Goal: Task Accomplishment & Management: Complete application form

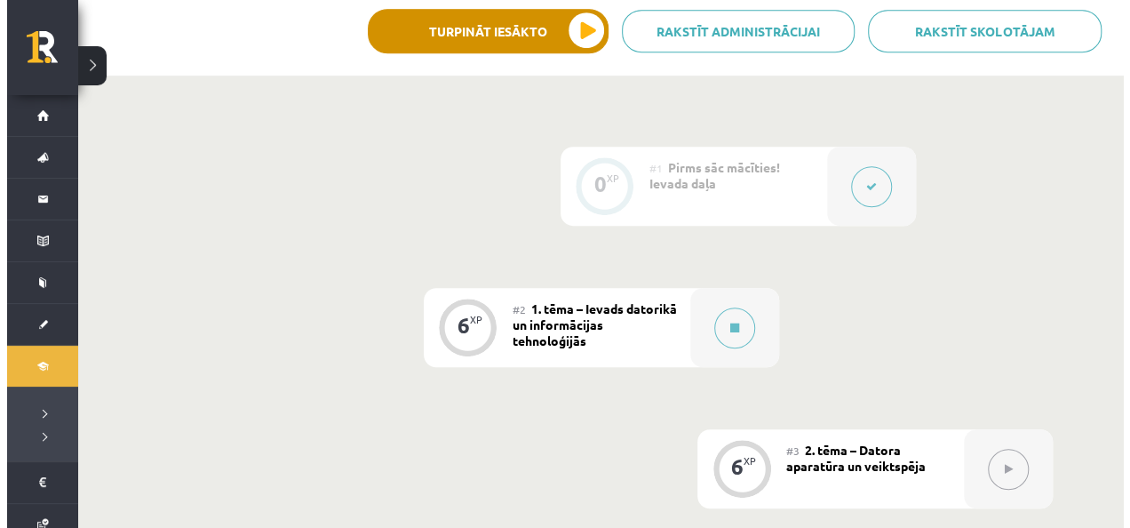
scroll to position [622, 0]
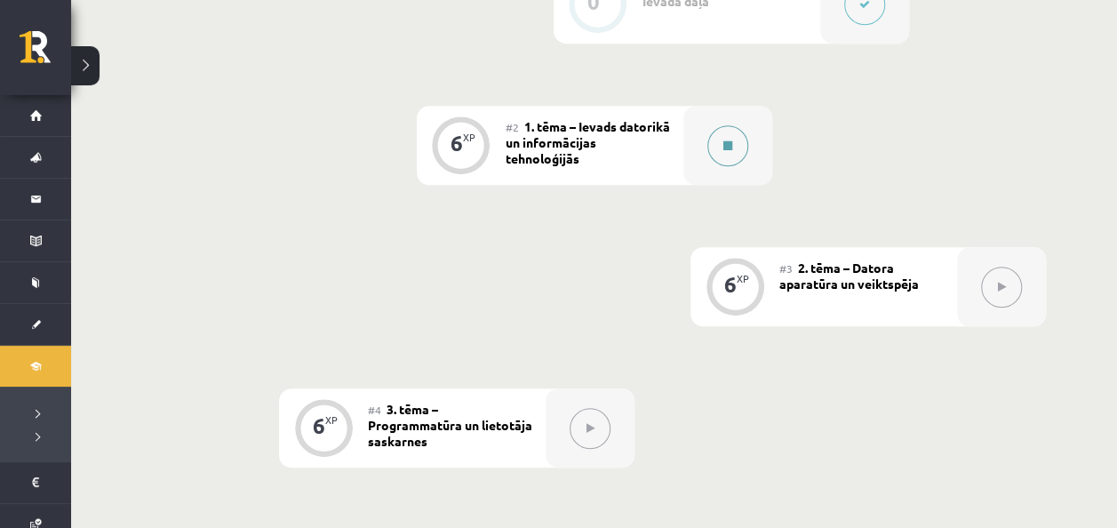
click at [743, 147] on button at bounding box center [727, 145] width 41 height 41
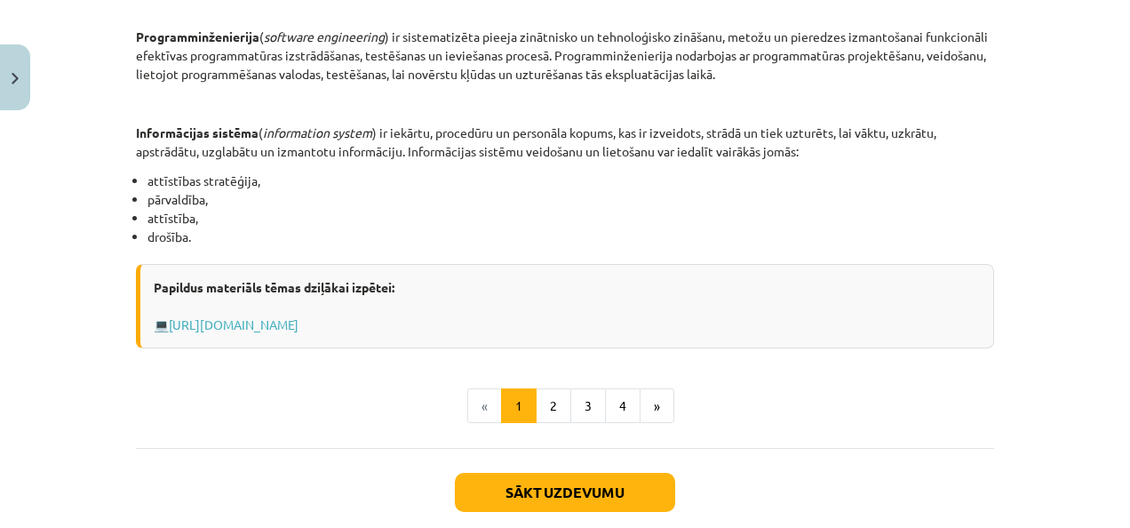
scroll to position [977, 0]
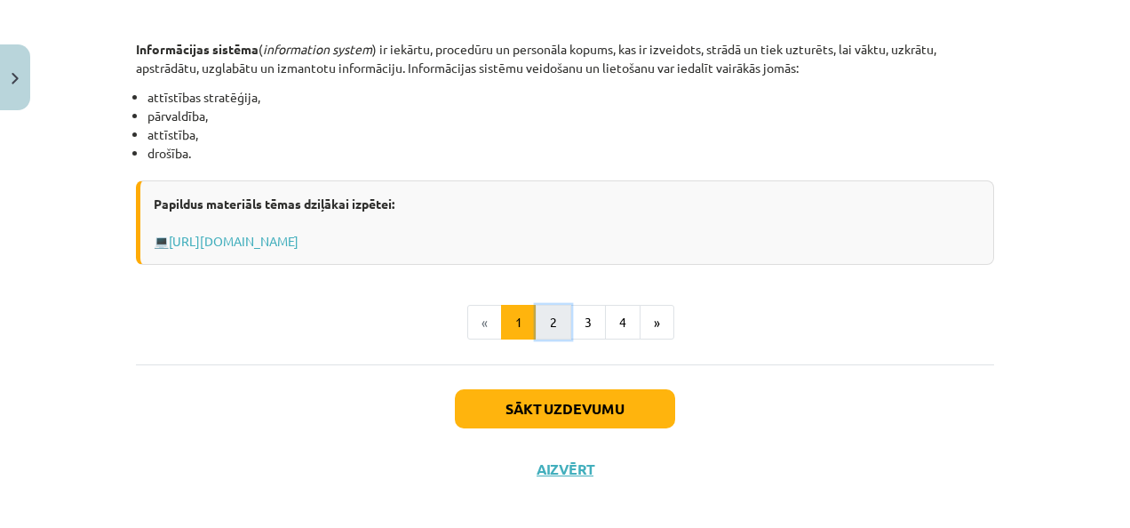
click at [554, 307] on button "2" at bounding box center [554, 323] width 36 height 36
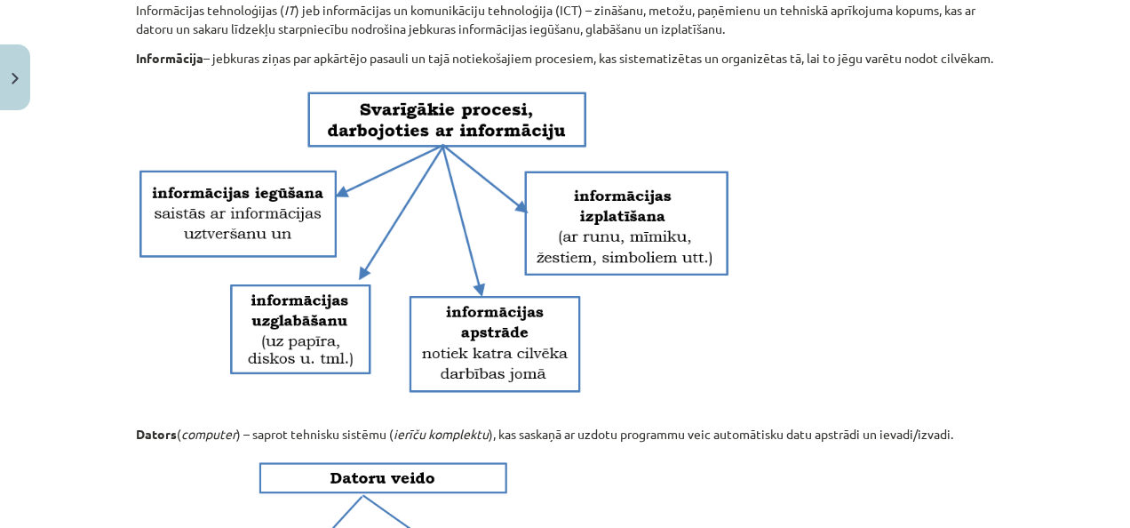
scroll to position [317, 0]
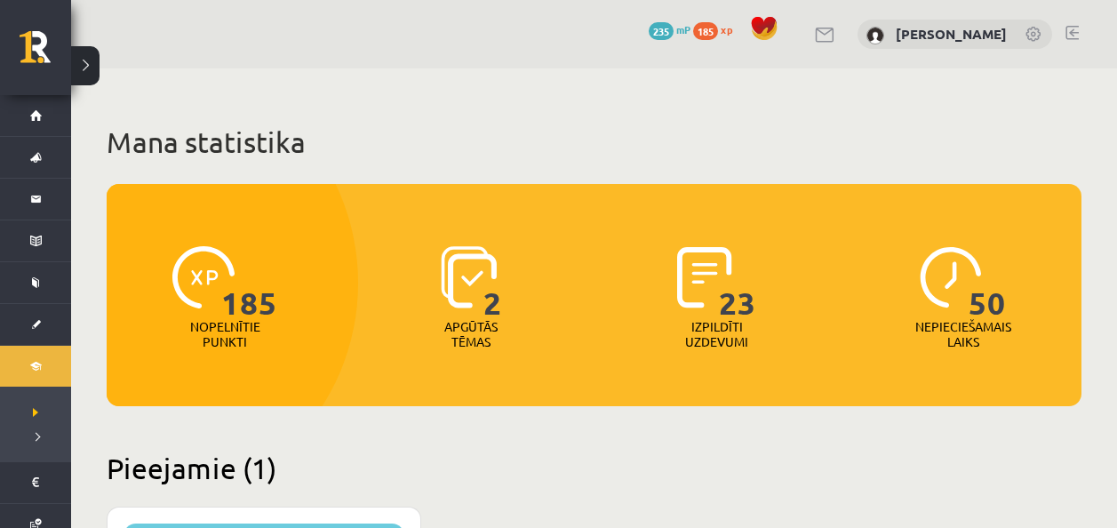
scroll to position [533, 0]
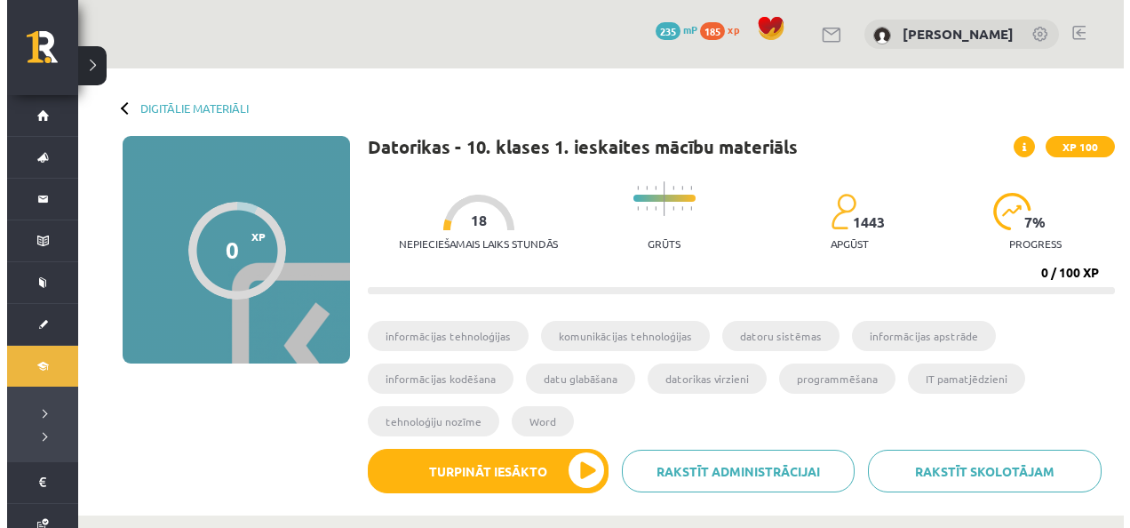
scroll to position [622, 0]
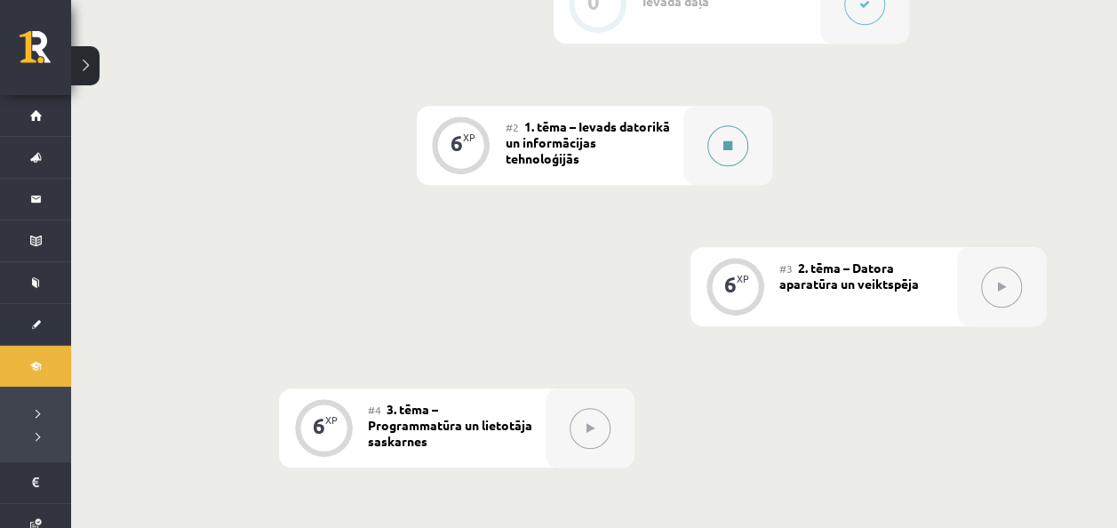
click at [727, 140] on icon at bounding box center [727, 145] width 9 height 11
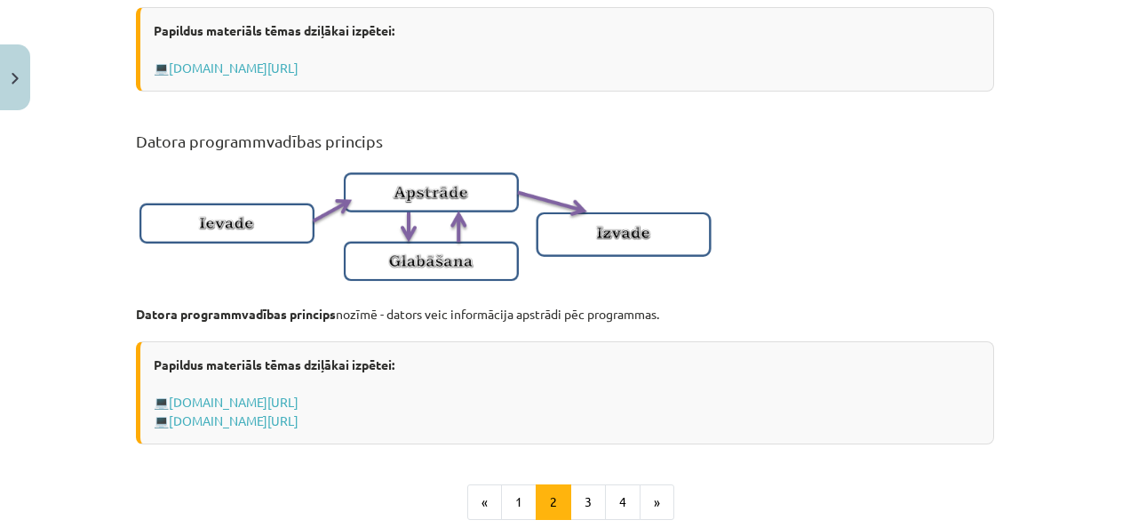
scroll to position [1155, 0]
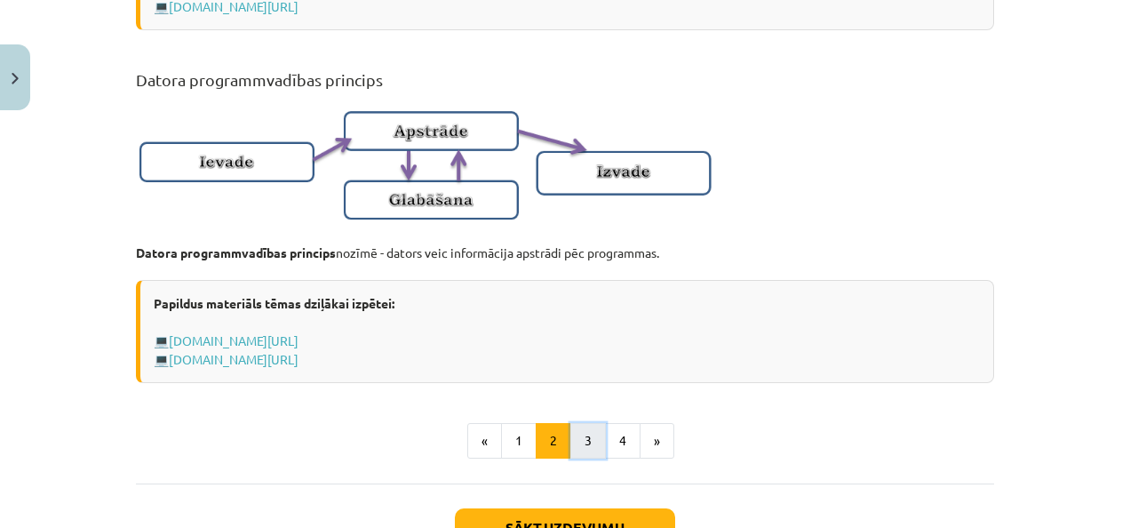
click at [594, 448] on button "3" at bounding box center [588, 441] width 36 height 36
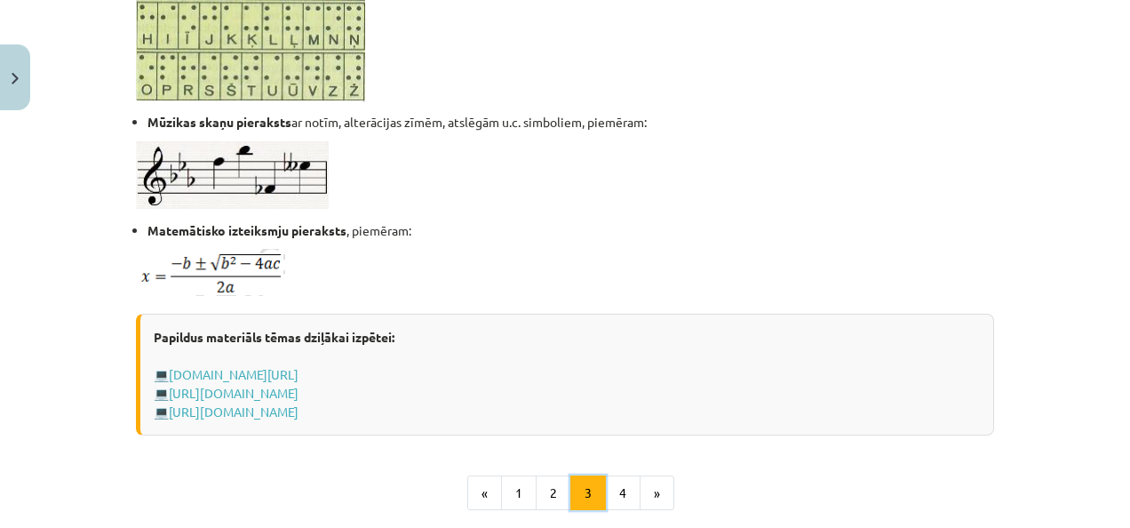
scroll to position [1117, 0]
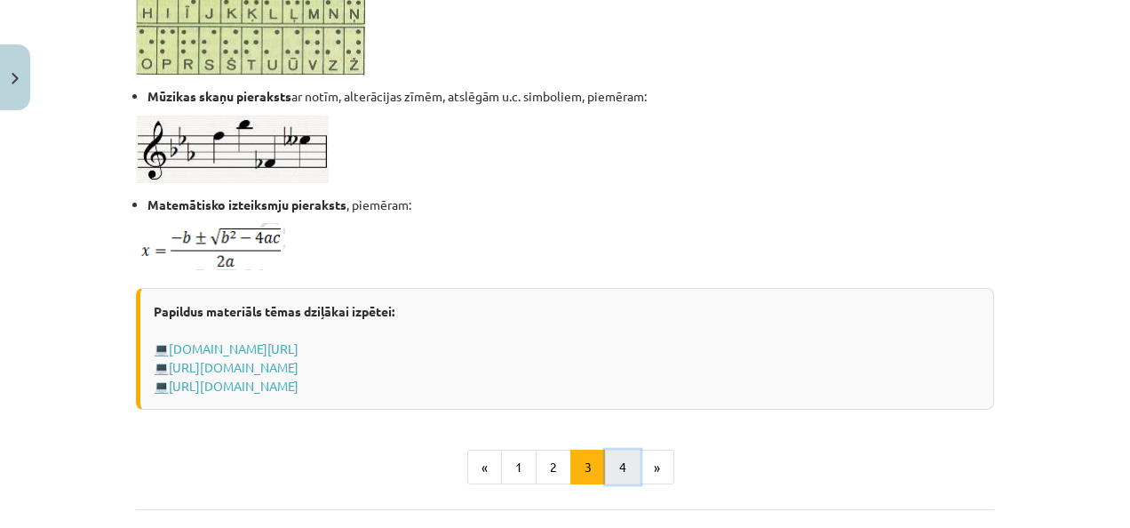
click at [608, 451] on button "4" at bounding box center [623, 468] width 36 height 36
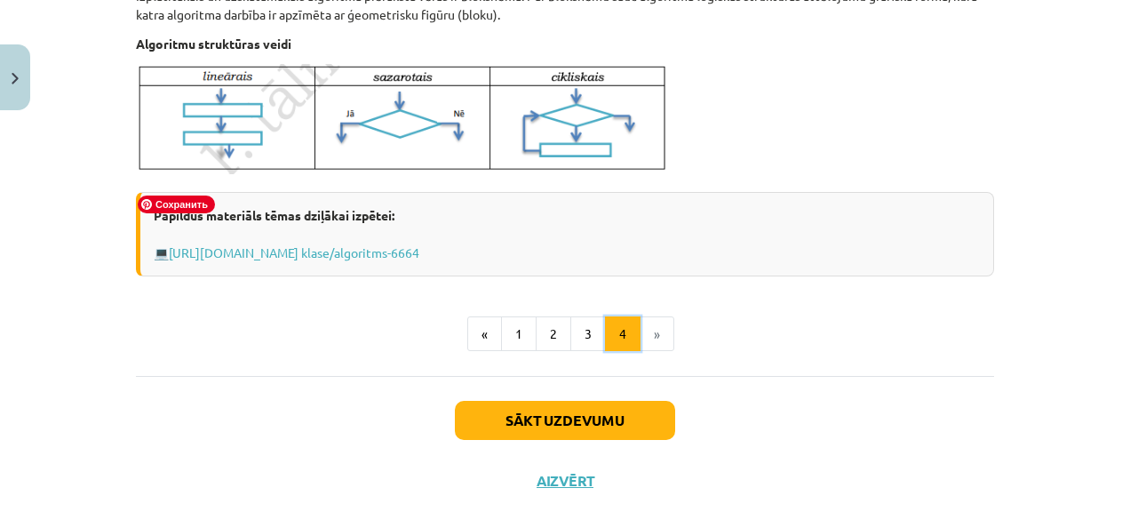
scroll to position [821, 0]
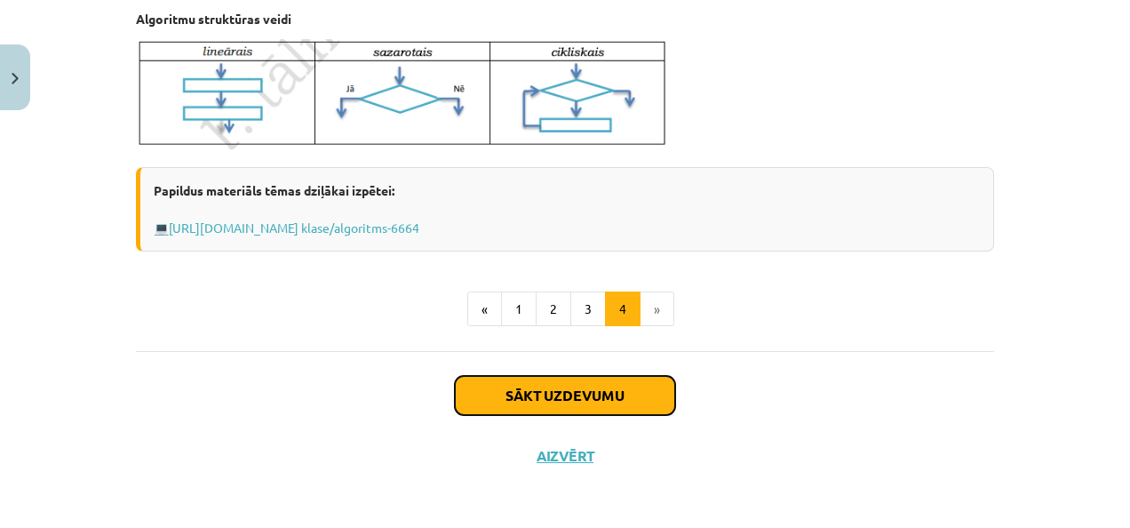
click at [621, 399] on button "Sākt uzdevumu" at bounding box center [565, 395] width 220 height 39
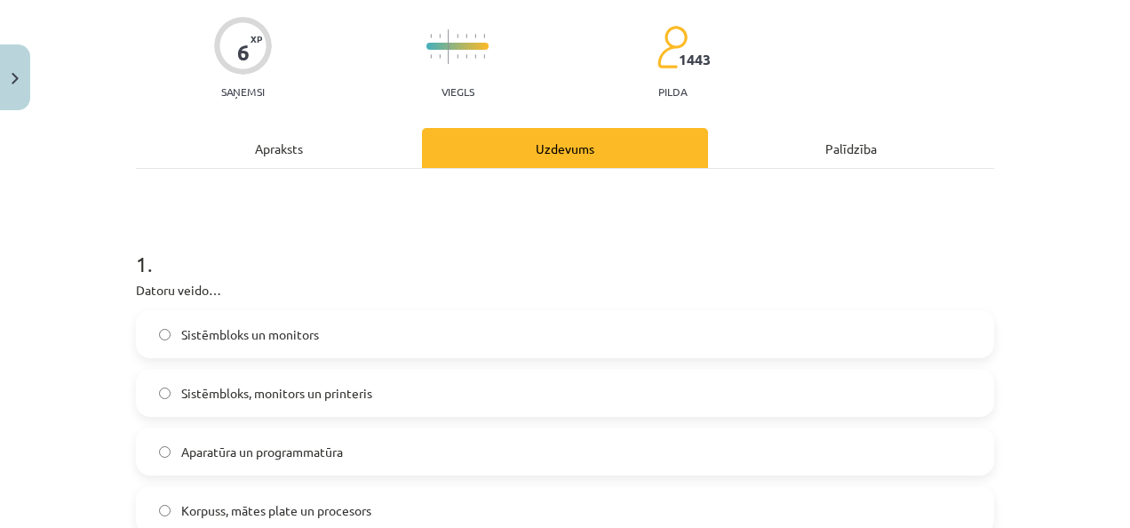
scroll to position [311, 0]
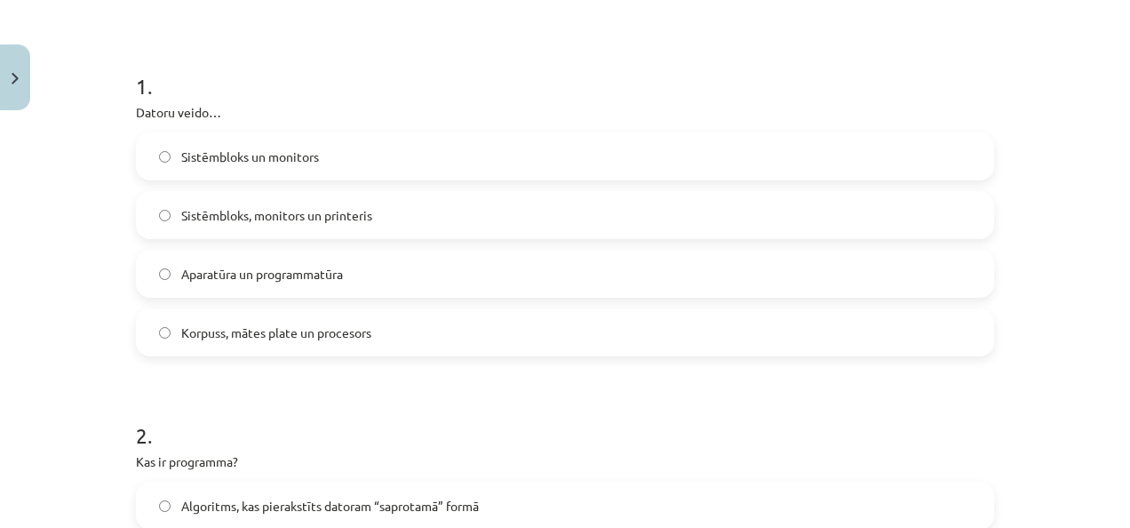
click at [332, 281] on span "Aparatūra un programmatūra" at bounding box center [262, 274] width 162 height 19
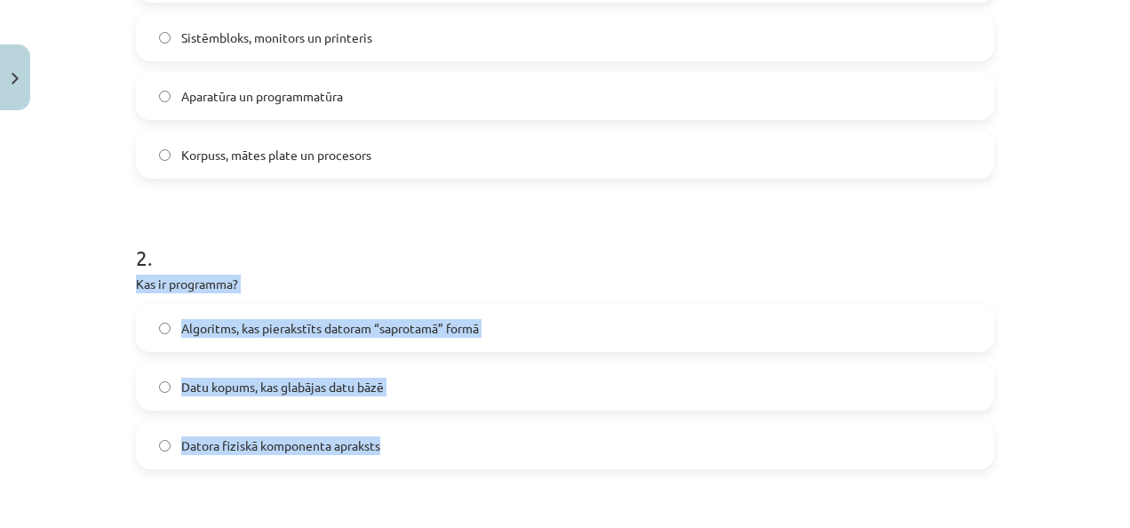
drag, startPoint x: 127, startPoint y: 284, endPoint x: 391, endPoint y: 419, distance: 296.4
copy div "Kas ir programma? Algoritms, kas pierakstīts datoram “saprotamā” formā Datu kop…"
click at [93, 371] on div "Mācību tēma: Datorikas - 10. klases 1. ieskaites mācību materiāls #2 1. tēma – …" at bounding box center [565, 264] width 1130 height 528
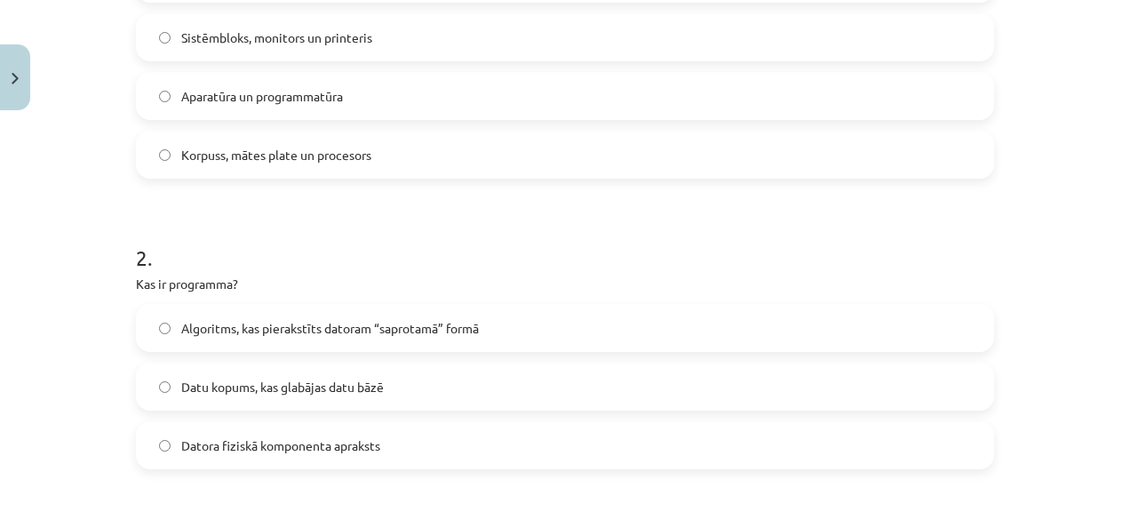
click at [281, 320] on span "Algoritms, kas pierakstīts datoram “saprotamā” formā" at bounding box center [330, 328] width 298 height 19
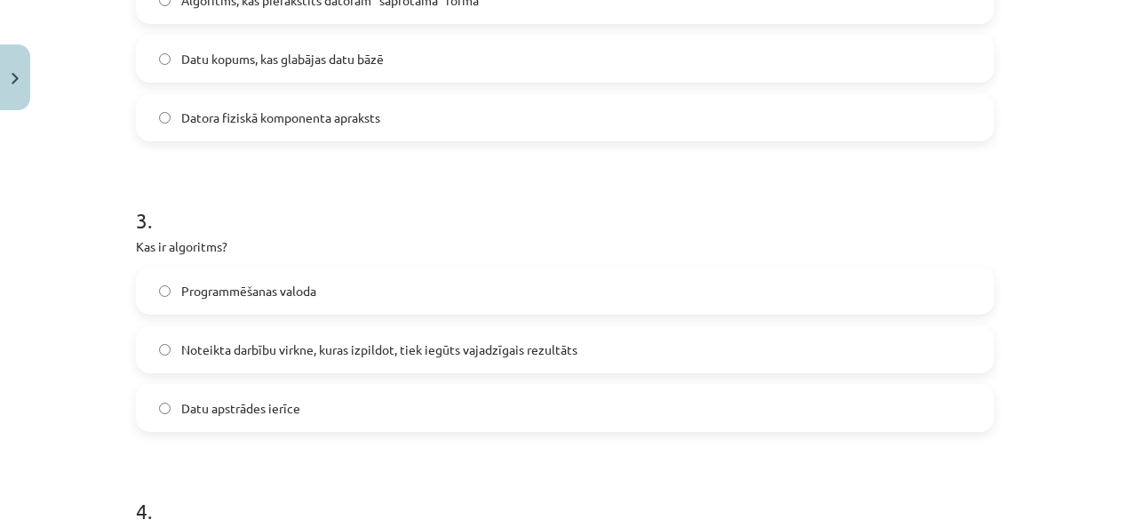
scroll to position [844, 0]
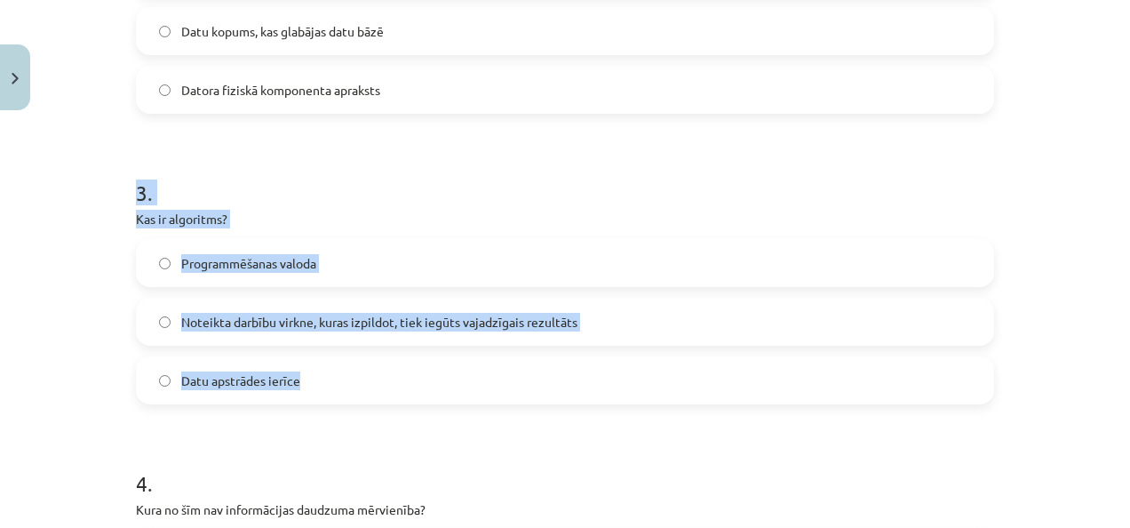
drag, startPoint x: 129, startPoint y: 192, endPoint x: 368, endPoint y: 380, distance: 304.3
click at [368, 380] on div "3 . Kas ir algoritms? Programmēšanas valoda Noteikta darbību virkne, kuras izpi…" at bounding box center [565, 276] width 858 height 255
copy div "3 . Kas ir algoritms? Programmēšanas valoda Noteikta darbību virkne, kuras izpi…"
click at [50, 265] on div "Mācību tēma: Datorikas - 10. klases 1. ieskaites mācību materiāls #2 1. tēma – …" at bounding box center [565, 264] width 1130 height 528
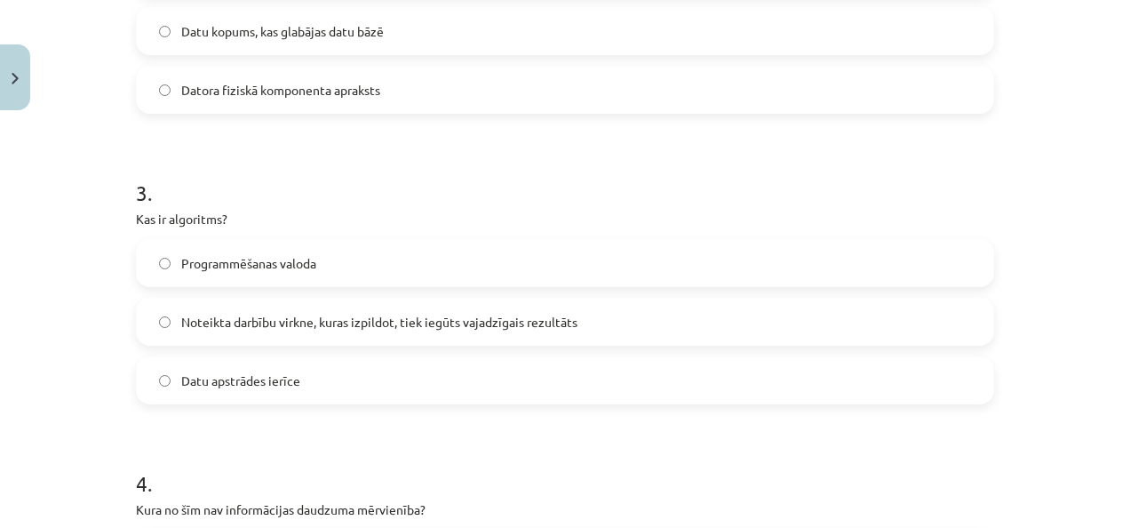
click at [279, 320] on span "Noteikta darbību virkne, kuras izpildot, tiek iegūts vajadzīgais rezultāts" at bounding box center [379, 322] width 396 height 19
drag, startPoint x: 279, startPoint y: 320, endPoint x: 461, endPoint y: 314, distance: 182.2
click at [461, 314] on span "Noteikta darbību virkne, kuras izpildot, tiek iegūts vajadzīgais rezultāts" at bounding box center [379, 322] width 396 height 19
click at [167, 320] on label "Noteikta darbību virkne, kuras izpildot, tiek iegūts vajadzīgais rezultāts" at bounding box center [565, 321] width 855 height 44
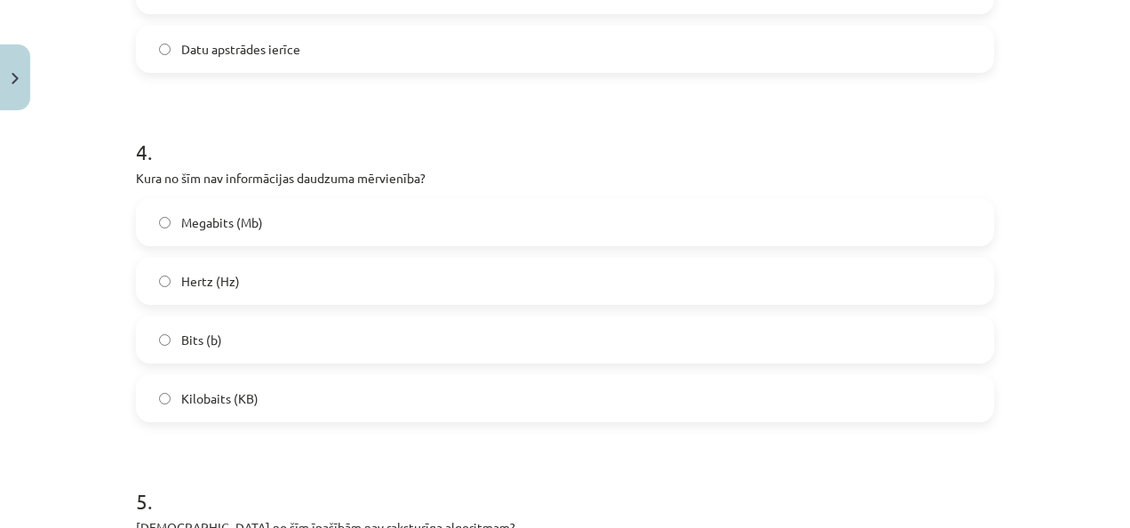
scroll to position [1199, 0]
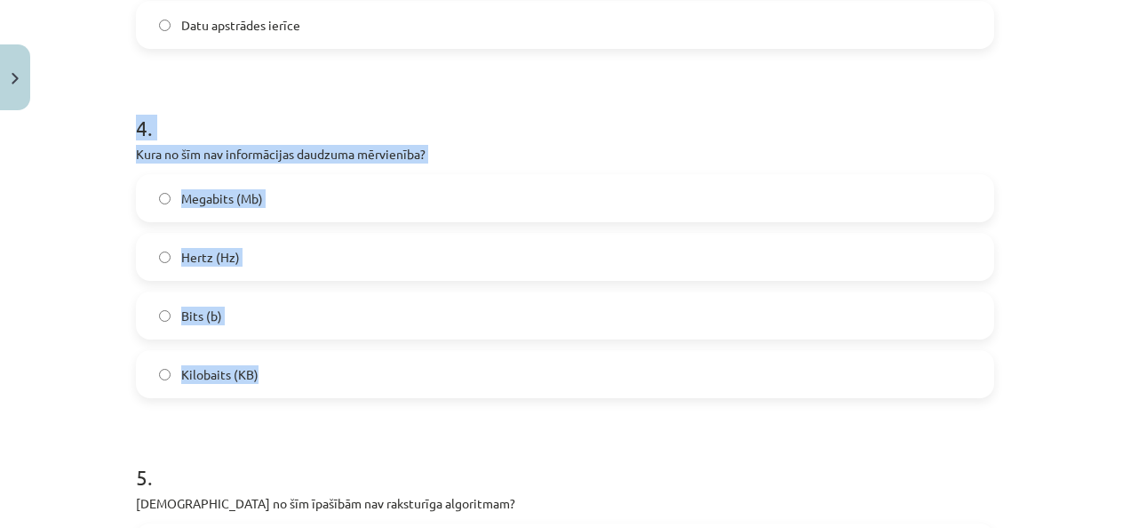
drag, startPoint x: 130, startPoint y: 124, endPoint x: 283, endPoint y: 385, distance: 301.9
click at [283, 385] on div "4 . Kura no šīm nav informācijas daudzuma mērvienība? Megabits (Mb) Hertz (Hz) …" at bounding box center [565, 241] width 858 height 314
copy div "4 . Kura no šīm nav informācijas daudzuma mērvienība? Megabits (Mb) Hertz (Hz) …"
click at [32, 251] on div "Mācību tēma: Datorikas - 10. klases 1. ieskaites mācību materiāls #2 1. tēma – …" at bounding box center [565, 264] width 1130 height 528
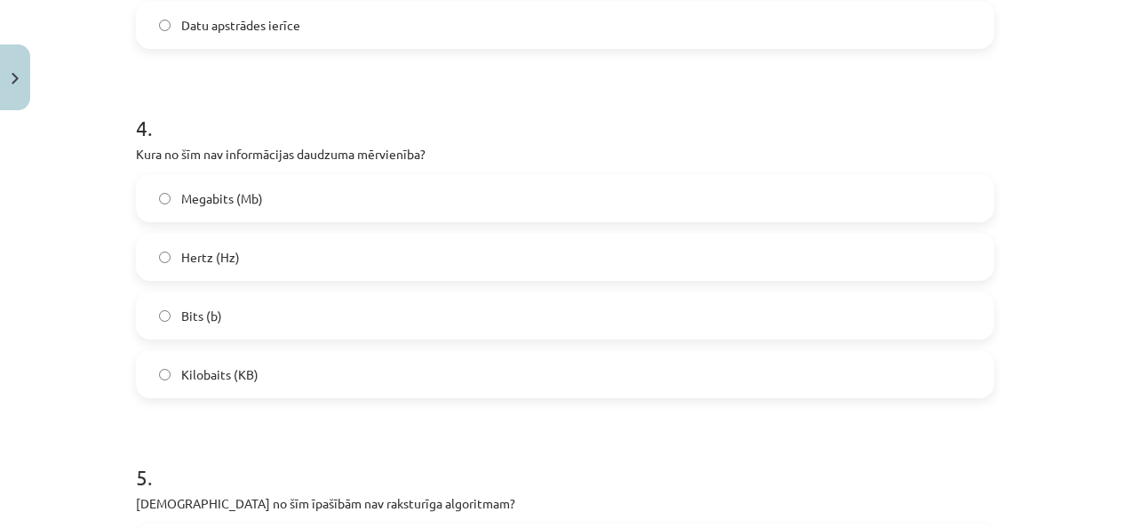
click at [244, 267] on label "Hertz (Hz)" at bounding box center [565, 257] width 855 height 44
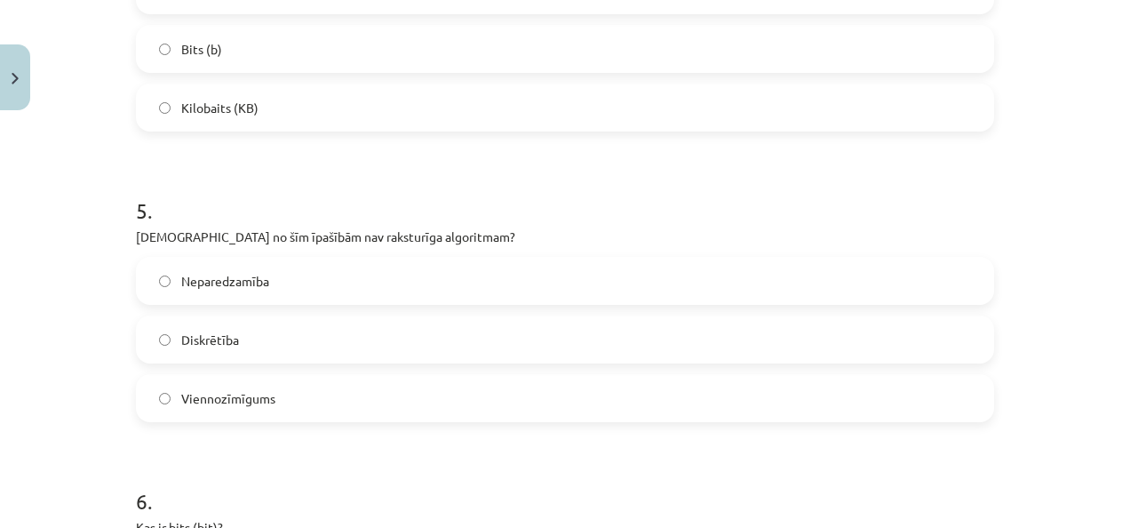
scroll to position [1555, 0]
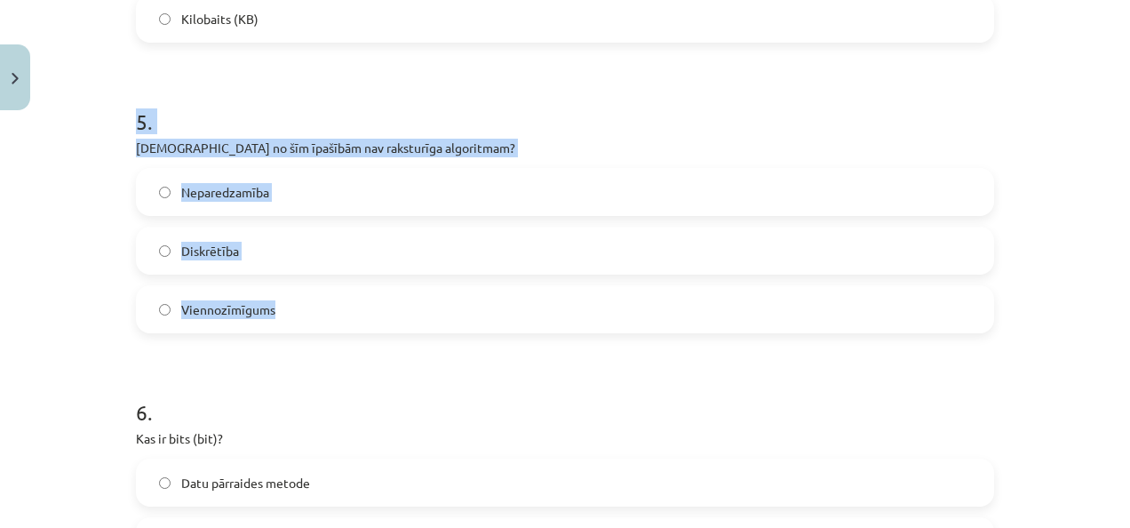
drag, startPoint x: 128, startPoint y: 131, endPoint x: 335, endPoint y: 277, distance: 253.2
copy div "5 . Kura no šīm īpašībām nav raksturīga algoritmam? Neparedzamība Diskrētība Vi…"
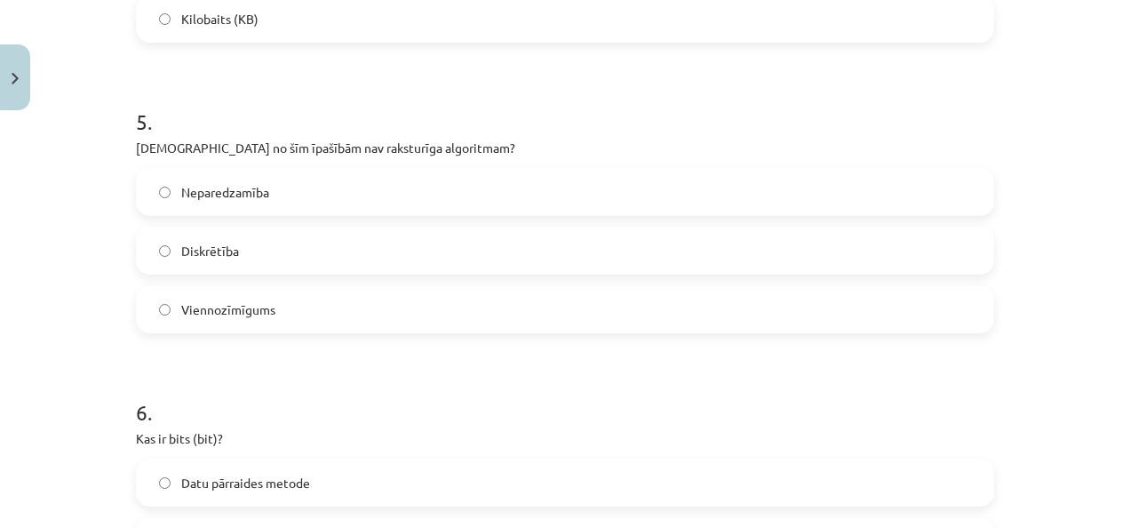
click at [229, 200] on span "Neparedzamība" at bounding box center [225, 192] width 88 height 19
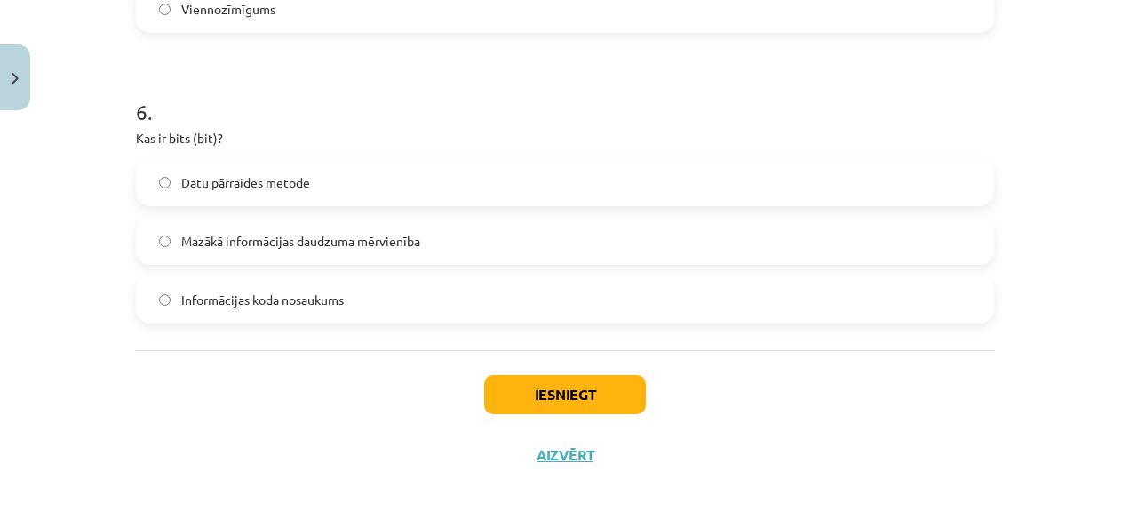
scroll to position [1856, 0]
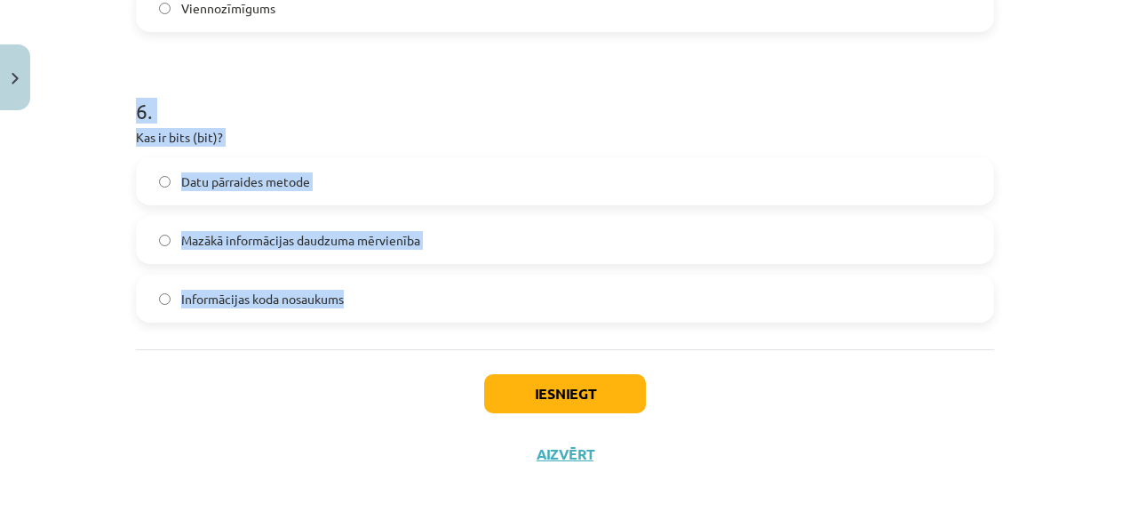
drag, startPoint x: 123, startPoint y: 107, endPoint x: 394, endPoint y: 316, distance: 343.3
copy div "6 . Kas ir bits (bit)? Datu pārraides metode Mazākā informācijas daudzuma mērvi…"
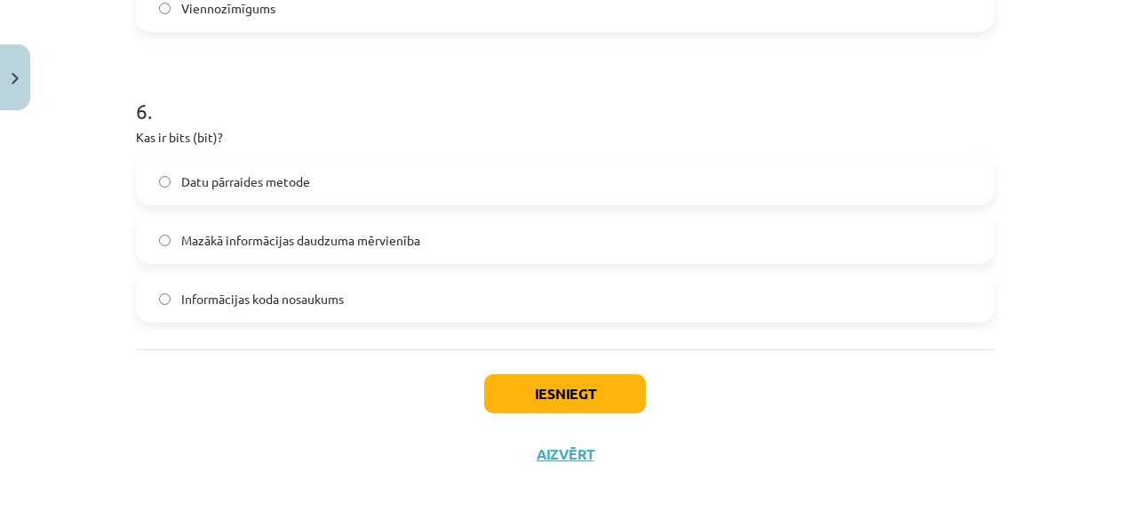
drag, startPoint x: 94, startPoint y: 371, endPoint x: 230, endPoint y: 380, distance: 136.2
click at [94, 371] on div "Mācību tēma: Datorikas - 10. klases 1. ieskaites mācību materiāls #2 1. tēma – …" at bounding box center [565, 264] width 1130 height 528
click at [392, 234] on span "Mazākā informācijas daudzuma mērvienība" at bounding box center [300, 240] width 239 height 19
click at [510, 394] on button "Iesniegt" at bounding box center [565, 393] width 162 height 39
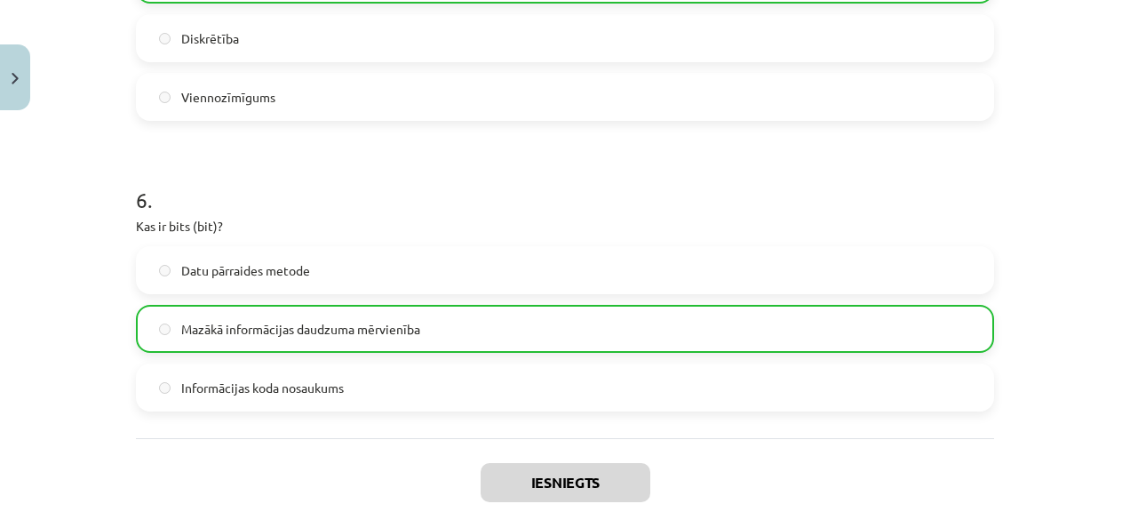
scroll to position [1912, 0]
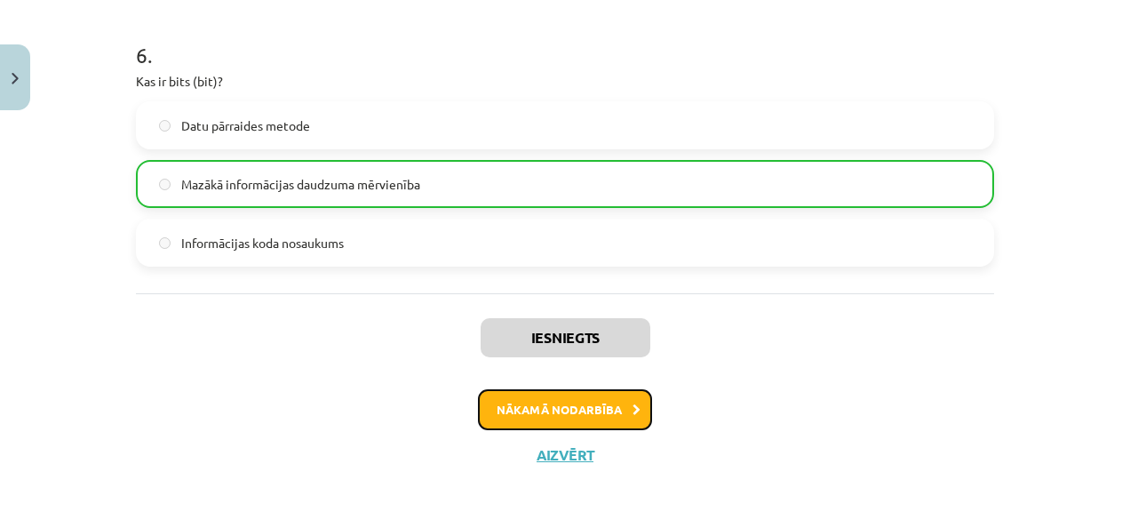
click at [591, 419] on button "Nākamā nodarbība" at bounding box center [565, 409] width 174 height 41
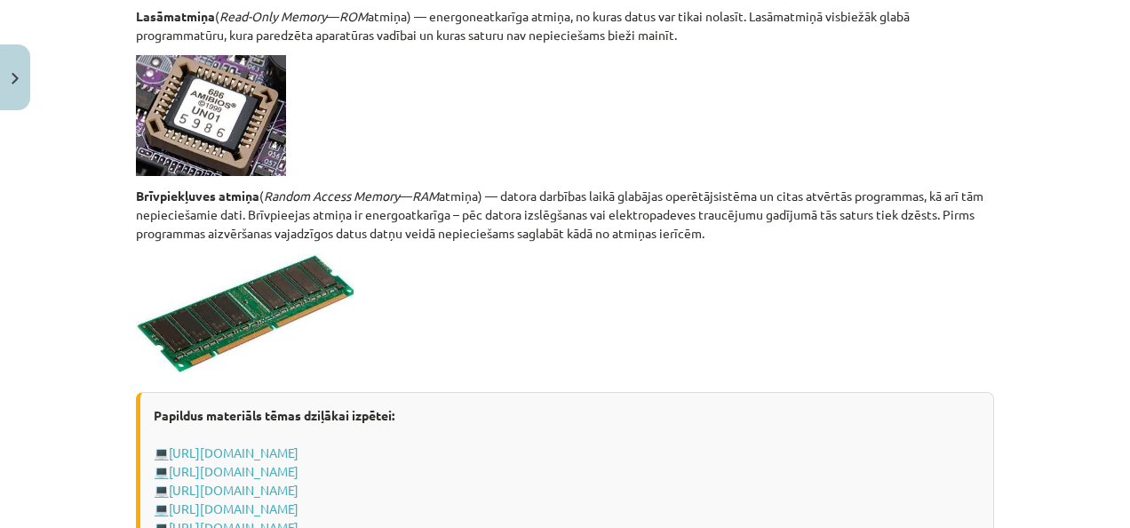
scroll to position [3275, 0]
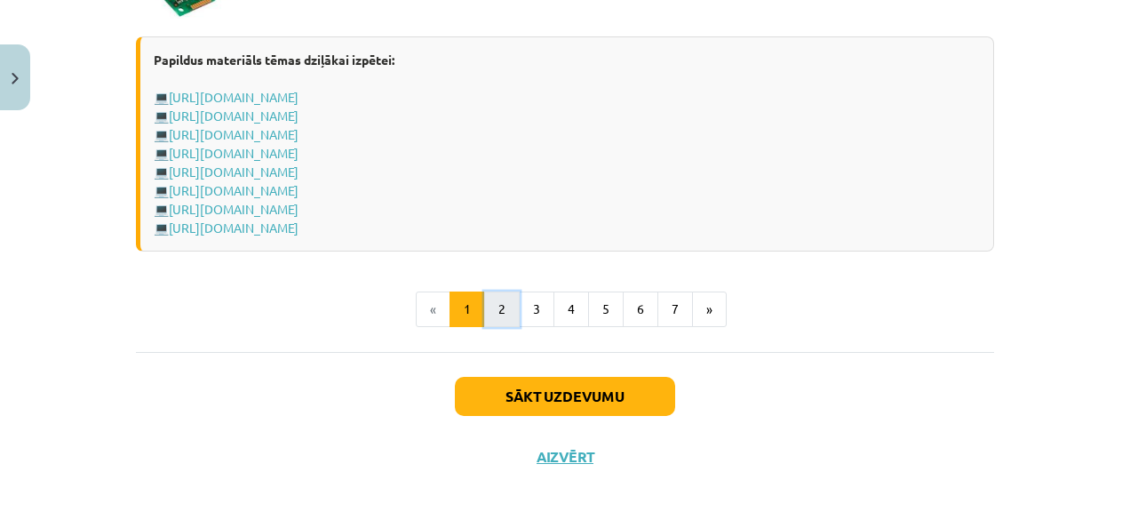
click at [496, 304] on button "2" at bounding box center [502, 309] width 36 height 36
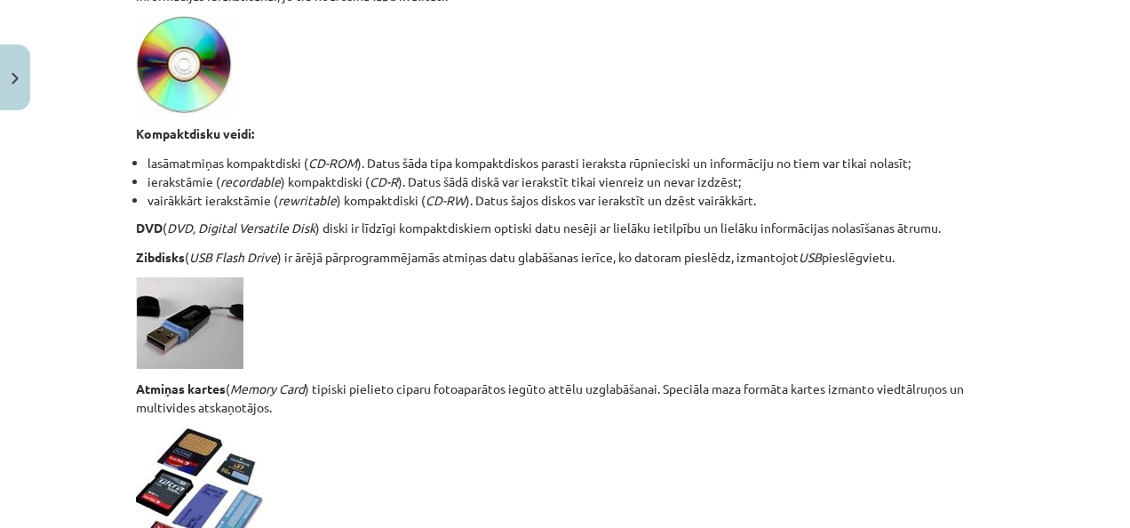
scroll to position [1117, 0]
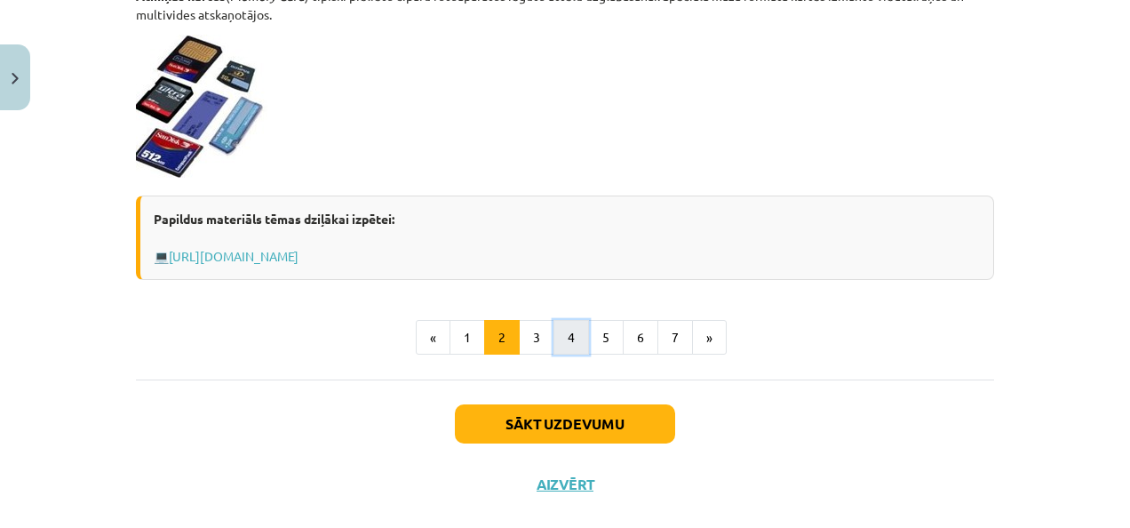
click at [554, 332] on button "4" at bounding box center [572, 338] width 36 height 36
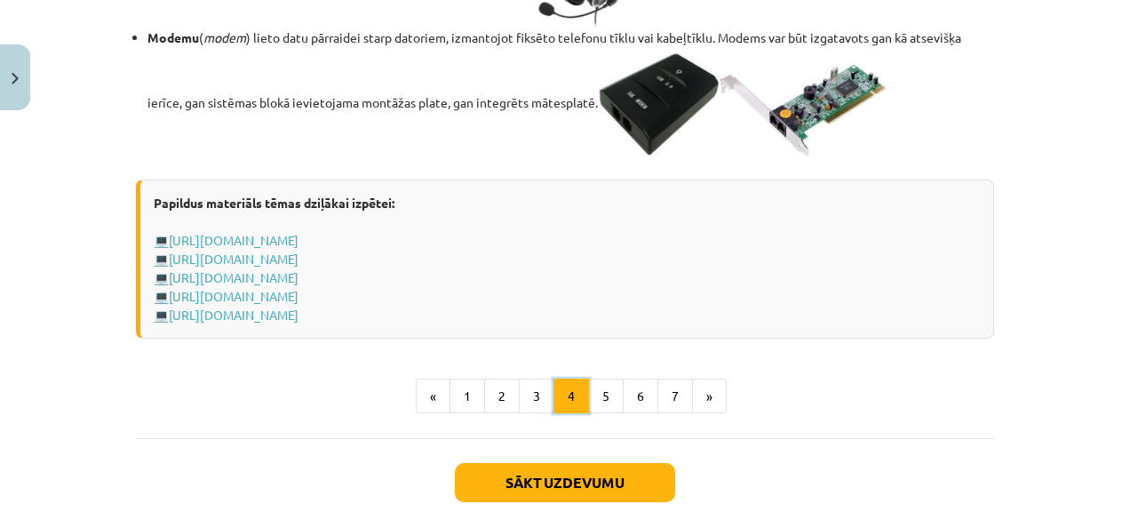
scroll to position [3330, 0]
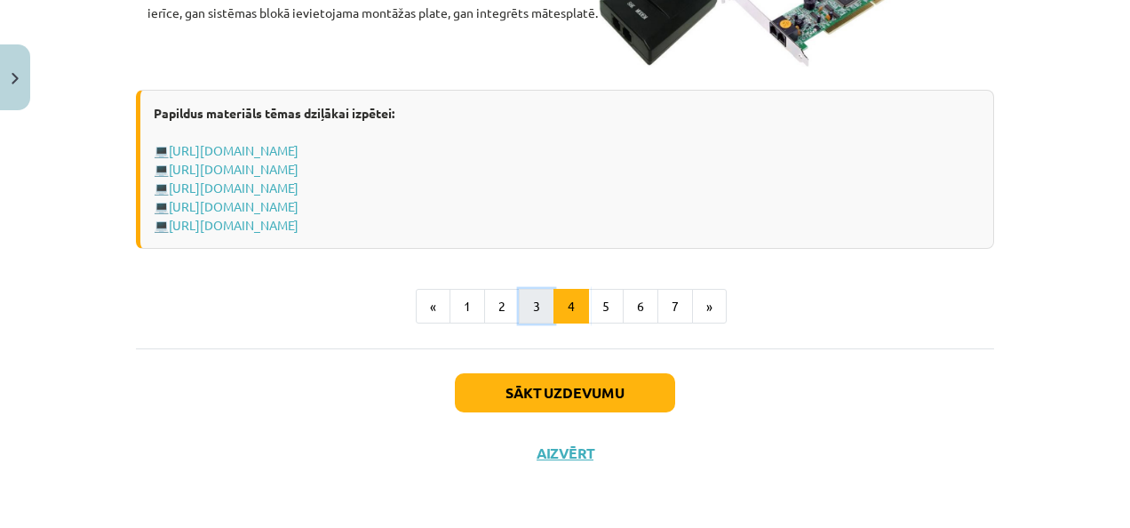
click at [520, 311] on button "3" at bounding box center [537, 307] width 36 height 36
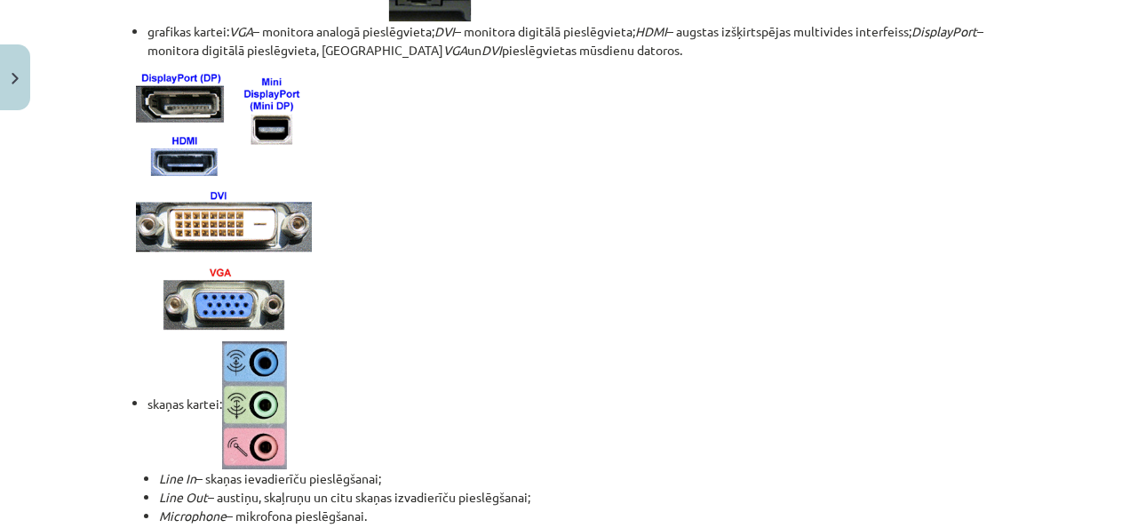
scroll to position [1570, 0]
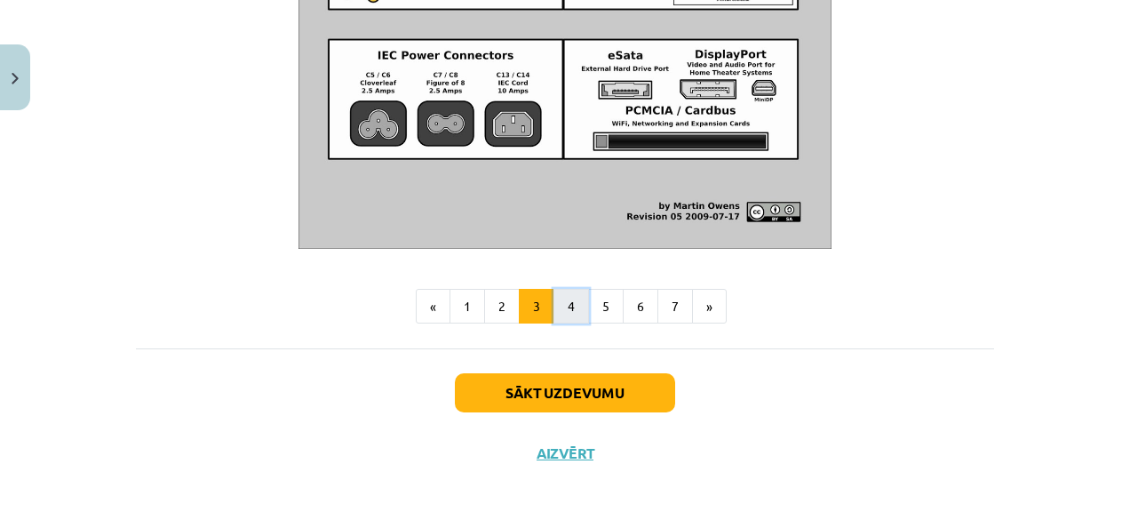
click at [570, 299] on button "4" at bounding box center [572, 307] width 36 height 36
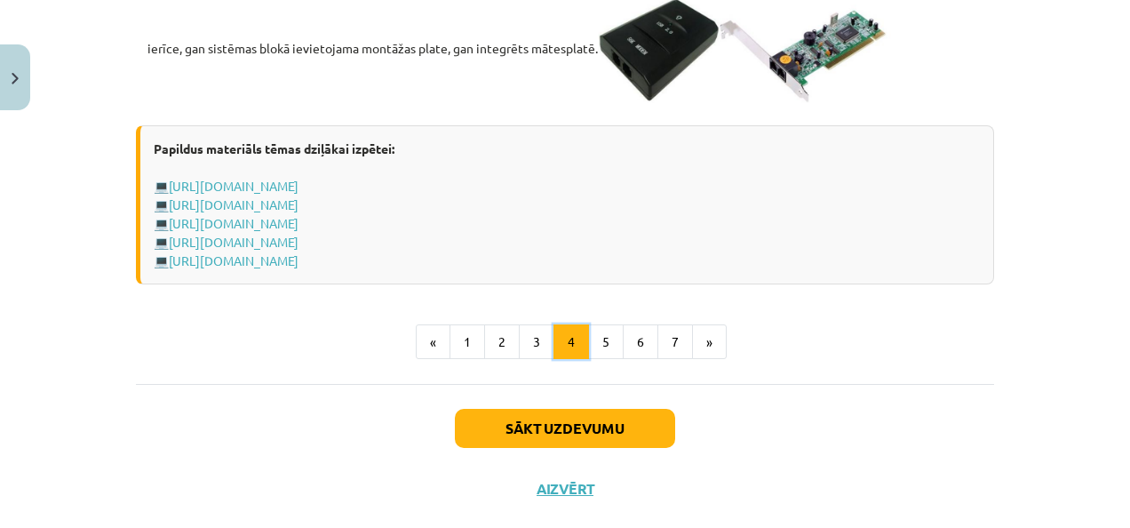
scroll to position [3330, 0]
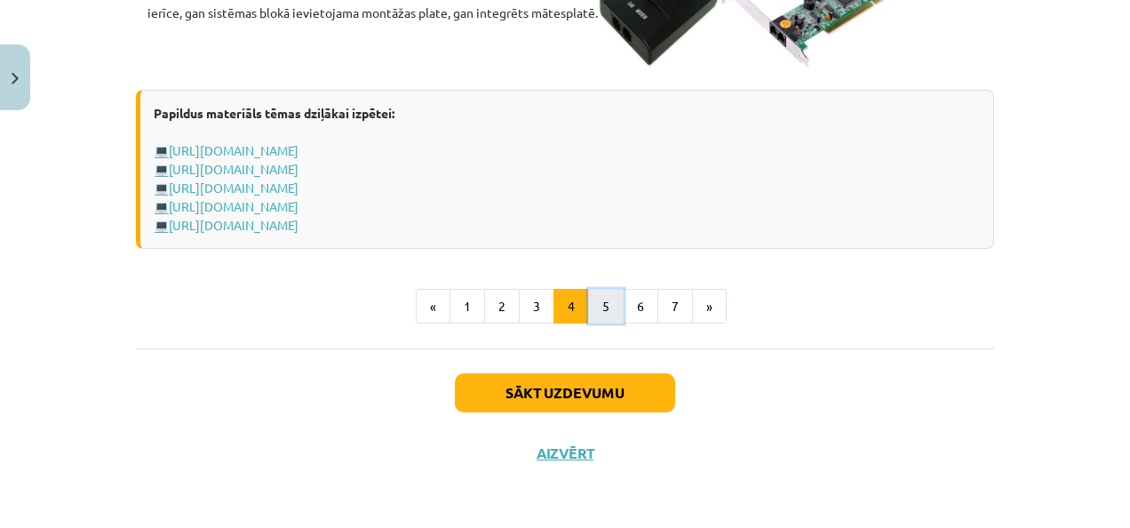
click at [601, 300] on button "5" at bounding box center [606, 307] width 36 height 36
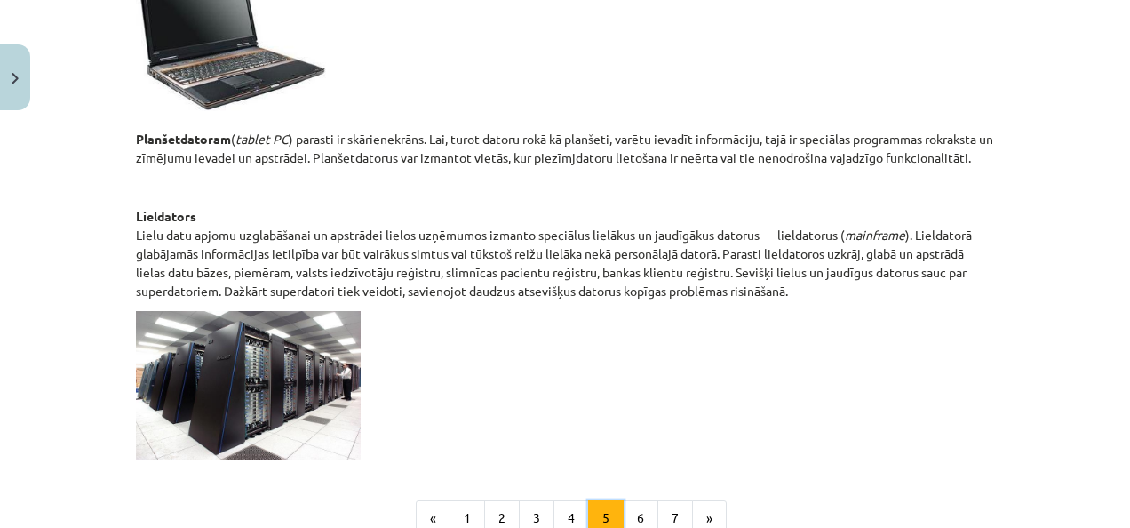
scroll to position [1069, 0]
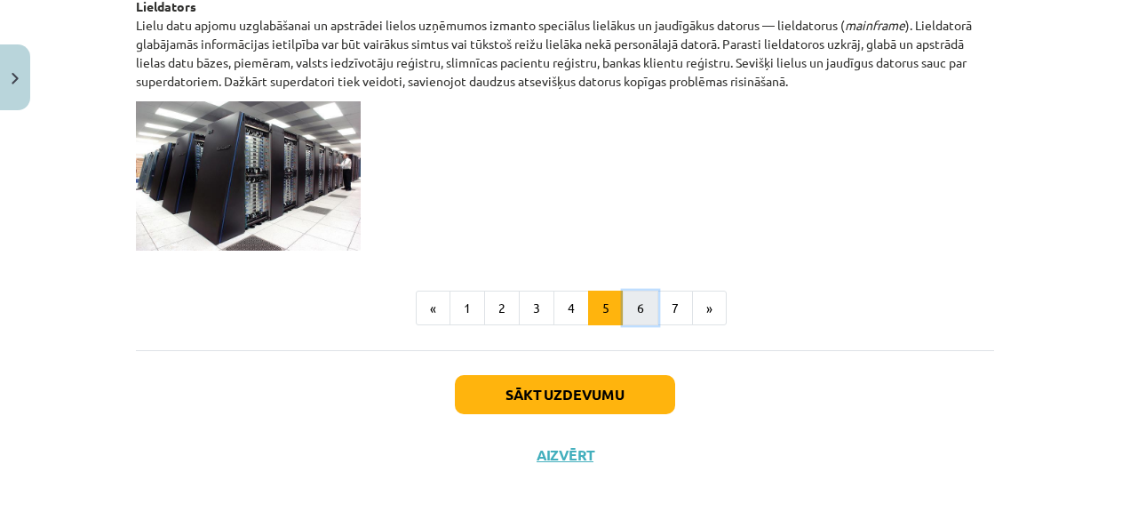
click at [633, 302] on button "6" at bounding box center [641, 309] width 36 height 36
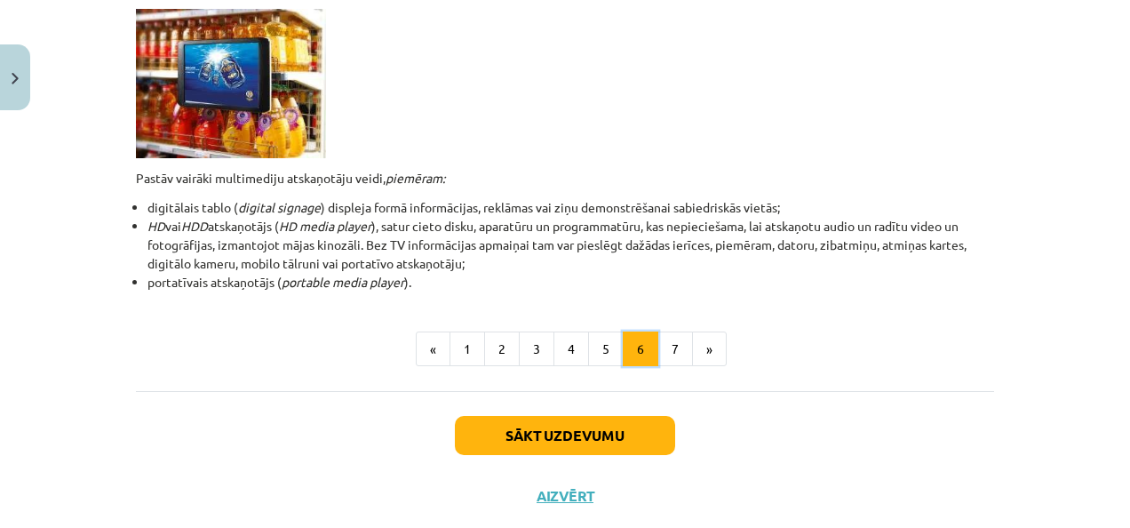
scroll to position [654, 0]
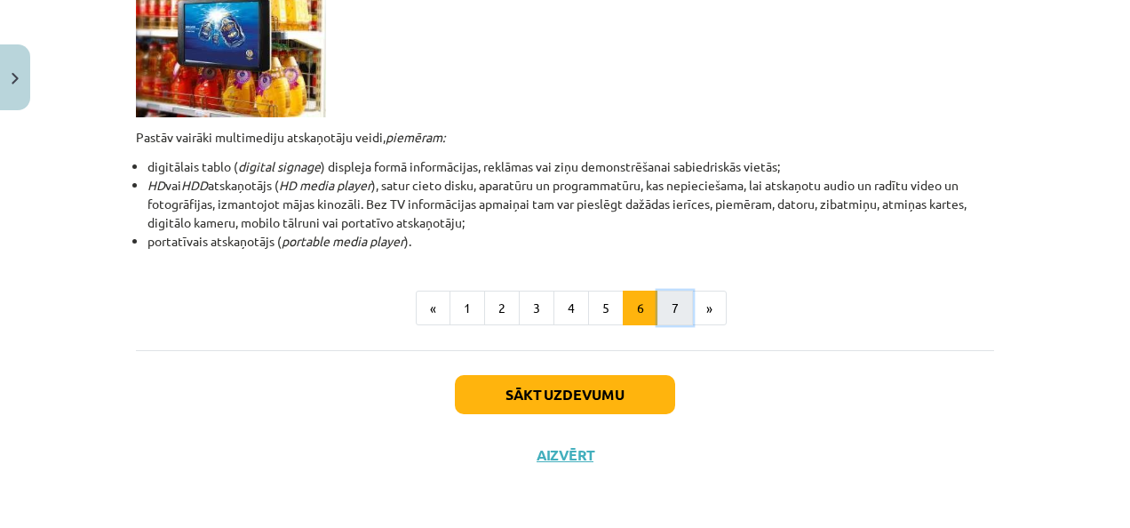
click at [659, 309] on button "7" at bounding box center [675, 309] width 36 height 36
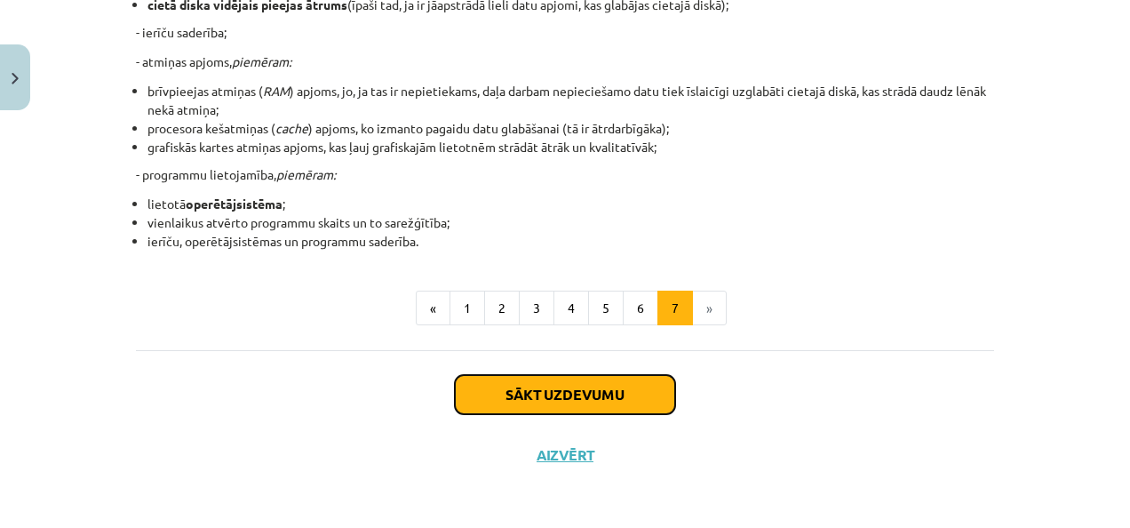
click at [613, 386] on button "Sākt uzdevumu" at bounding box center [565, 394] width 220 height 39
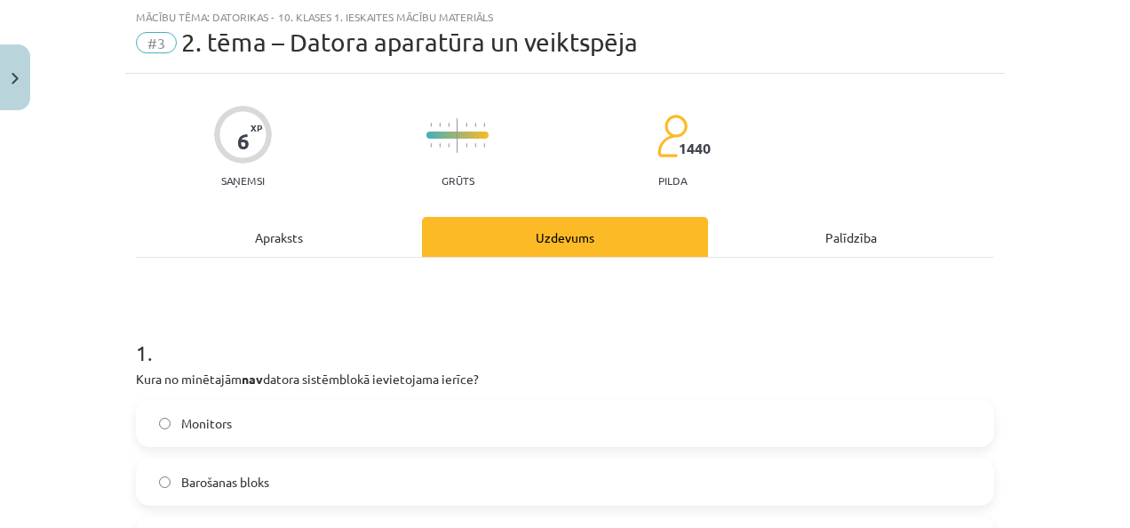
scroll to position [311, 0]
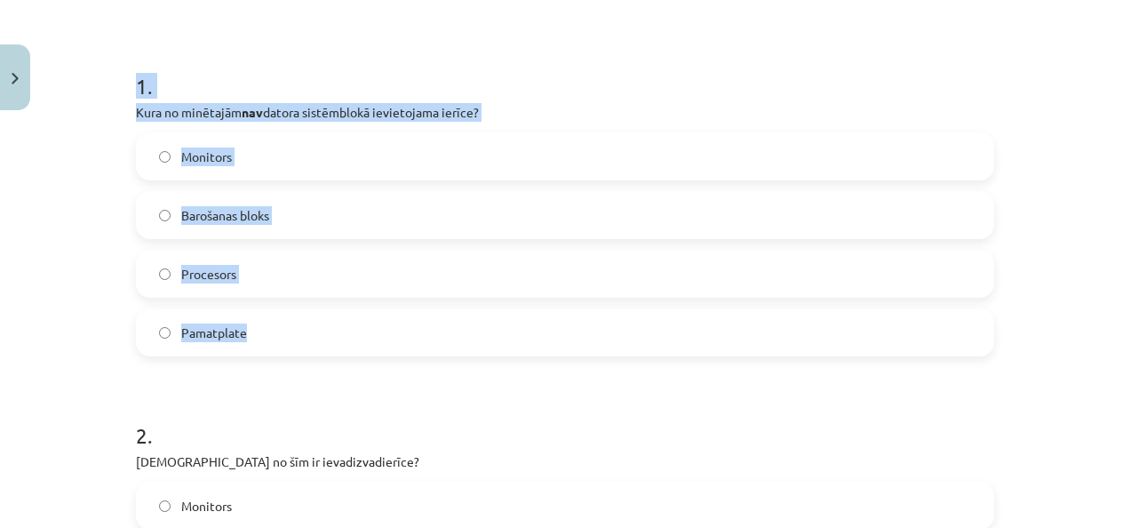
drag, startPoint x: 133, startPoint y: 84, endPoint x: 355, endPoint y: 311, distance: 316.7
click at [355, 311] on div "1 . Kura no minētajām nav datora sistēmblokā ievietojama ierīce? Monitors Baroš…" at bounding box center [565, 200] width 858 height 314
copy div "1 . Kura no minētajām nav datora sistēmblokā ievietojama ierīce? Monitors Baroš…"
click at [36, 310] on div "Mācību tēma: Datorikas - 10. klases 1. ieskaites mācību materiāls #3 2. tēma – …" at bounding box center [565, 264] width 1130 height 528
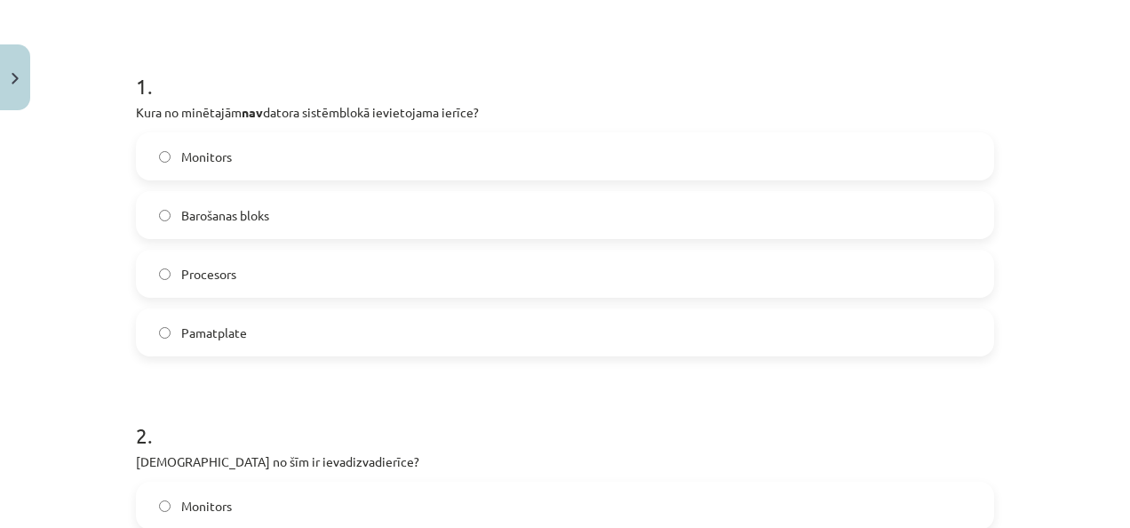
click at [243, 153] on label "Monitors" at bounding box center [565, 156] width 855 height 44
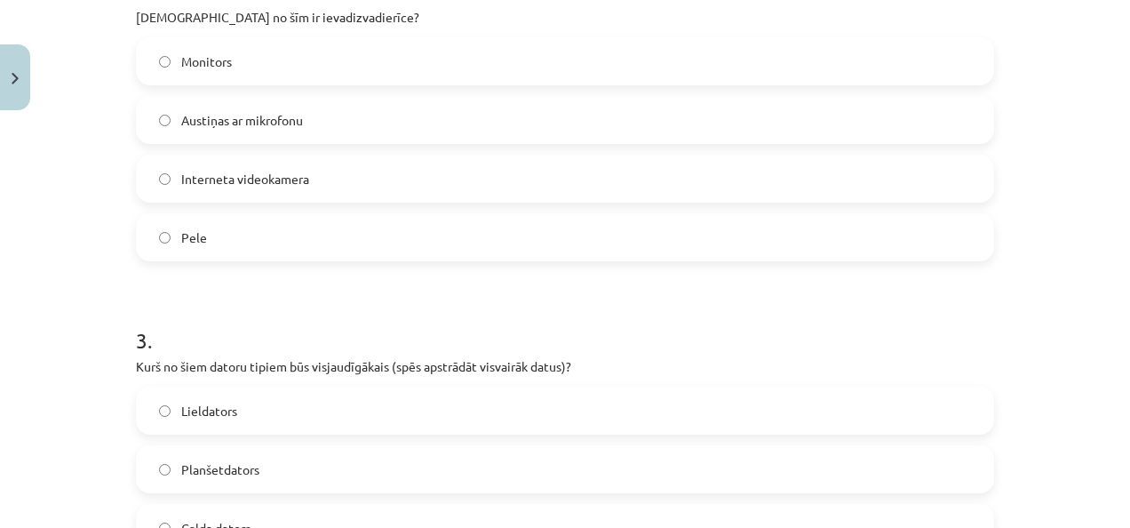
scroll to position [578, 0]
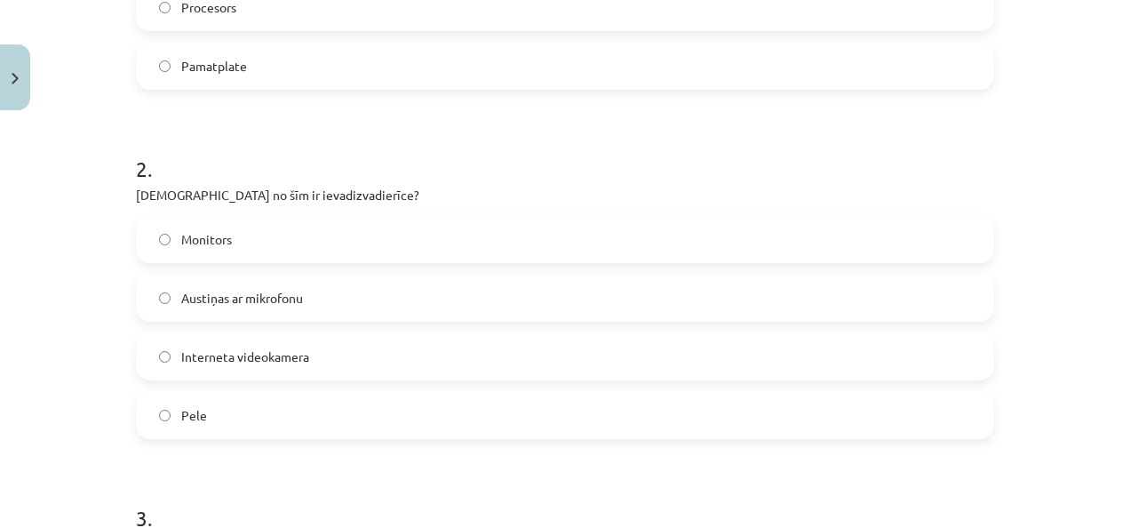
drag, startPoint x: 127, startPoint y: 168, endPoint x: 295, endPoint y: 402, distance: 287.8
copy div "2 . Kura no šīm ir ievadizvadierīce? Monitors Austiņas ar mikrofonu Interneta v…"
click at [51, 258] on div "Mācību tēma: Datorikas - 10. klases 1. ieskaites mācību materiāls #3 2. tēma – …" at bounding box center [565, 264] width 1130 height 528
click at [103, 322] on div "Mācību tēma: Datorikas - 10. klases 1. ieskaites mācību materiāls #3 2. tēma – …" at bounding box center [565, 264] width 1130 height 528
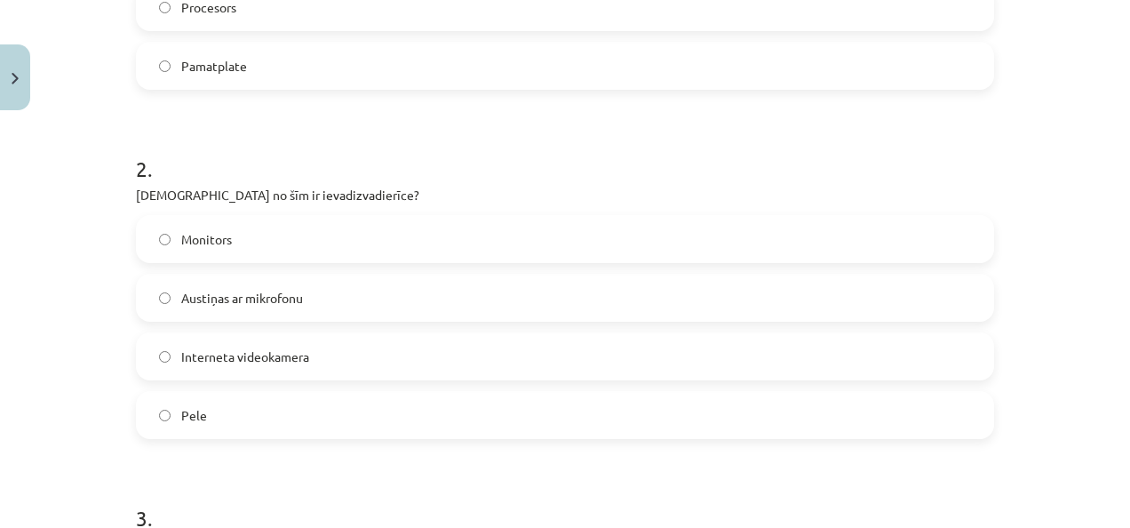
click at [181, 297] on span "Austiņas ar mikrofonu" at bounding box center [242, 298] width 122 height 19
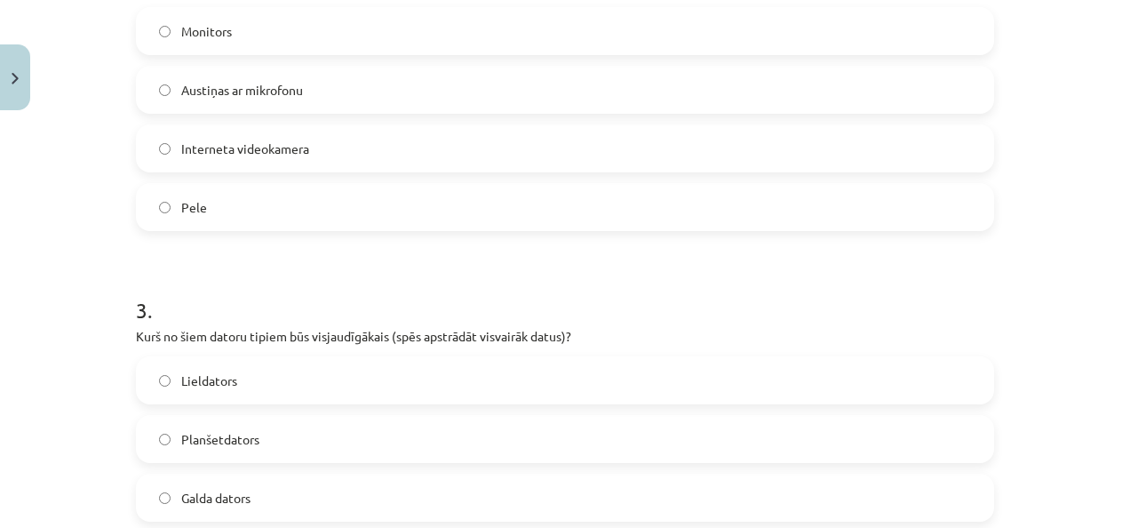
scroll to position [933, 0]
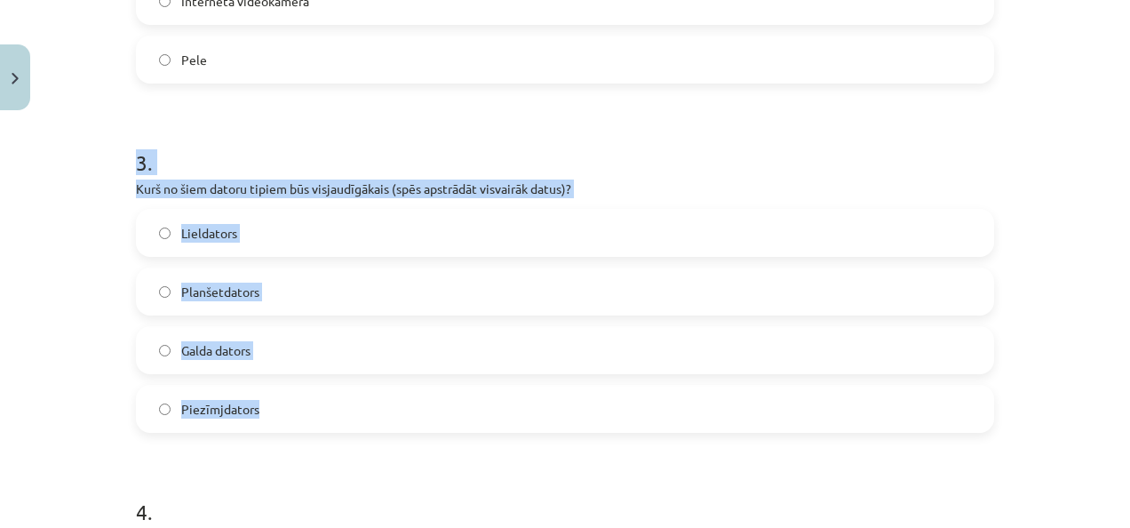
drag, startPoint x: 129, startPoint y: 160, endPoint x: 275, endPoint y: 398, distance: 279.6
click at [275, 398] on div "6 XP Saņemsi Grūts 1440 pilda Apraksts Uzdevums Palīdzība 1 . Kura no minētajām…" at bounding box center [565, 413] width 880 height 2457
copy div "3 . Kurš no šiem datoru tipiem būs visjaudīgākais (spēs apstrādāt visvairāk dat…"
click at [52, 321] on div "Mācību tēma: Datorikas - 10. klases 1. ieskaites mācību materiāls #3 2. tēma – …" at bounding box center [565, 264] width 1130 height 528
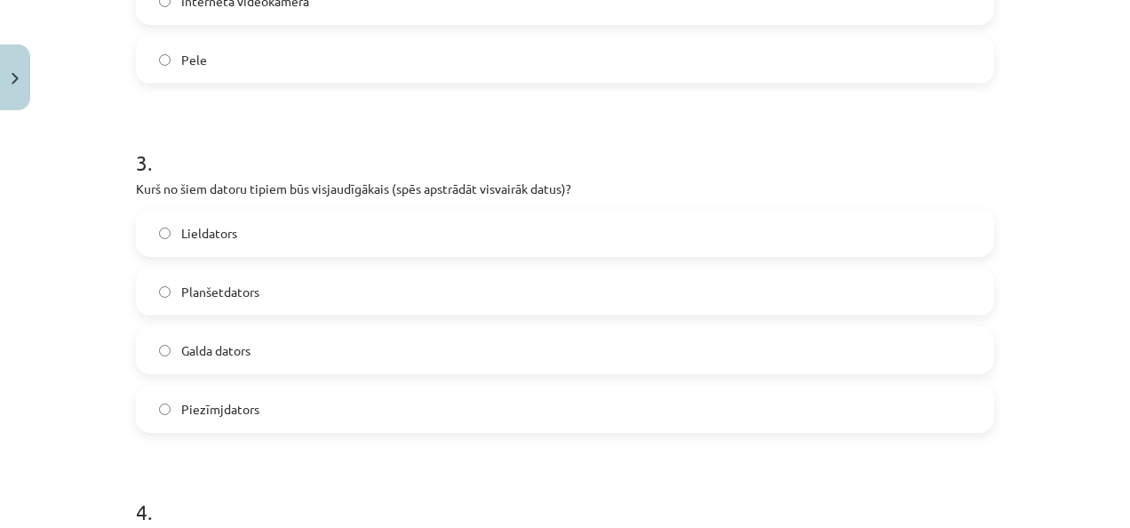
click at [229, 237] on span "Lieldators" at bounding box center [209, 233] width 56 height 19
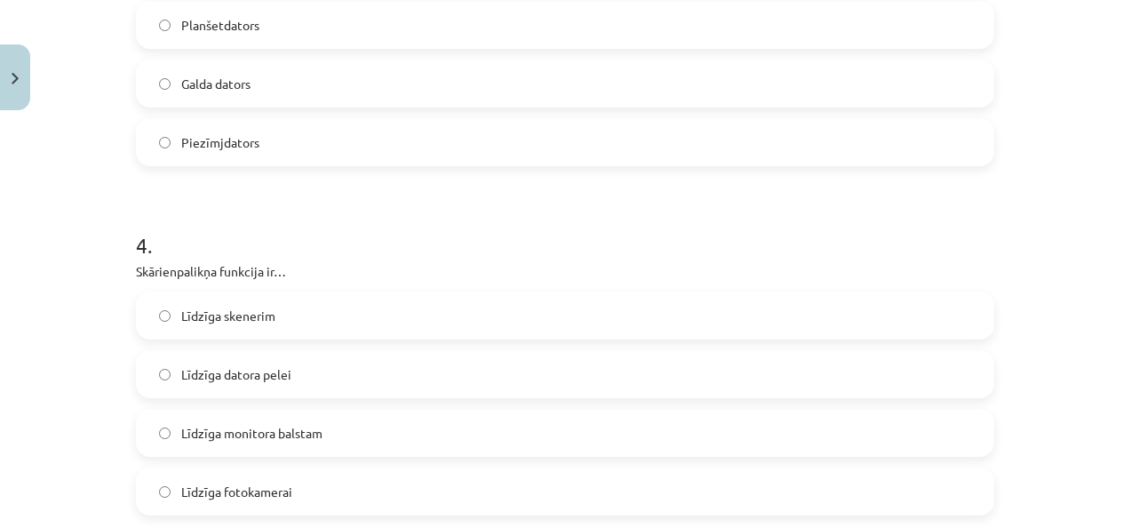
scroll to position [1377, 0]
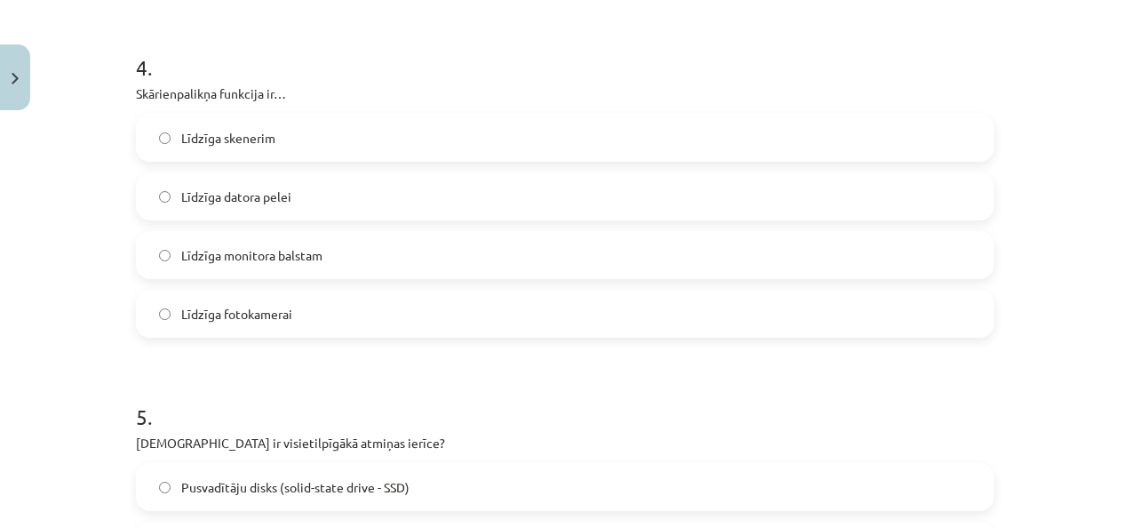
drag, startPoint x: 124, startPoint y: 65, endPoint x: 362, endPoint y: 299, distance: 333.0
copy div "4 . Skārienpalikņa funkcija ir… Līdzīga skenerim Līdzīga datora pelei Līdzīga m…"
click at [114, 290] on div "Mācību tēma: Datorikas - 10. klases 1. ieskaites mācību materiāls #3 2. tēma – …" at bounding box center [565, 264] width 1130 height 528
click at [281, 189] on span "Līdzīga datora pelei" at bounding box center [236, 196] width 110 height 19
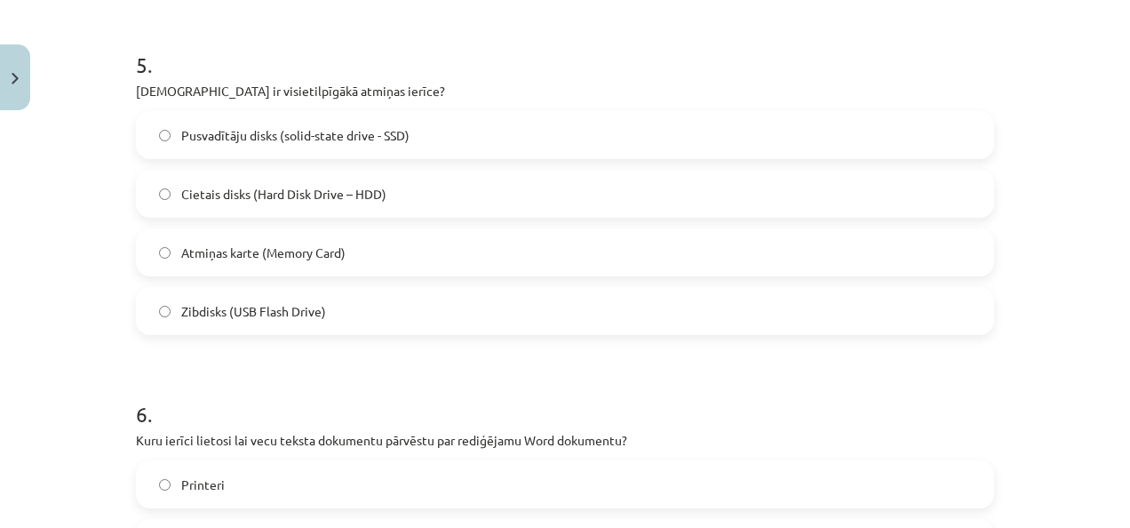
scroll to position [1733, 0]
drag, startPoint x: 130, startPoint y: 54, endPoint x: 369, endPoint y: 293, distance: 338.0
click at [369, 293] on div "5 . Kura ir visietilpīgākā atmiņas ierīce? Pusvadītāju disks (solid-state drive…" at bounding box center [565, 175] width 858 height 314
copy div "5 . Kura ir visietilpīgākā atmiņas ierīce? Pusvadītāju disks (solid-state drive…"
click at [53, 236] on div "Mācību tēma: Datorikas - 10. klases 1. ieskaites mācību materiāls #3 2. tēma – …" at bounding box center [565, 264] width 1130 height 528
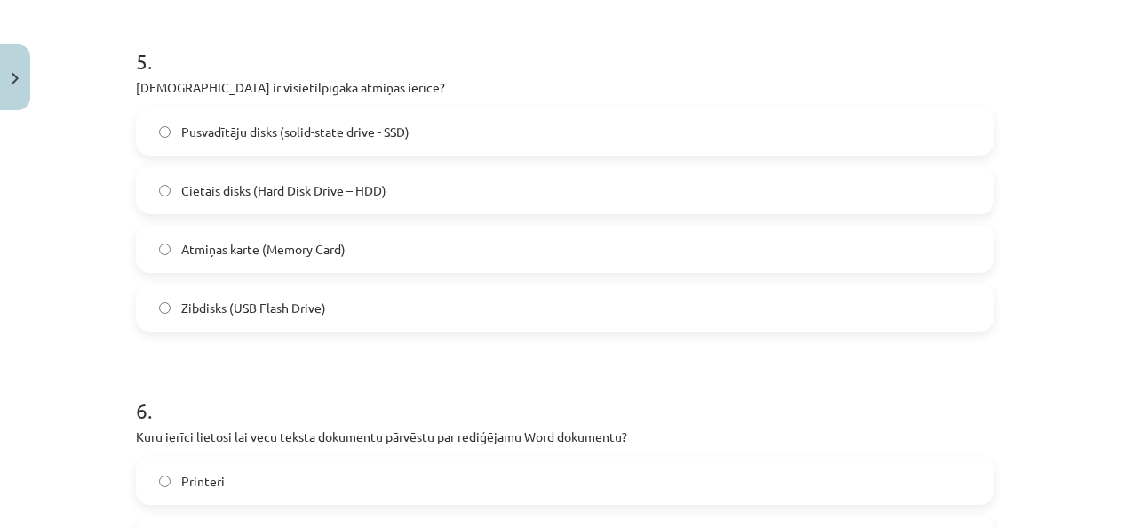
click at [313, 194] on span "Cietais disks (Hard Disk Drive – HDD)" at bounding box center [283, 190] width 205 height 19
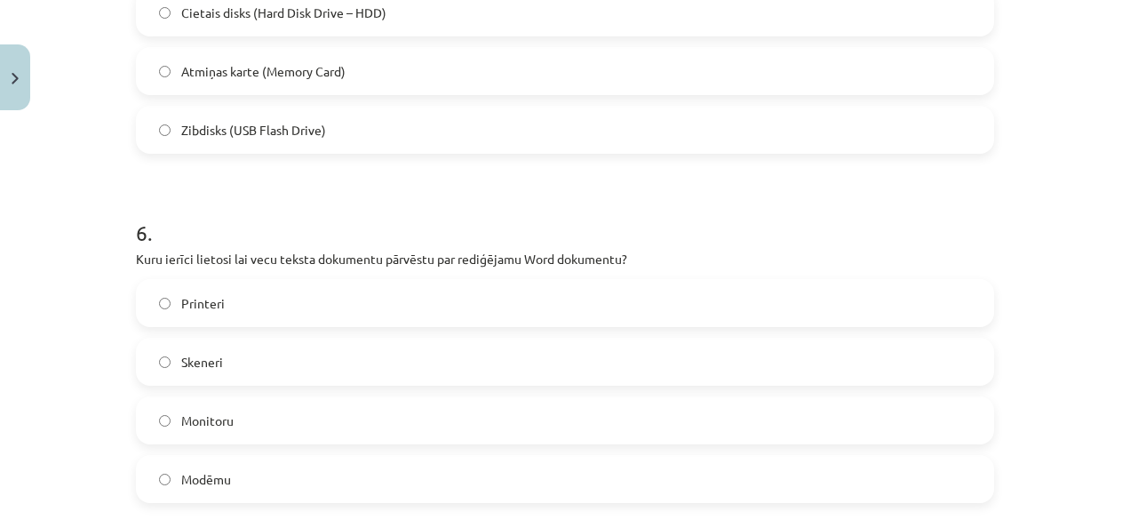
scroll to position [2088, 0]
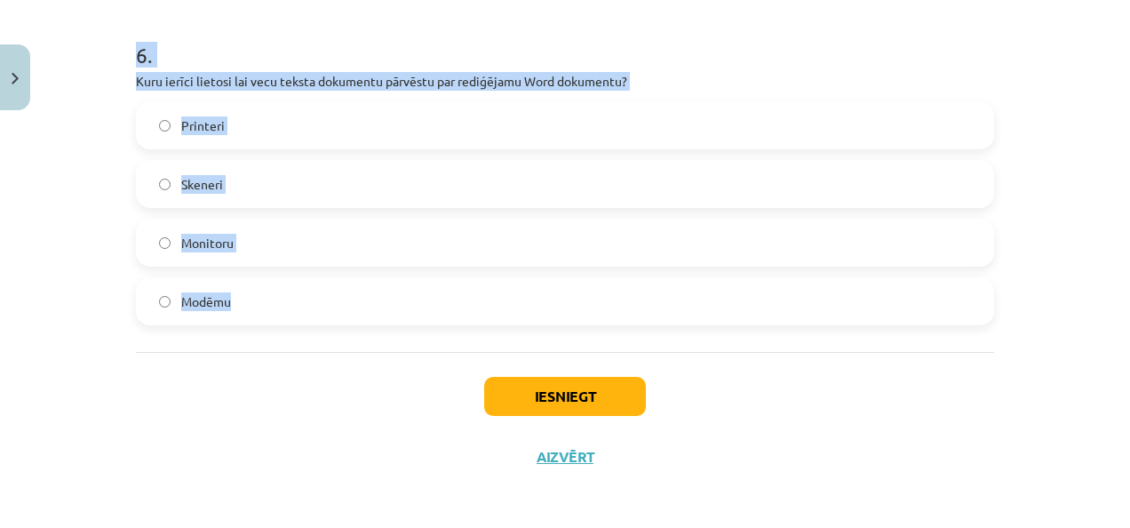
drag, startPoint x: 130, startPoint y: 50, endPoint x: 242, endPoint y: 284, distance: 259.9
click at [242, 284] on div "6 . Kuru ierīci lietosi lai vecu teksta dokumentu pārvēstu par rediģējamu Word …" at bounding box center [565, 169] width 858 height 314
click at [94, 279] on div "Mācību tēma: Datorikas - 10. klases 1. ieskaites mācību materiāls #3 2. tēma – …" at bounding box center [565, 264] width 1130 height 528
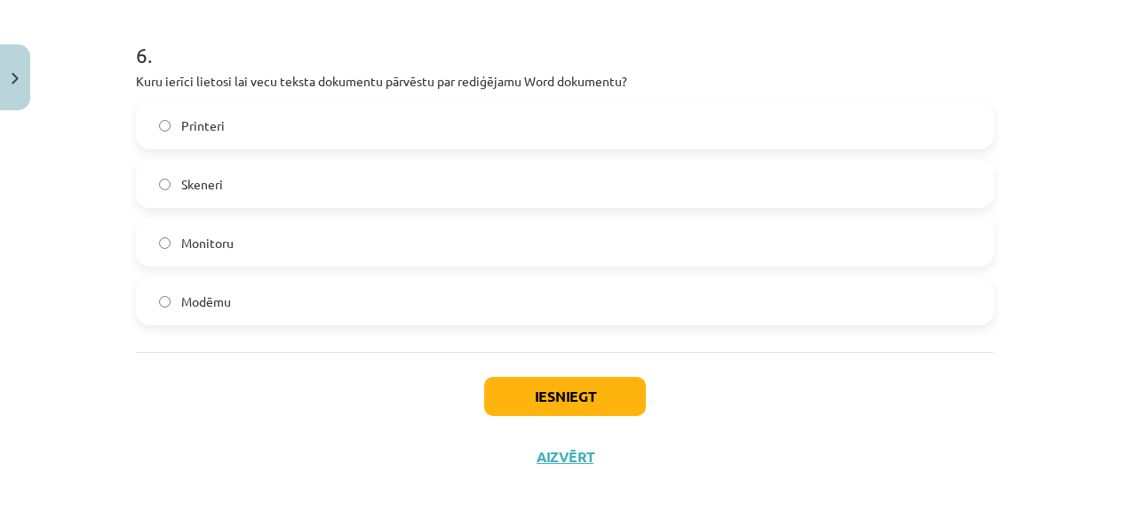
click at [172, 179] on label "Skeneri" at bounding box center [565, 184] width 855 height 44
click at [586, 393] on button "Iesniegt" at bounding box center [565, 396] width 162 height 39
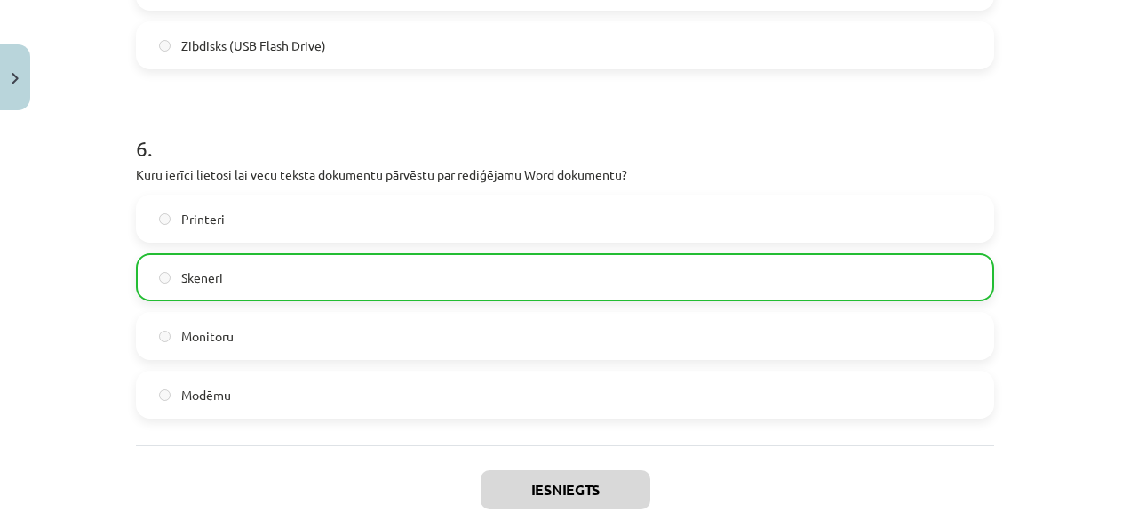
scroll to position [2147, 0]
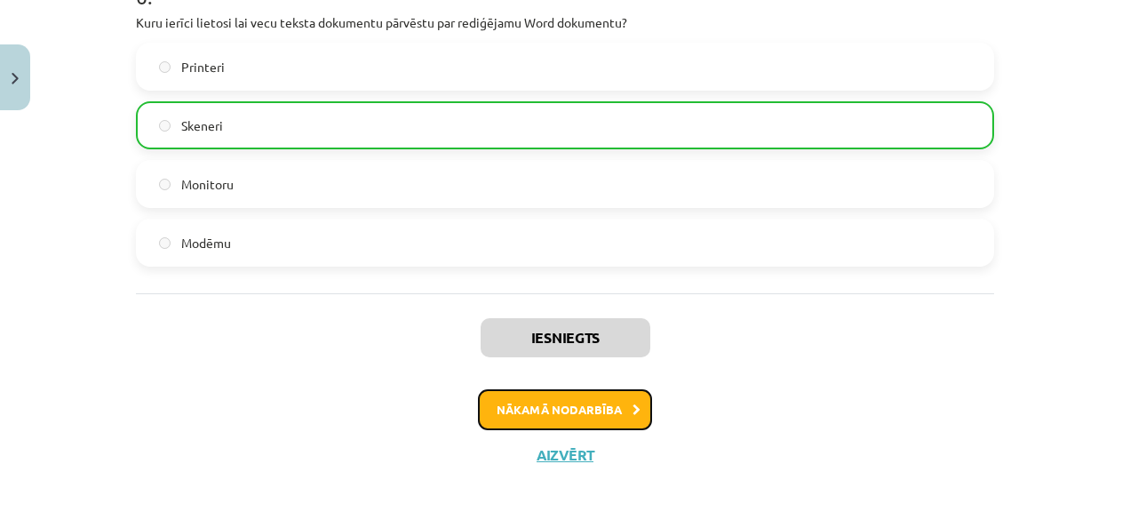
click at [588, 404] on button "Nākamā nodarbība" at bounding box center [565, 409] width 174 height 41
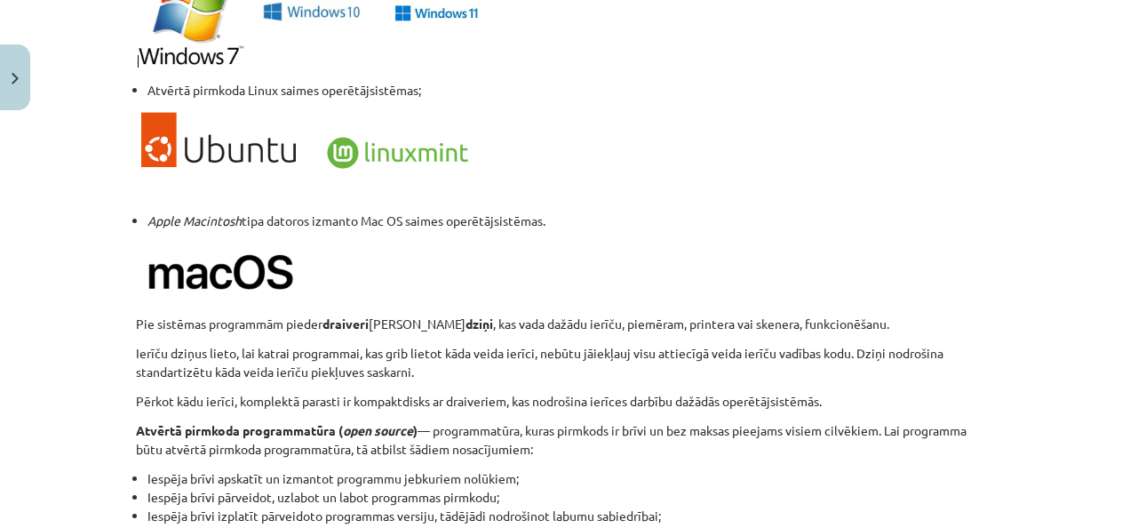
scroll to position [1986, 0]
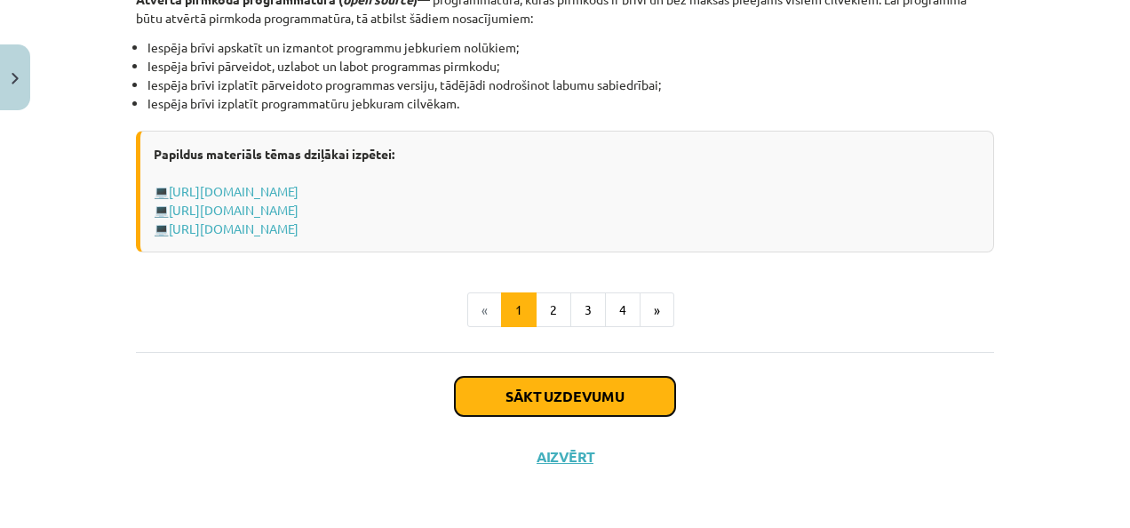
click at [656, 388] on button "Sākt uzdevumu" at bounding box center [565, 396] width 220 height 39
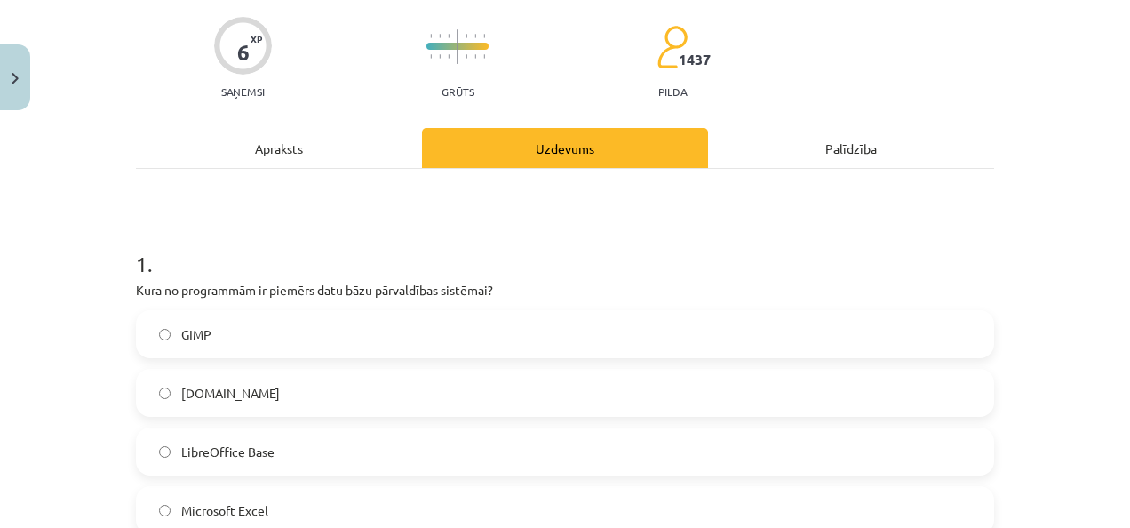
scroll to position [311, 0]
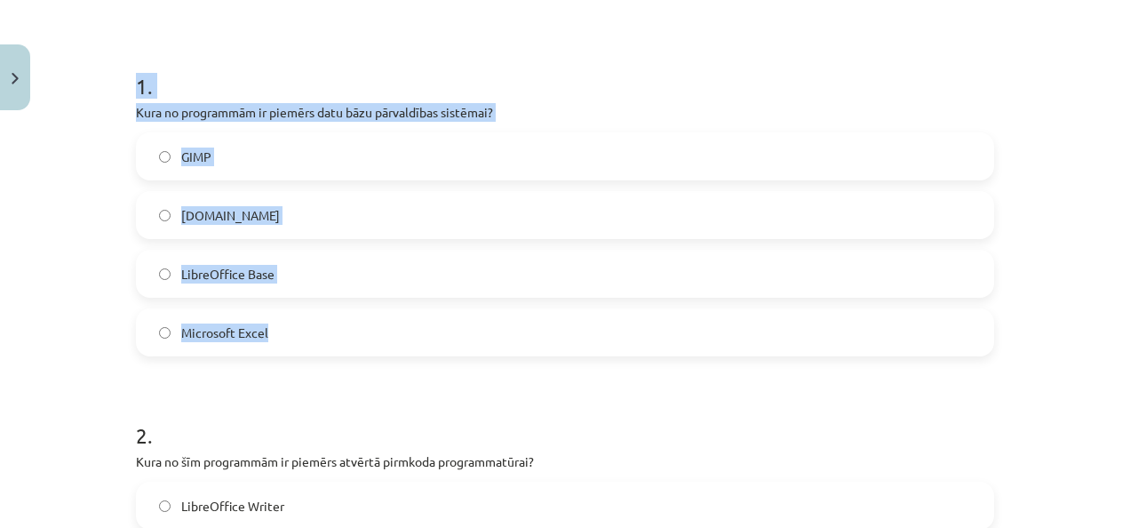
drag, startPoint x: 126, startPoint y: 96, endPoint x: 296, endPoint y: 320, distance: 280.9
click at [95, 291] on div "Mācību tēma: Datorikas - 10. klases 1. ieskaites mācību materiāls #4 3. tēma – …" at bounding box center [565, 264] width 1130 height 528
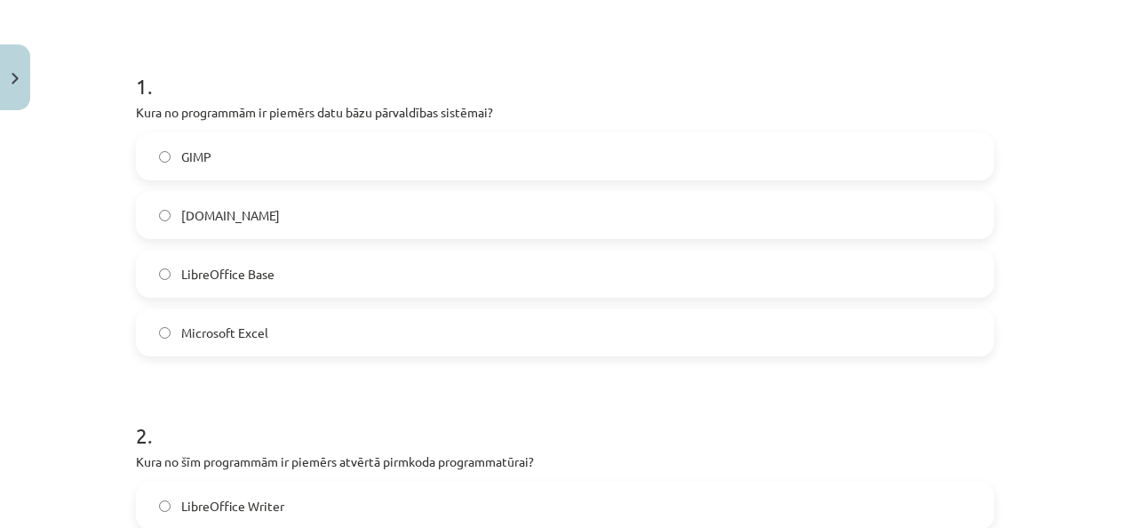
click at [181, 280] on span "LibreOffice Base" at bounding box center [227, 274] width 93 height 19
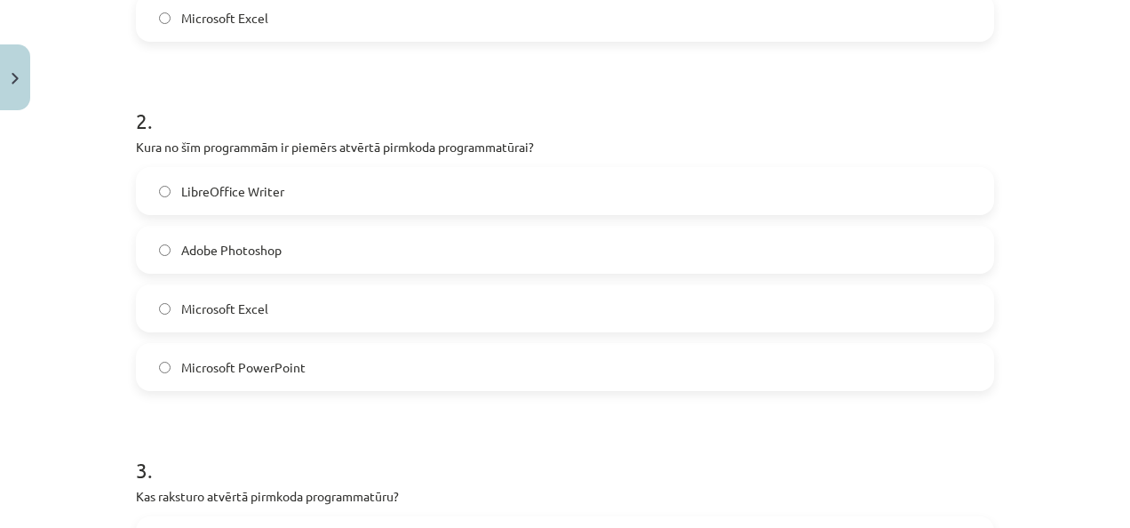
scroll to position [666, 0]
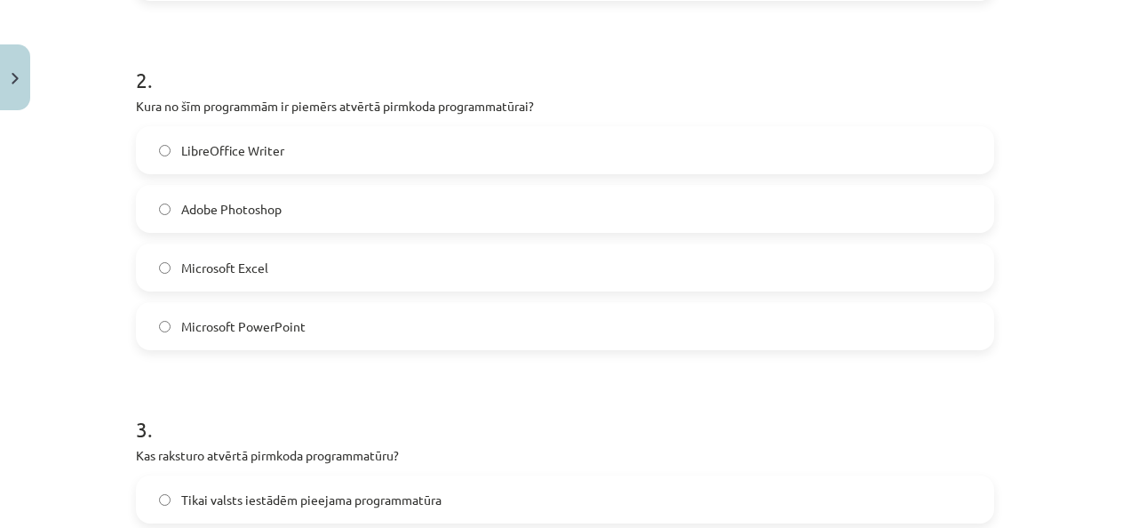
drag, startPoint x: 128, startPoint y: 76, endPoint x: 315, endPoint y: 312, distance: 300.4
click at [76, 245] on div "Mācību tēma: Datorikas - 10. klases 1. ieskaites mācību materiāls #4 3. tēma – …" at bounding box center [565, 264] width 1130 height 528
click at [105, 220] on div "Mācību tēma: Datorikas - 10. klases 1. ieskaites mācību materiāls #4 3. tēma – …" at bounding box center [565, 264] width 1130 height 528
click at [315, 155] on label "LibreOffice Writer" at bounding box center [565, 150] width 855 height 44
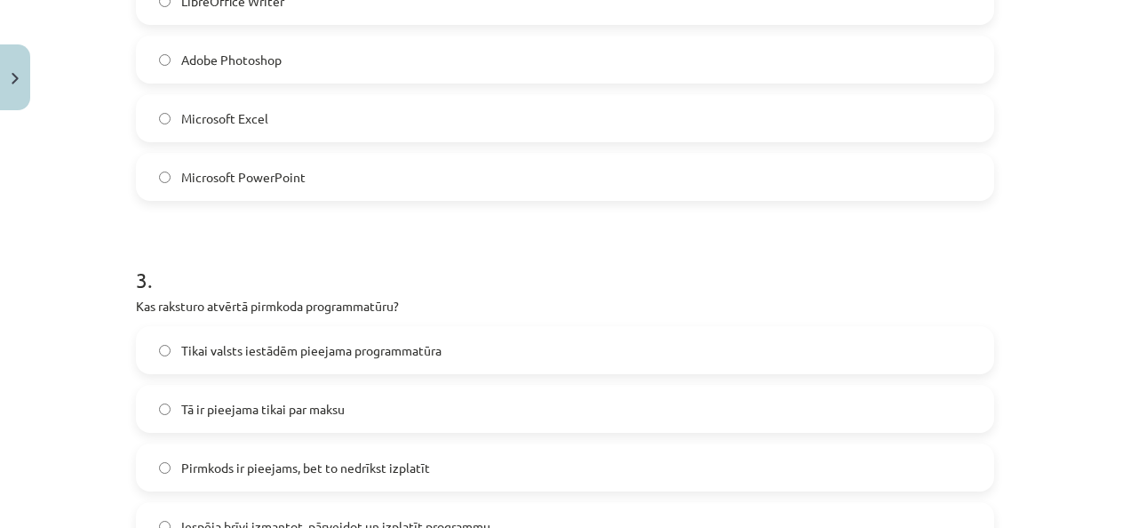
scroll to position [933, 0]
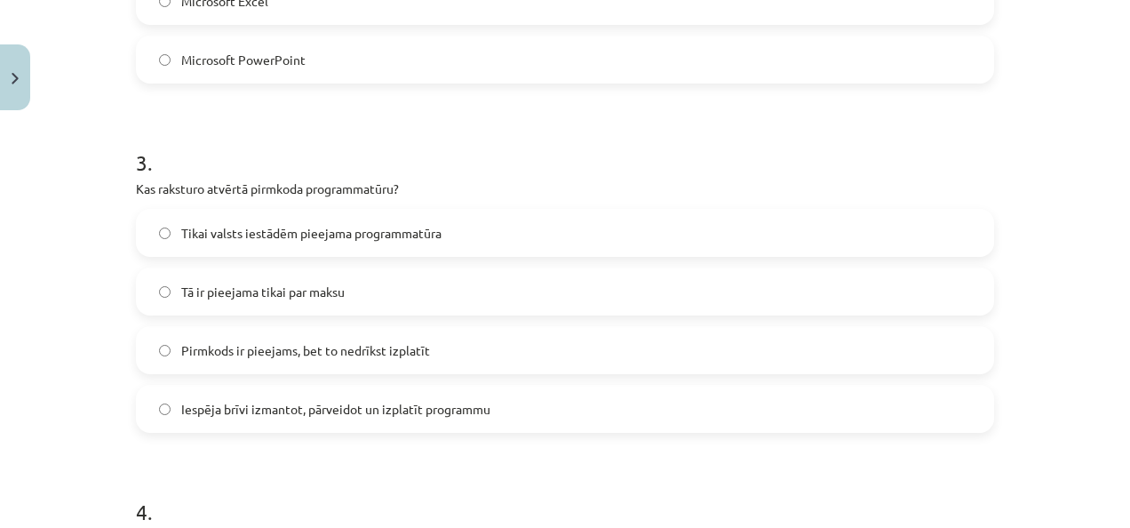
drag, startPoint x: 133, startPoint y: 165, endPoint x: 508, endPoint y: 420, distance: 453.4
click at [508, 420] on div "6 XP Saņemsi Grūts 1437 pilda Apraksts Uzdevums Palīdzība 1 . Kura no programmā…" at bounding box center [565, 354] width 880 height 2339
click at [43, 321] on div "Mācību tēma: Datorikas - 10. klases 1. ieskaites mācību materiāls #4 3. tēma – …" at bounding box center [565, 264] width 1130 height 528
click at [350, 400] on span "Iespēja brīvi izmantot, pārveidot un izplatīt programmu" at bounding box center [335, 409] width 309 height 19
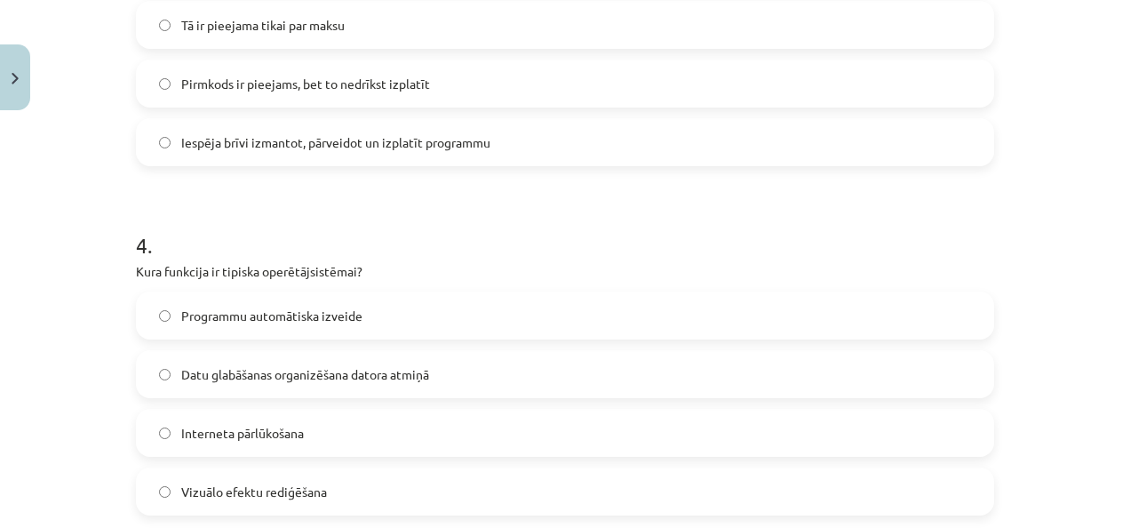
scroll to position [1288, 0]
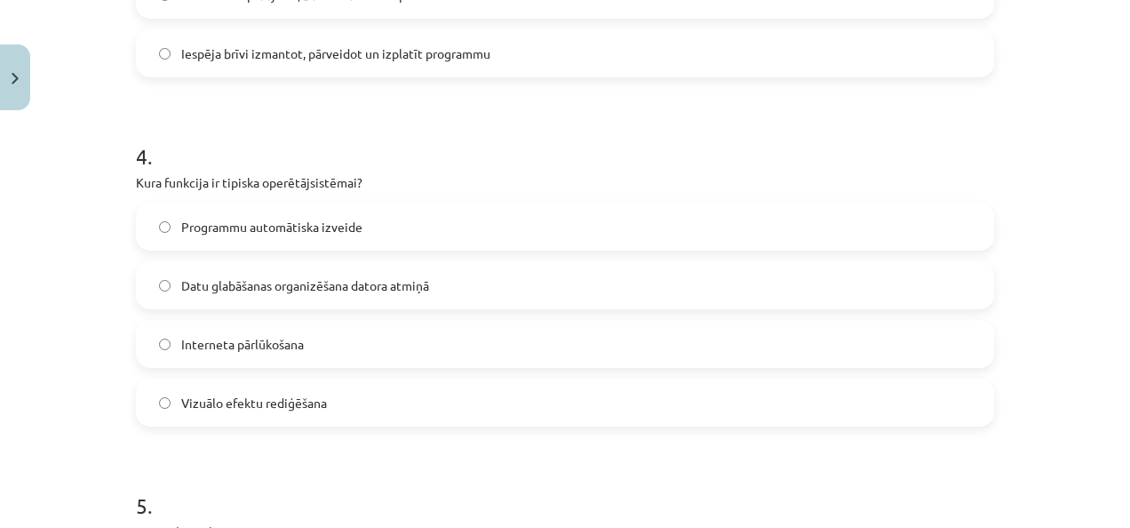
drag, startPoint x: 128, startPoint y: 179, endPoint x: 399, endPoint y: 382, distance: 338.9
click at [399, 382] on div "6 XP Saņemsi Grūts 1437 pilda Apraksts Uzdevums Palīdzība 1 . Kura no programmā…" at bounding box center [565, -1] width 880 height 2339
click at [16, 370] on div "Mācību tēma: Datorikas - 10. klases 1. ieskaites mācību materiāls #4 3. tēma – …" at bounding box center [565, 264] width 1130 height 528
click at [217, 282] on span "Datu glabāšanas organizēšana datora atmiņā" at bounding box center [305, 285] width 248 height 19
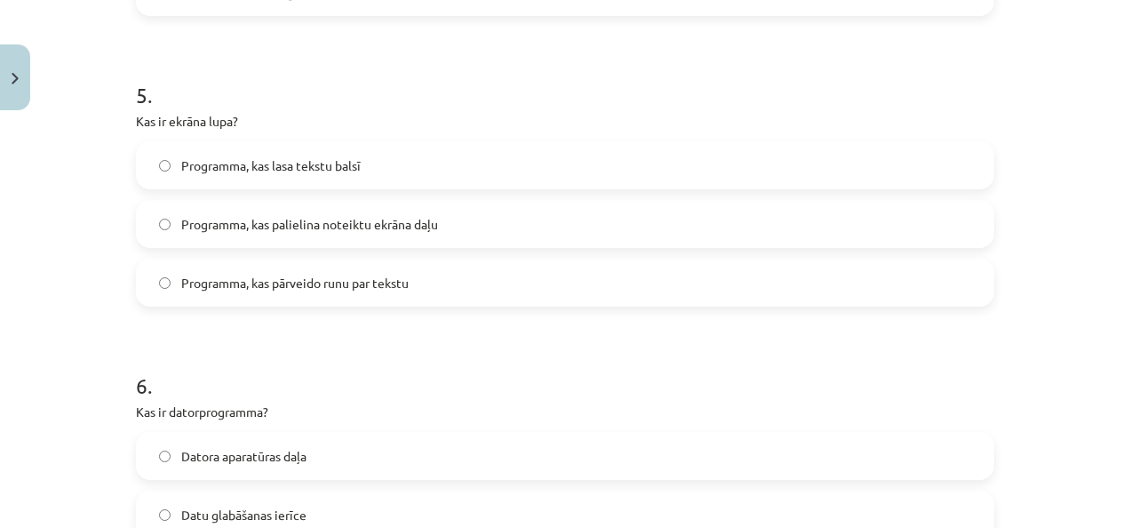
scroll to position [1644, 0]
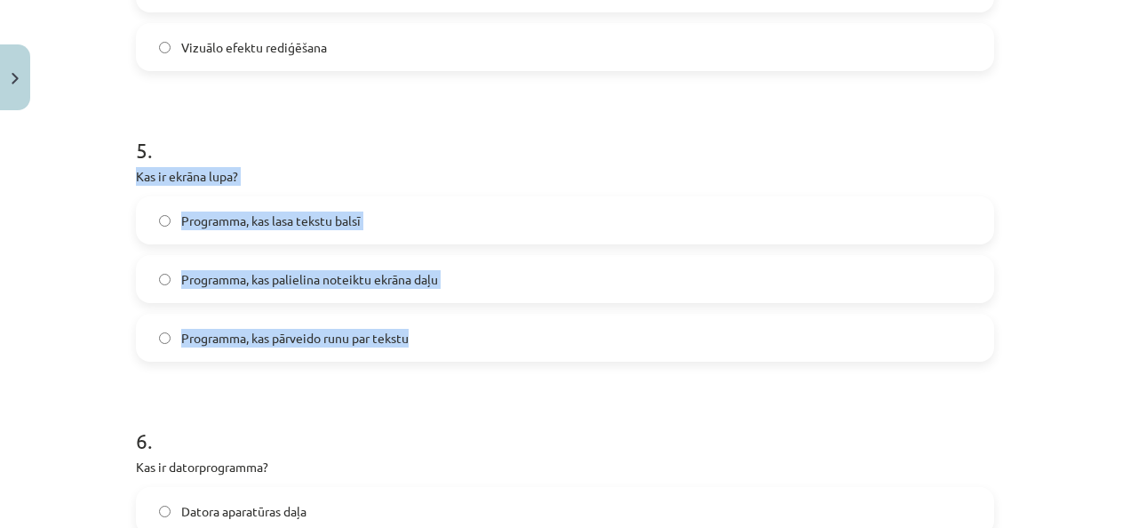
drag, startPoint x: 126, startPoint y: 174, endPoint x: 483, endPoint y: 325, distance: 387.8
click at [92, 302] on div "Mācību tēma: Datorikas - 10. klases 1. ieskaites mācību materiāls #4 3. tēma – …" at bounding box center [565, 264] width 1130 height 528
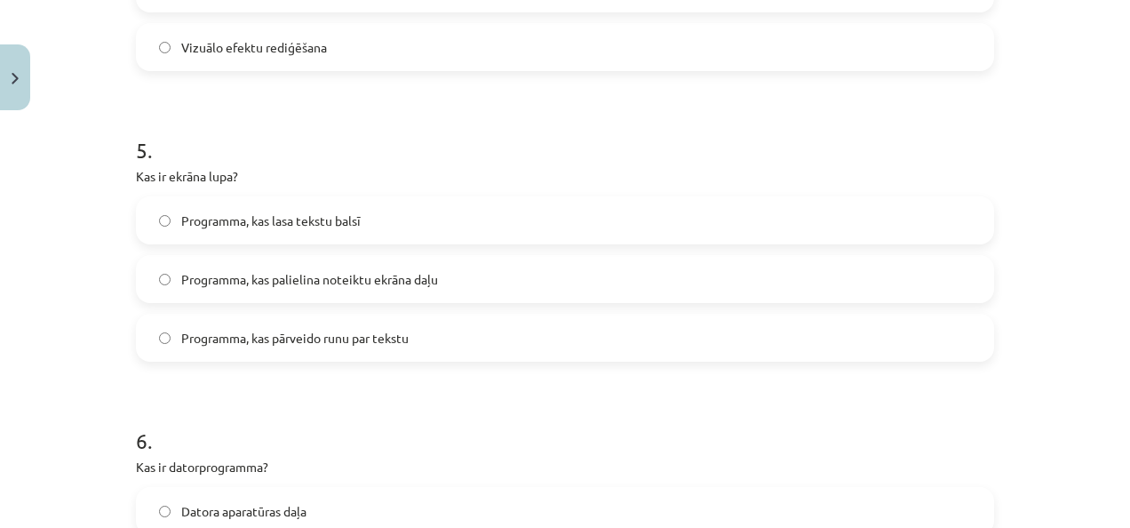
click at [358, 274] on span "Programma, kas palielina noteiktu ekrāna daļu" at bounding box center [309, 279] width 257 height 19
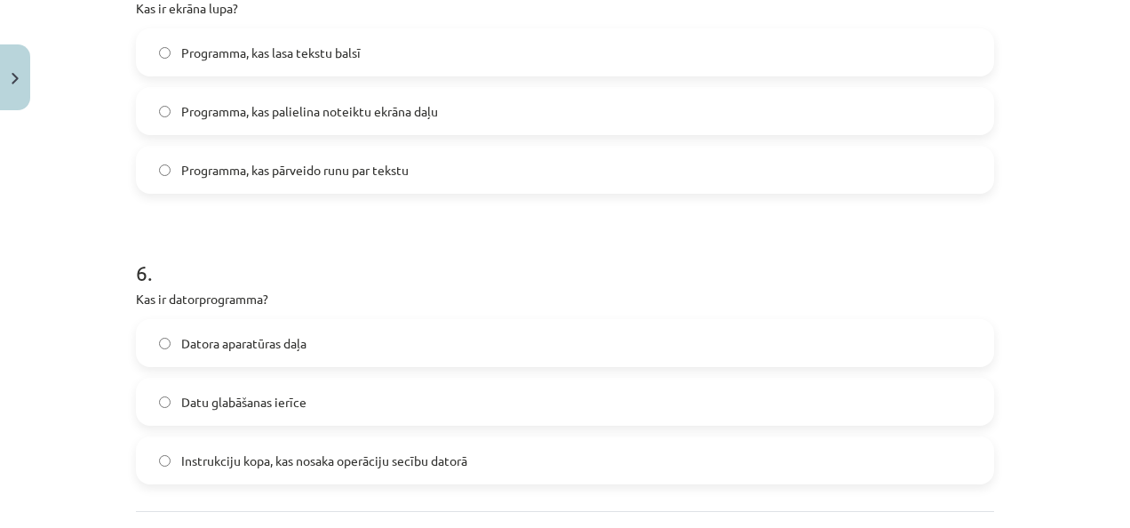
scroll to position [1973, 0]
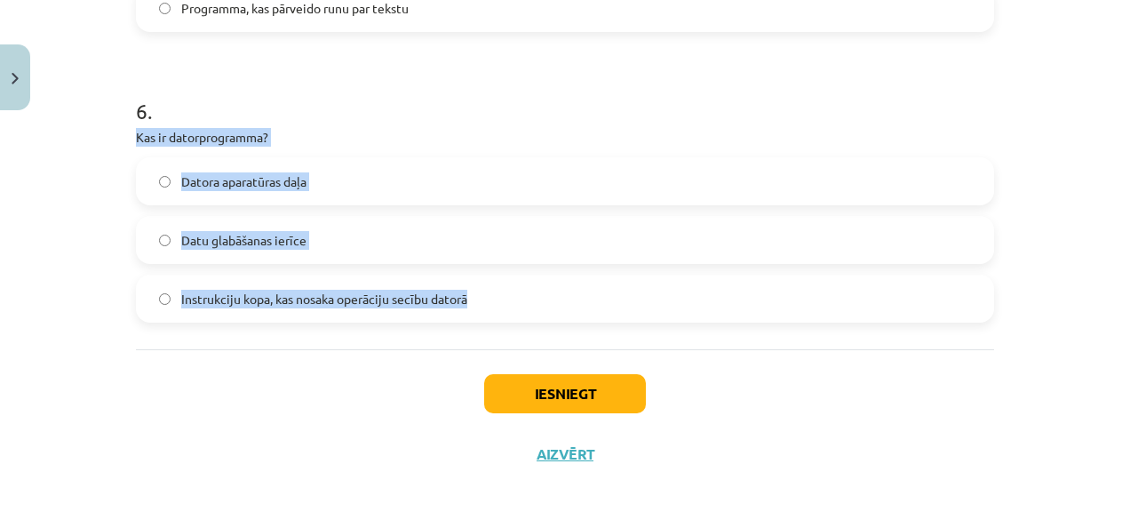
drag, startPoint x: 130, startPoint y: 132, endPoint x: 475, endPoint y: 342, distance: 404.3
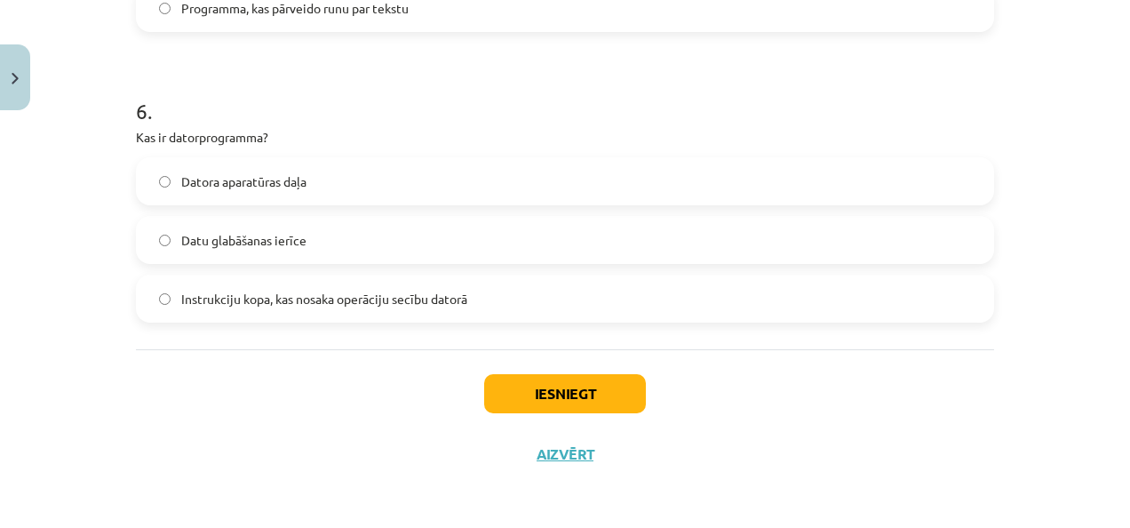
click at [251, 402] on div "Iesniegt Aizvērt" at bounding box center [565, 411] width 858 height 124
click at [231, 299] on span "Instrukciju kopa, kas nosaka operāciju secību datorā" at bounding box center [324, 299] width 286 height 19
click at [538, 394] on button "Iesniegt" at bounding box center [565, 393] width 162 height 39
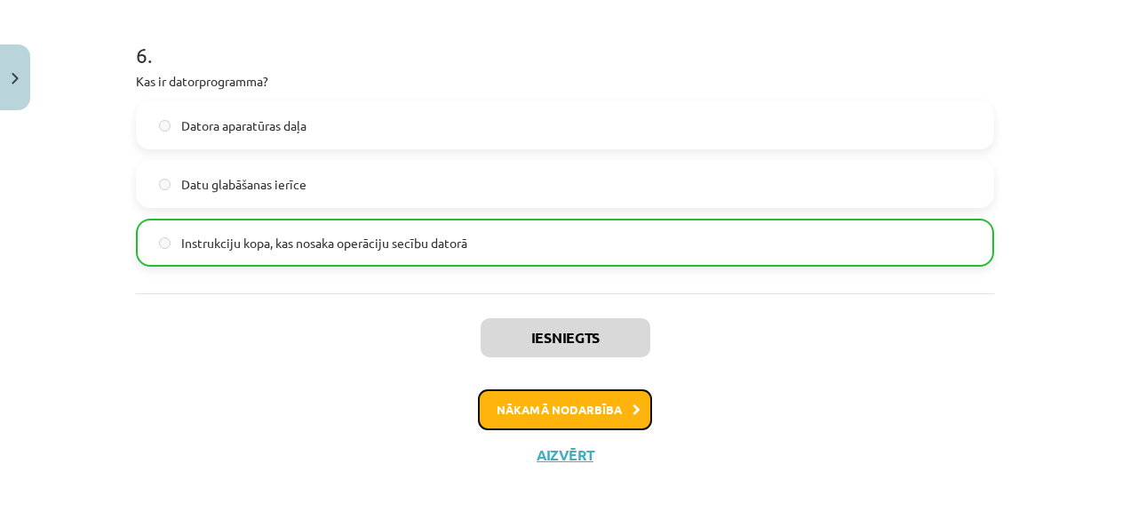
click at [547, 407] on button "Nākamā nodarbība" at bounding box center [565, 409] width 174 height 41
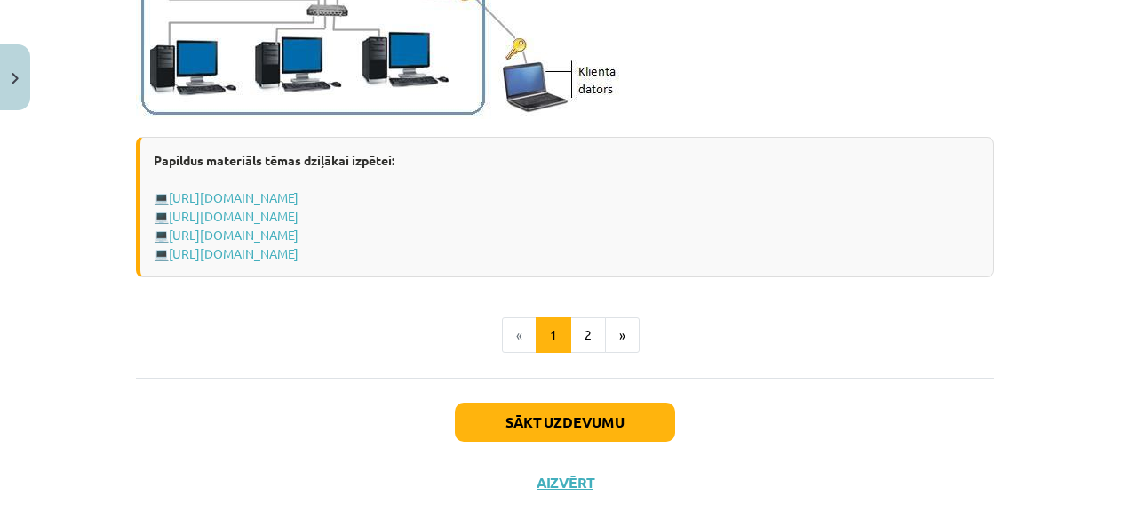
scroll to position [2292, 0]
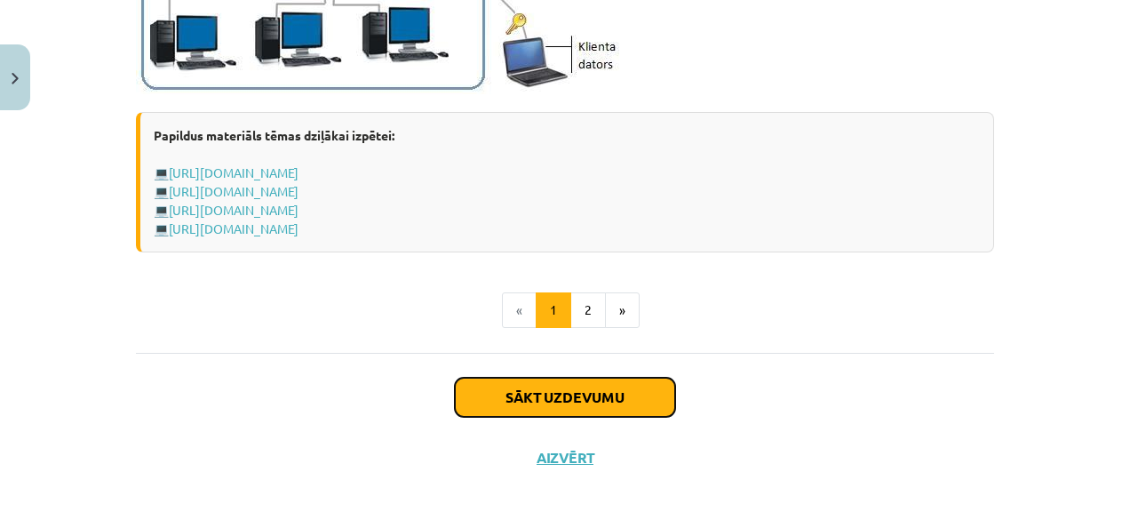
click at [602, 394] on button "Sākt uzdevumu" at bounding box center [565, 397] width 220 height 39
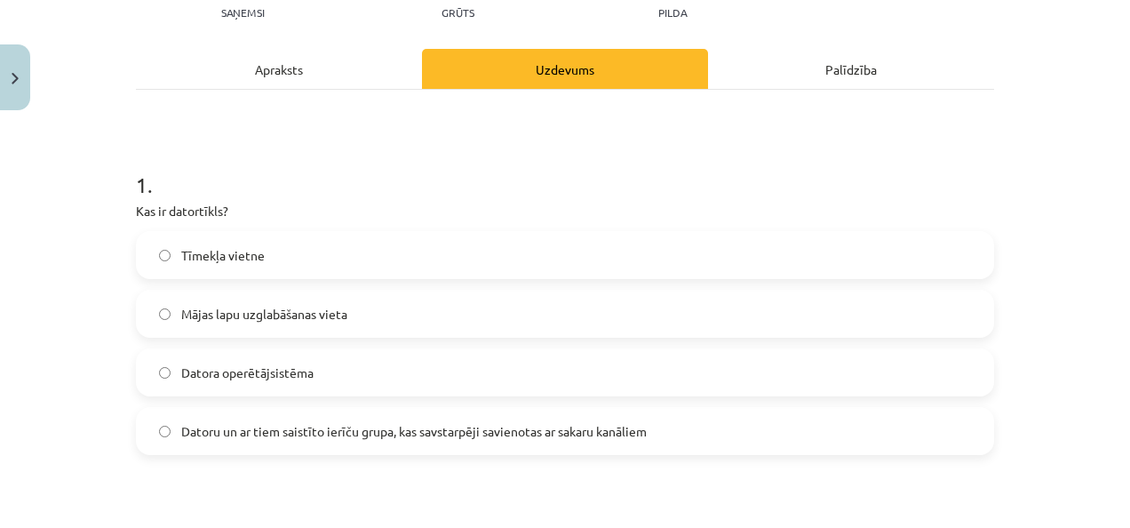
scroll to position [311, 0]
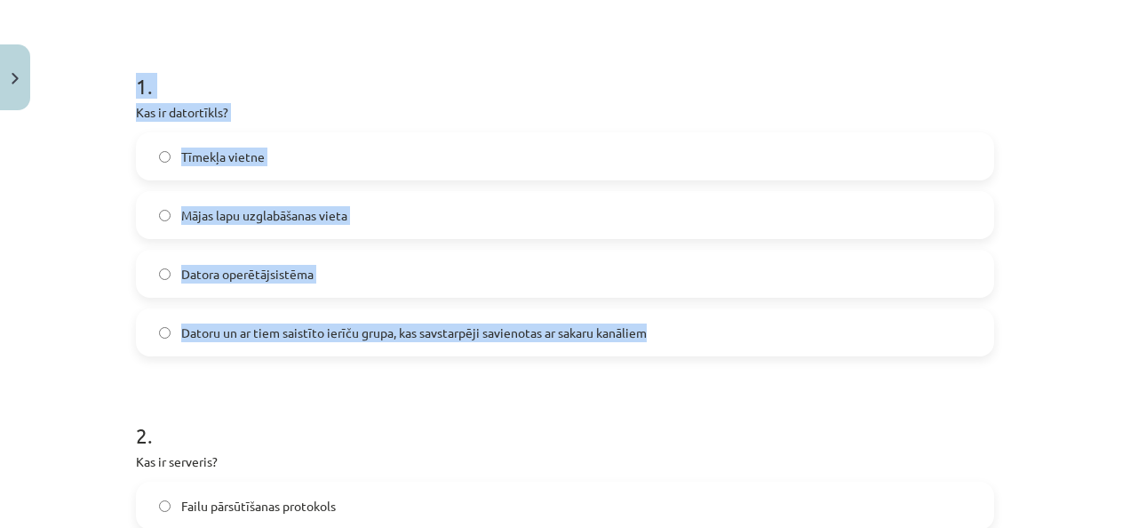
drag, startPoint x: 128, startPoint y: 85, endPoint x: 701, endPoint y: 352, distance: 632.0
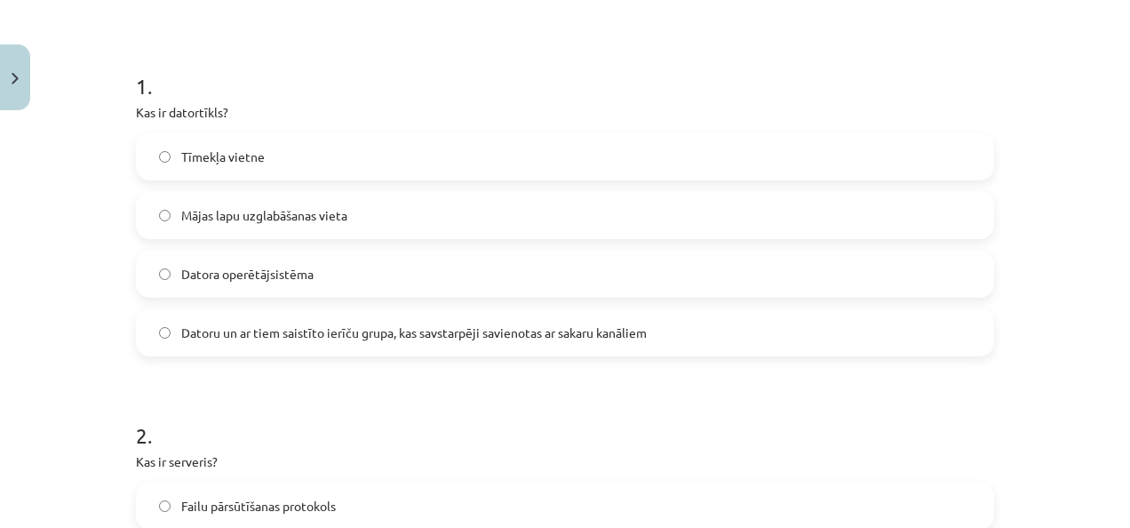
click at [292, 329] on span "Datoru un ar tiem saistīto ierīču grupa, kas savstarpēji savienotas ar sakaru k…" at bounding box center [414, 332] width 466 height 19
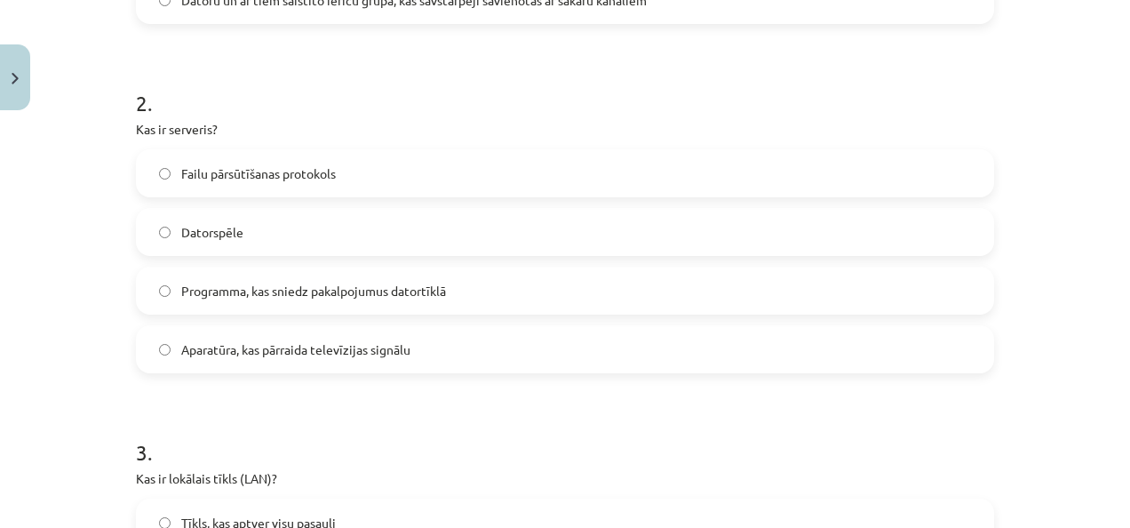
scroll to position [666, 0]
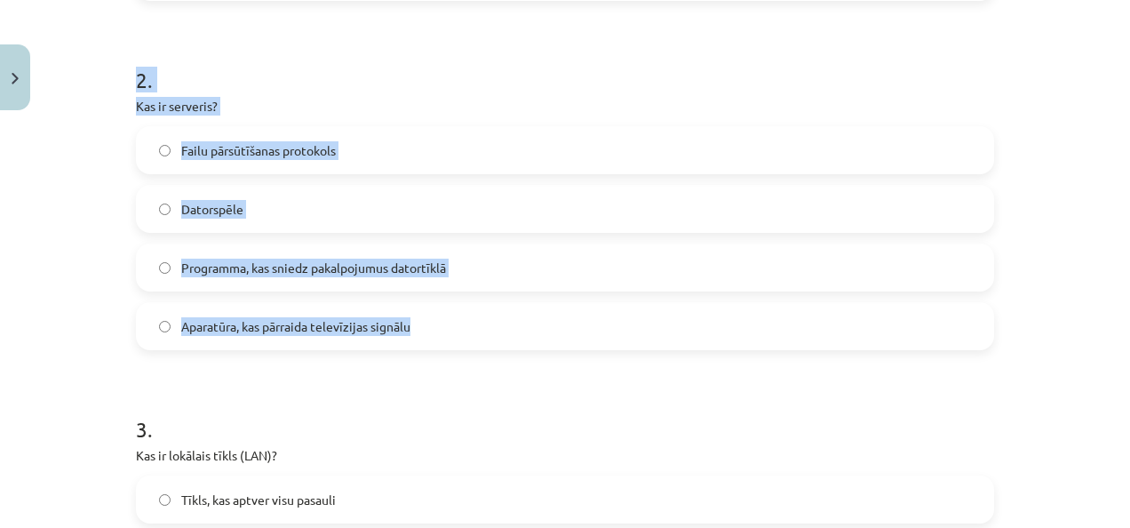
drag, startPoint x: 126, startPoint y: 76, endPoint x: 416, endPoint y: 341, distance: 392.4
click at [50, 247] on div "Mācību tēma: Datorikas - 10. klases 1. ieskaites mācību materiāls #5 4. tēma – …" at bounding box center [565, 264] width 1130 height 528
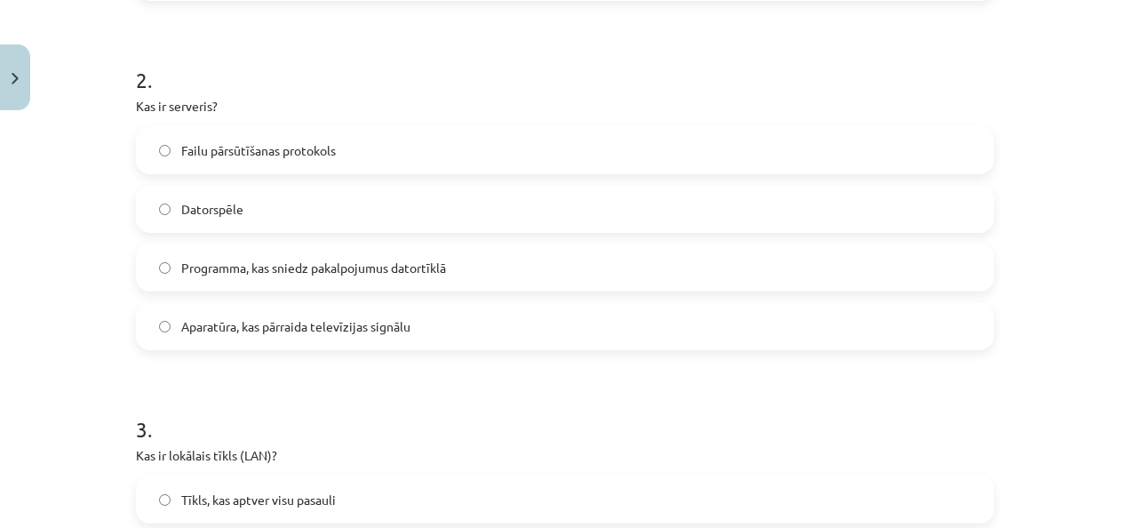
click at [384, 270] on span "Programma, kas sniedz pakalpojumus datortīklā" at bounding box center [313, 268] width 265 height 19
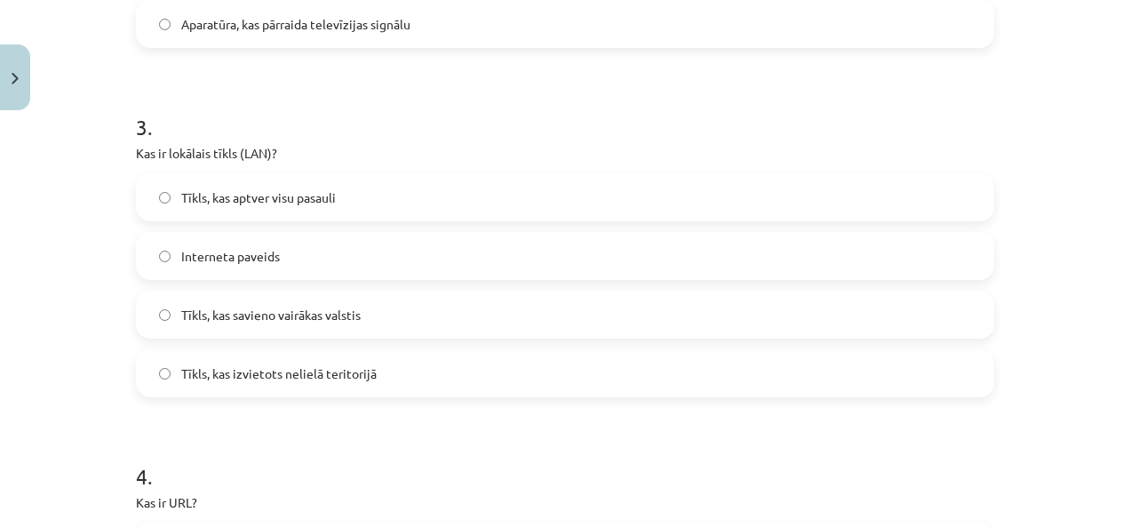
scroll to position [1022, 0]
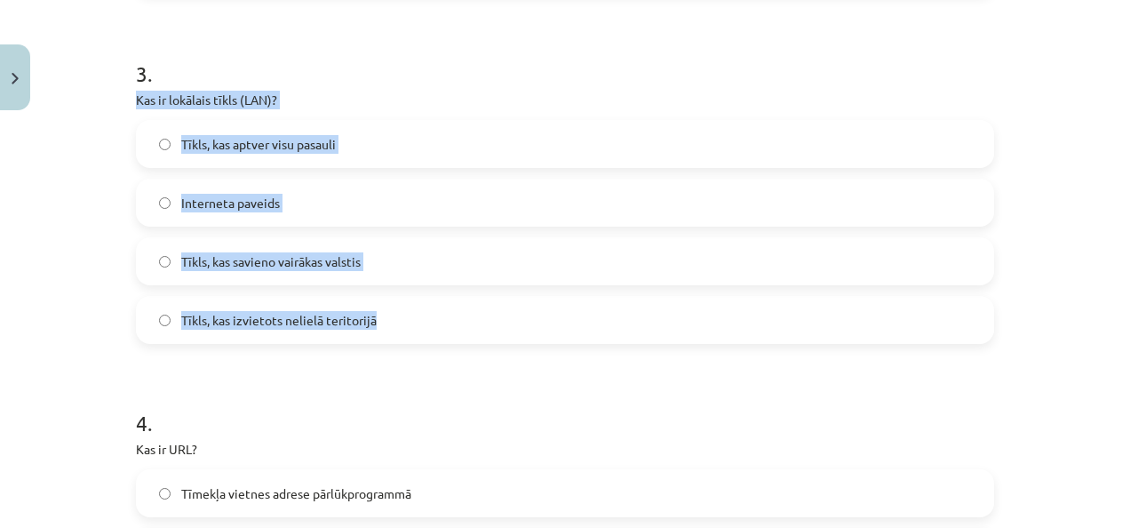
drag, startPoint x: 132, startPoint y: 96, endPoint x: 418, endPoint y: 313, distance: 358.3
click at [418, 313] on div "3 . Kas ir lokālais tīkls (LAN)? Tīkls, kas aptver visu pasauli Interneta pavei…" at bounding box center [565, 187] width 858 height 314
click at [125, 339] on div "6 XP Saņemsi Grūts 1437 pilda Apraksts Uzdevums Palīdzība 1 . Kas ir datortīkls…" at bounding box center [565, 324] width 880 height 2457
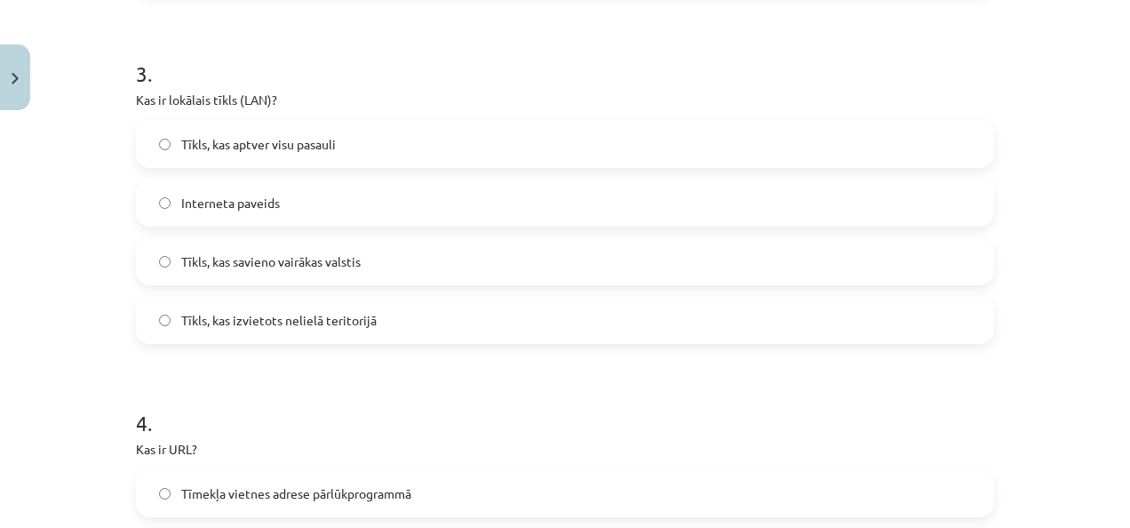
click at [307, 332] on label "Tīkls, kas izvietots nelielā teritorijā" at bounding box center [565, 320] width 855 height 44
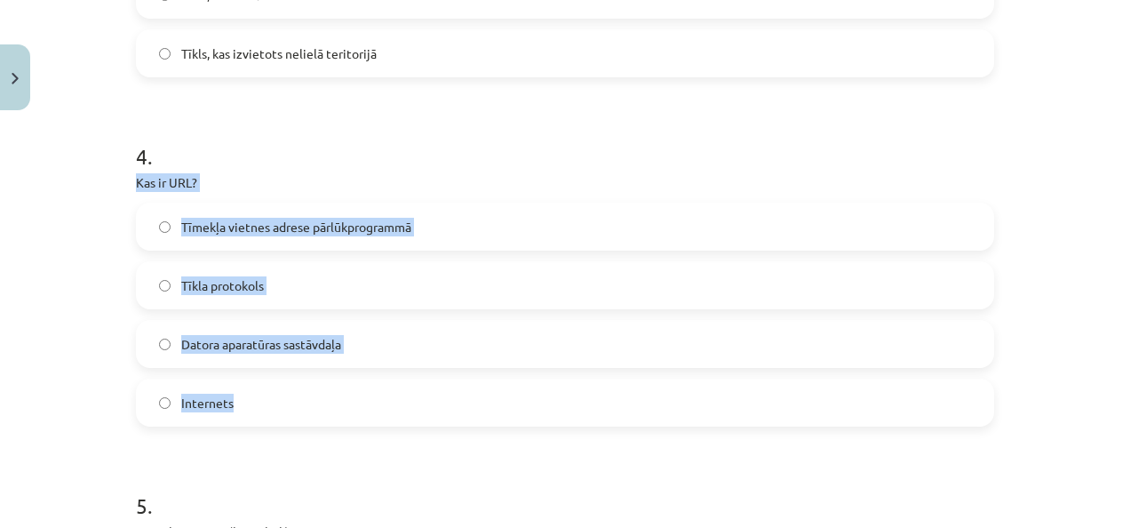
drag, startPoint x: 128, startPoint y: 179, endPoint x: 262, endPoint y: 392, distance: 251.9
click at [262, 392] on div "6 XP Saņemsi Grūts 1437 pilda Apraksts Uzdevums Palīdzība 1 . Kas ir datortīkls…" at bounding box center [565, 58] width 880 height 2457
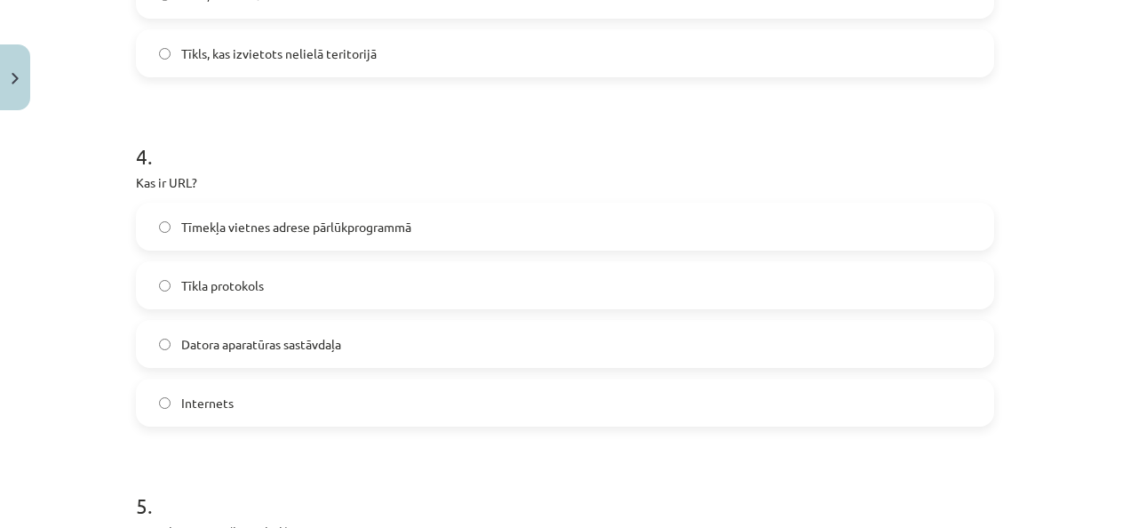
click at [125, 452] on div "6 XP Saņemsi Grūts 1437 pilda Apraksts Uzdevums Palīdzība 1 . Kas ir datortīkls…" at bounding box center [565, 58] width 880 height 2457
click at [235, 233] on span "Tīmekļa vietnes adrese pārlūkprogrammā" at bounding box center [296, 227] width 230 height 19
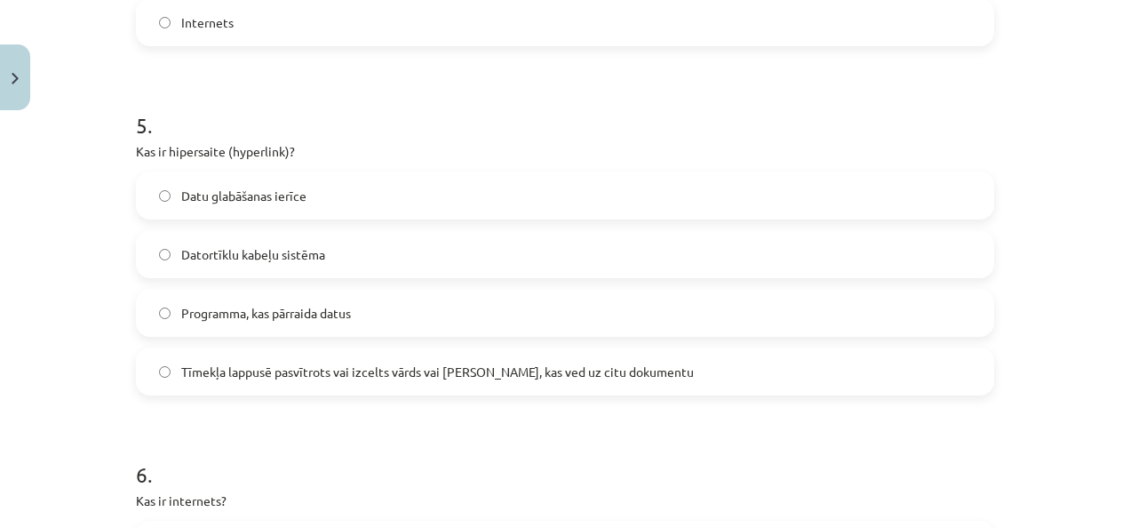
scroll to position [1733, 0]
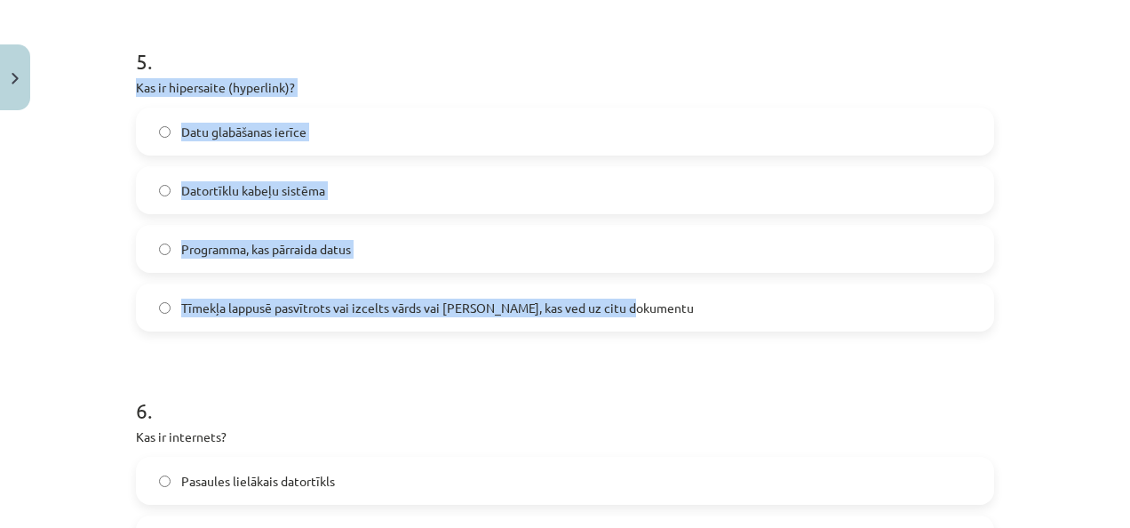
drag, startPoint x: 130, startPoint y: 82, endPoint x: 634, endPoint y: 310, distance: 553.1
click at [634, 310] on div "5 . Kas ir hipersaite (hyperlink)? Datu glabāšanas ierīce Datortīklu kabeļu sis…" at bounding box center [565, 175] width 858 height 314
click at [88, 256] on div "Mācību tēma: Datorikas - 10. klases 1. ieskaites mācību materiāls #5 4. tēma – …" at bounding box center [565, 264] width 1130 height 528
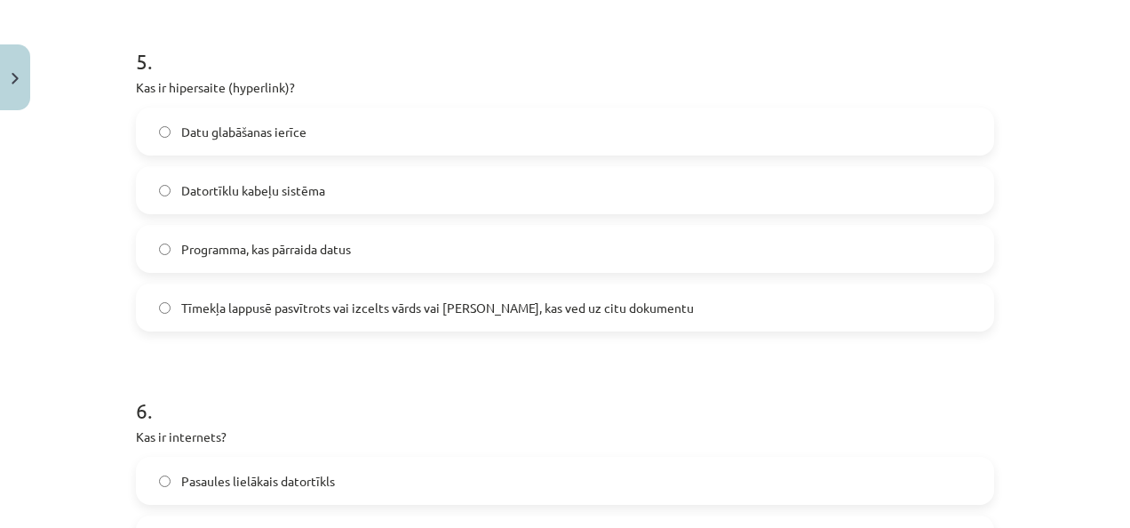
click at [223, 300] on span "Tīmekļa lappusē pasvītrots vai izcelts vārds vai frāze, kas ved uz citu dokumen…" at bounding box center [437, 308] width 513 height 19
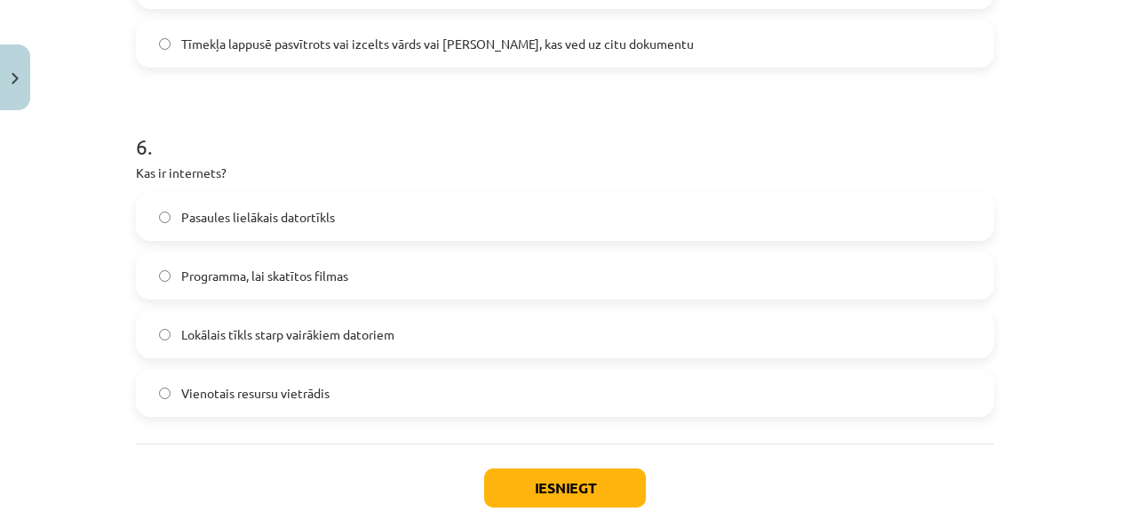
scroll to position [1999, 0]
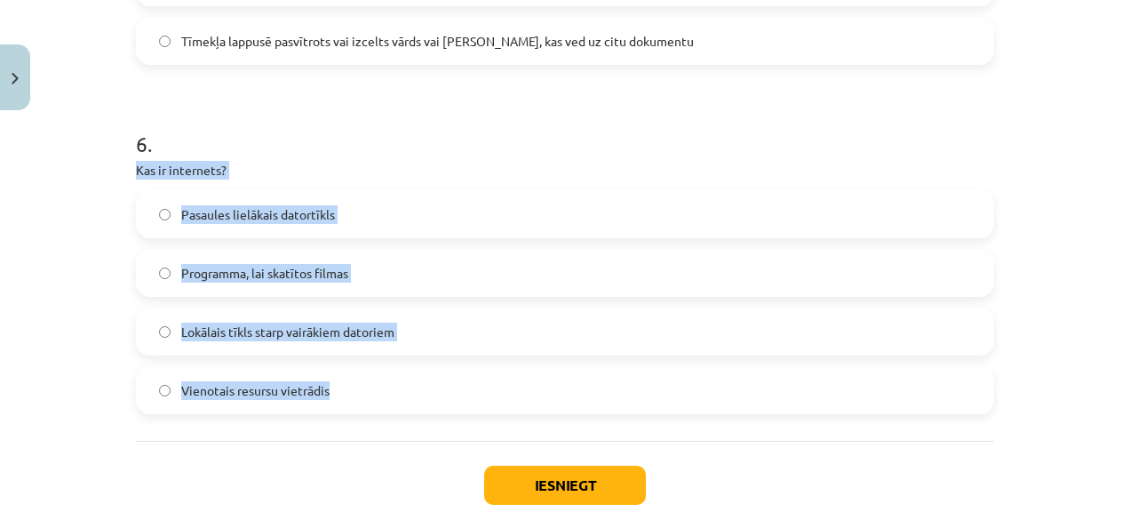
drag, startPoint x: 128, startPoint y: 172, endPoint x: 386, endPoint y: 383, distance: 333.5
click at [44, 324] on div "Mācību tēma: Datorikas - 10. klases 1. ieskaites mācību materiāls #5 4. tēma – …" at bounding box center [565, 264] width 1130 height 528
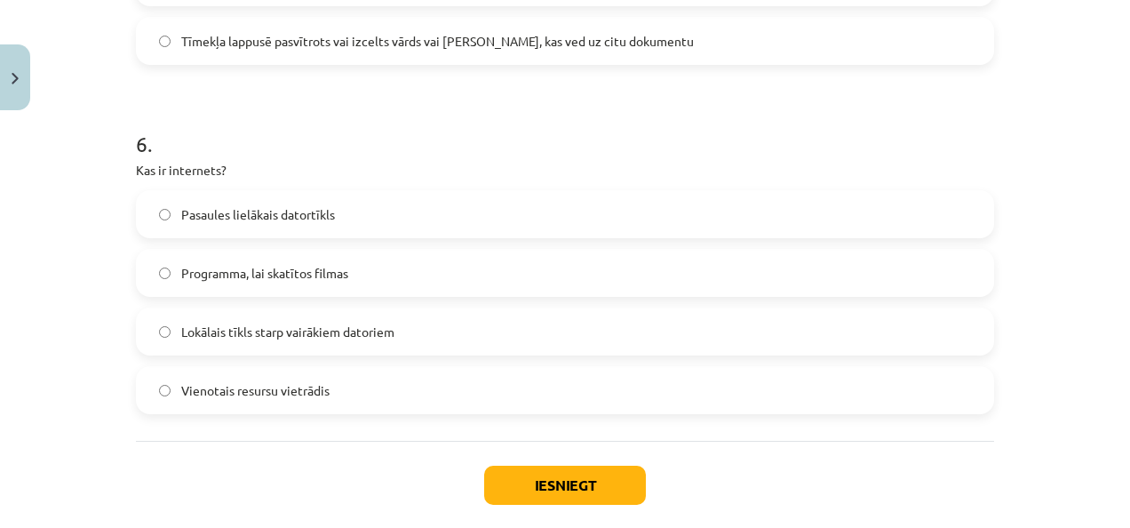
click at [226, 226] on label "Pasaules lielākais datortīkls" at bounding box center [565, 214] width 855 height 44
click at [536, 481] on button "Iesniegt" at bounding box center [565, 485] width 162 height 39
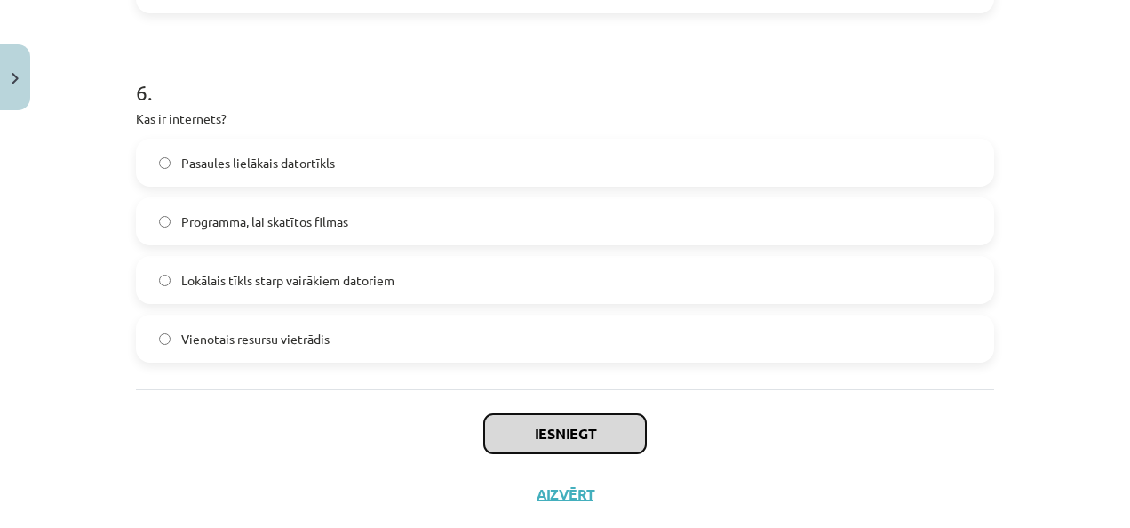
scroll to position [2091, 0]
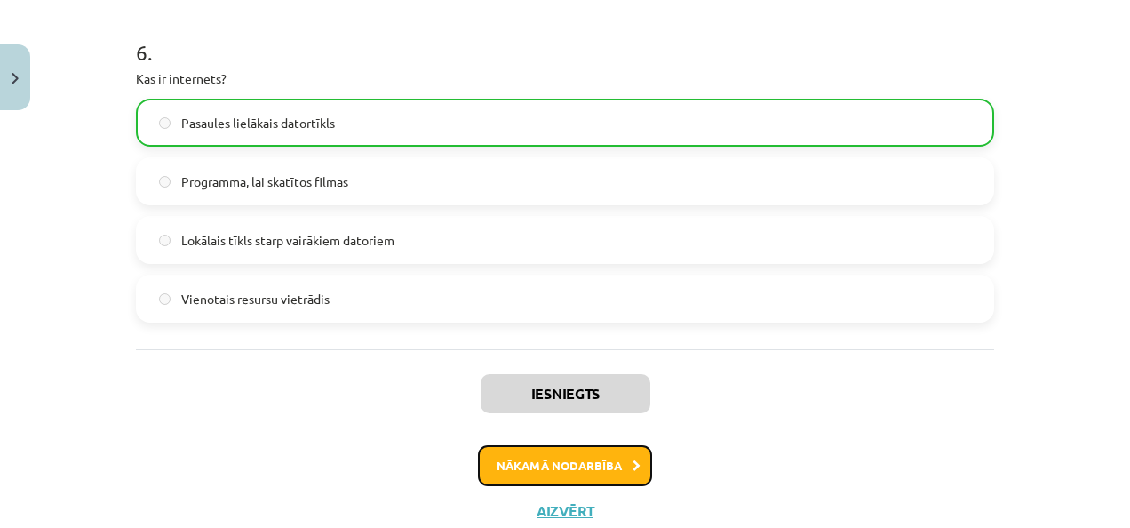
click at [525, 474] on button "Nākamā nodarbība" at bounding box center [565, 465] width 174 height 41
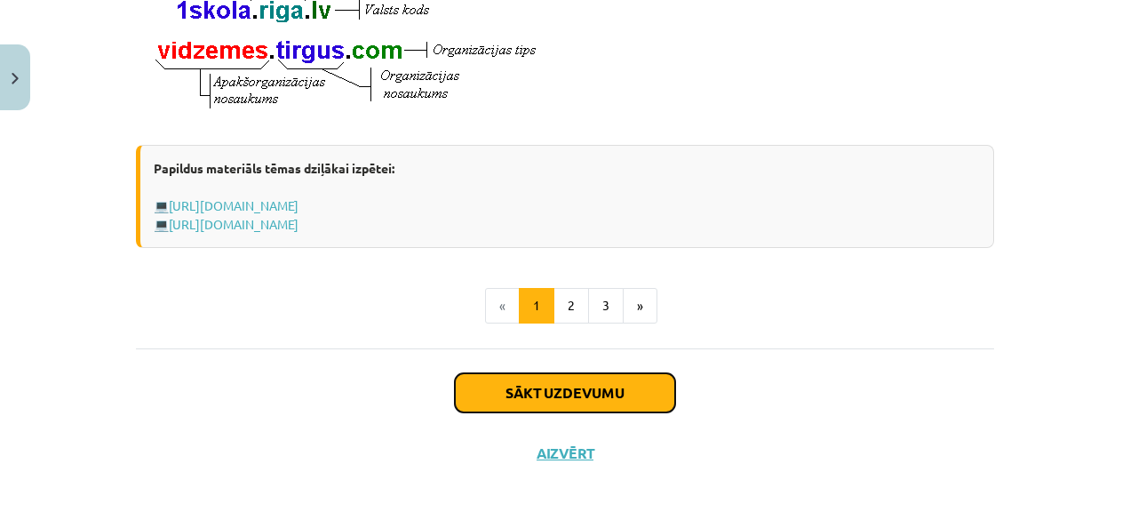
click at [551, 407] on button "Sākt uzdevumu" at bounding box center [565, 392] width 220 height 39
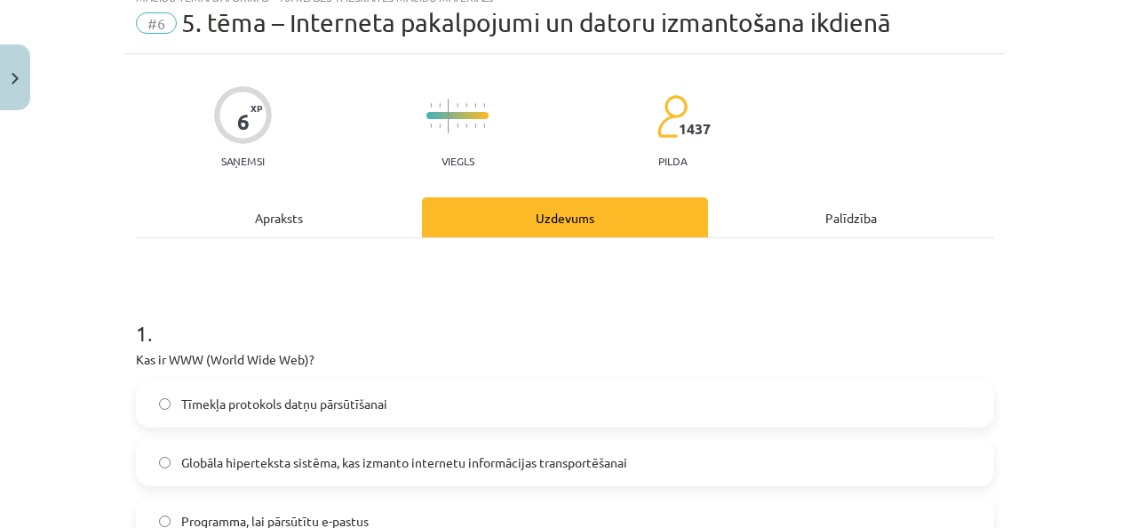
scroll to position [44, 0]
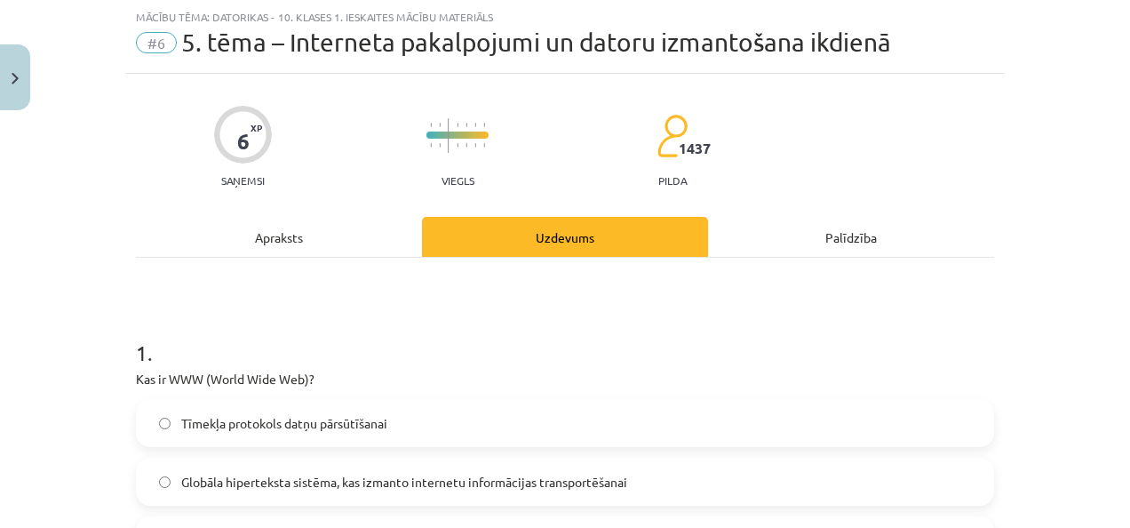
drag, startPoint x: 550, startPoint y: 406, endPoint x: 306, endPoint y: 274, distance: 277.9
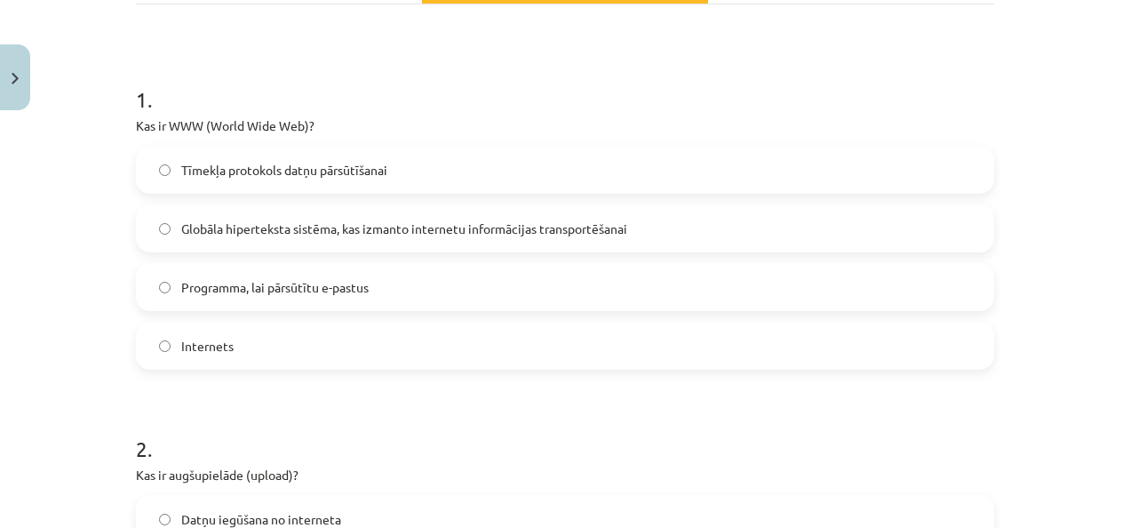
scroll to position [311, 0]
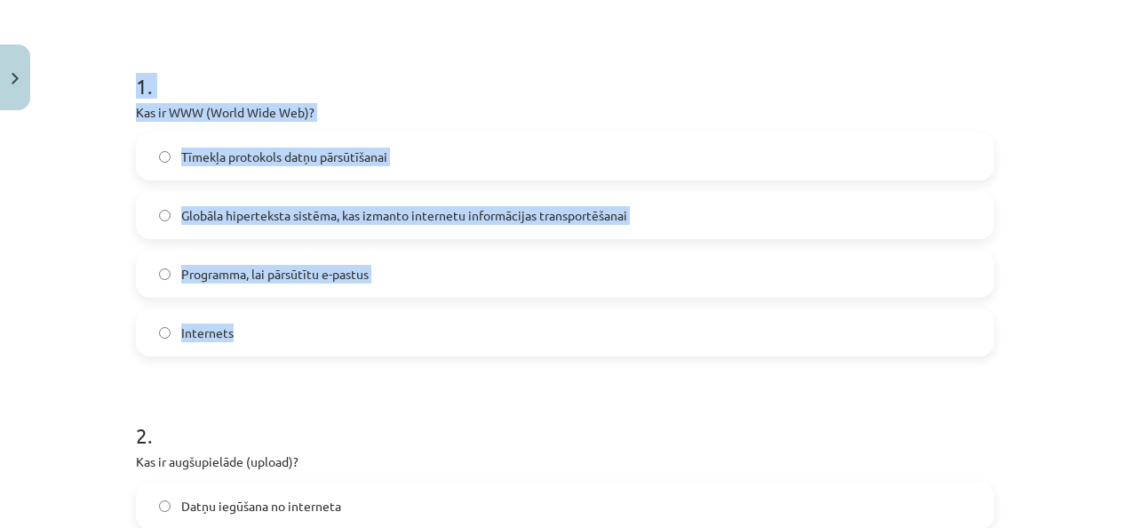
drag, startPoint x: 130, startPoint y: 82, endPoint x: 254, endPoint y: 335, distance: 282.1
click at [254, 335] on div "1 . Kas ir WWW (World Wide Web)? Tīmekļa protokols datņu pārsūtīšanai Globāla h…" at bounding box center [565, 200] width 858 height 314
drag, startPoint x: 220, startPoint y: 329, endPoint x: 69, endPoint y: 245, distance: 172.6
click at [68, 247] on div "Mācību tēma: Datorikas - 10. klases 1. ieskaites mācību materiāls #6 5. tēma – …" at bounding box center [565, 264] width 1130 height 528
click at [109, 119] on div "Mācību tēma: Datorikas - 10. klases 1. ieskaites mācību materiāls #6 5. tēma – …" at bounding box center [565, 264] width 1130 height 528
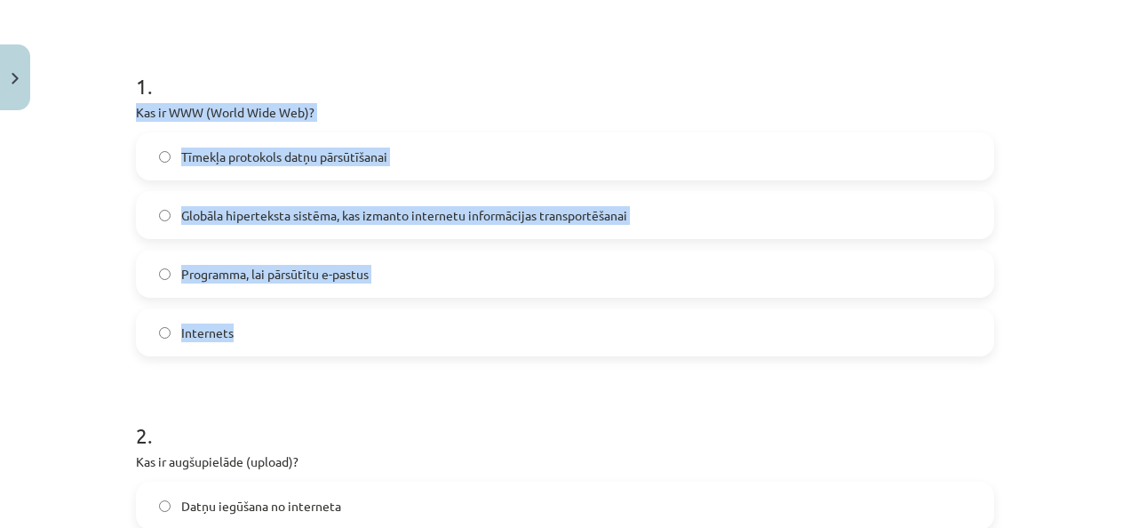
drag, startPoint x: 126, startPoint y: 104, endPoint x: 242, endPoint y: 337, distance: 259.9
click at [53, 258] on div "Mācību tēma: Datorikas - 10. klases 1. ieskaites mācību materiāls #6 5. tēma – …" at bounding box center [565, 264] width 1130 height 528
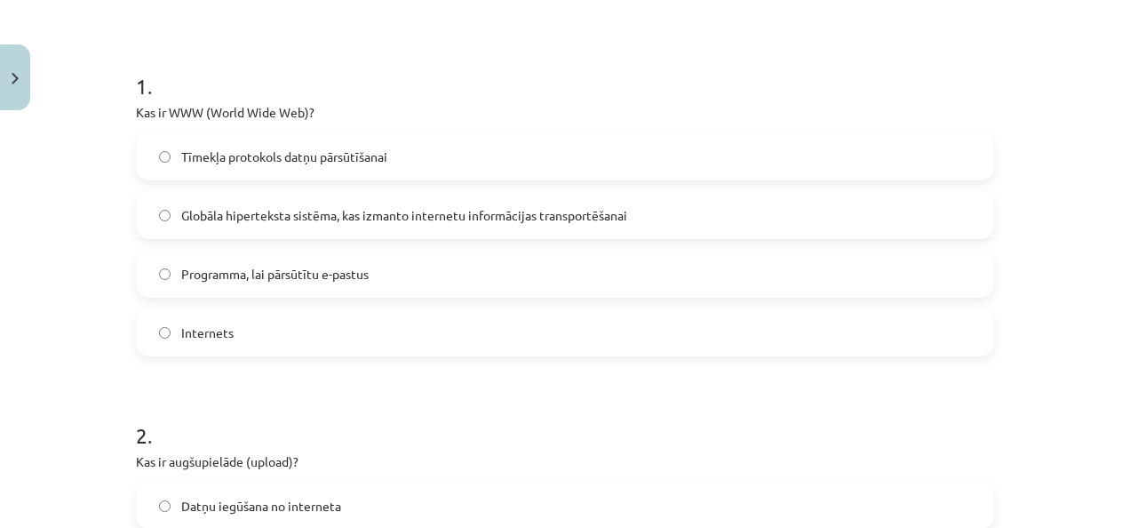
click at [224, 219] on span "Globāla hiperteksta sistēma, kas izmanto internetu informācijas transportēšanai" at bounding box center [404, 215] width 446 height 19
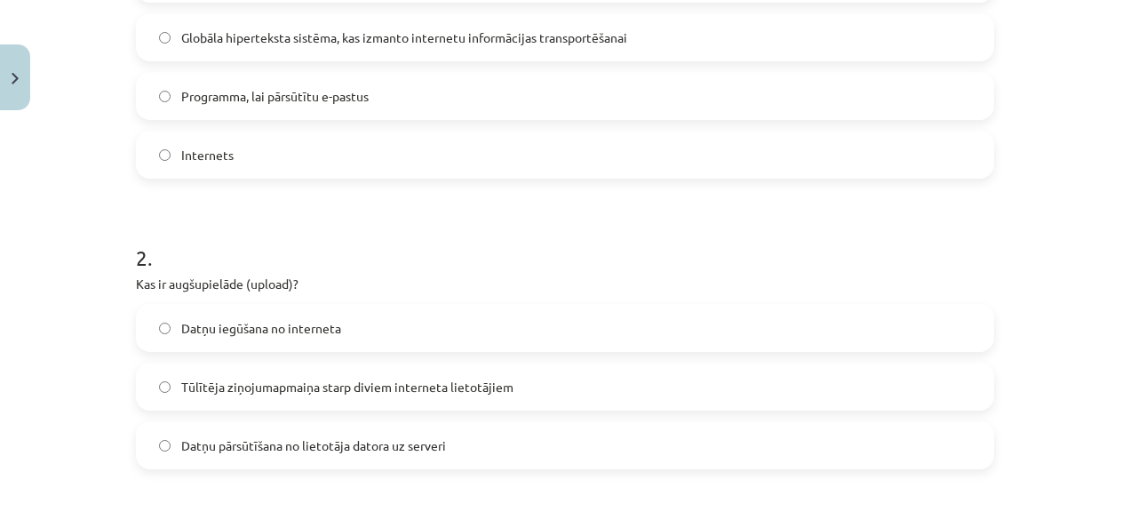
scroll to position [578, 0]
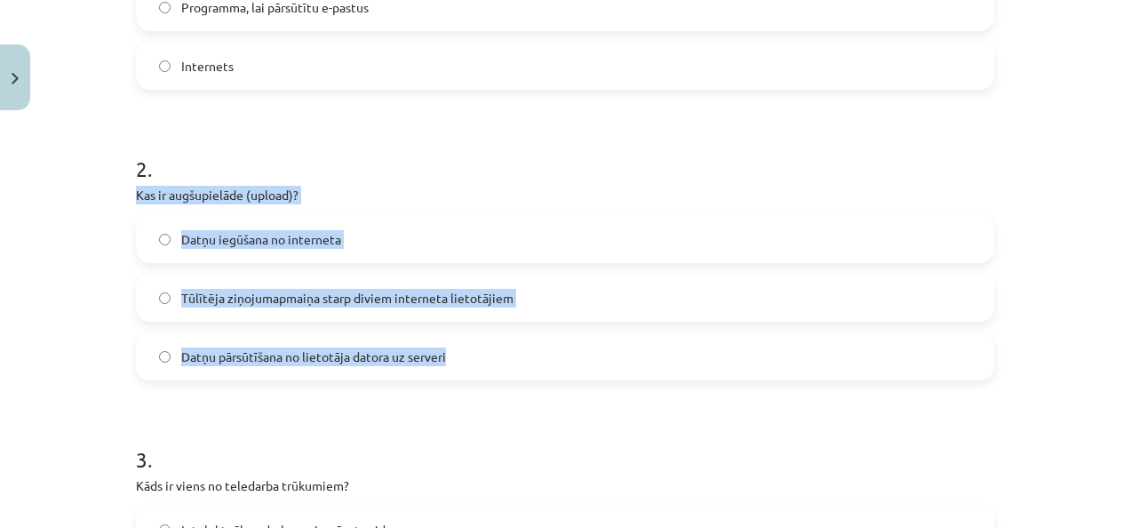
drag, startPoint x: 124, startPoint y: 195, endPoint x: 500, endPoint y: 346, distance: 405.1
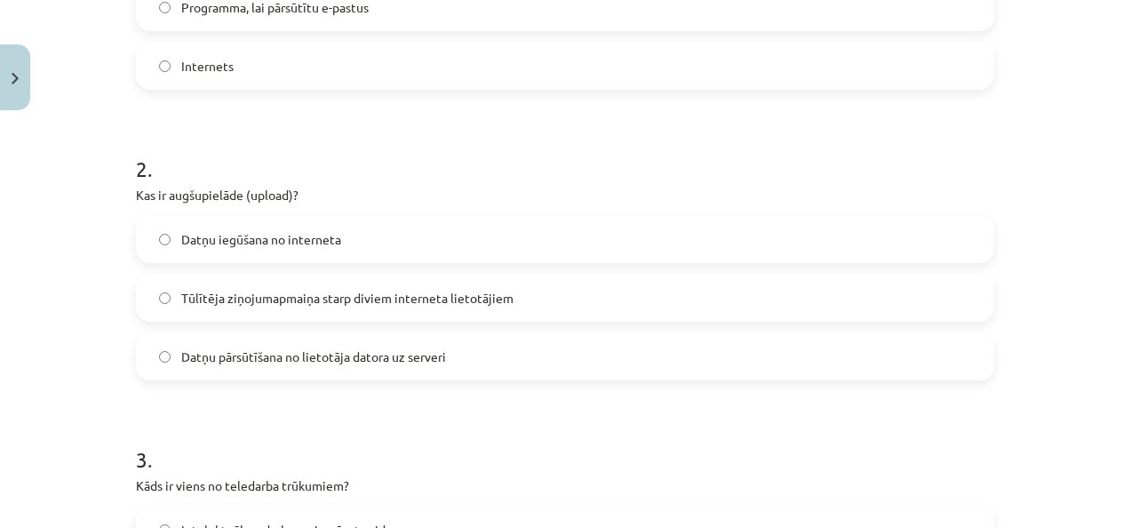
click at [489, 159] on h1 "2 ." at bounding box center [565, 152] width 858 height 55
click at [354, 245] on label "Datņu iegūšana no interneta" at bounding box center [565, 239] width 855 height 44
click at [364, 348] on span "Datņu pārsūtīšana no lietotāja datora uz serveri" at bounding box center [313, 356] width 265 height 19
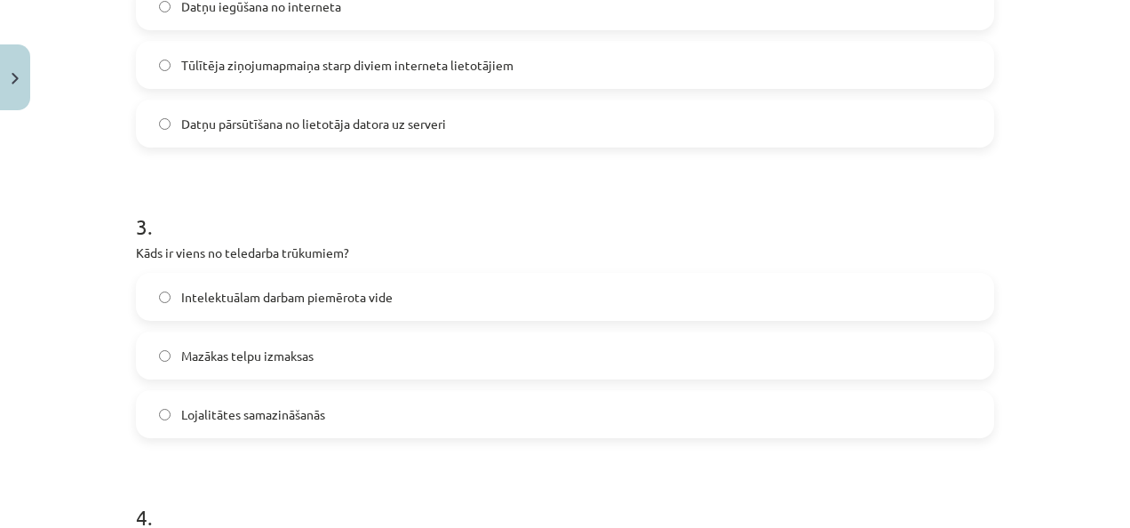
scroll to position [844, 0]
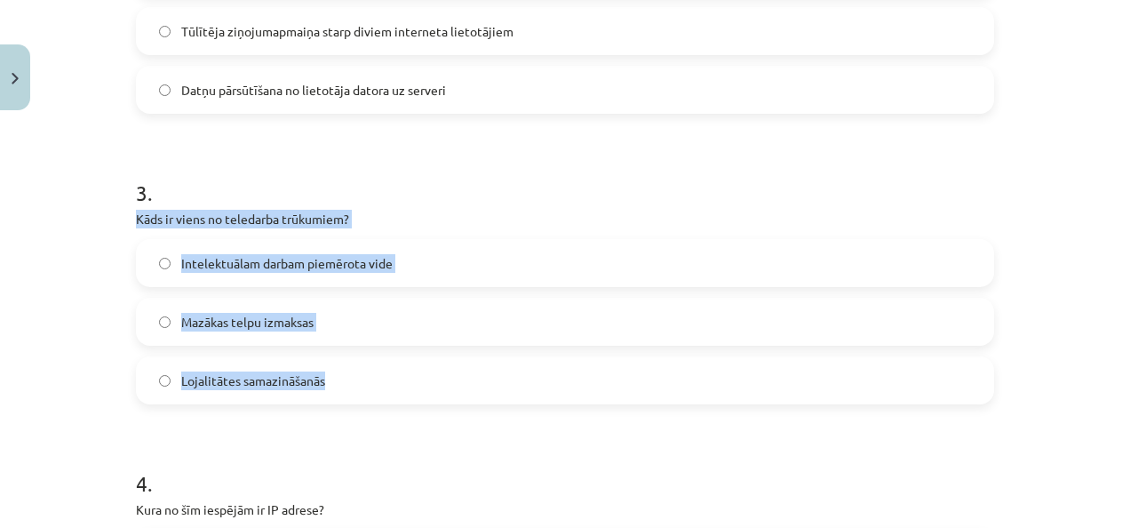
drag, startPoint x: 130, startPoint y: 217, endPoint x: 363, endPoint y: 362, distance: 274.2
click at [363, 362] on div "3 . Kāds ir viens no teledarba trūkumiem? Intelektuālam darbam piemērota vide M…" at bounding box center [565, 276] width 858 height 255
click at [42, 341] on div "Mācību tēma: Datorikas - 10. klases 1. ieskaites mācību materiāls #6 5. tēma – …" at bounding box center [565, 264] width 1130 height 528
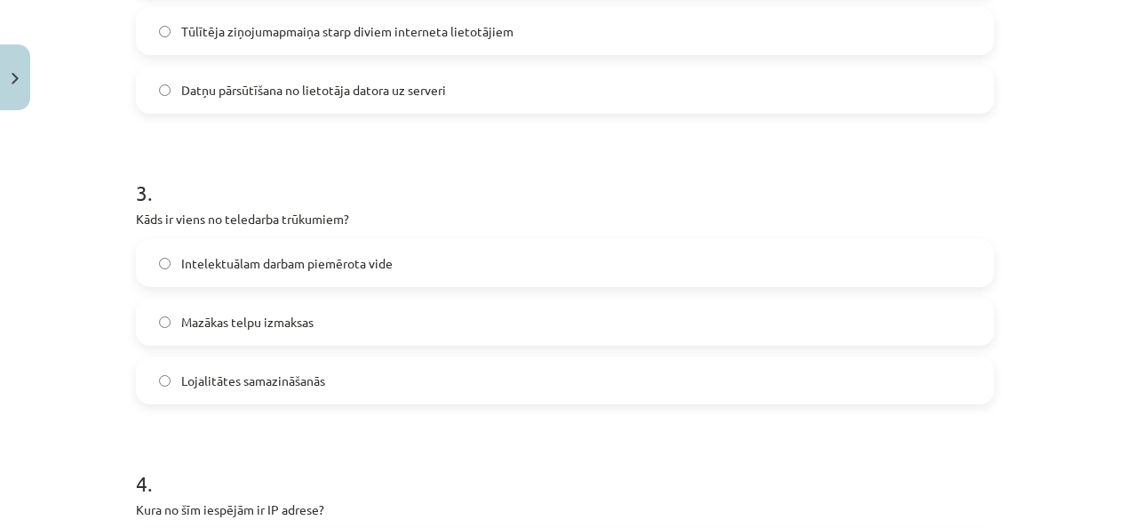
click at [251, 386] on span "Lojalitātes samazināšanās" at bounding box center [253, 380] width 144 height 19
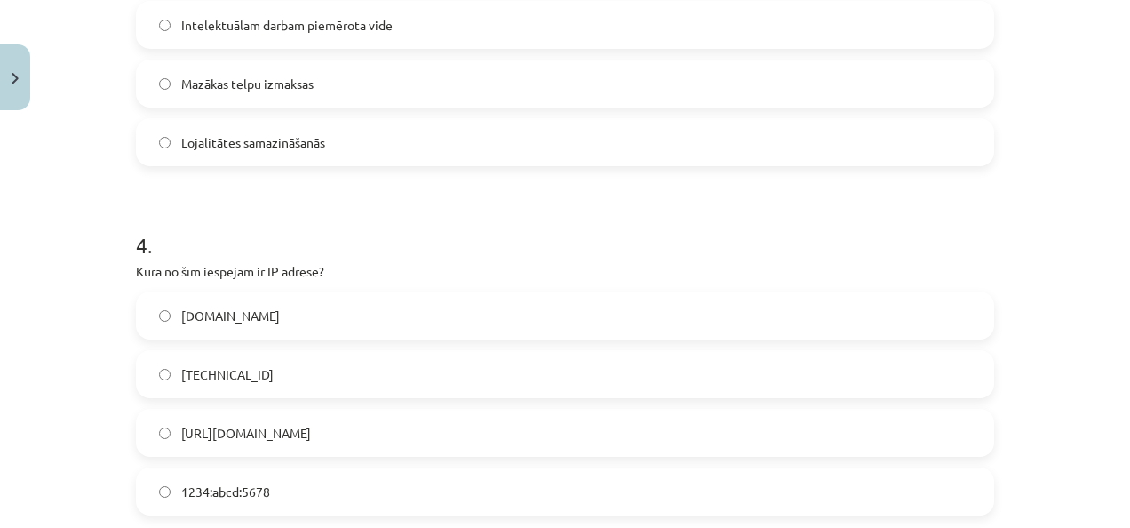
scroll to position [1199, 0]
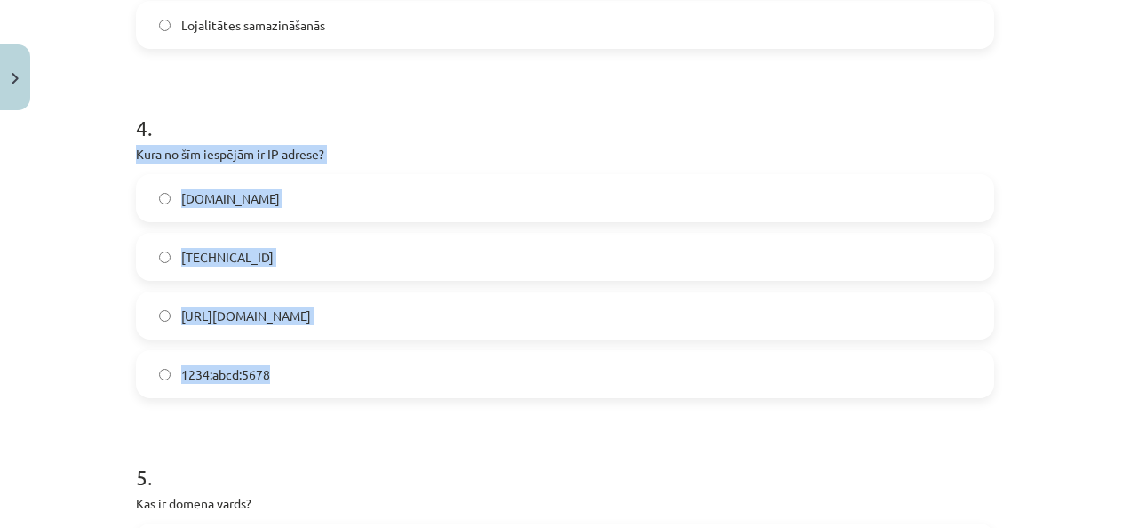
drag, startPoint x: 130, startPoint y: 153, endPoint x: 277, endPoint y: 373, distance: 265.2
click at [277, 373] on div "4 . Kura no šīm iespējām ir IP adrese? www.example.com 192.100.81.101 http://IP…" at bounding box center [565, 241] width 858 height 314
click at [18, 337] on div "Mācību tēma: Datorikas - 10. klases 1. ieskaites mācību materiāls #6 5. tēma – …" at bounding box center [565, 264] width 1130 height 528
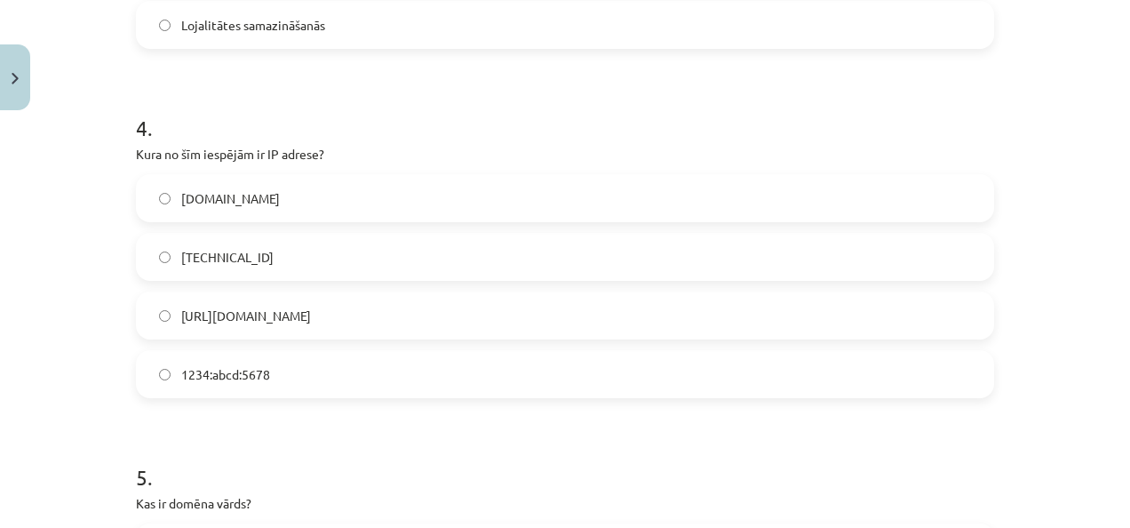
click at [236, 253] on span "192.100.81.101" at bounding box center [227, 257] width 92 height 19
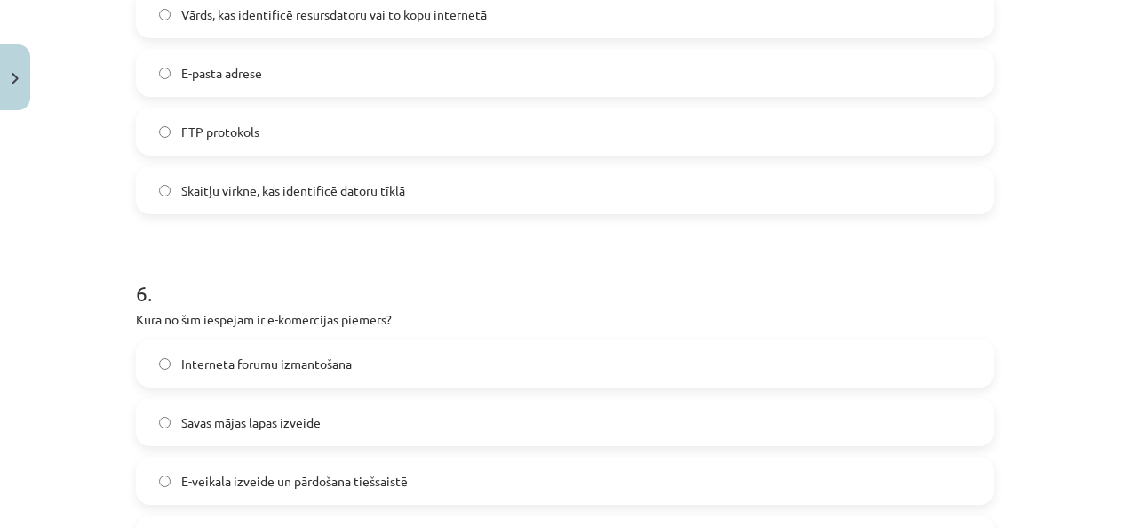
scroll to position [1555, 0]
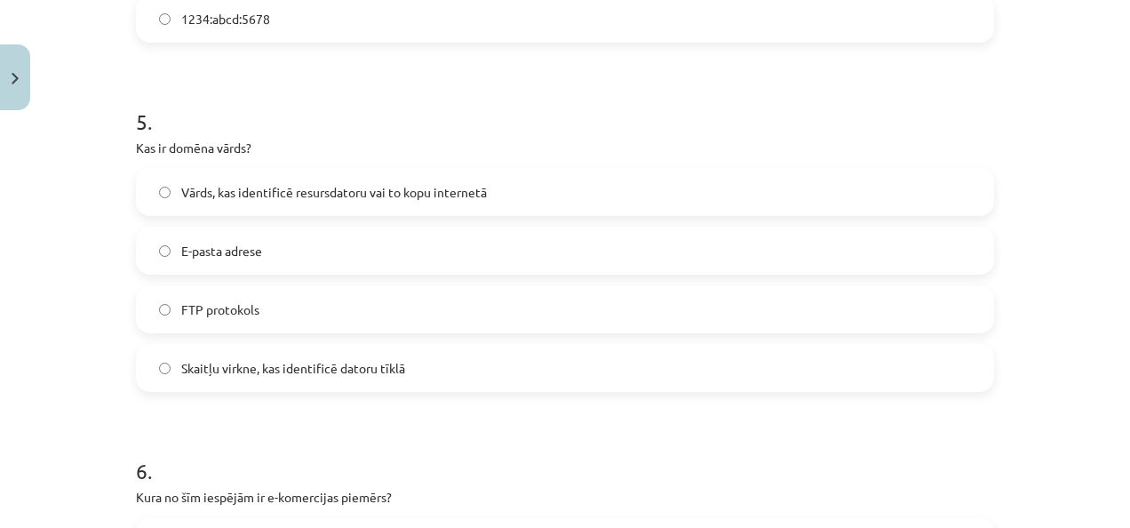
click at [136, 142] on p "Kas ir domēna vārds?" at bounding box center [565, 148] width 858 height 19
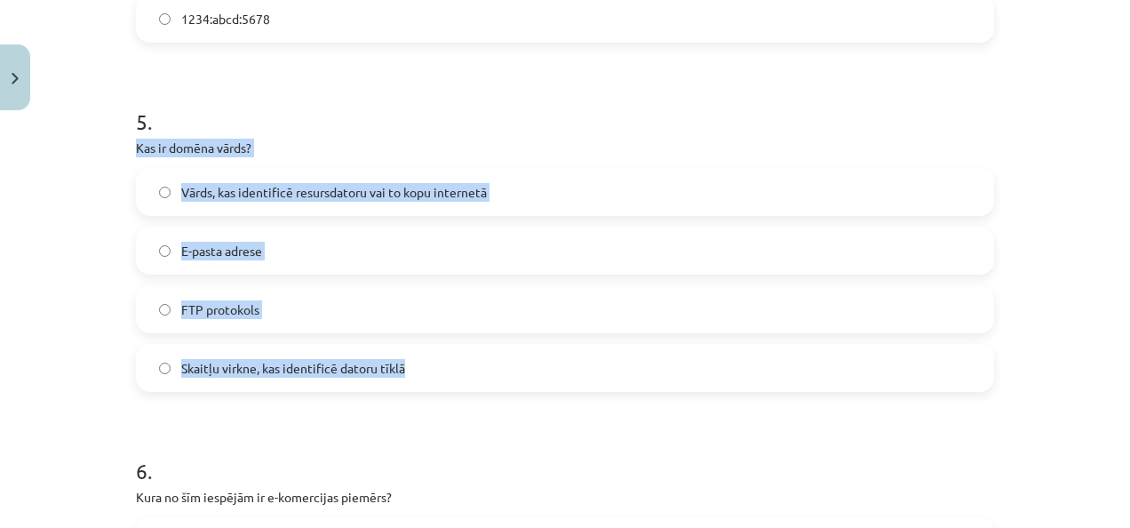
drag, startPoint x: 128, startPoint y: 143, endPoint x: 424, endPoint y: 355, distance: 363.7
click at [30, 314] on div "Mācību tēma: Datorikas - 10. klases 1. ieskaites mācību materiāls #6 5. tēma – …" at bounding box center [565, 264] width 1130 height 528
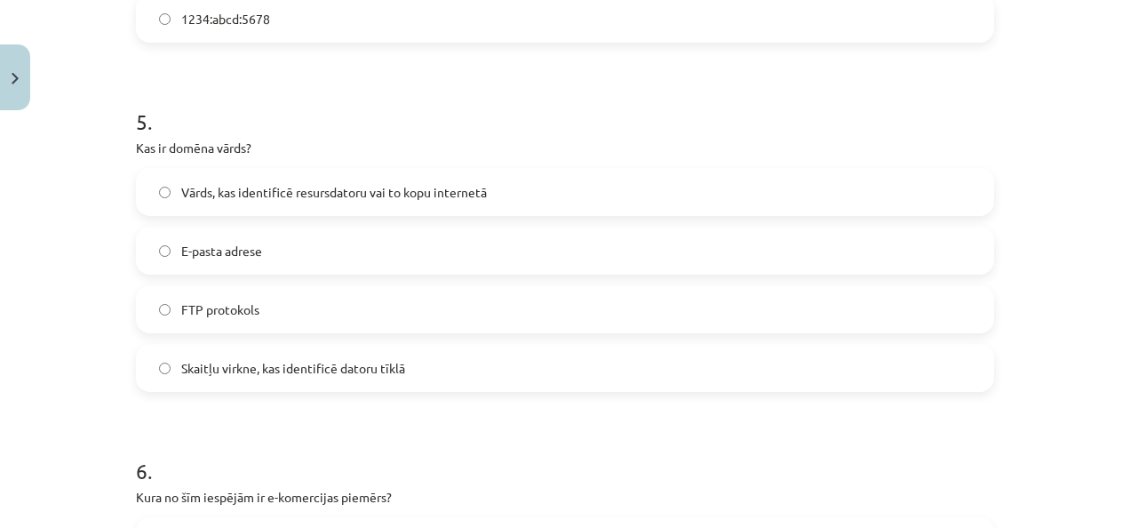
click at [297, 190] on span "Vārds, kas identificē resursdatoru vai to kopu internetā" at bounding box center [334, 192] width 306 height 19
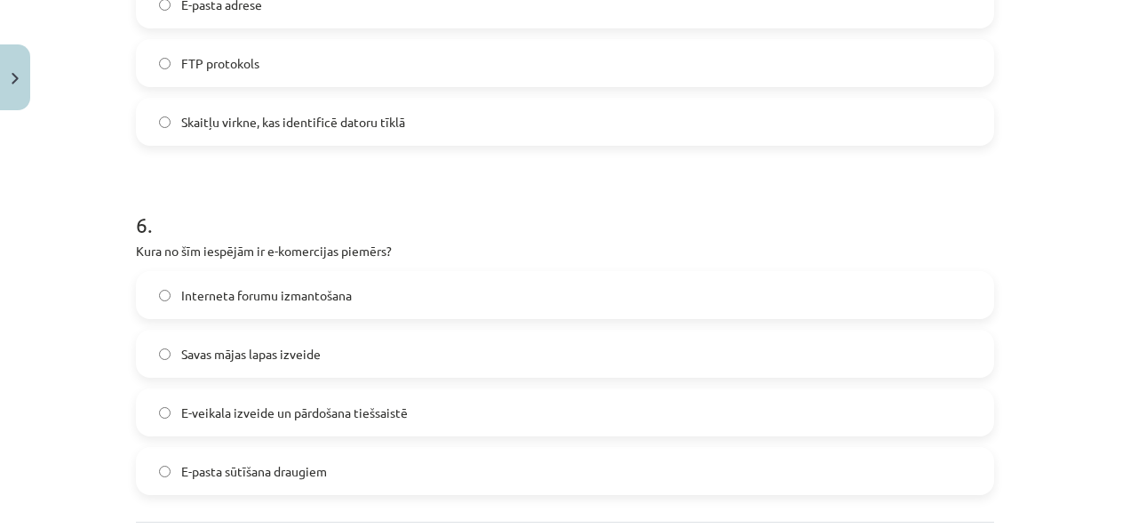
scroll to position [1910, 0]
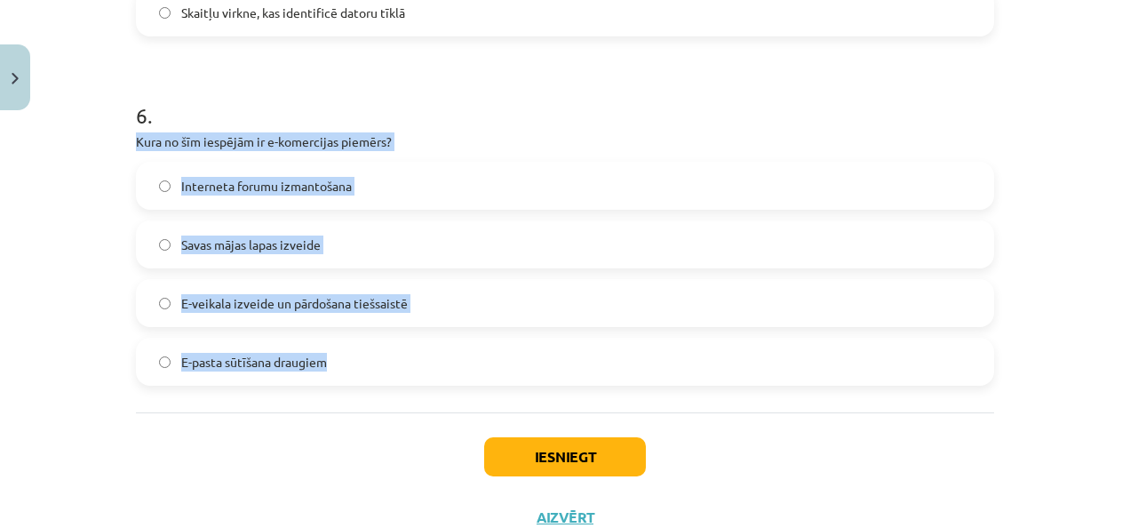
drag, startPoint x: 128, startPoint y: 140, endPoint x: 410, endPoint y: 377, distance: 368.4
drag, startPoint x: 293, startPoint y: 235, endPoint x: 226, endPoint y: 188, distance: 81.8
click at [1050, 381] on div "Mācību tēma: Datorikas - 10. klases 1. ieskaites mācību materiāls #6 5. tēma – …" at bounding box center [565, 264] width 1130 height 528
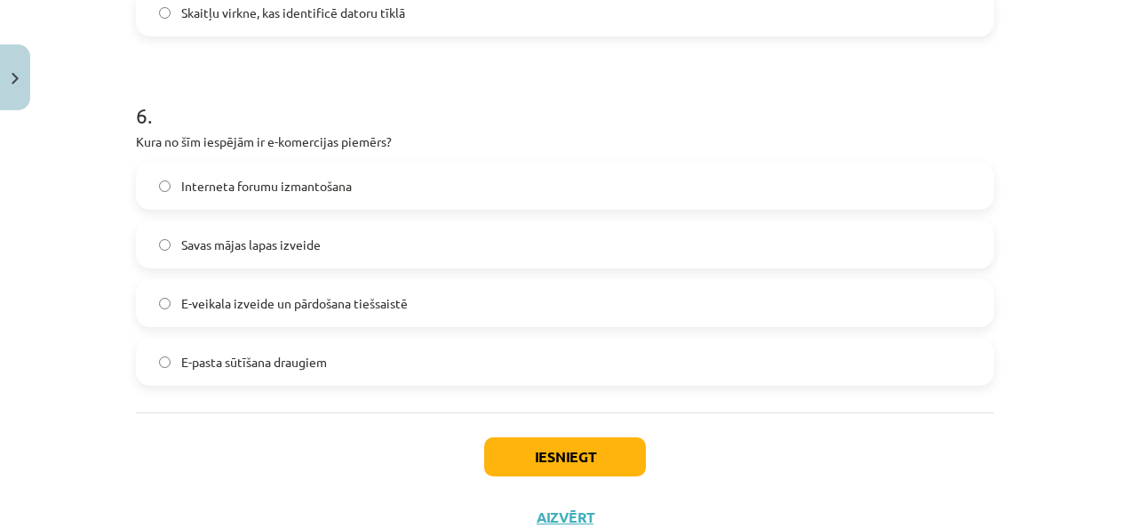
click at [238, 307] on span "E-veikala izveide un pārdošana tiešsaistē" at bounding box center [294, 303] width 227 height 19
click at [525, 455] on button "Iesniegt" at bounding box center [565, 456] width 162 height 39
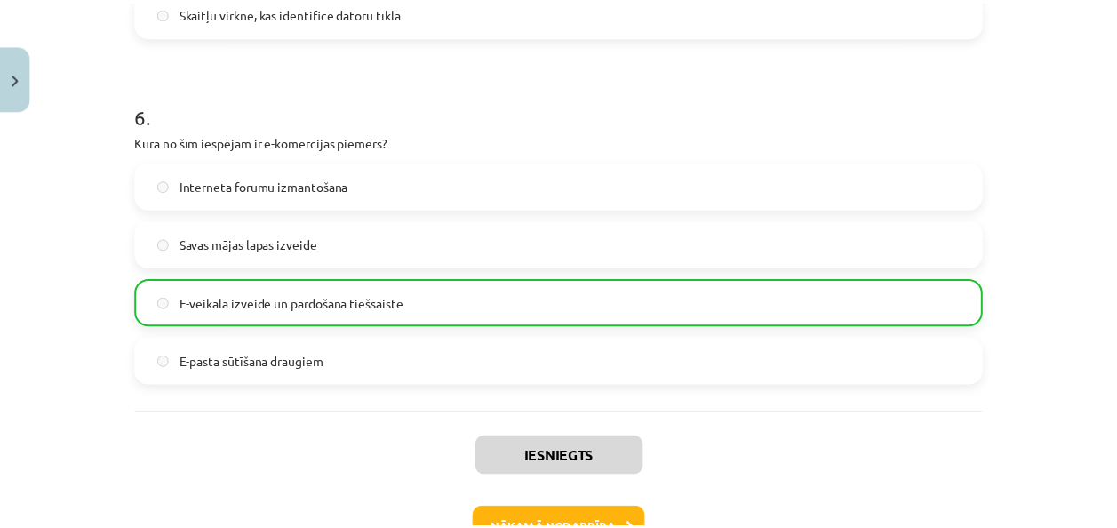
scroll to position [2029, 0]
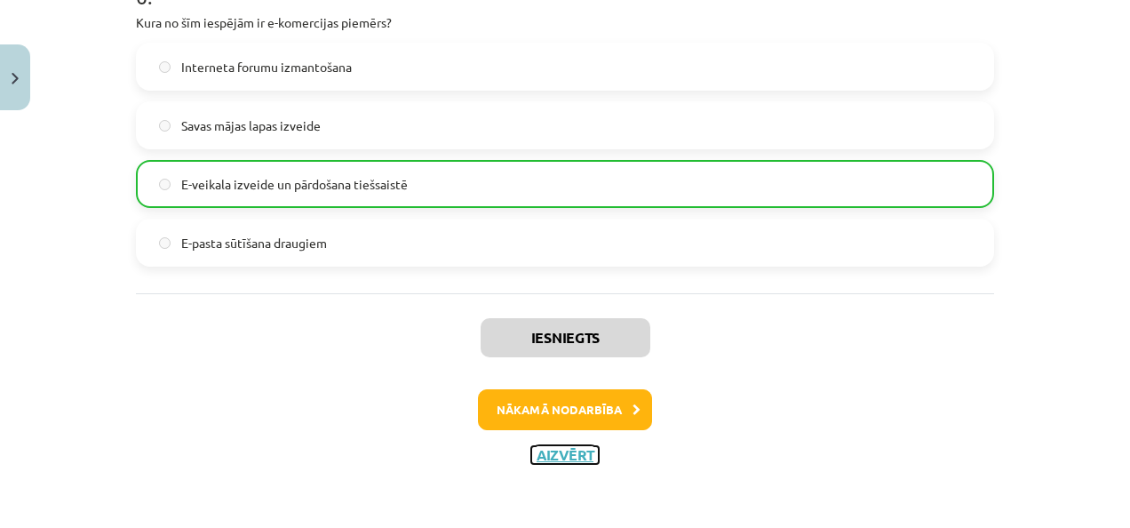
click at [562, 453] on button "Aizvērt" at bounding box center [565, 455] width 68 height 18
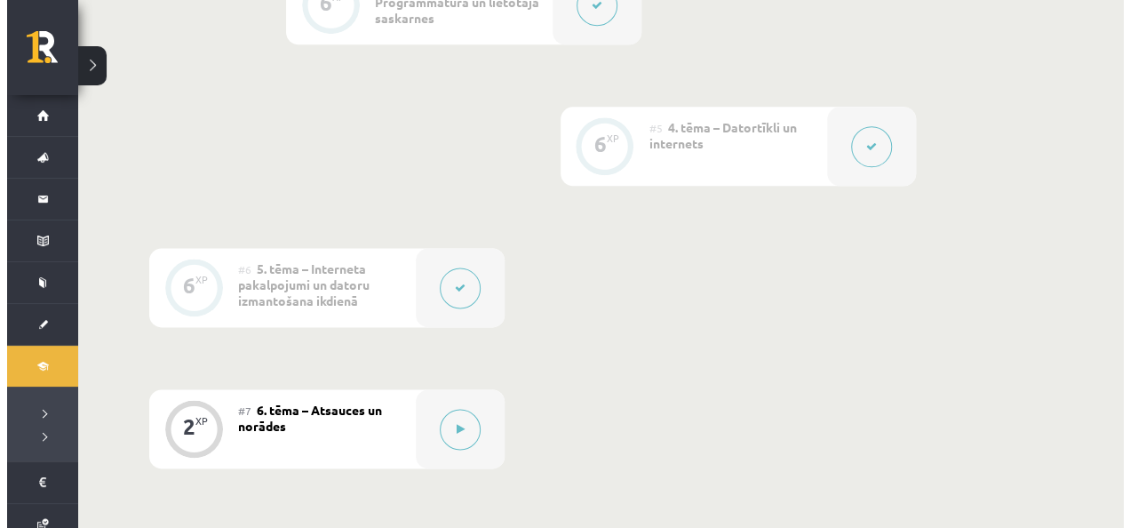
scroll to position [1040, 0]
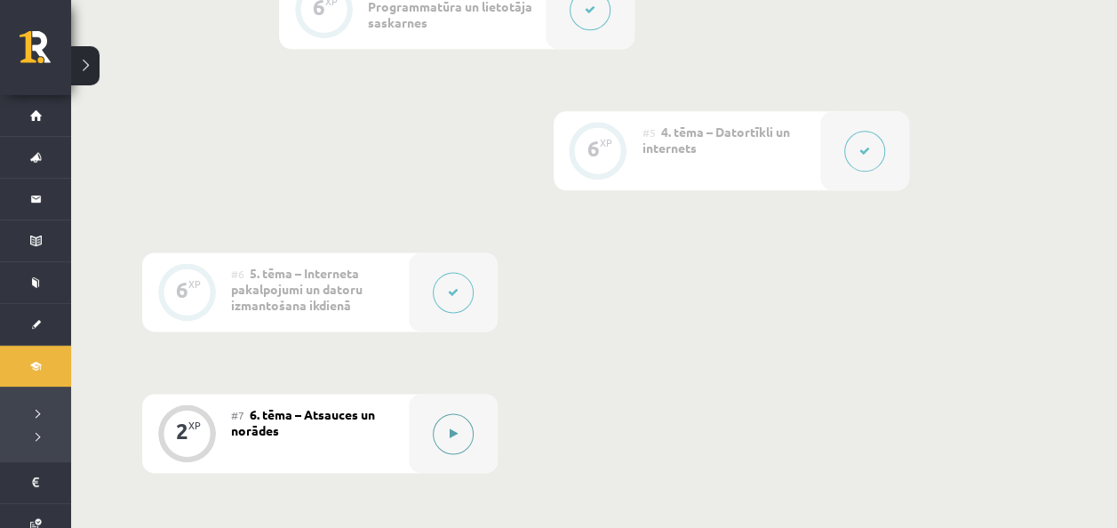
click at [470, 432] on button at bounding box center [453, 433] width 41 height 41
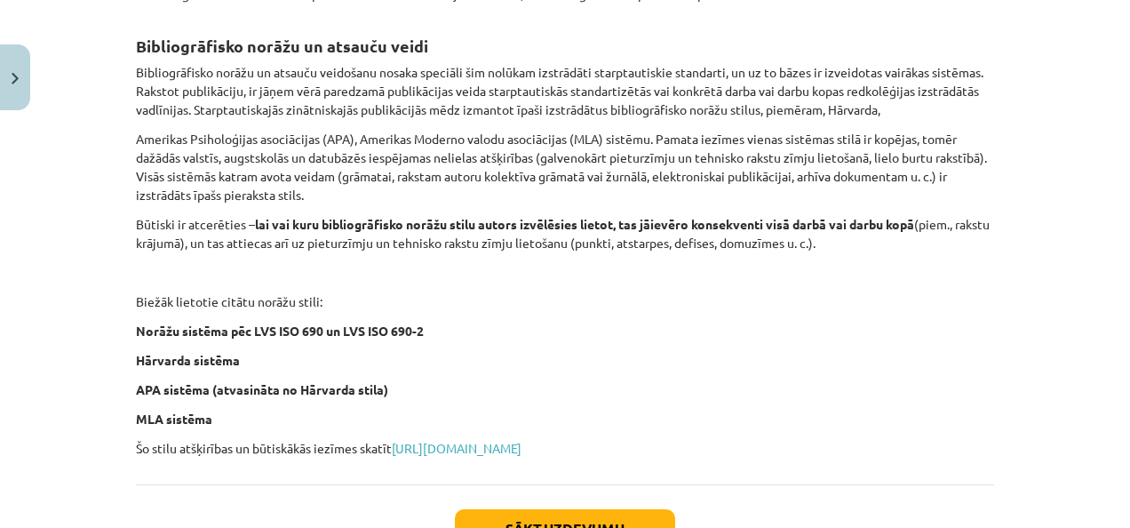
scroll to position [832, 0]
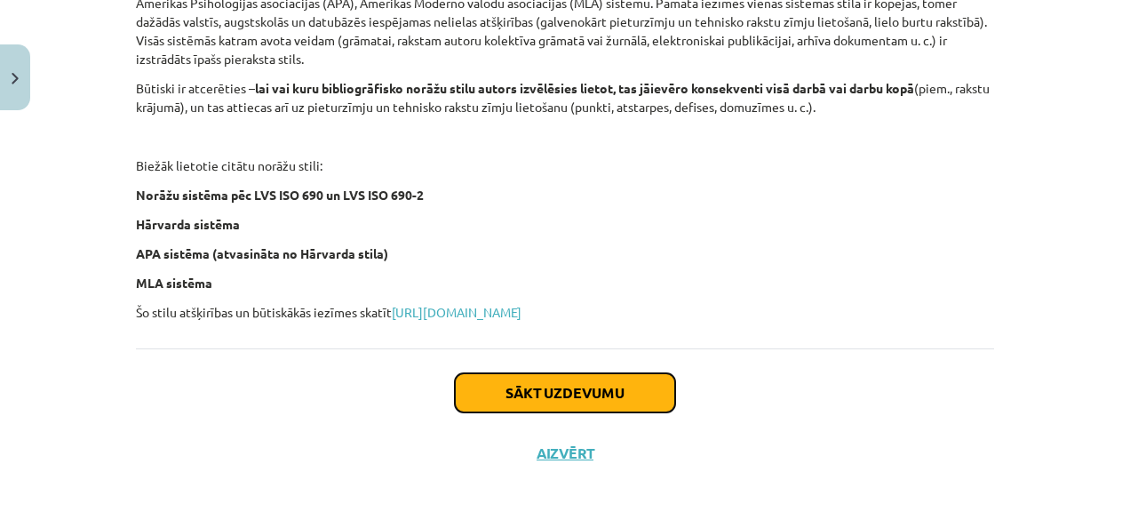
click at [606, 391] on button "Sākt uzdevumu" at bounding box center [565, 392] width 220 height 39
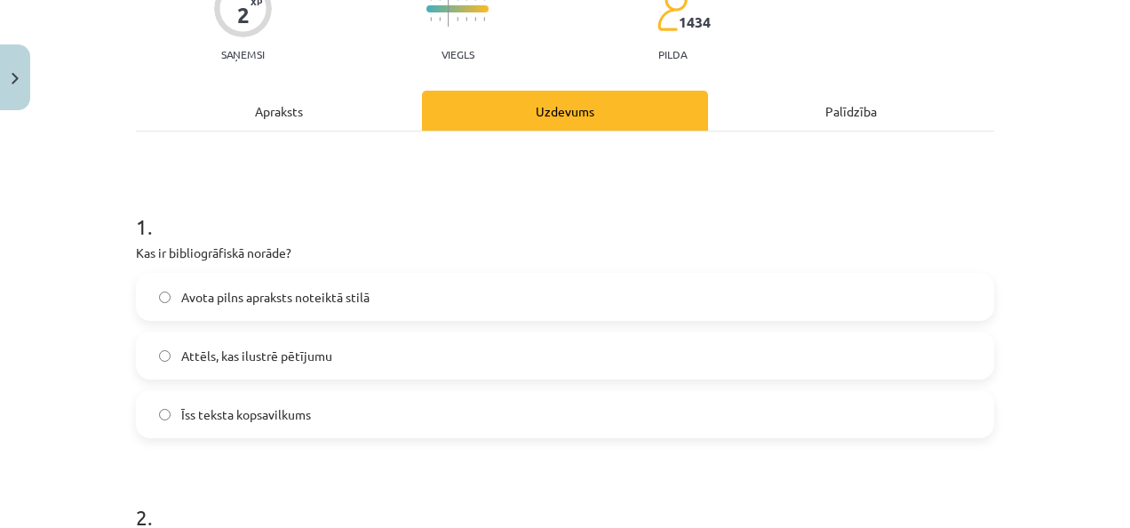
scroll to position [222, 0]
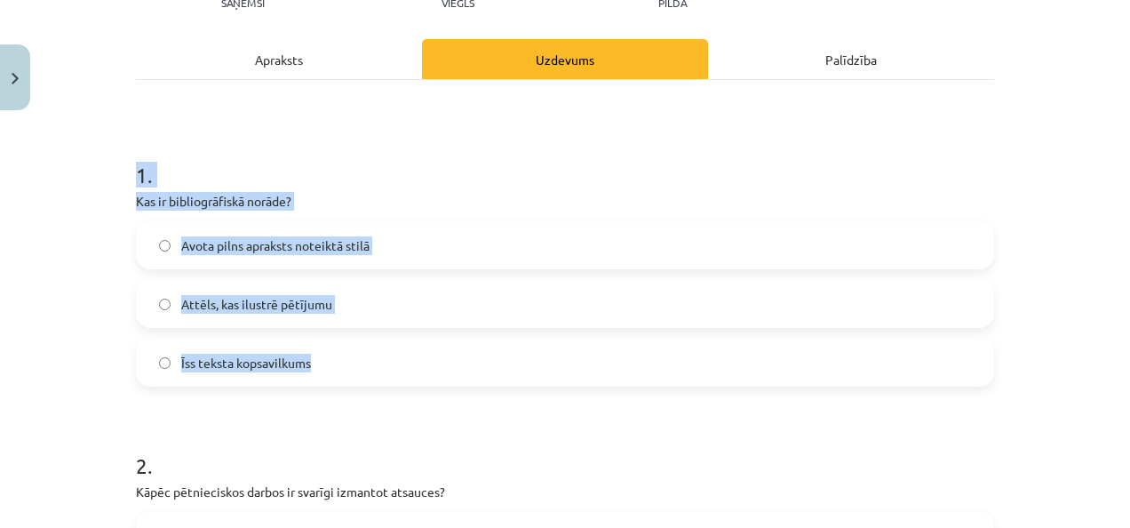
drag, startPoint x: 130, startPoint y: 179, endPoint x: 327, endPoint y: 347, distance: 258.5
click at [327, 347] on div "1 . Kas ir bibliogrāfiskā norāde? Avota pilns apraksts noteiktā stilā Attēls, k…" at bounding box center [565, 258] width 858 height 255
click at [98, 210] on div "Mācību tēma: Datorikas - 10. klases 1. ieskaites mācību materiāls #7 6. tēma – …" at bounding box center [565, 264] width 1130 height 528
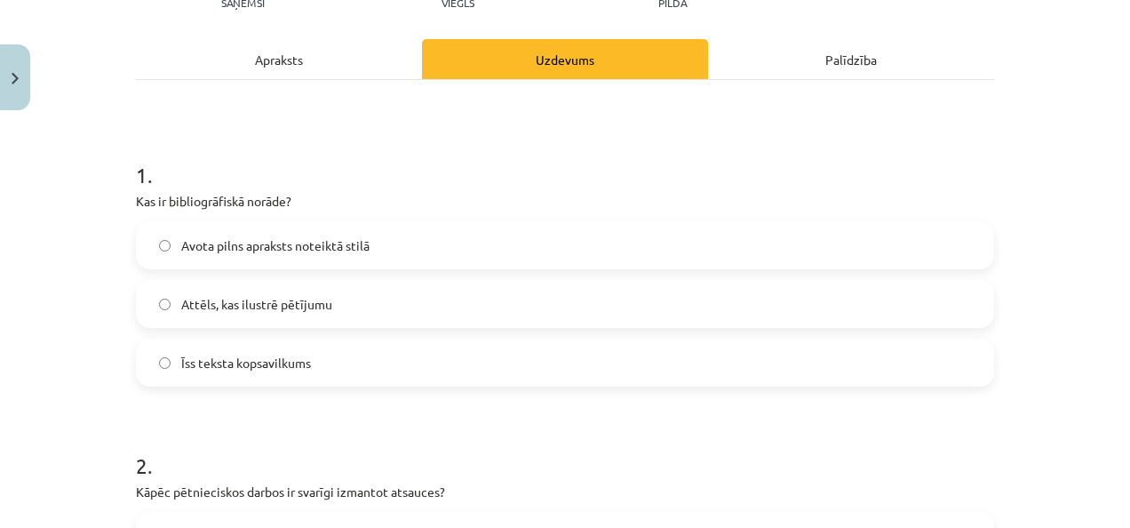
click at [291, 254] on label "Avota pilns apraksts noteiktā stilā" at bounding box center [565, 245] width 855 height 44
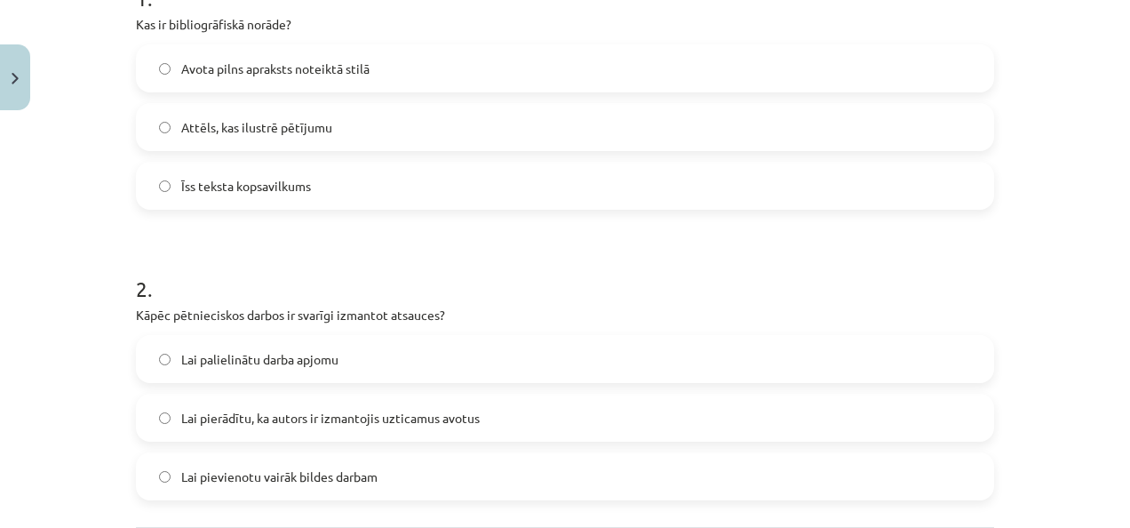
scroll to position [488, 0]
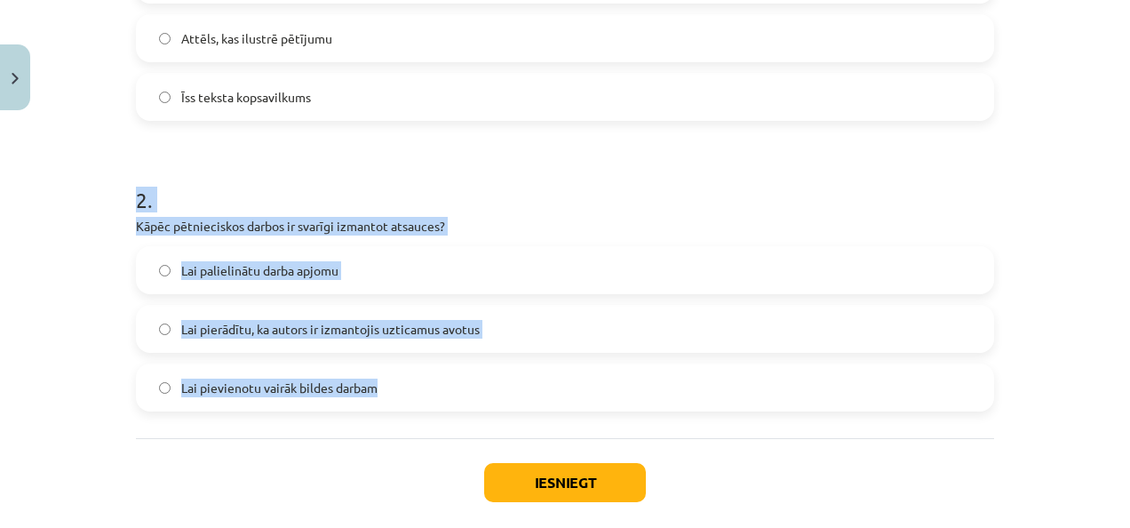
drag, startPoint x: 126, startPoint y: 199, endPoint x: 392, endPoint y: 388, distance: 326.2
click at [392, 388] on div "2 XP Saņemsi Viegls 1434 pilda Apraksts Uzdevums Palīdzība 1 . Kas ir bibliogrā…" at bounding box center [565, 101] width 880 height 943
click at [91, 323] on div "Mācību tēma: Datorikas - 10. klases 1. ieskaites mācību materiāls #7 6. tēma – …" at bounding box center [565, 264] width 1130 height 528
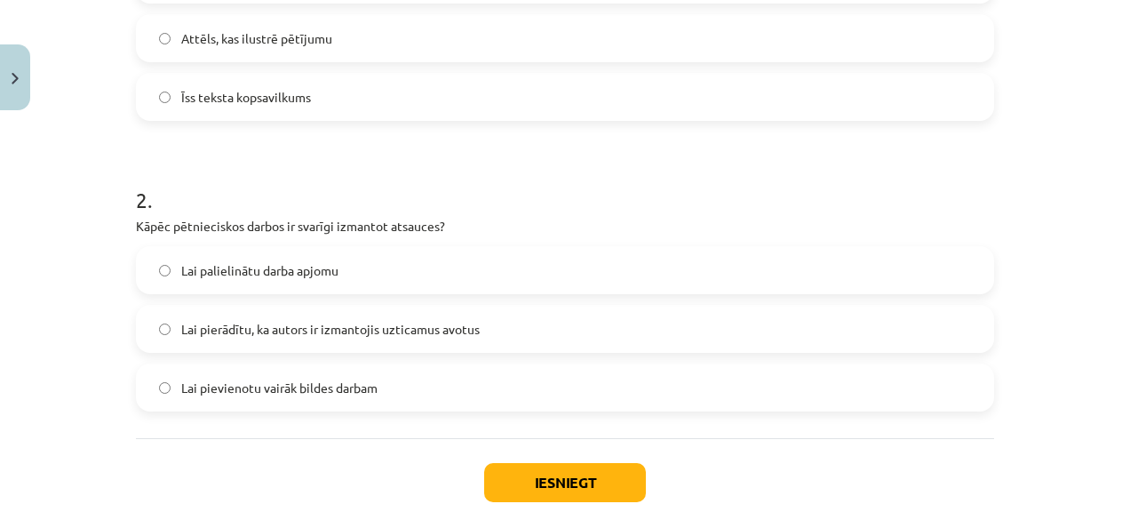
click at [284, 347] on label "Lai pierādītu, ka autors ir izmantojis uzticamus avotus" at bounding box center [565, 329] width 855 height 44
click at [577, 476] on button "Iesniegt" at bounding box center [565, 482] width 162 height 39
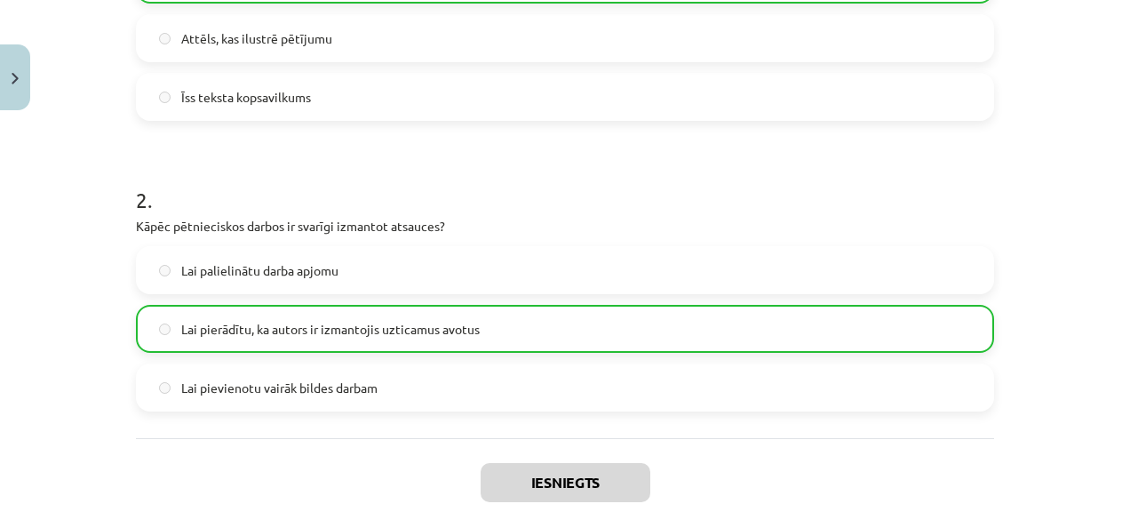
scroll to position [633, 0]
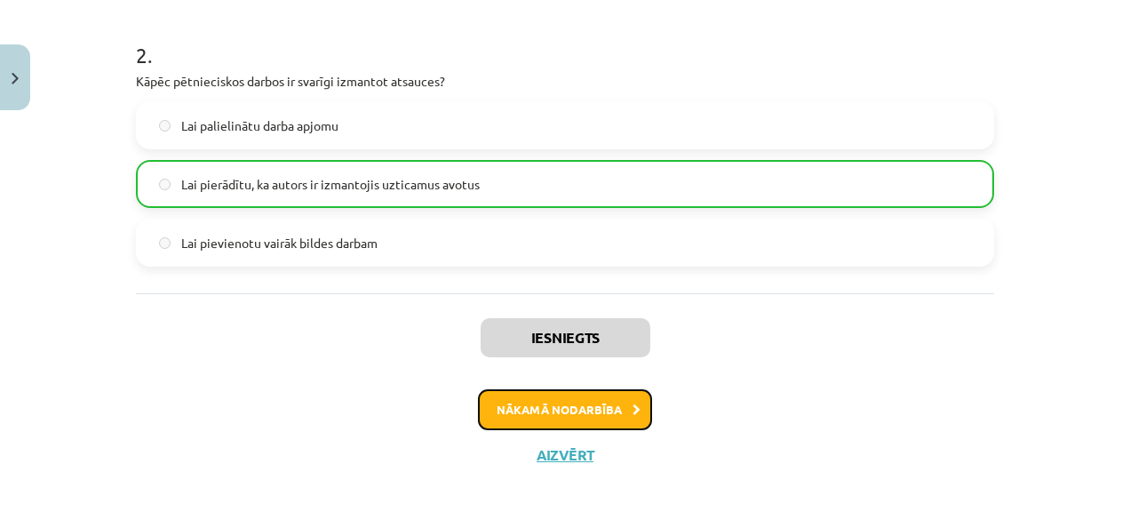
click at [595, 416] on button "Nākamā nodarbība" at bounding box center [565, 409] width 174 height 41
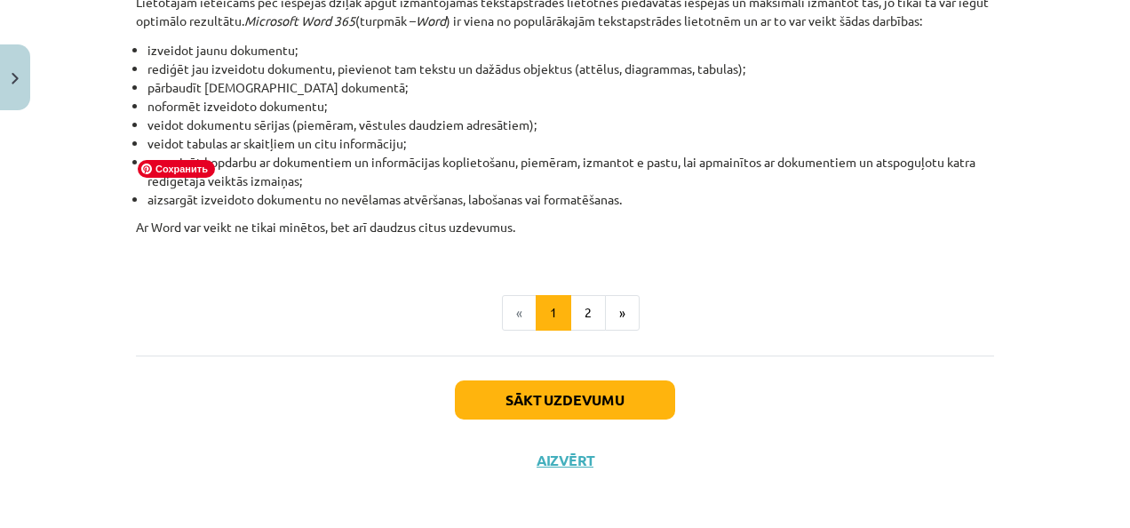
scroll to position [949, 0]
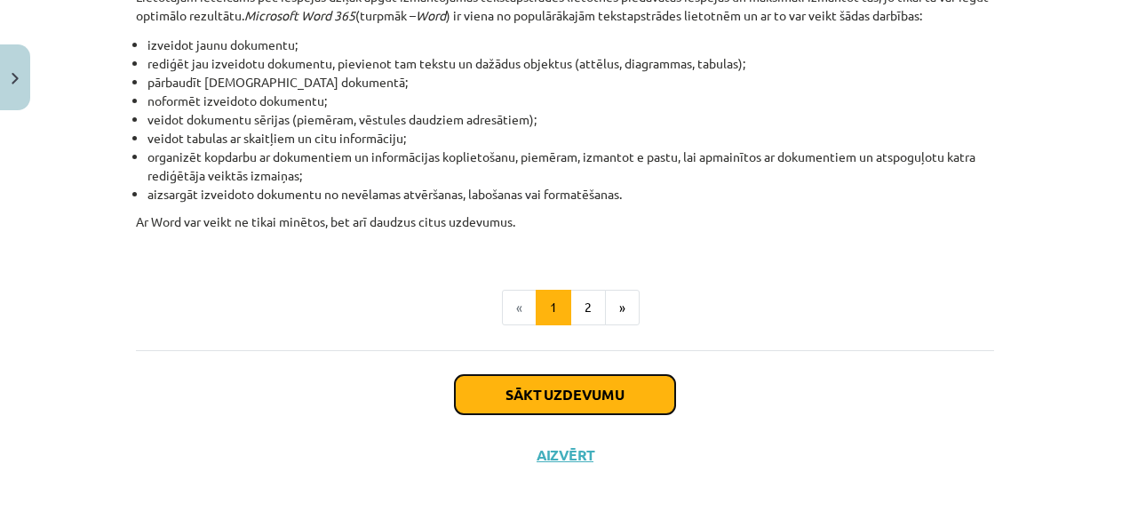
click at [618, 396] on button "Sākt uzdevumu" at bounding box center [565, 394] width 220 height 39
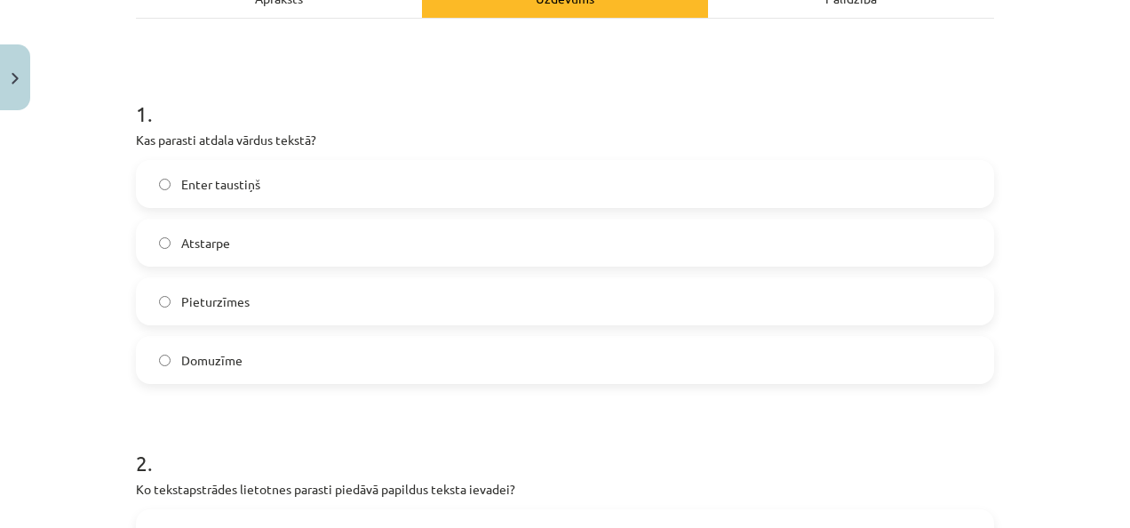
scroll to position [311, 0]
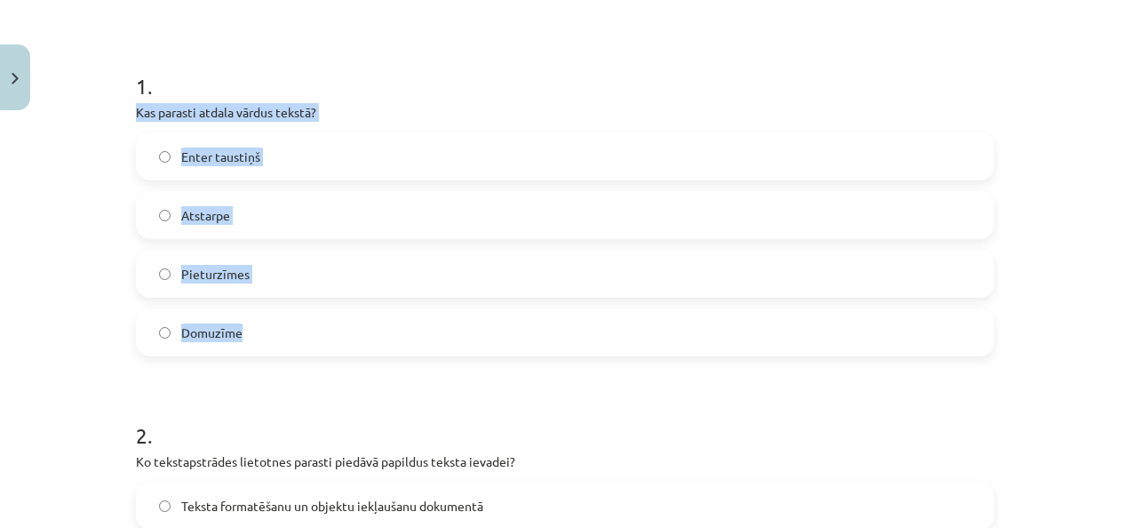
drag, startPoint x: 131, startPoint y: 108, endPoint x: 384, endPoint y: 324, distance: 332.1
click at [384, 324] on div "1 . Kas parasti atdala vārdus tekstā? Enter taustiņš Atstarpe Pieturzīmes Domuz…" at bounding box center [565, 200] width 858 height 314
click at [36, 240] on div "Mācību tēma: Datorikas - 10. klases 1. ieskaites mācību materiāls #8 7. tema – …" at bounding box center [565, 264] width 1130 height 528
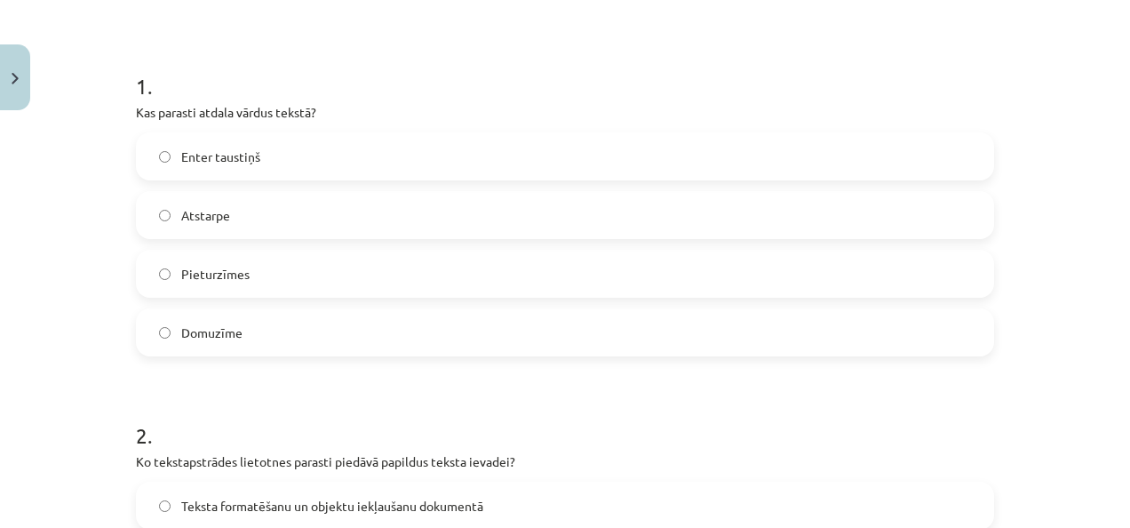
click at [243, 224] on label "Atstarpe" at bounding box center [565, 215] width 855 height 44
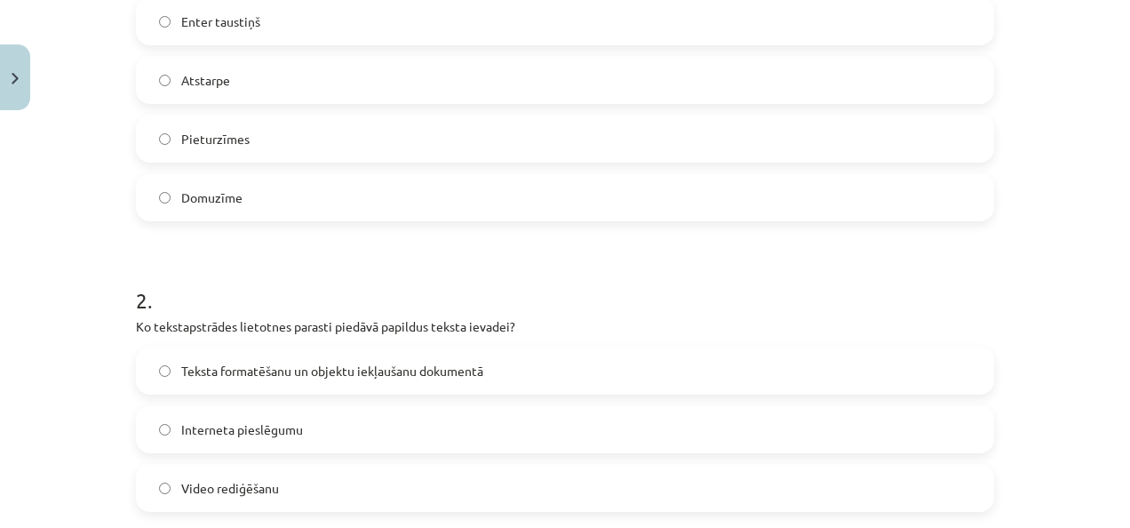
scroll to position [578, 0]
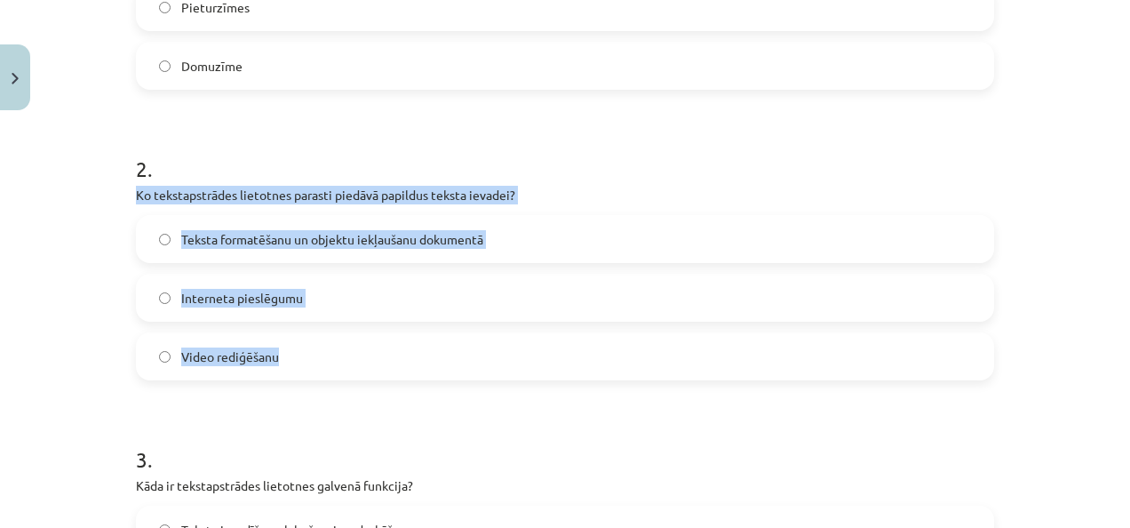
drag, startPoint x: 128, startPoint y: 195, endPoint x: 273, endPoint y: 360, distance: 219.7
click at [72, 303] on div "Mācību tēma: Datorikas - 10. klases 1. ieskaites mācību materiāls #8 7. tema – …" at bounding box center [565, 264] width 1130 height 528
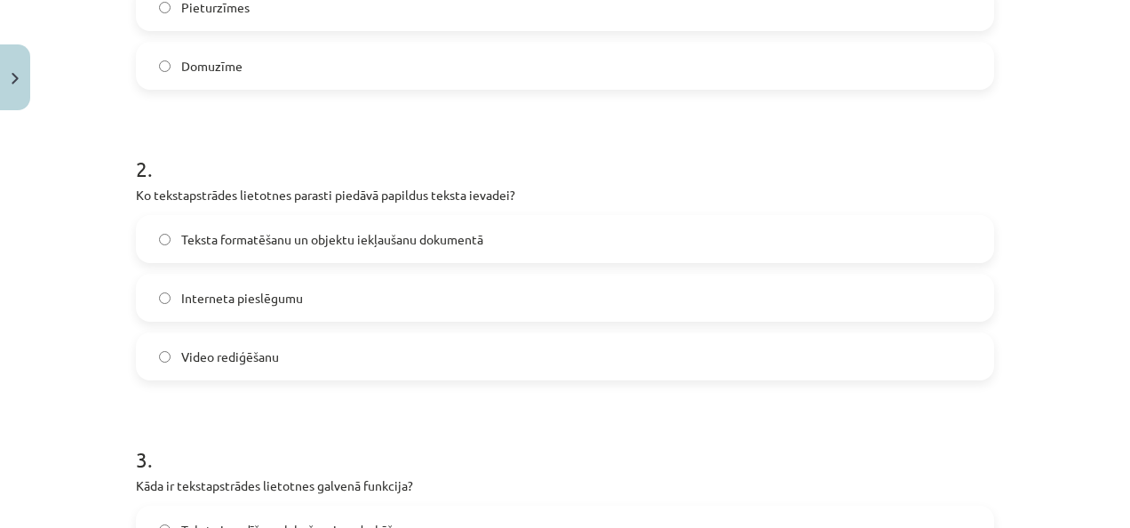
click at [287, 240] on span "Teksta formatēšanu un objektu iekļaušanu dokumentā" at bounding box center [332, 239] width 302 height 19
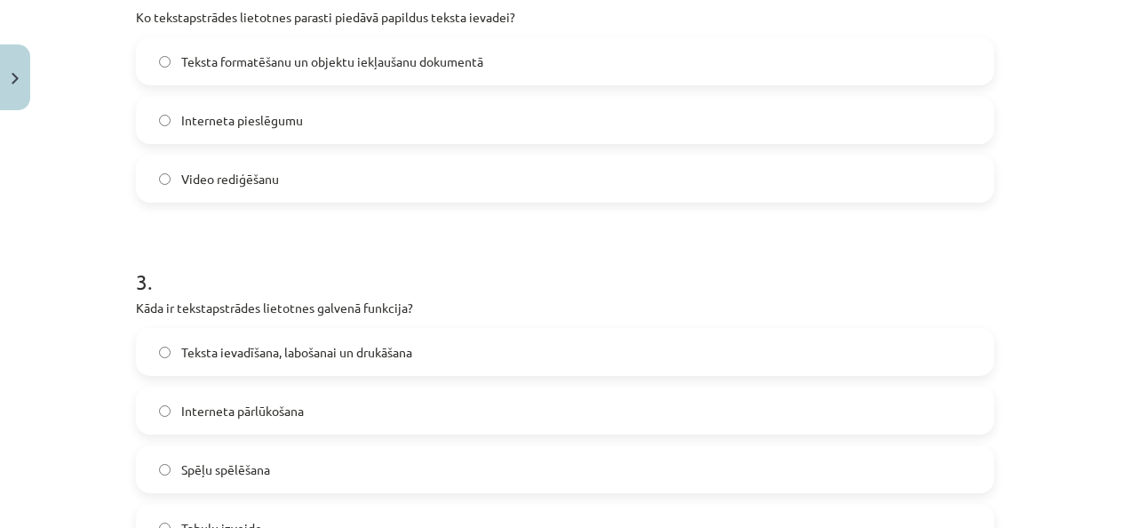
scroll to position [844, 0]
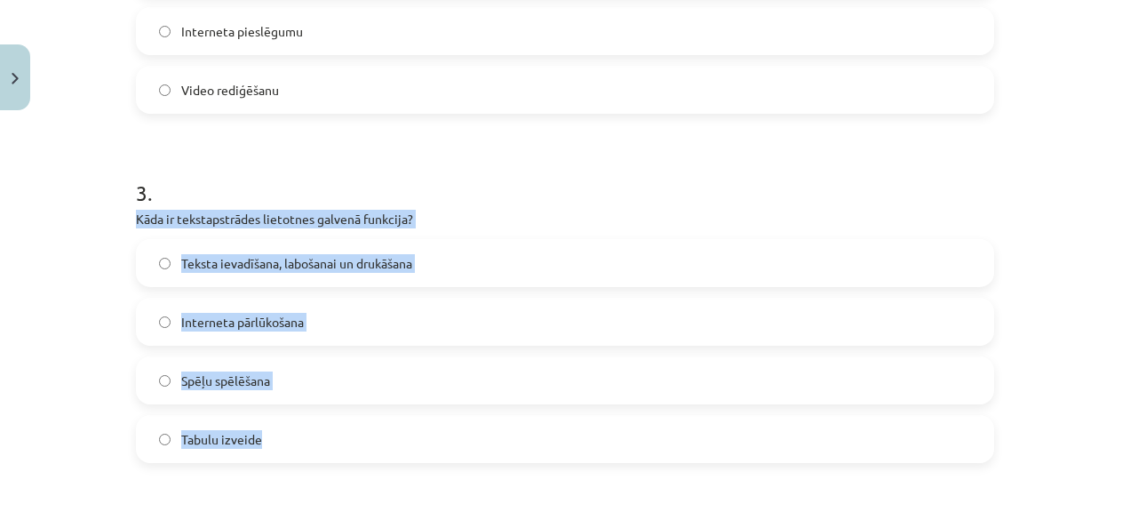
drag, startPoint x: 128, startPoint y: 219, endPoint x: 269, endPoint y: 448, distance: 269.3
click at [269, 448] on div "5 XP Saņemsi Viegls 1434 pilda Apraksts Uzdevums Palīdzība 1 . Kas parasti atda…" at bounding box center [565, 298] width 880 height 2049
click at [85, 347] on div "Mācību tēma: Datorikas - 10. klases 1. ieskaites mācību materiāls #8 7. tema – …" at bounding box center [565, 264] width 1130 height 528
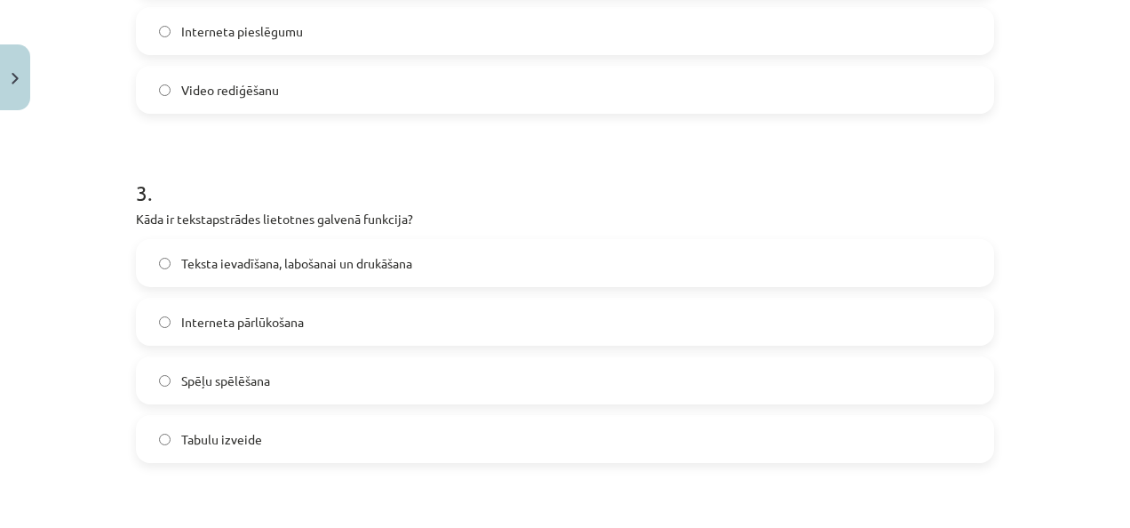
click at [220, 270] on span "Teksta ievadīšana, labošanai un drukāšana" at bounding box center [296, 263] width 231 height 19
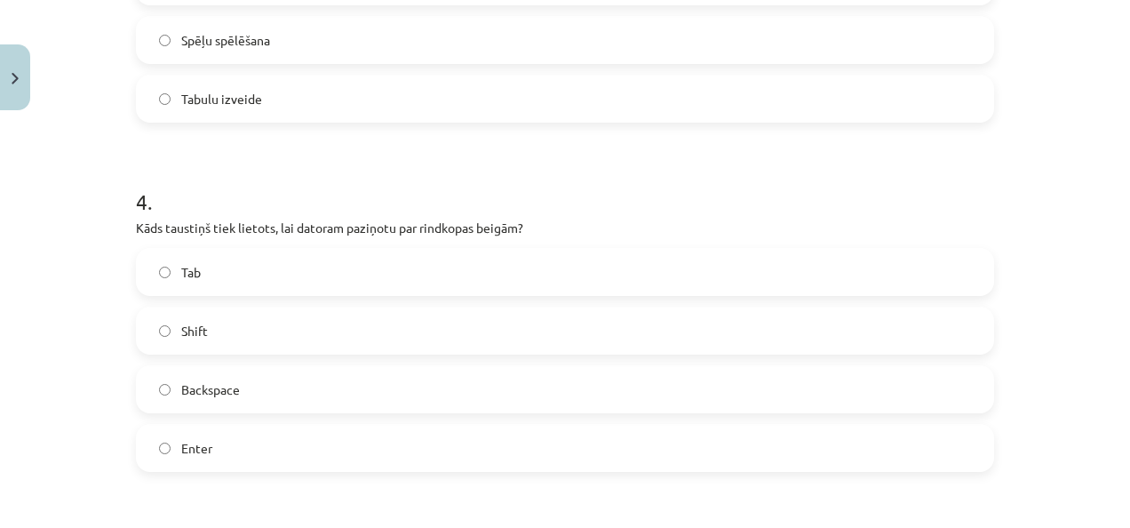
scroll to position [1199, 0]
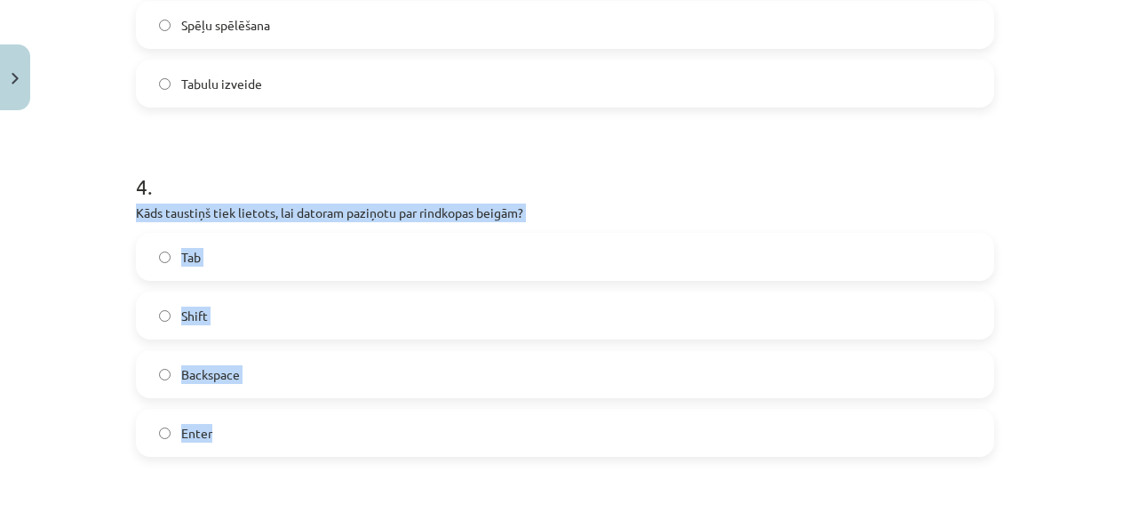
drag, startPoint x: 130, startPoint y: 211, endPoint x: 263, endPoint y: 437, distance: 262.1
click at [263, 437] on div "4 . Kāds taustiņš tiek lietots, lai datoram paziņotu par rindkopas beigām? Tab …" at bounding box center [565, 300] width 858 height 314
click at [23, 309] on div "Mācību tēma: Datorikas - 10. klases 1. ieskaites mācību materiāls #8 7. tema – …" at bounding box center [565, 264] width 1130 height 528
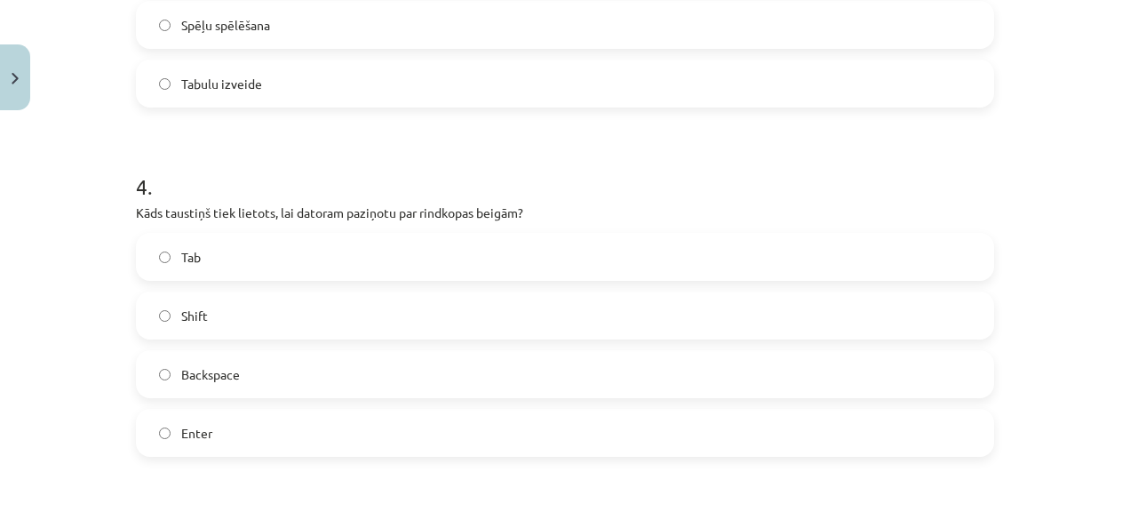
click at [215, 451] on label "Enter" at bounding box center [565, 432] width 855 height 44
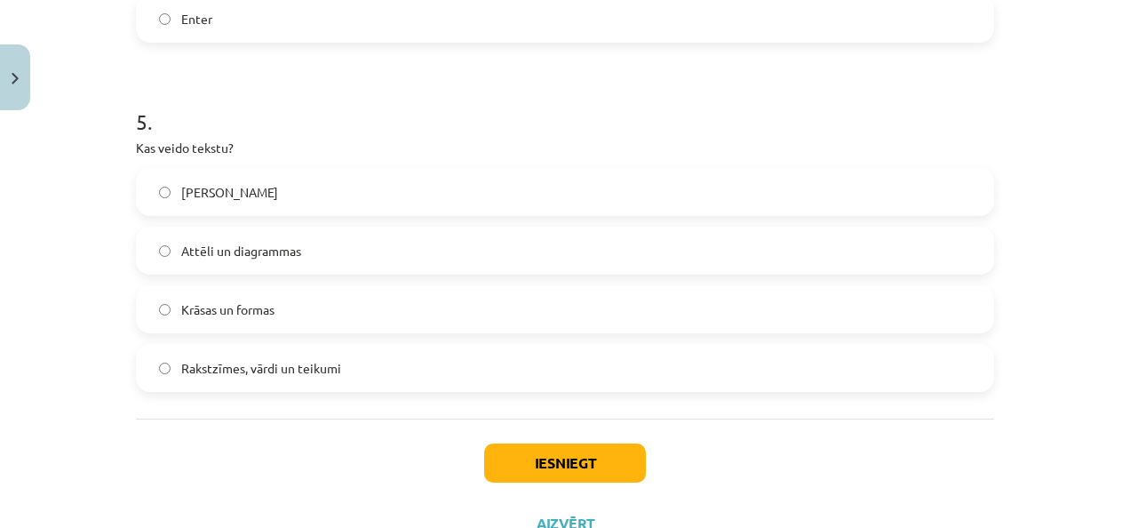
scroll to position [1644, 0]
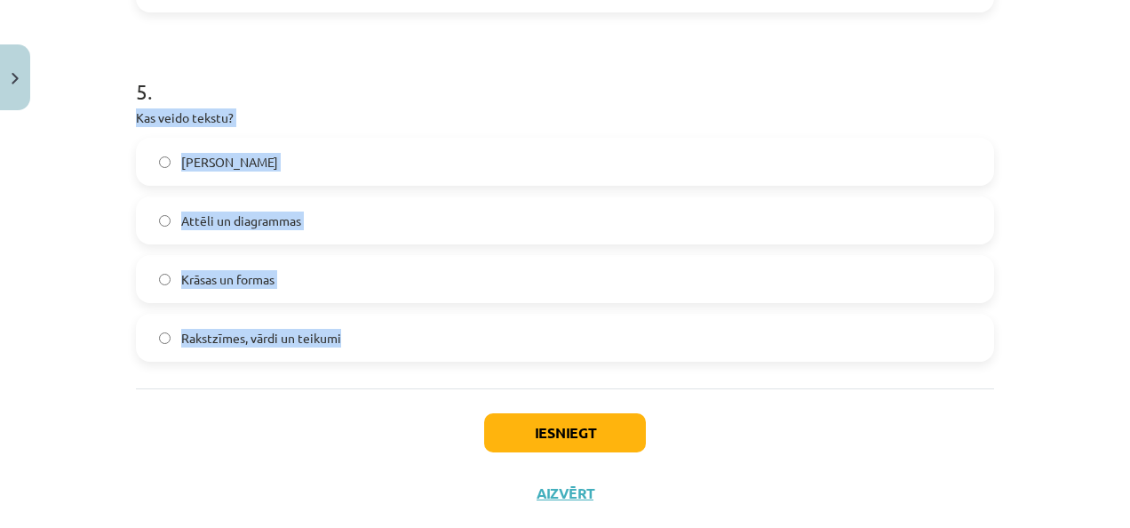
drag, startPoint x: 129, startPoint y: 116, endPoint x: 348, endPoint y: 331, distance: 307.2
click at [348, 331] on div "5 . Kas veido tekstu? Tikai burti Attēli un diagrammas Krāsas un formas Rakstzī…" at bounding box center [565, 205] width 858 height 314
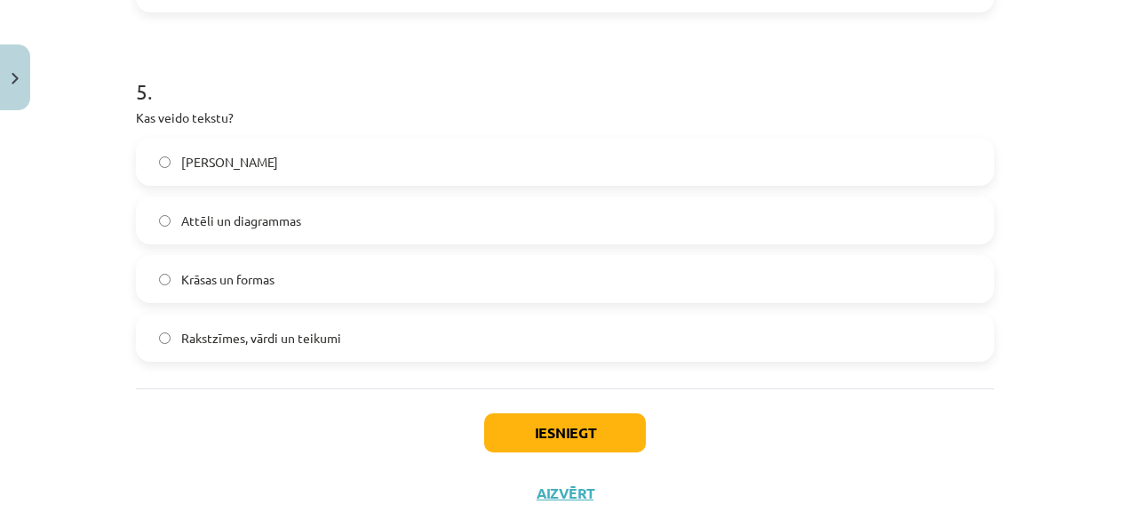
click at [274, 336] on span "Rakstzīmes, vārdi un teikumi" at bounding box center [261, 338] width 160 height 19
click at [601, 423] on button "Iesniegt" at bounding box center [565, 432] width 162 height 39
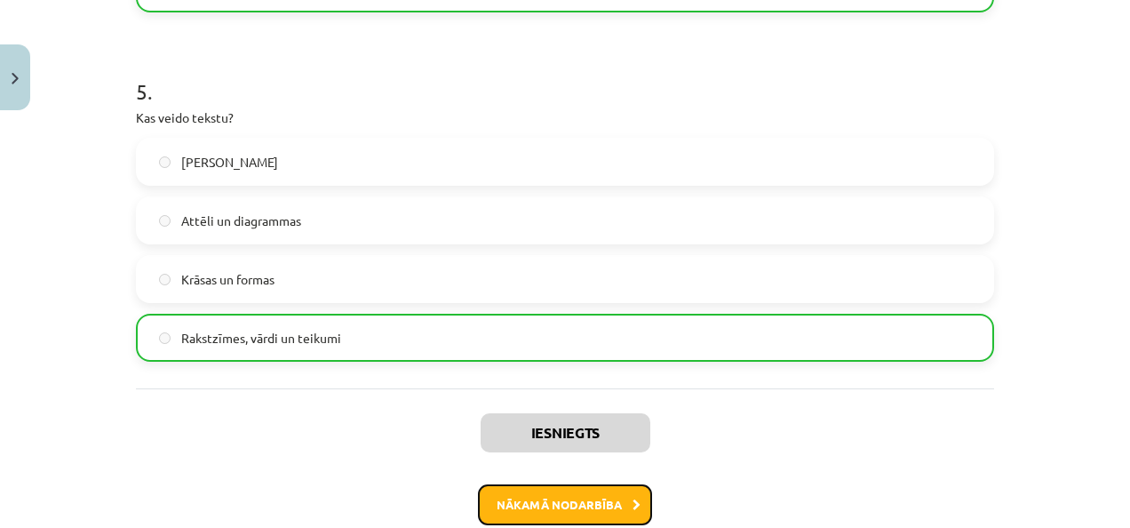
click at [597, 516] on button "Nākamā nodarbība" at bounding box center [565, 504] width 174 height 41
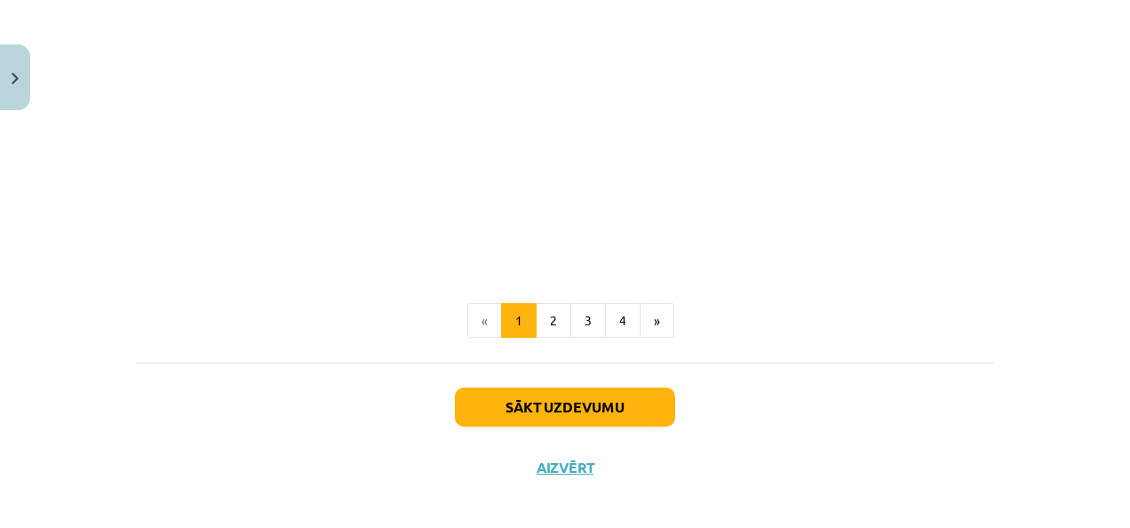
scroll to position [3678, 0]
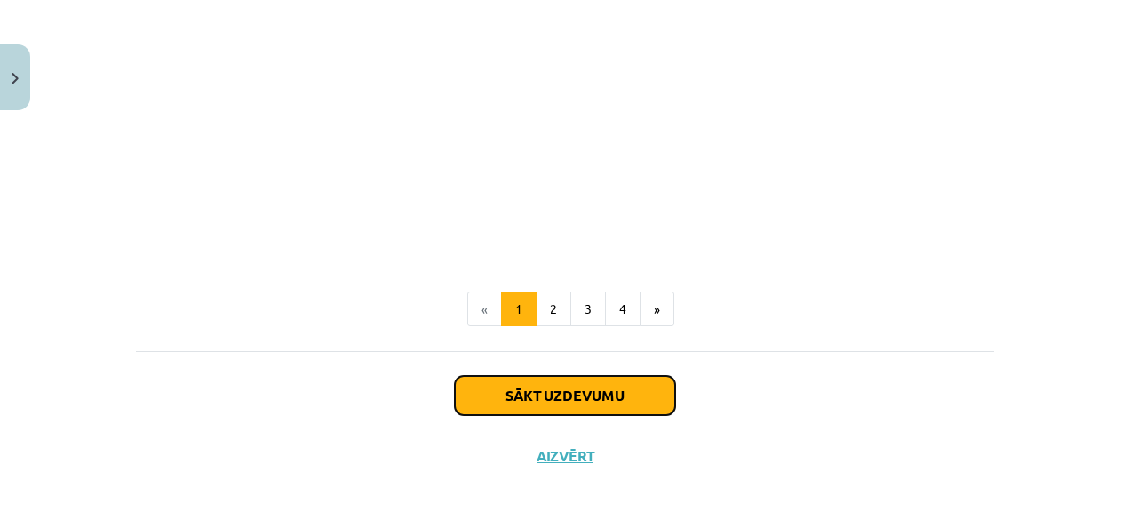
click at [614, 394] on button "Sākt uzdevumu" at bounding box center [565, 395] width 220 height 39
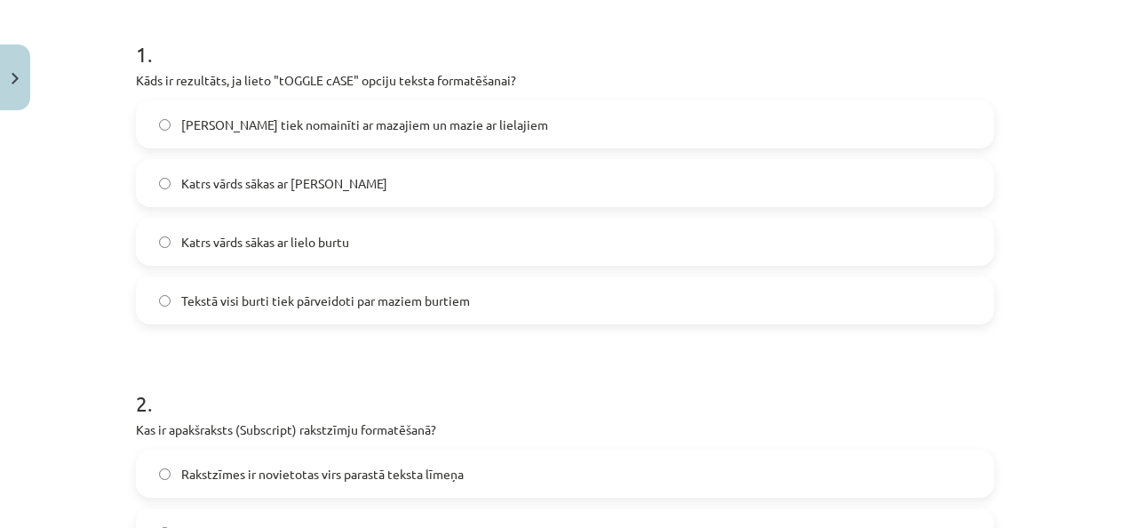
scroll to position [496, 0]
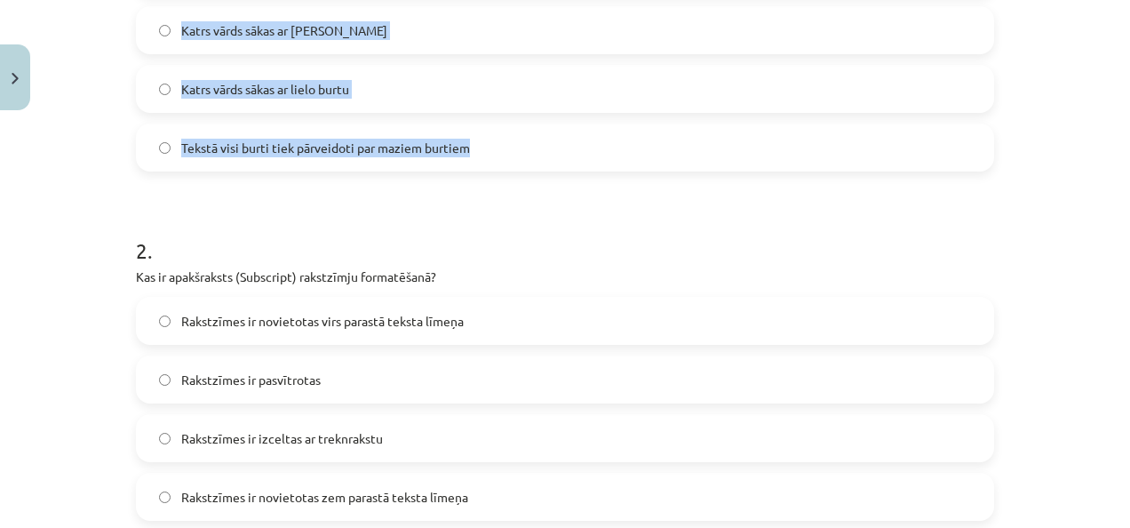
drag, startPoint x: 126, startPoint y: 352, endPoint x: 479, endPoint y: 145, distance: 409.0
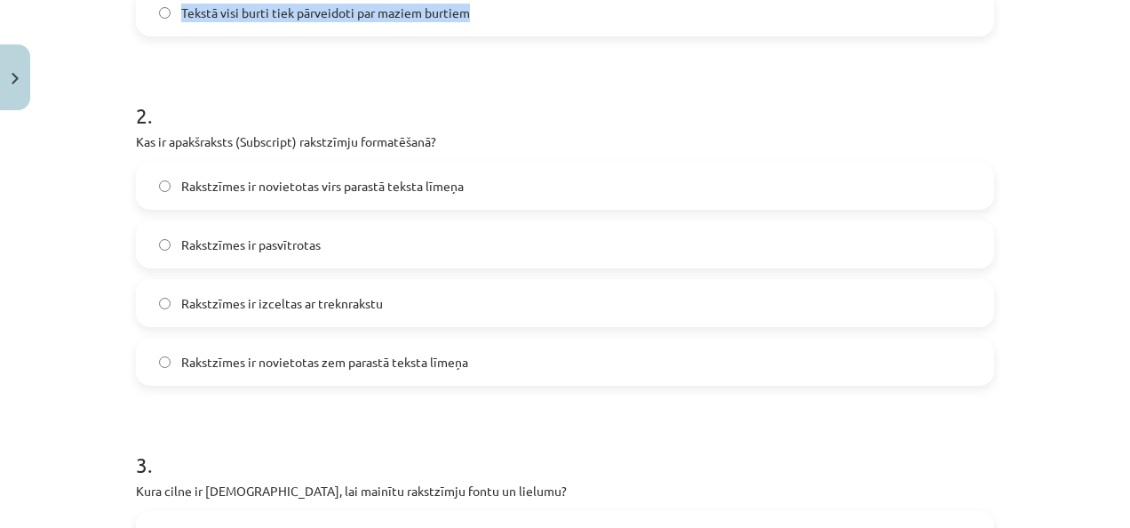
scroll to position [603, 0]
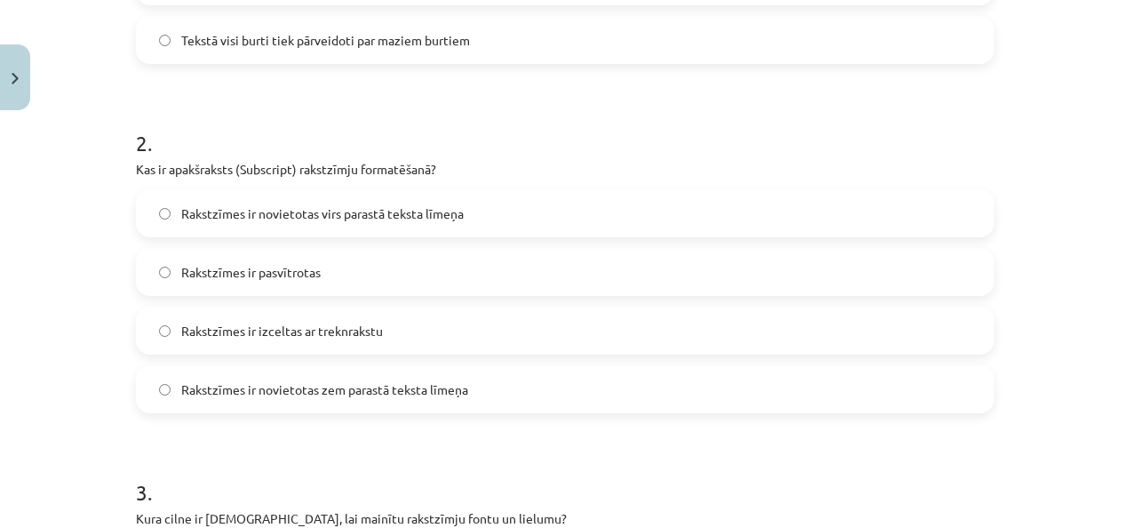
click at [84, 281] on div "Mācību tēma: Datorikas - 10. klases 1. ieskaites mācību materiāls #9 8. tēma – …" at bounding box center [565, 264] width 1130 height 528
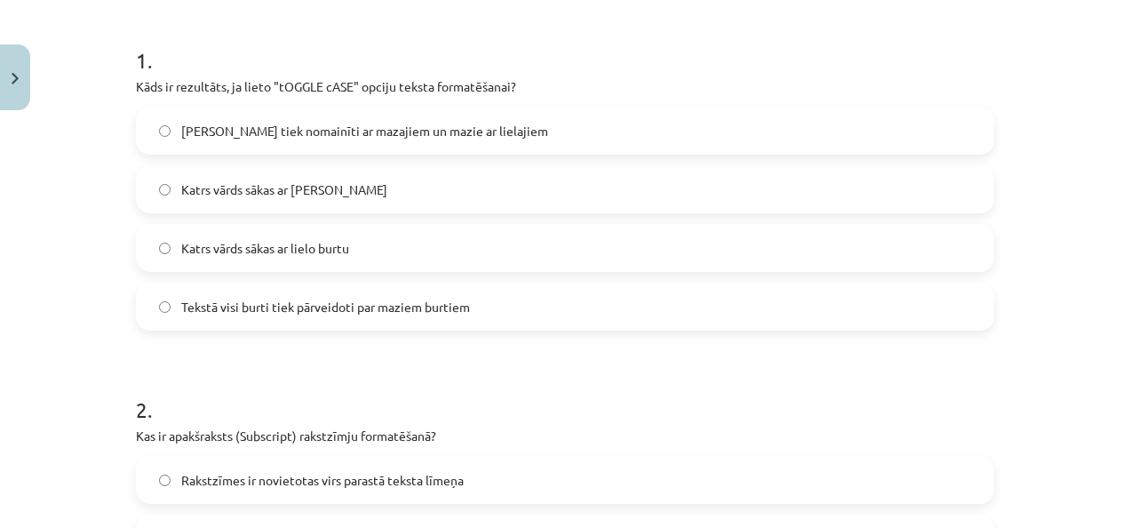
click at [450, 122] on span "Lielie burti tiek nomainīti ar mazajiem un mazie ar lielajiem" at bounding box center [364, 131] width 367 height 19
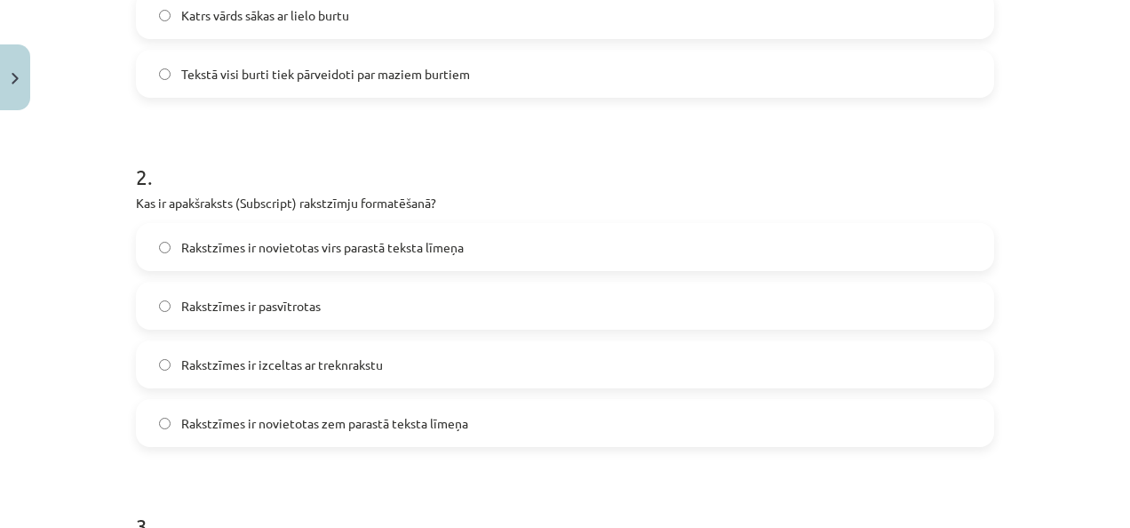
scroll to position [603, 0]
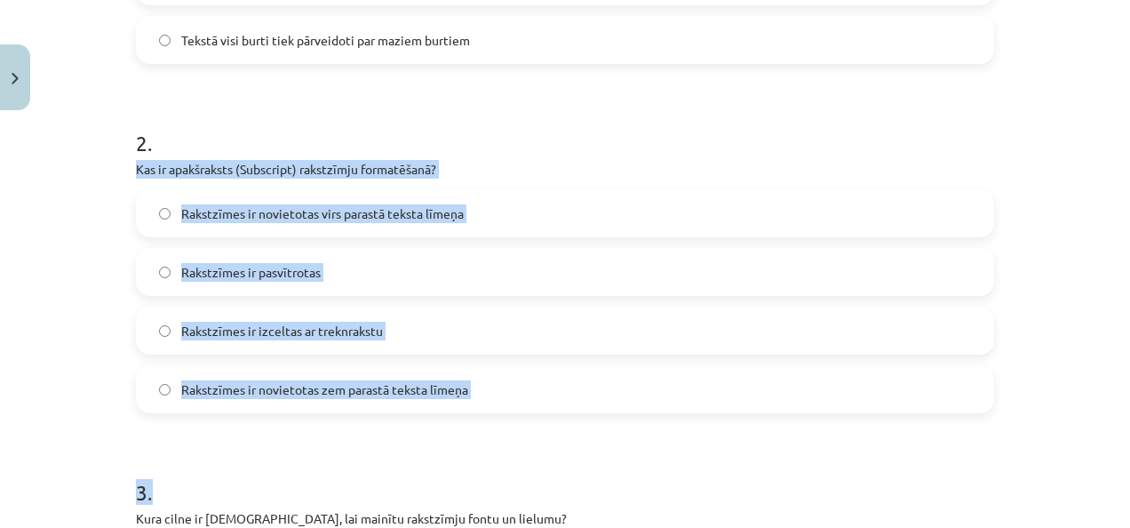
drag, startPoint x: 128, startPoint y: 167, endPoint x: 639, endPoint y: 421, distance: 570.6
click at [112, 211] on div "Mācību tēma: Datorikas - 10. klases 1. ieskaites mācību materiāls #9 8. tēma – …" at bounding box center [565, 264] width 1130 height 528
drag, startPoint x: 131, startPoint y: 165, endPoint x: 498, endPoint y: 407, distance: 439.4
click at [498, 407] on div "2 . Kas ir apakšraksts (Subscript) rakstzīmju formatēšanā? Rakstzīmes ir noviet…" at bounding box center [565, 257] width 858 height 314
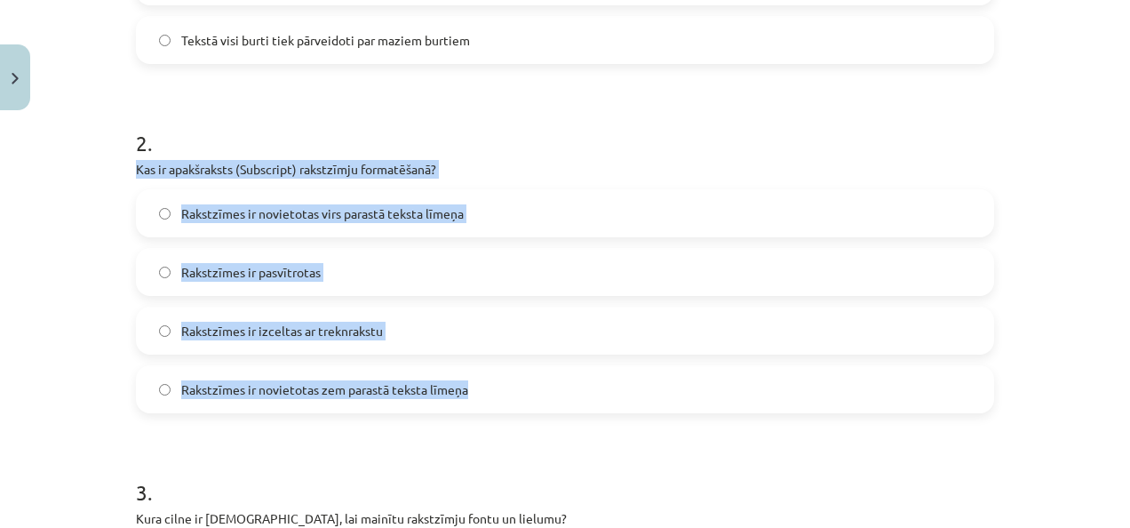
click at [76, 226] on div "Mācību tēma: Datorikas - 10. klases 1. ieskaites mācību materiāls #9 8. tēma – …" at bounding box center [565, 264] width 1130 height 528
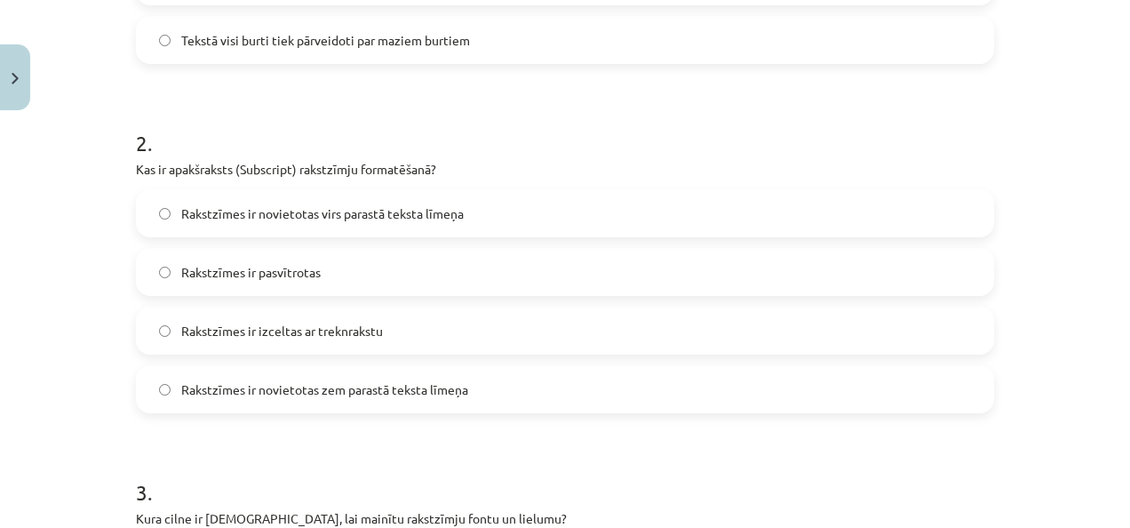
click at [233, 219] on span "Rakstzīmes ir novietotas virs parastā teksta līmeņa" at bounding box center [322, 213] width 283 height 19
click at [347, 377] on label "Rakstzīmes ir novietotas zem parastā teksta līmeņa" at bounding box center [565, 389] width 855 height 44
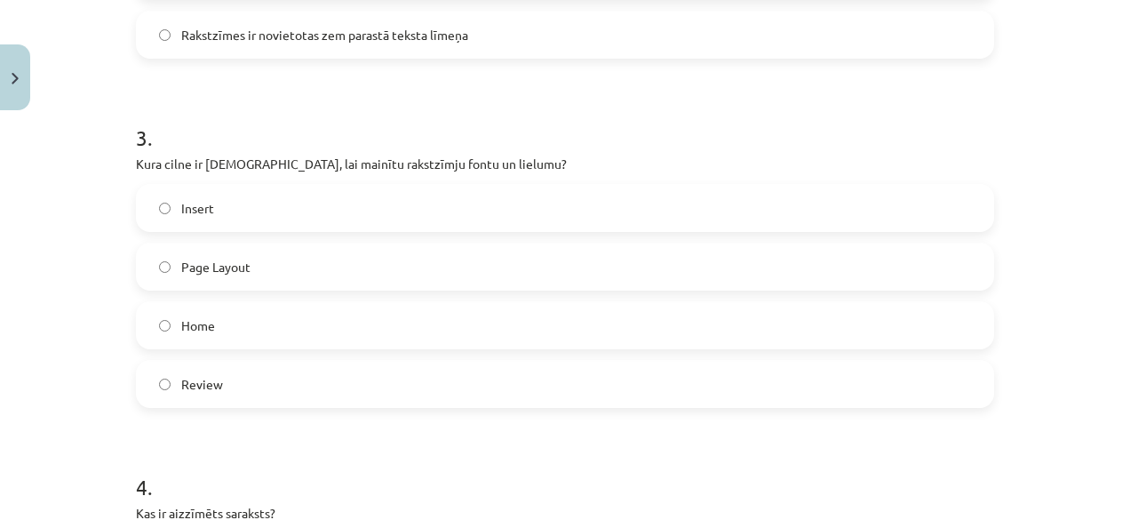
scroll to position [870, 0]
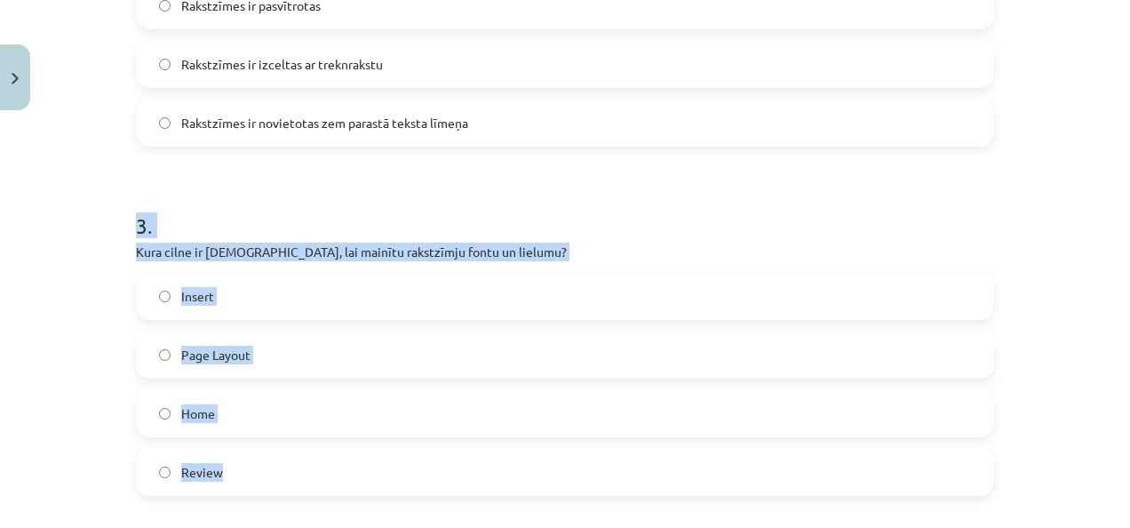
drag, startPoint x: 128, startPoint y: 223, endPoint x: 238, endPoint y: 453, distance: 255.1
click at [238, 453] on div "5 XP Saņemsi Viegls 1434 pilda Apraksts Uzdevums Palīdzība 1 . Kāds ir rezultāt…" at bounding box center [565, 310] width 880 height 2124
click at [39, 331] on div "Mācību tēma: Datorikas - 10. klases 1. ieskaites mācību materiāls #9 8. tēma – …" at bounding box center [565, 264] width 1130 height 528
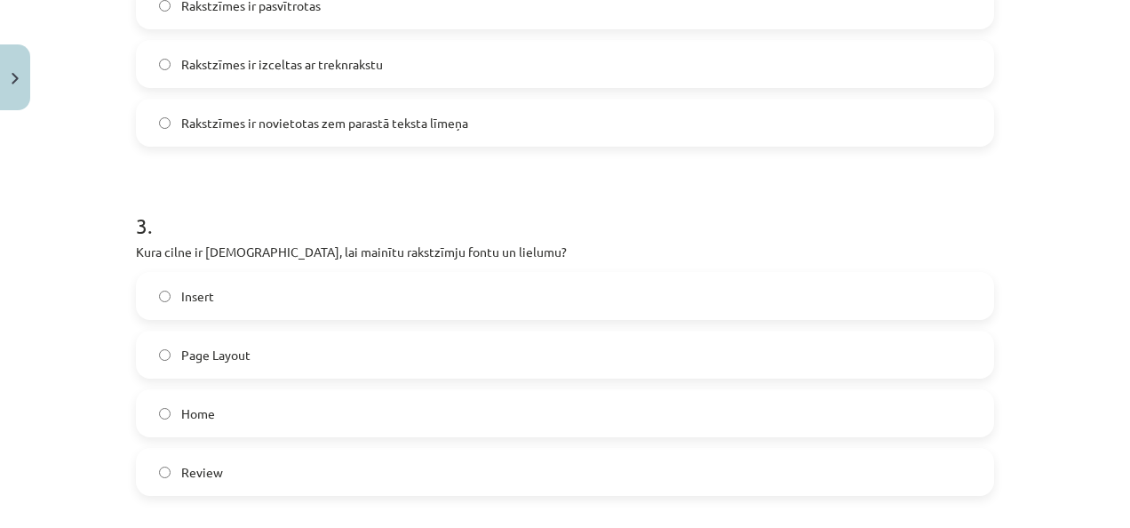
click at [235, 407] on label "Home" at bounding box center [565, 413] width 855 height 44
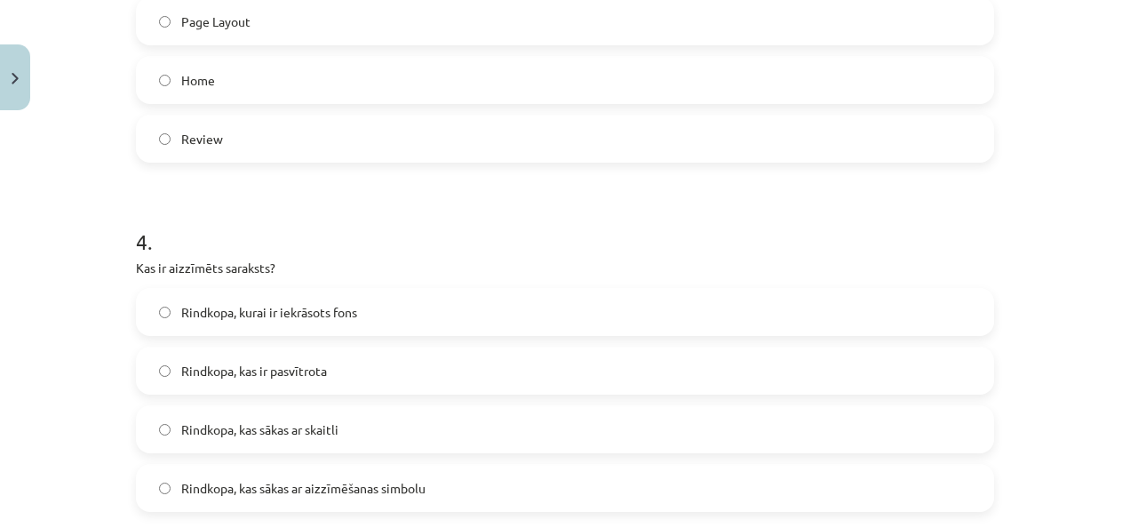
scroll to position [1225, 0]
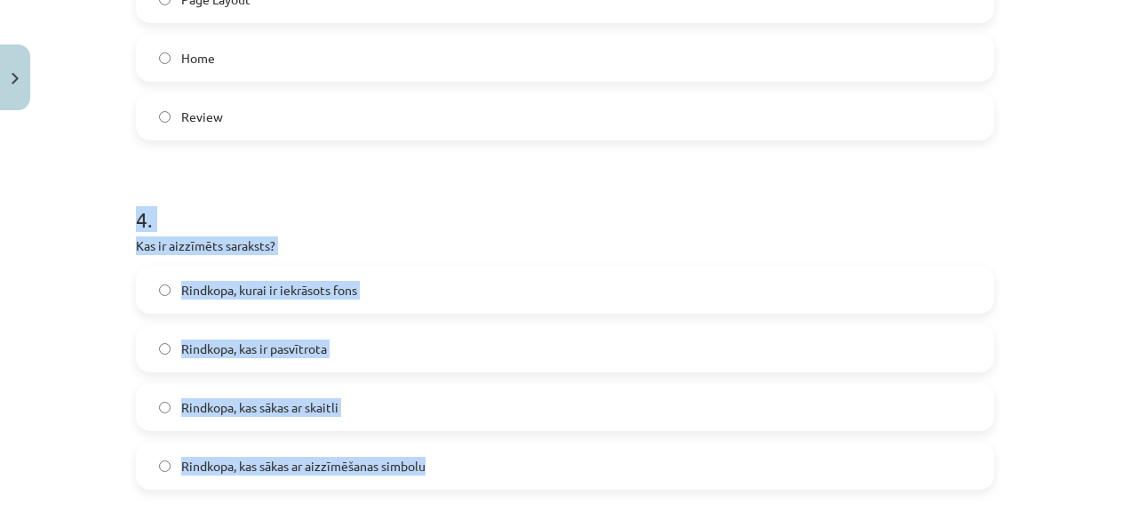
drag, startPoint x: 128, startPoint y: 212, endPoint x: 457, endPoint y: 451, distance: 406.4
click at [46, 309] on div "Mācību tēma: Datorikas - 10. klases 1. ieskaites mācību materiāls #9 8. tēma – …" at bounding box center [565, 264] width 1130 height 528
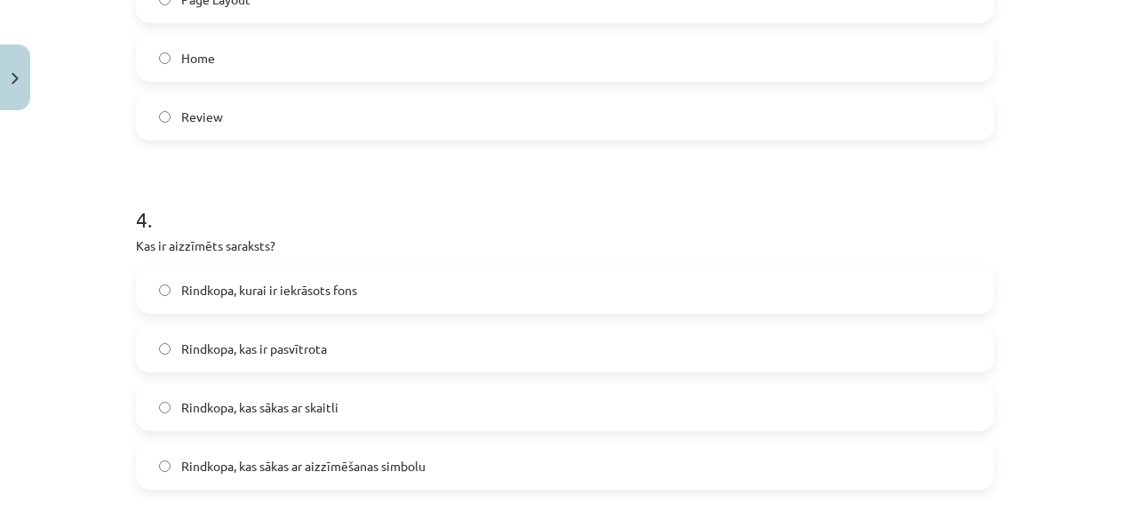
click at [249, 466] on span "Rindkopa, kas sākas ar aizzīmēšanas simbolu" at bounding box center [303, 466] width 244 height 19
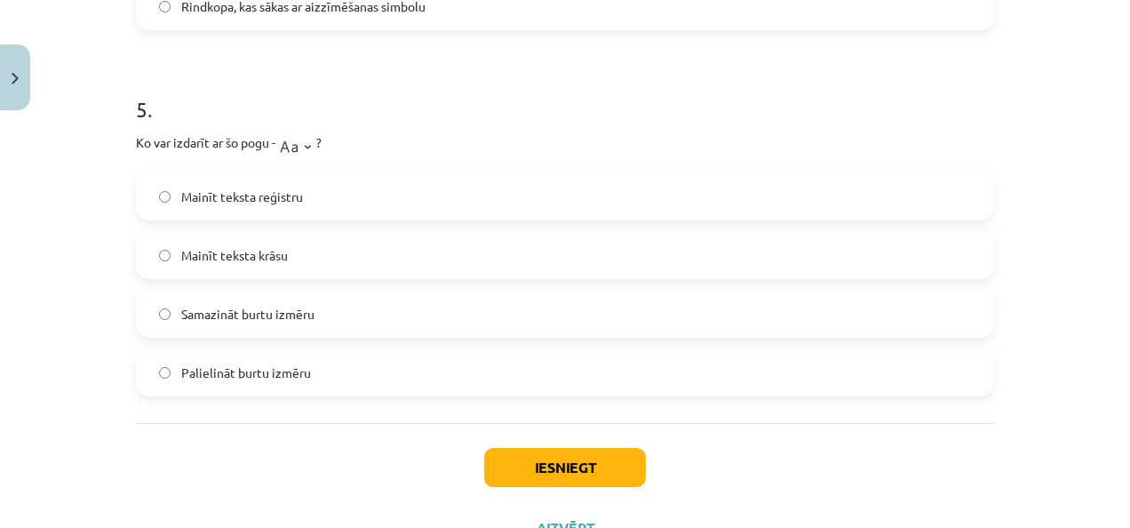
scroll to position [1758, 0]
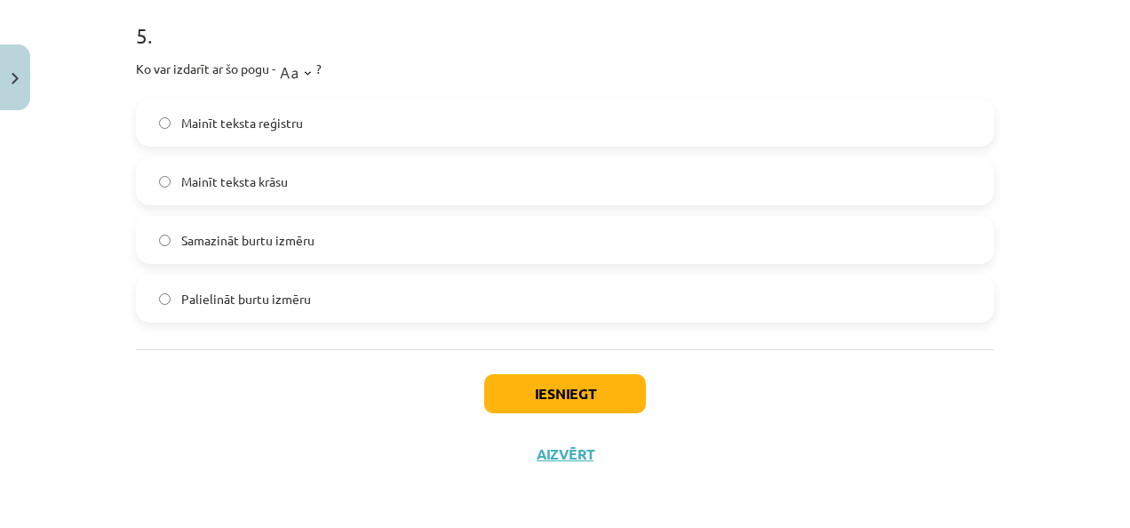
drag, startPoint x: 124, startPoint y: 67, endPoint x: 359, endPoint y: 275, distance: 313.4
click at [279, 418] on div "Iesniegt Aizvērt" at bounding box center [565, 411] width 858 height 124
click at [293, 133] on label "Mainīt teksta reģistru" at bounding box center [565, 122] width 855 height 44
click at [576, 382] on button "Iesniegt" at bounding box center [565, 393] width 162 height 39
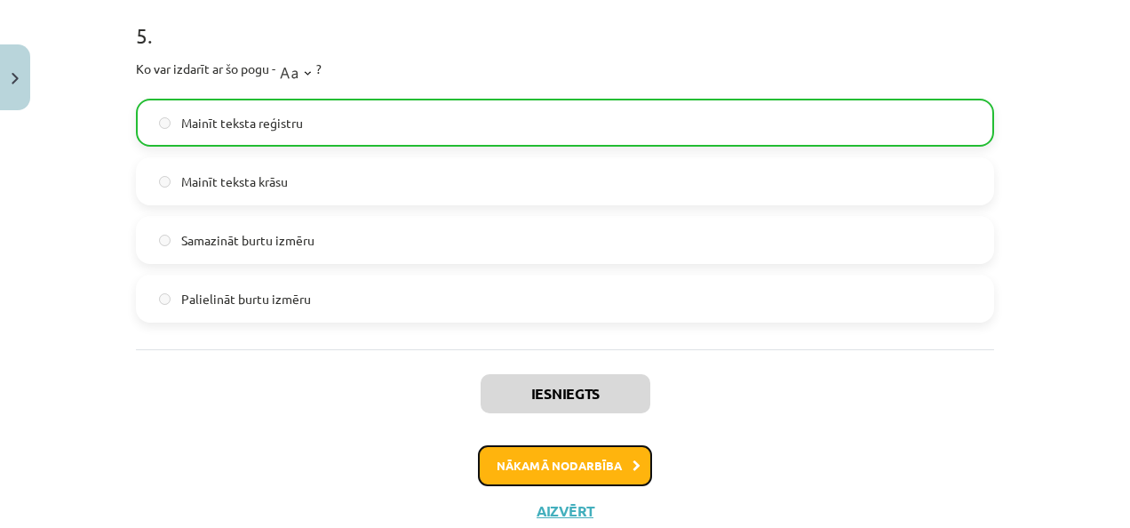
click at [588, 458] on button "Nākamā nodarbība" at bounding box center [565, 465] width 174 height 41
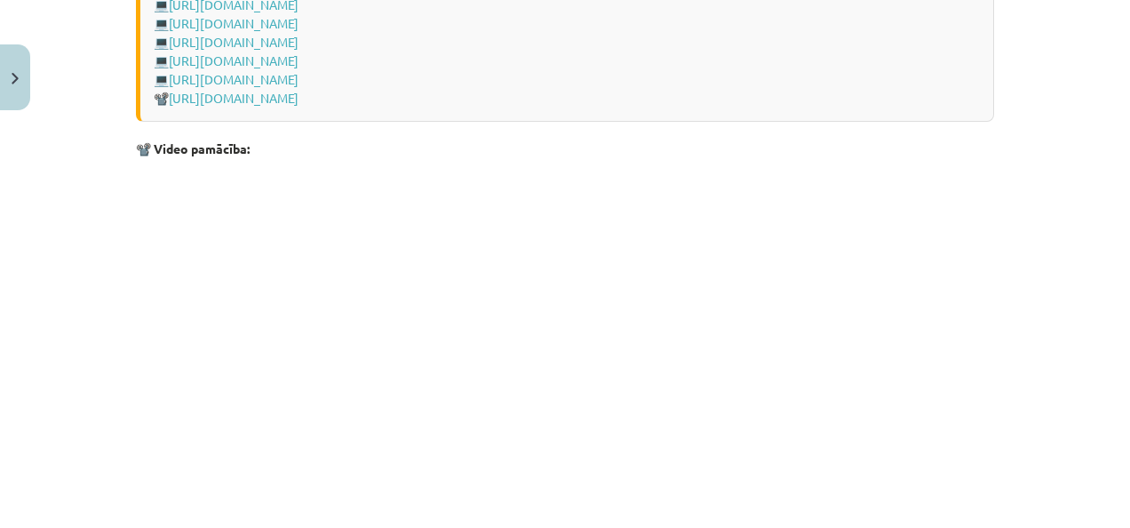
scroll to position [3861, 0]
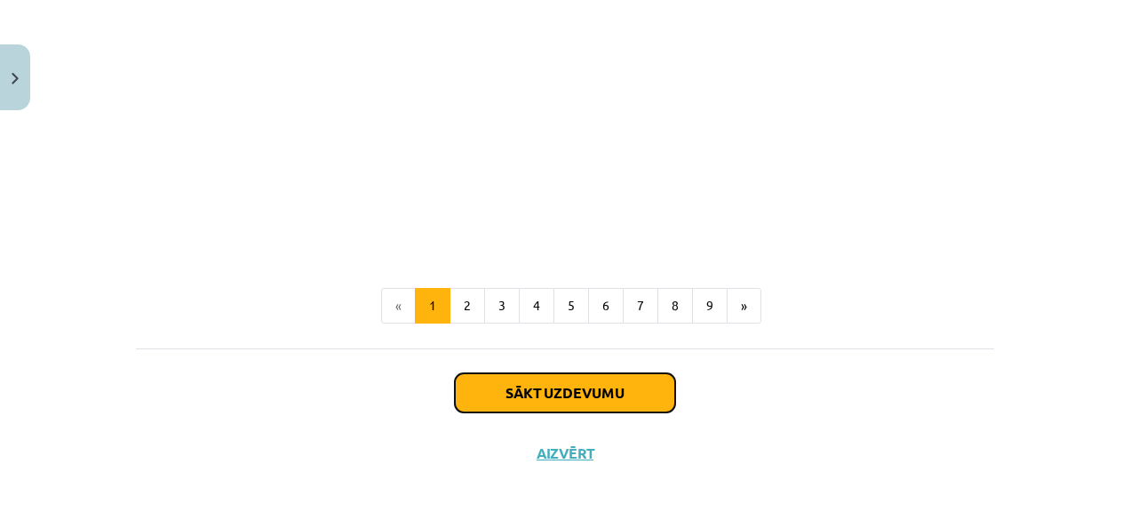
click at [510, 397] on button "Sākt uzdevumu" at bounding box center [565, 392] width 220 height 39
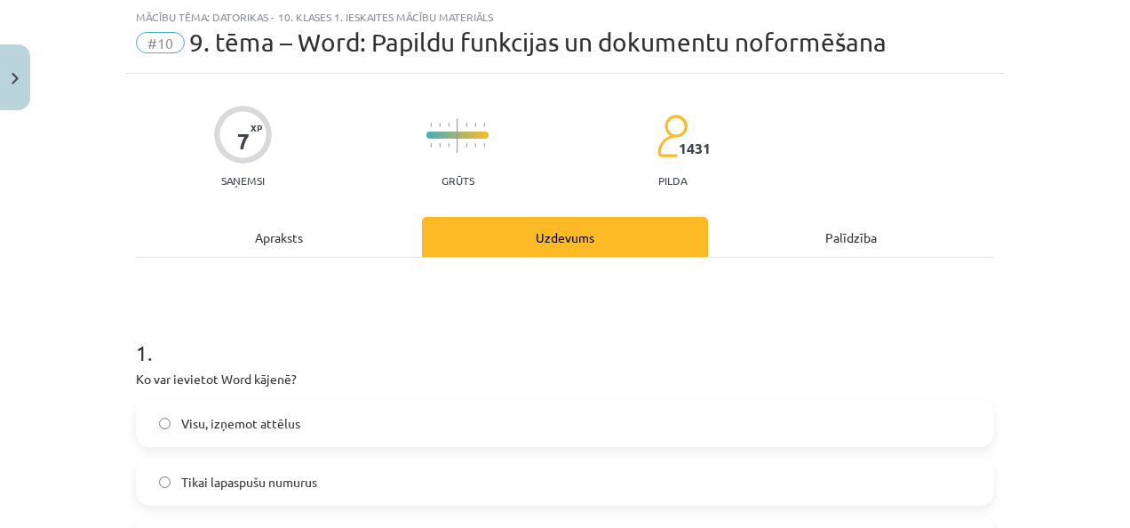
scroll to position [311, 0]
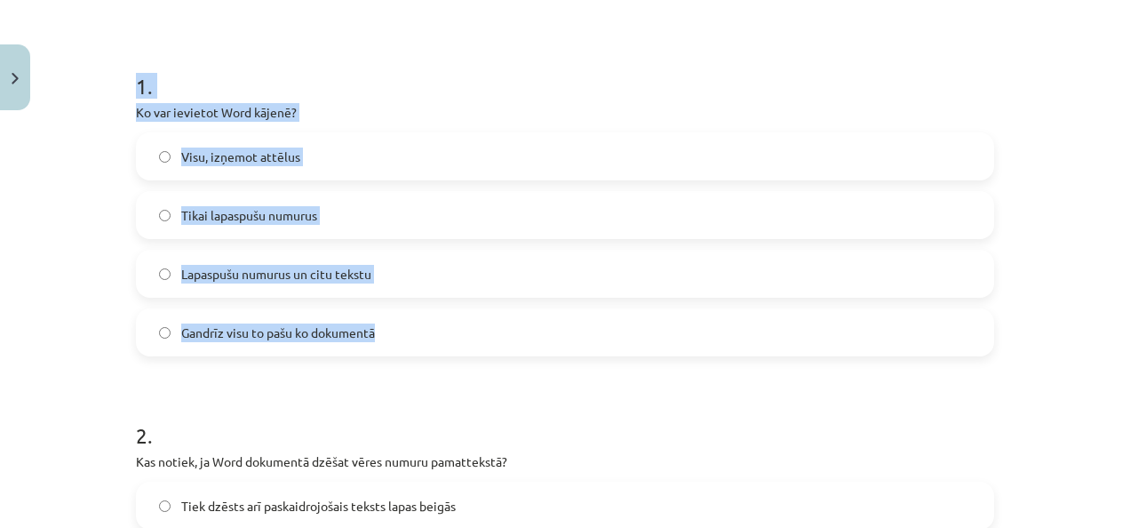
drag, startPoint x: 139, startPoint y: 85, endPoint x: 421, endPoint y: 335, distance: 377.0
click at [78, 173] on div "Mācību tēma: Datorikas - 10. klases 1. ieskaites mācību materiāls #10 9. tēma –…" at bounding box center [565, 264] width 1130 height 528
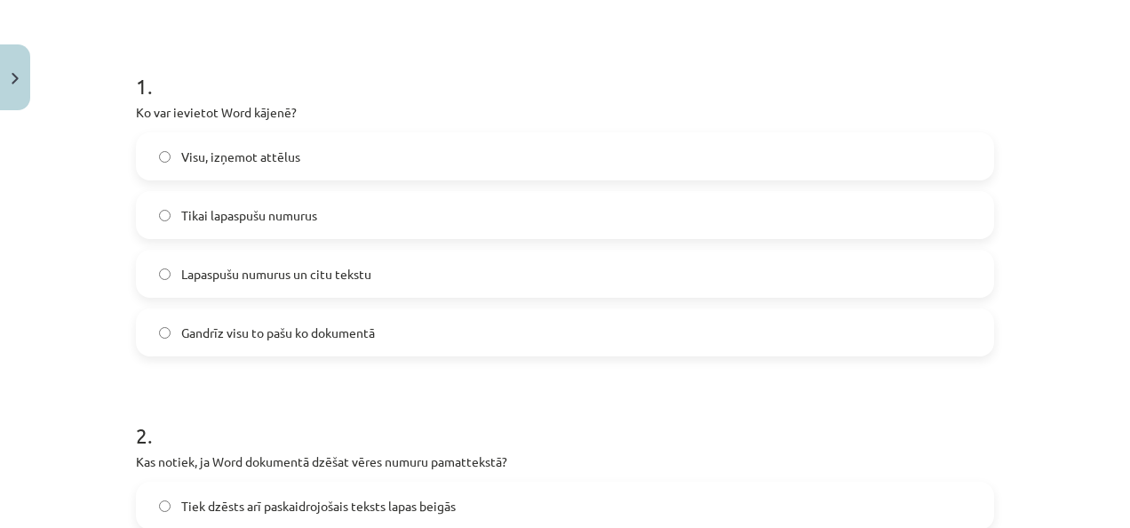
drag, startPoint x: 272, startPoint y: 331, endPoint x: 259, endPoint y: 338, distance: 14.3
click at [274, 331] on span "Gandrīz visu to pašu ko dokumentā" at bounding box center [278, 332] width 194 height 19
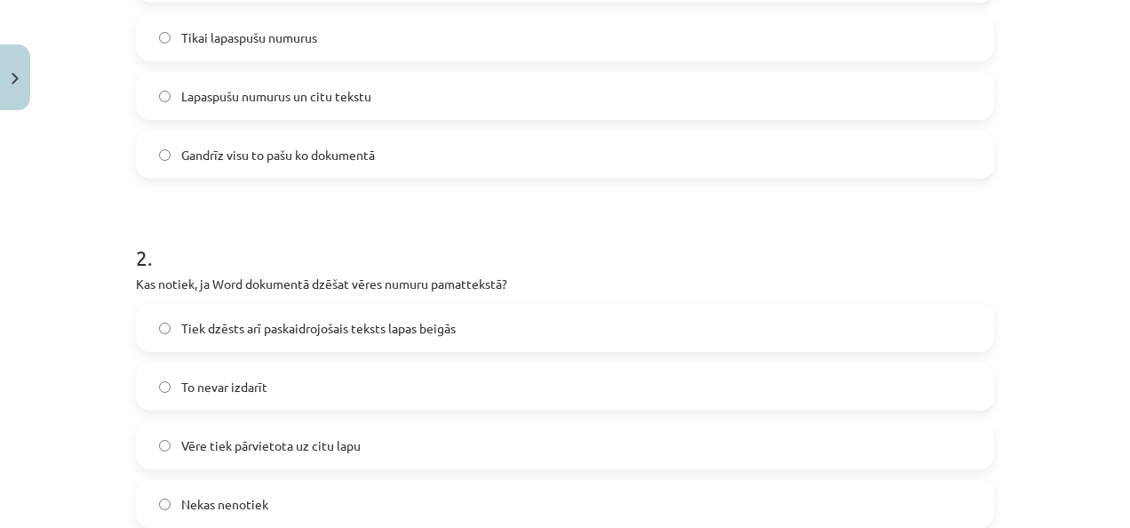
scroll to position [666, 0]
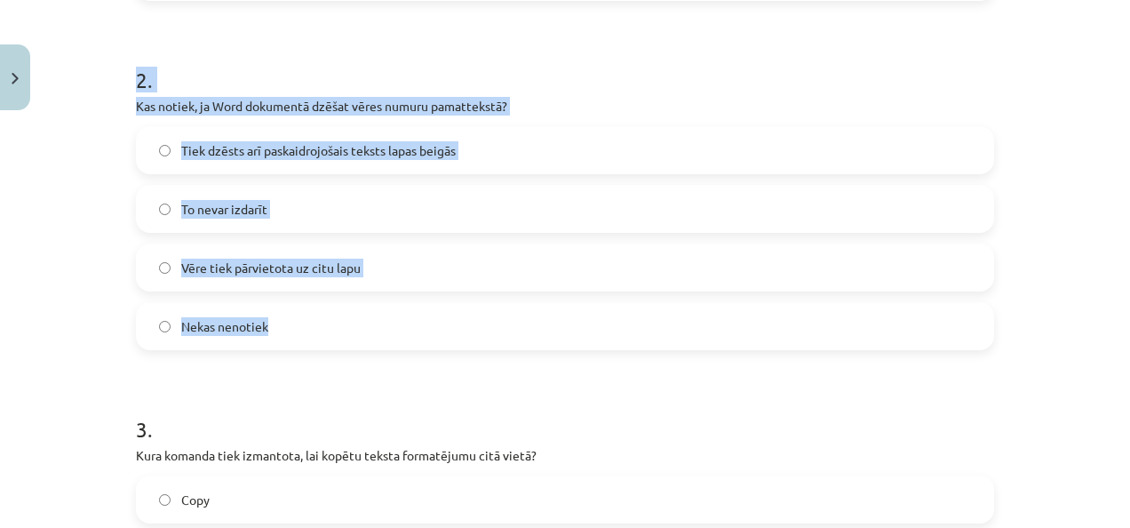
drag, startPoint x: 130, startPoint y: 77, endPoint x: 340, endPoint y: 321, distance: 321.9
click at [340, 321] on div "2 . Kas notiek, ja Word dokumentā dzēšat vēres numuru pamattekstā? Tiek dzēsts …" at bounding box center [565, 193] width 858 height 314
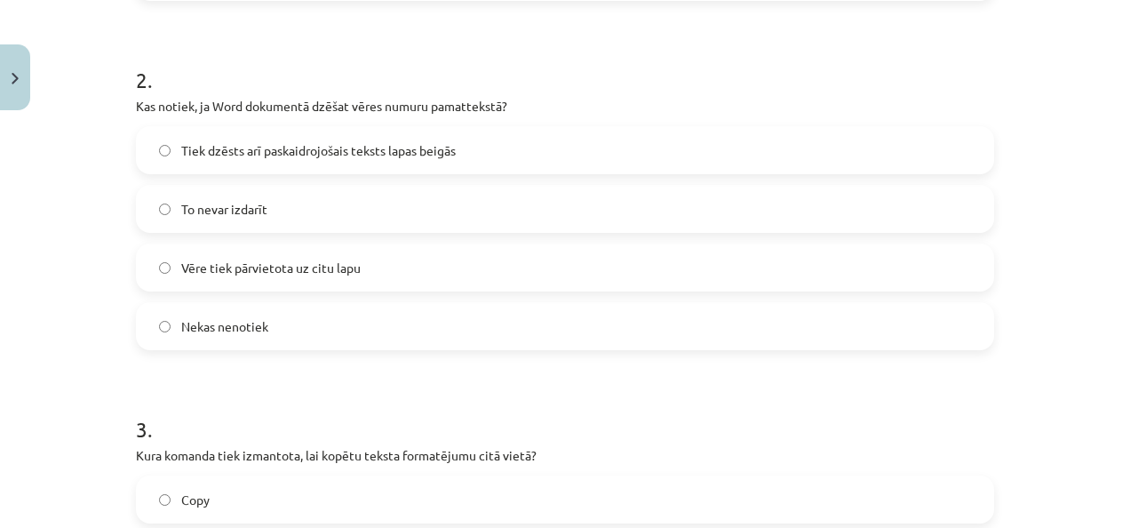
click at [268, 156] on span "Tiek dzēsts arī paskaidrojošais teksts lapas beigās" at bounding box center [318, 150] width 275 height 19
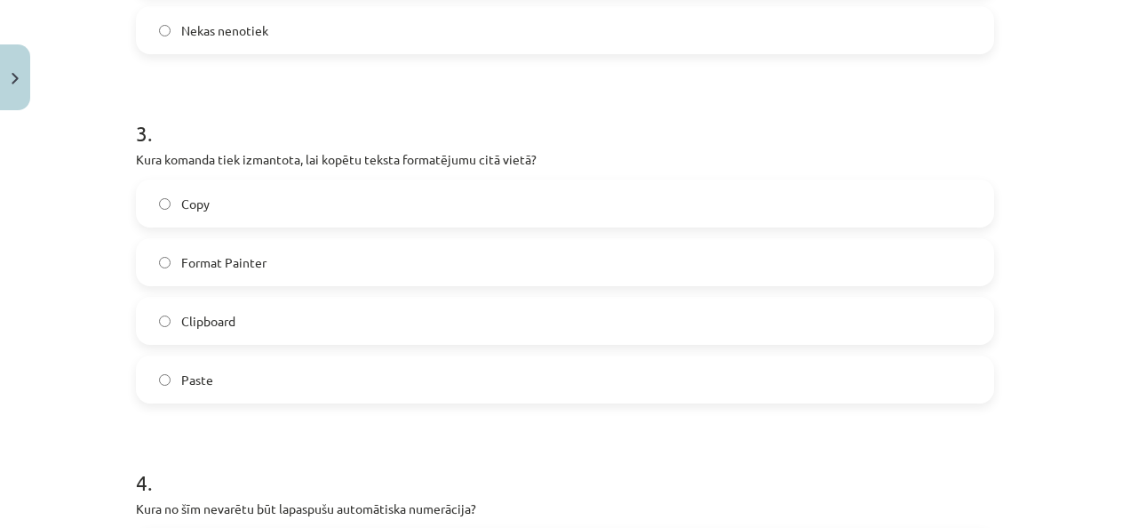
scroll to position [1022, 0]
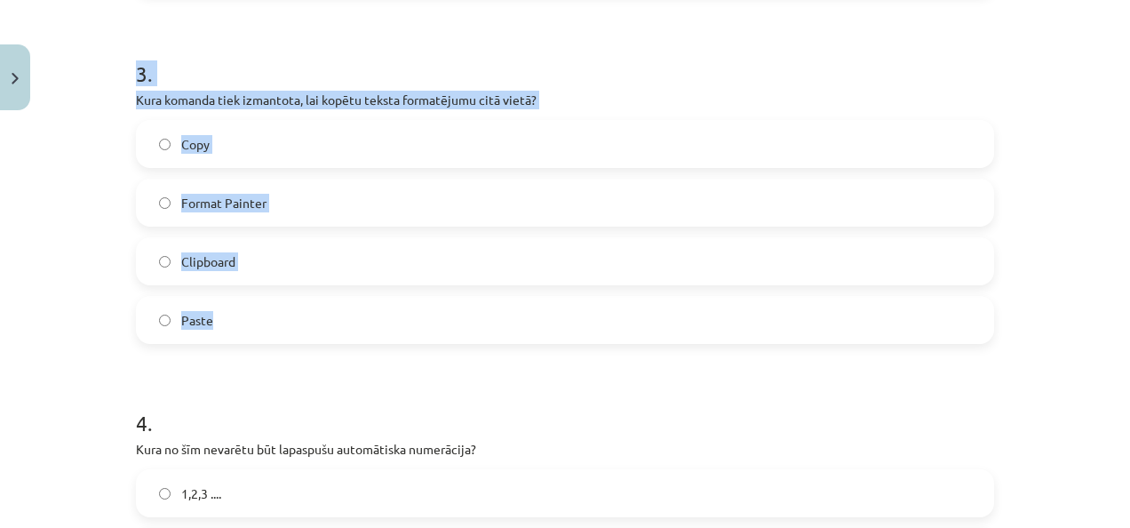
drag, startPoint x: 126, startPoint y: 69, endPoint x: 286, endPoint y: 323, distance: 300.3
click at [286, 323] on div "7 XP Saņemsi Grūts 1431 pilda Apraksts Uzdevums Palīdzība 1 . Ko var ievietot W…" at bounding box center [565, 440] width 880 height 2689
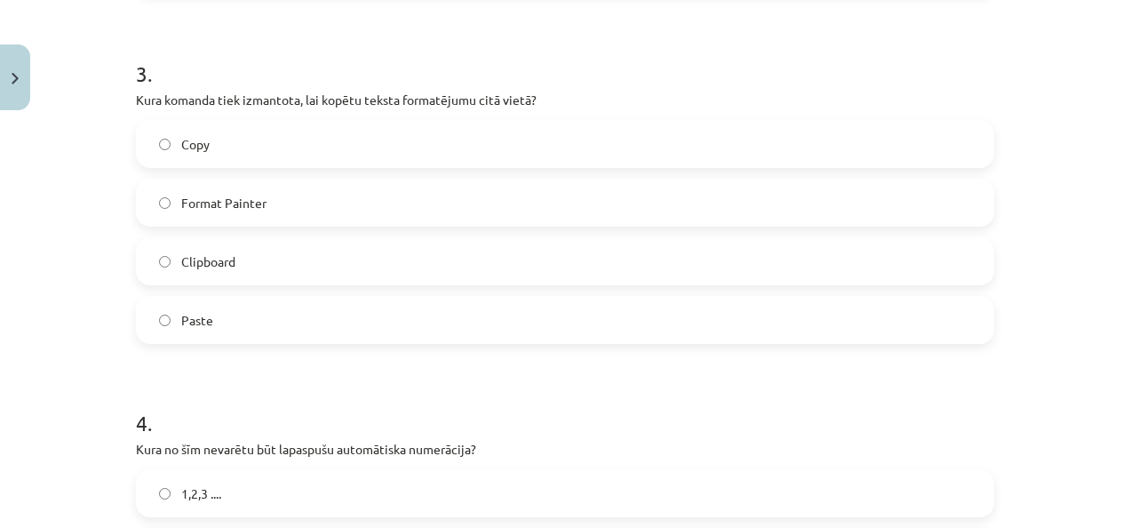
click at [83, 350] on div "Mācību tēma: Datorikas - 10. klases 1. ieskaites mācību materiāls #10 9. tēma –…" at bounding box center [565, 264] width 1130 height 528
click at [234, 203] on span "Format Painter" at bounding box center [223, 203] width 85 height 19
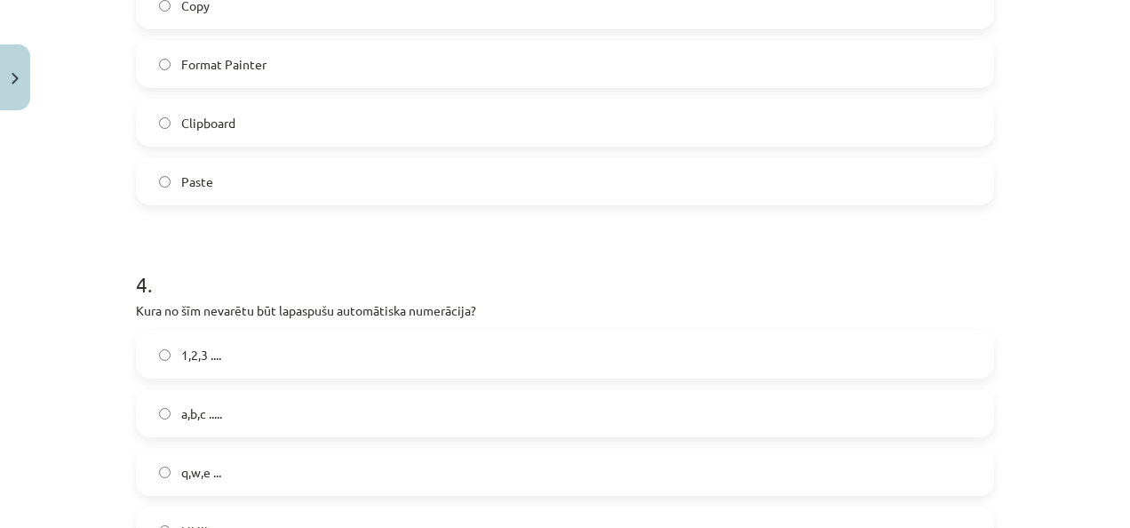
scroll to position [1288, 0]
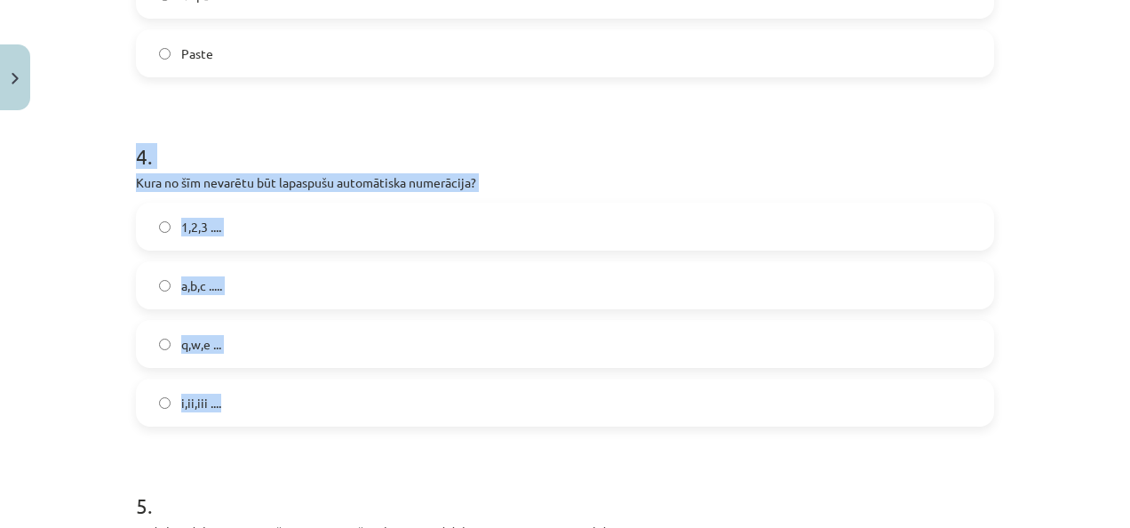
drag, startPoint x: 129, startPoint y: 151, endPoint x: 223, endPoint y: 418, distance: 282.7
click at [223, 418] on div "4 . Kura no šīm nevarētu būt lapaspušu automātiska numerācija? 1,2,3 .... a,b,c…" at bounding box center [565, 270] width 858 height 314
click at [51, 260] on div "Mācību tēma: Datorikas - 10. klases 1. ieskaites mācību materiāls #10 9. tēma –…" at bounding box center [565, 264] width 1130 height 528
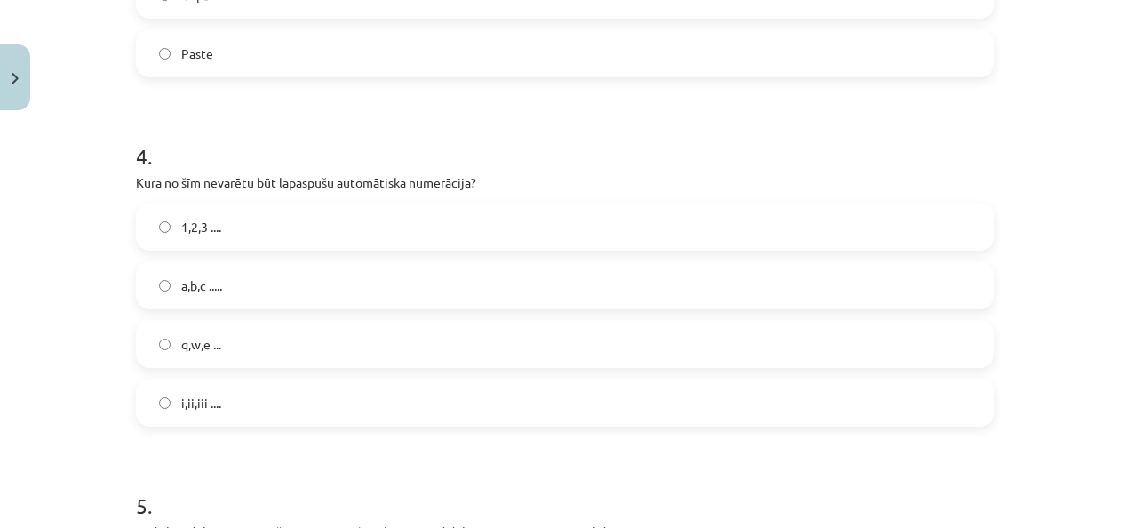
drag, startPoint x: 250, startPoint y: 345, endPoint x: 259, endPoint y: 350, distance: 11.1
click at [250, 346] on label "q,w,e ..." at bounding box center [565, 344] width 855 height 44
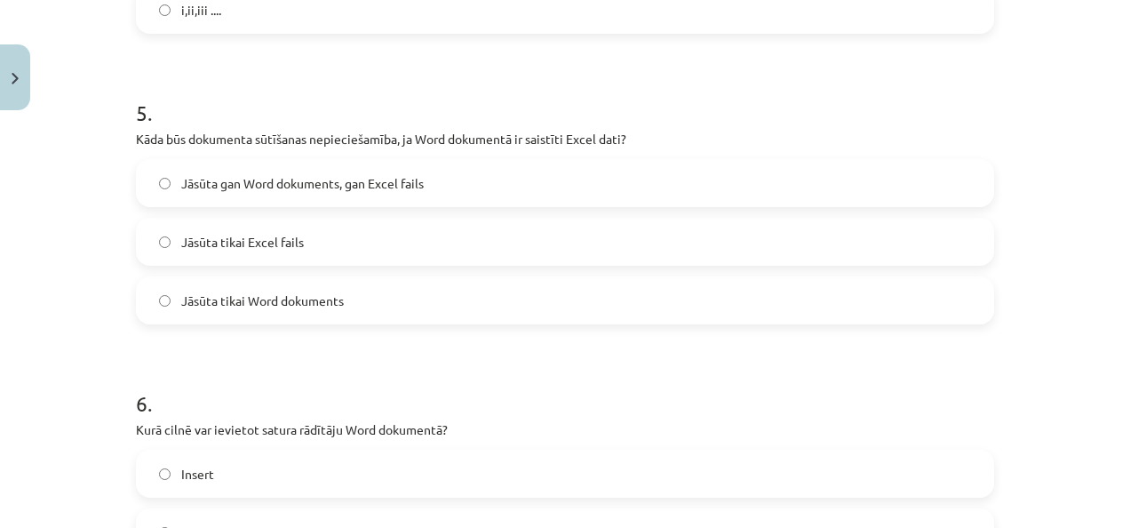
scroll to position [1733, 0]
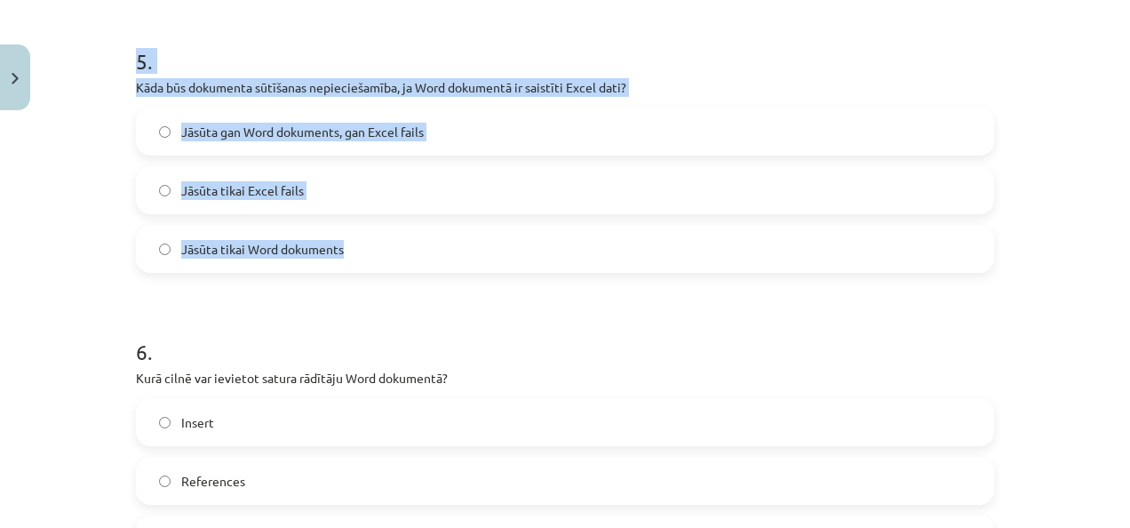
drag, startPoint x: 126, startPoint y: 59, endPoint x: 390, endPoint y: 262, distance: 333.2
click at [66, 249] on div "Mācību tēma: Datorikas - 10. klases 1. ieskaites mācību materiāls #10 9. tēma –…" at bounding box center [565, 264] width 1130 height 528
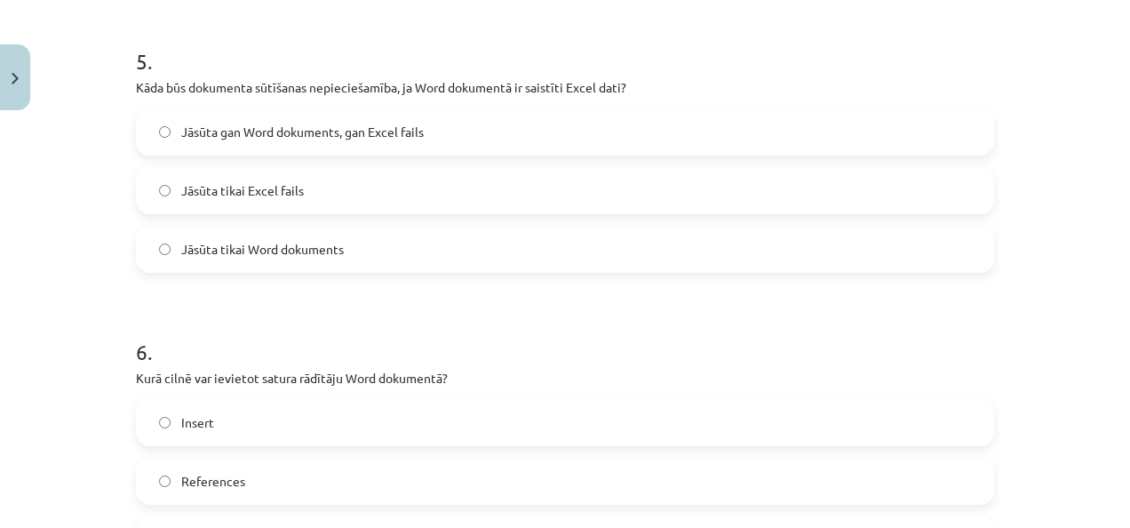
click at [396, 135] on span "Jāsūta gan Word dokuments, gan Excel fails" at bounding box center [302, 132] width 243 height 19
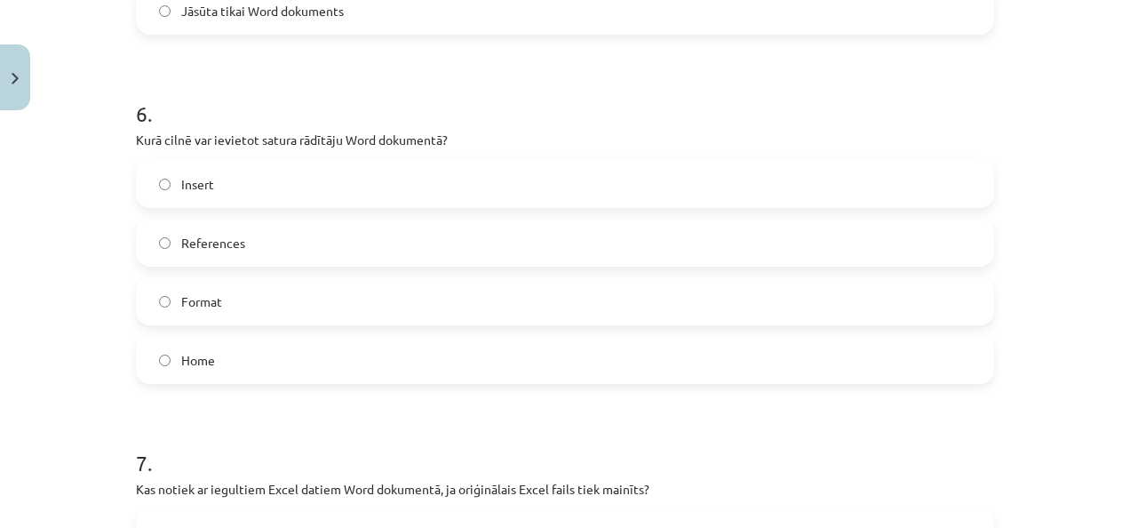
scroll to position [1999, 0]
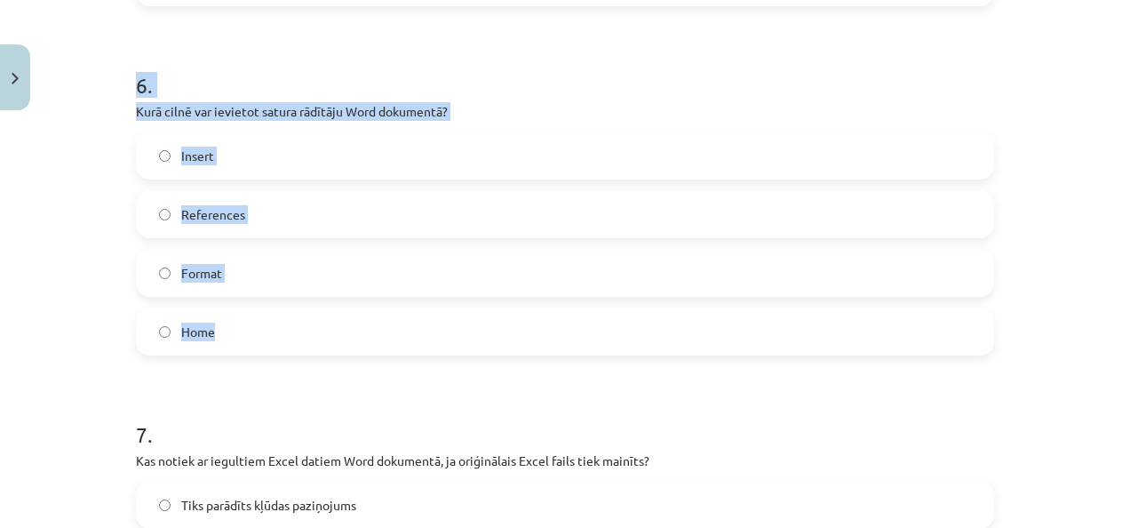
drag, startPoint x: 126, startPoint y: 84, endPoint x: 273, endPoint y: 323, distance: 281.1
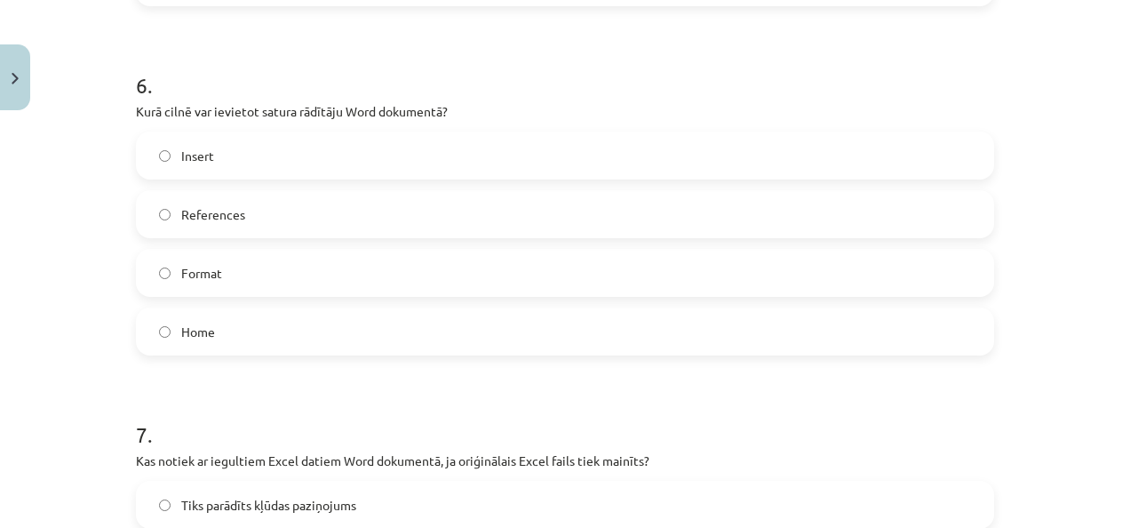
click at [23, 358] on div "Mācību tēma: Datorikas - 10. klases 1. ieskaites mācību materiāls #10 9. tēma –…" at bounding box center [565, 264] width 1130 height 528
click at [273, 203] on label "References" at bounding box center [565, 214] width 855 height 44
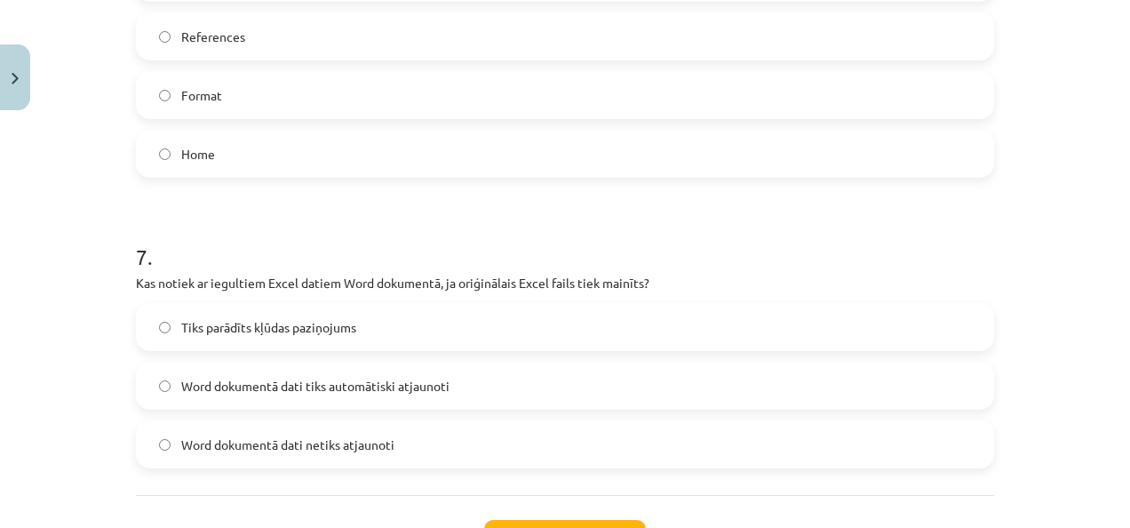
scroll to position [2323, 0]
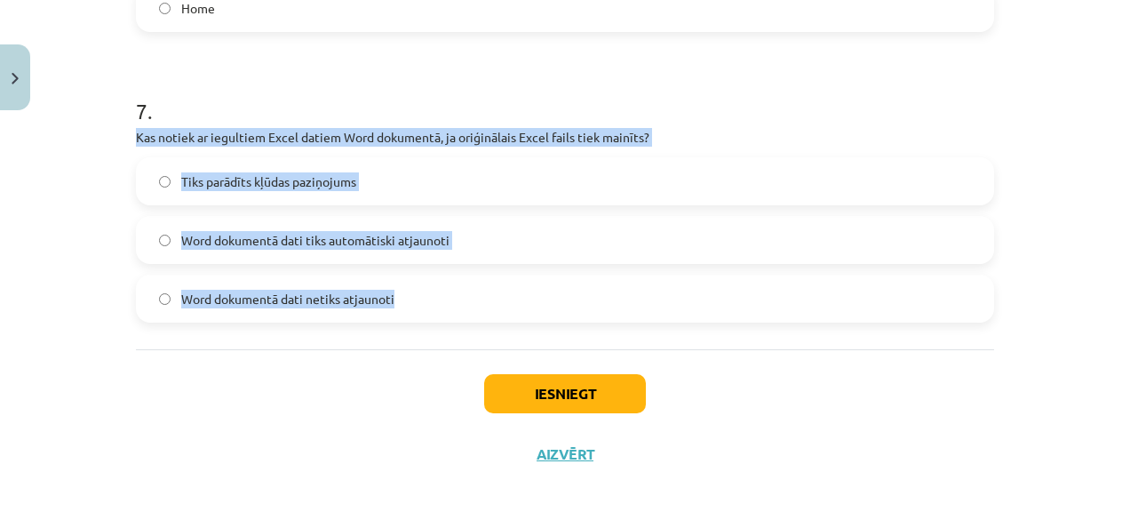
drag, startPoint x: 131, startPoint y: 135, endPoint x: 444, endPoint y: 290, distance: 348.9
click at [444, 290] on div "7 . Kas notiek ar iegultiem Excel datiem Word dokumentā, ja oriģinālais Excel f…" at bounding box center [565, 195] width 858 height 255
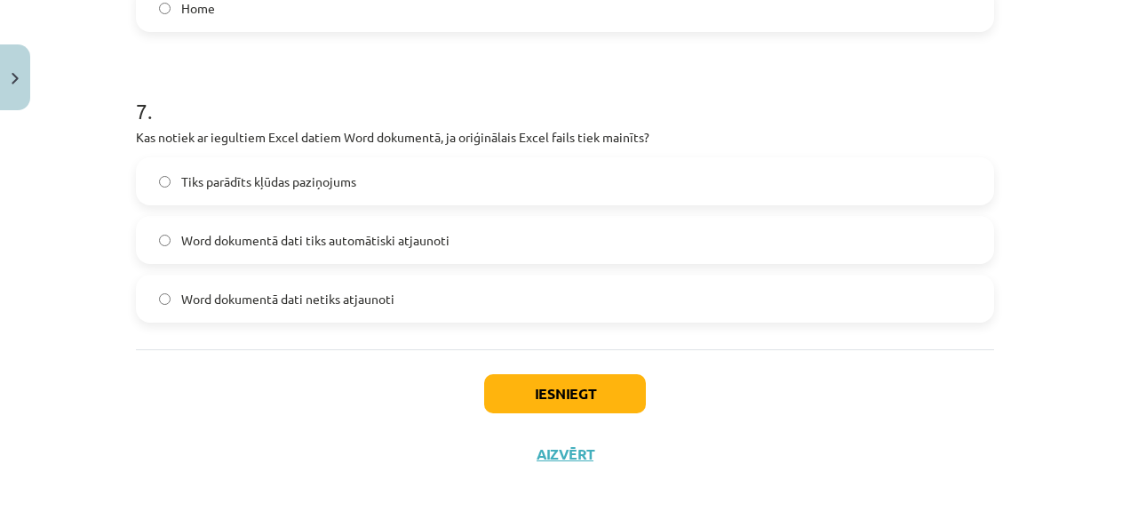
click at [137, 388] on div "Iesniegt Aizvērt" at bounding box center [565, 411] width 858 height 124
click at [236, 299] on span "Word dokumentā dati netiks atjaunoti" at bounding box center [287, 299] width 213 height 19
click at [539, 386] on button "Iesniegt" at bounding box center [565, 393] width 162 height 39
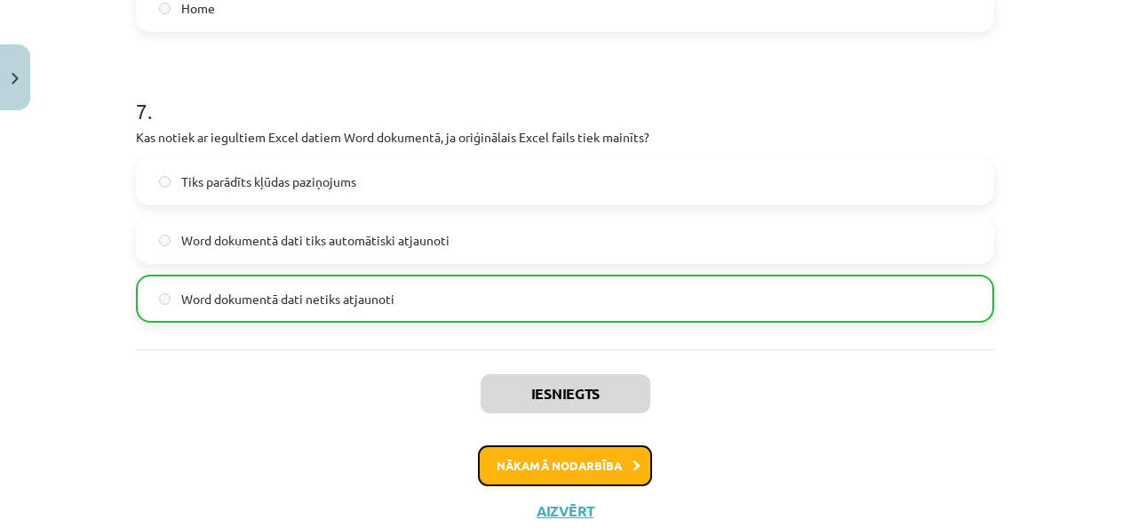
click at [546, 469] on button "Nākamā nodarbība" at bounding box center [565, 465] width 174 height 41
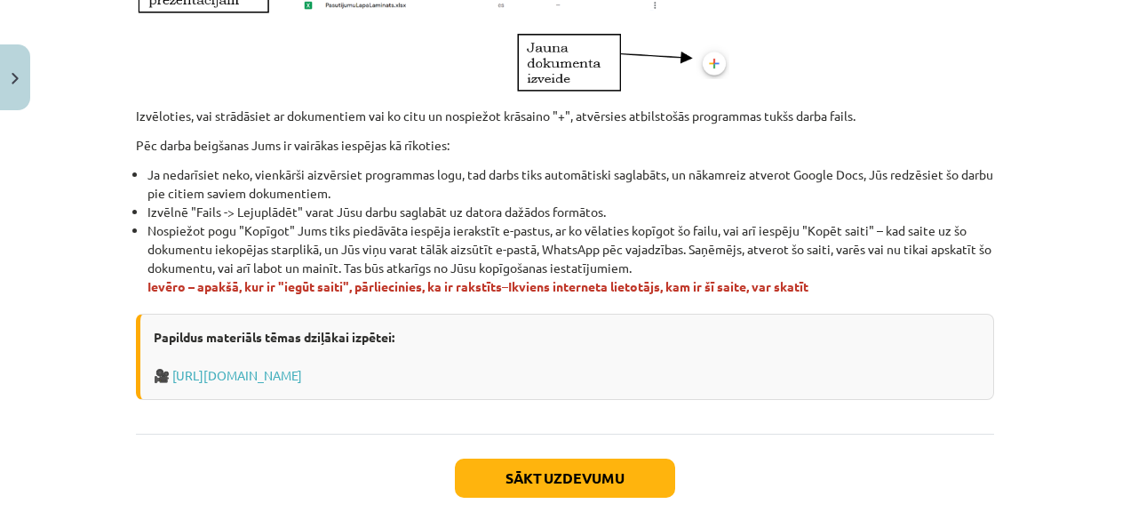
scroll to position [1187, 0]
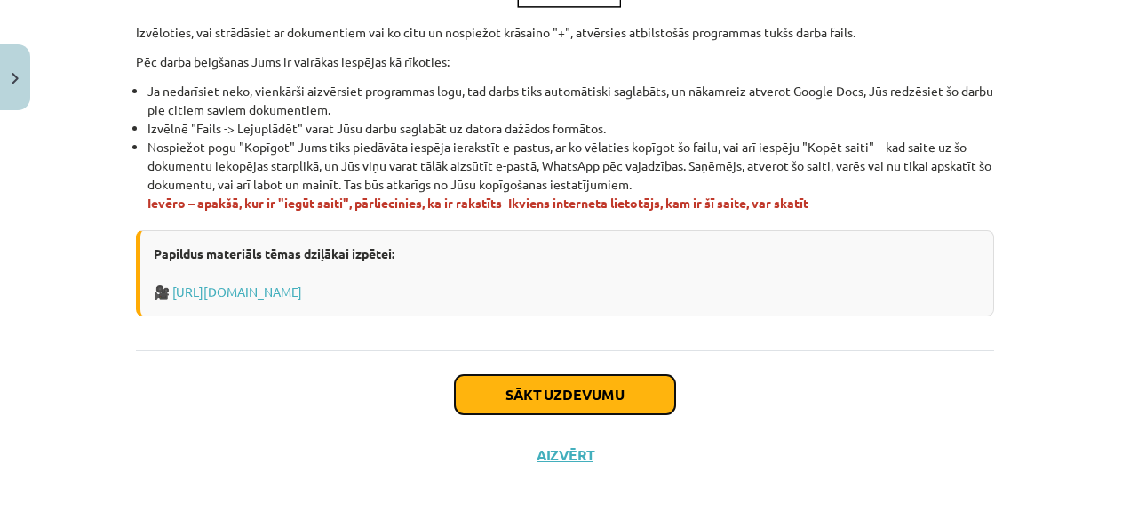
click at [592, 398] on button "Sākt uzdevumu" at bounding box center [565, 394] width 220 height 39
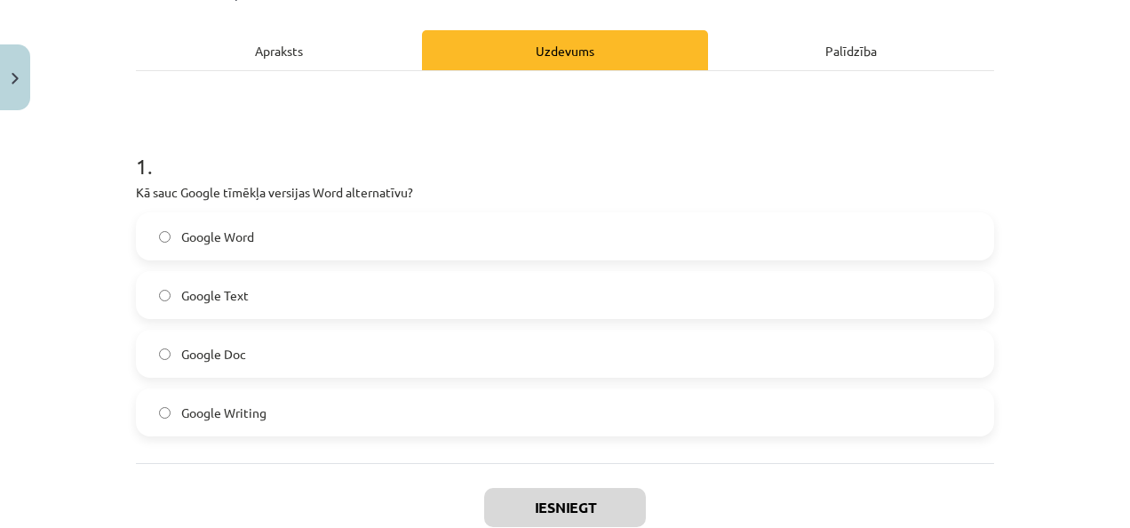
scroll to position [311, 0]
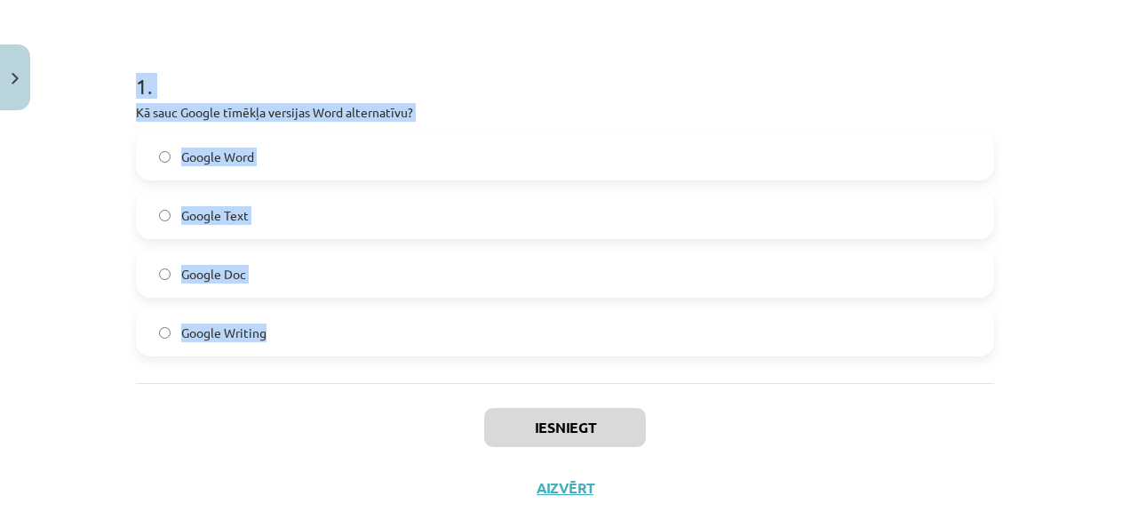
drag, startPoint x: 129, startPoint y: 83, endPoint x: 291, endPoint y: 332, distance: 297.9
click at [291, 332] on div "1 . Kā sauc Google tīmēkļa versijas Word alternatīvu? Google Word Google Text G…" at bounding box center [565, 200] width 858 height 314
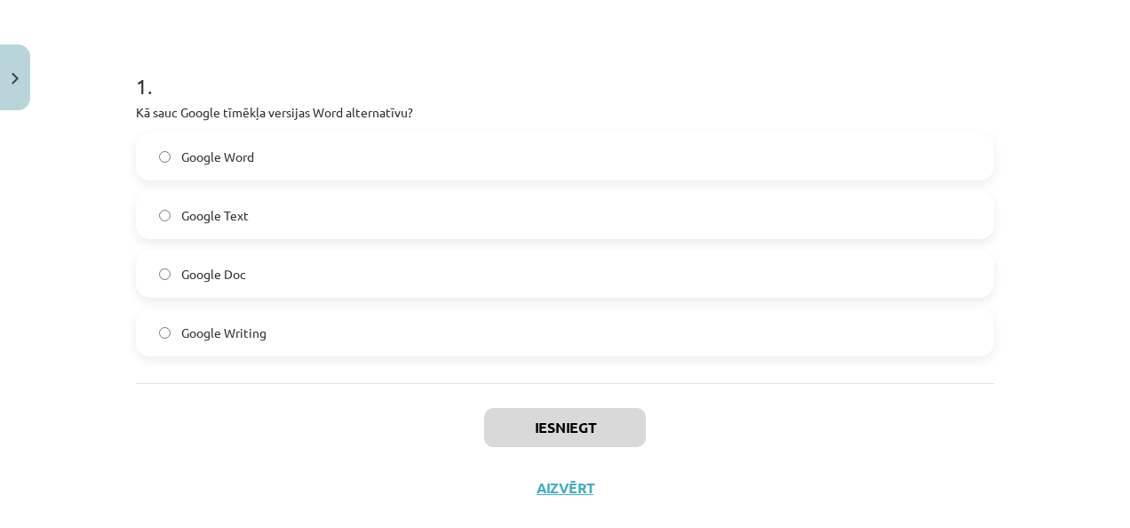
click at [224, 426] on div "Iesniegt Aizvērt" at bounding box center [565, 445] width 858 height 124
click at [240, 265] on label "Google Doc" at bounding box center [565, 273] width 855 height 44
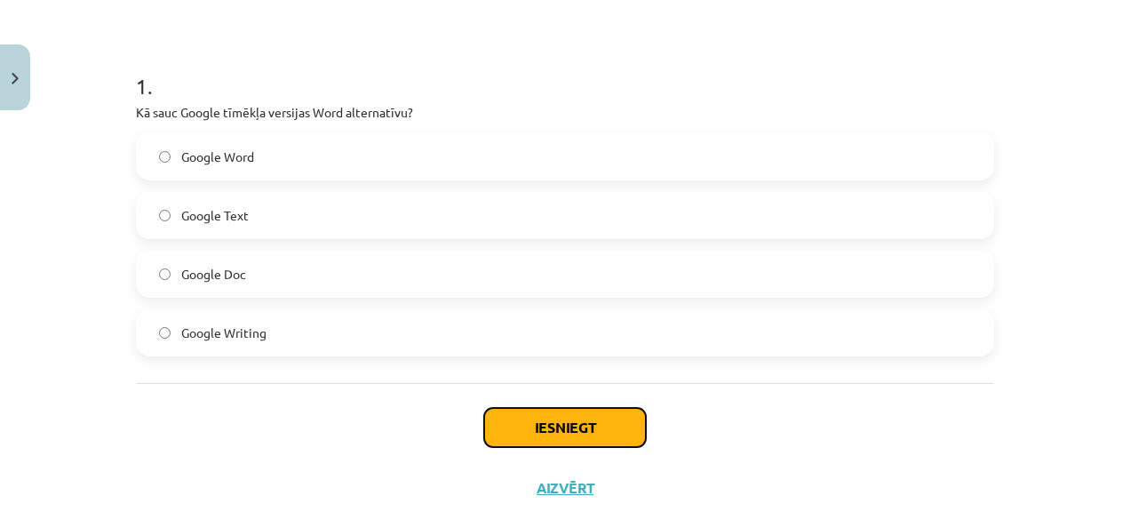
click at [493, 429] on button "Iesniegt" at bounding box center [565, 427] width 162 height 39
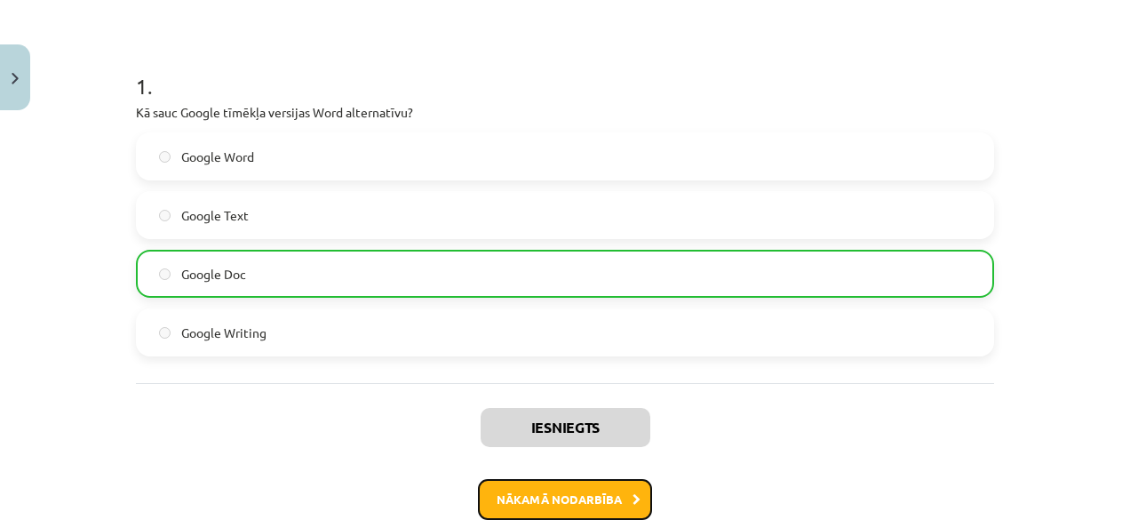
click at [617, 490] on button "Nākamā nodarbība" at bounding box center [565, 499] width 174 height 41
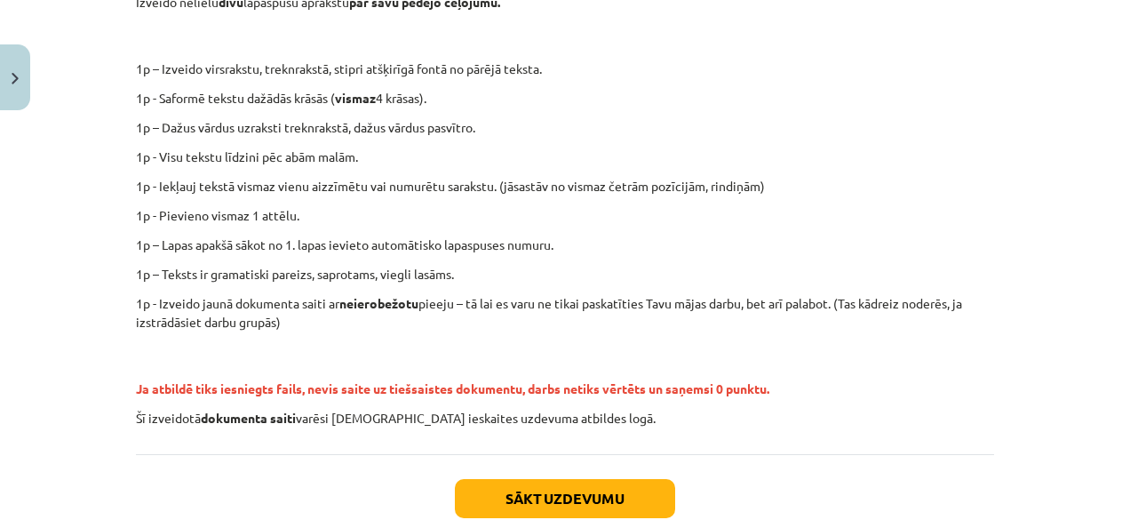
scroll to position [505, 0]
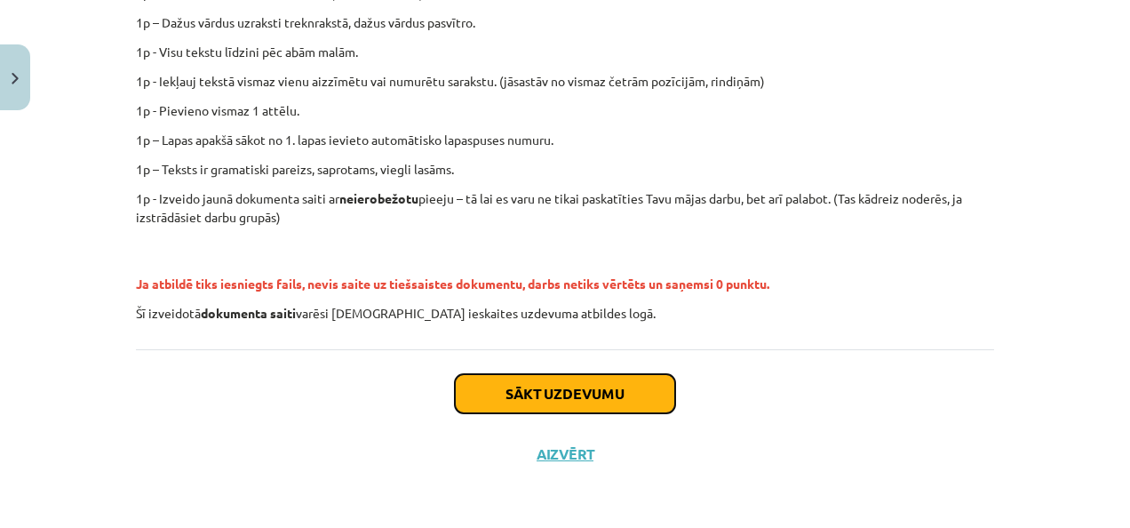
click at [582, 394] on button "Sākt uzdevumu" at bounding box center [565, 393] width 220 height 39
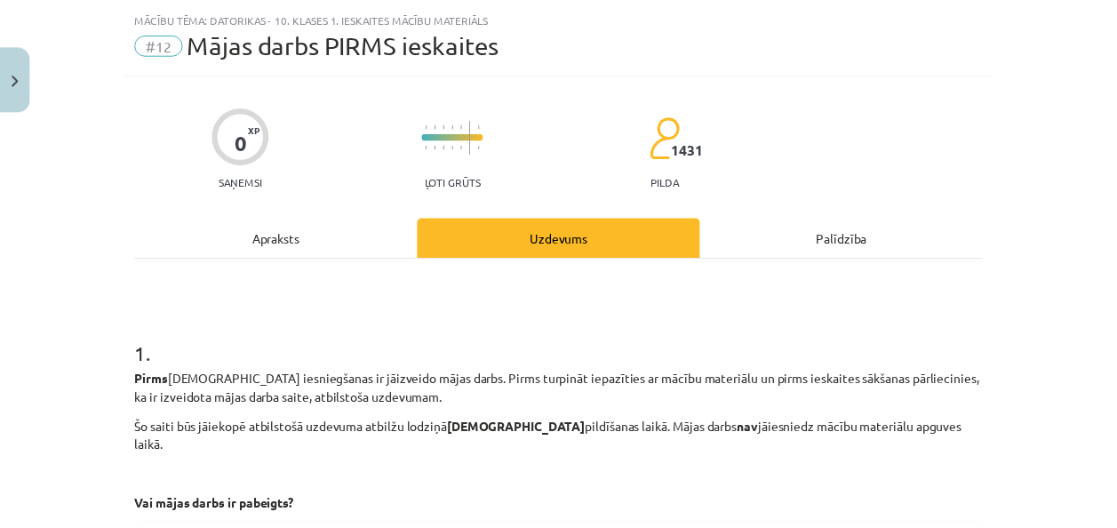
scroll to position [275, 0]
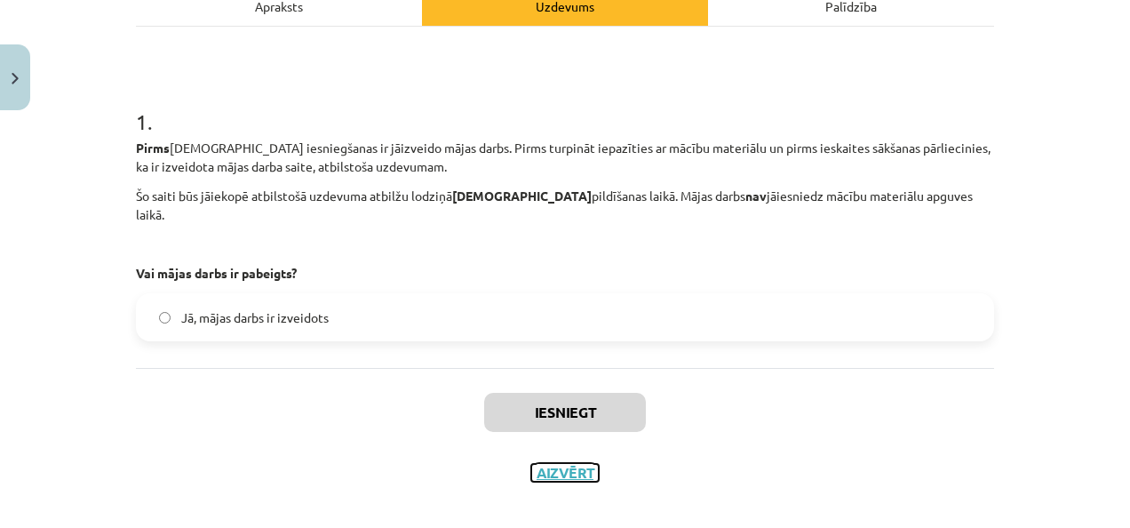
click at [579, 464] on button "Aizvērt" at bounding box center [565, 473] width 68 height 18
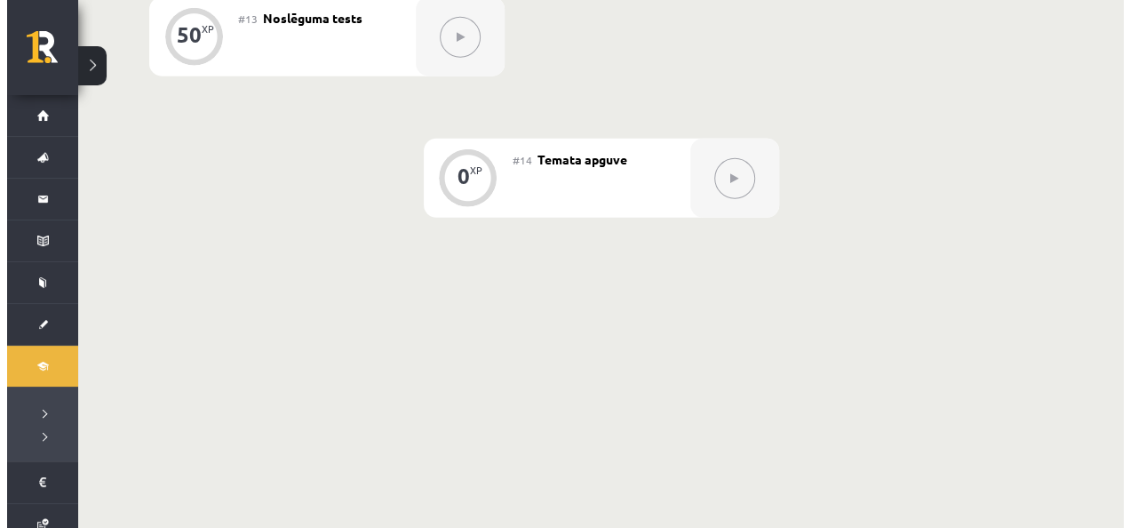
scroll to position [2107, 0]
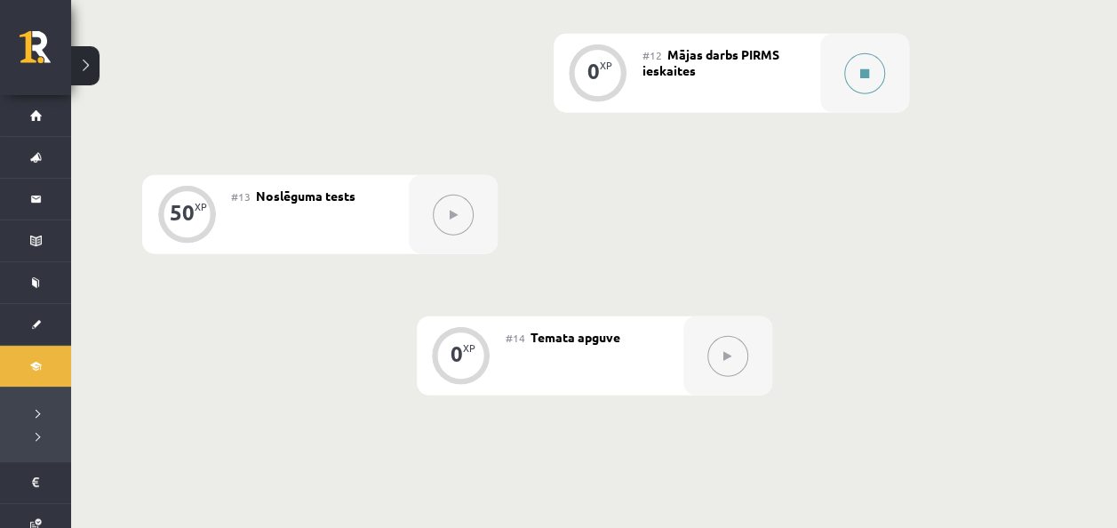
click at [831, 97] on div at bounding box center [864, 73] width 89 height 79
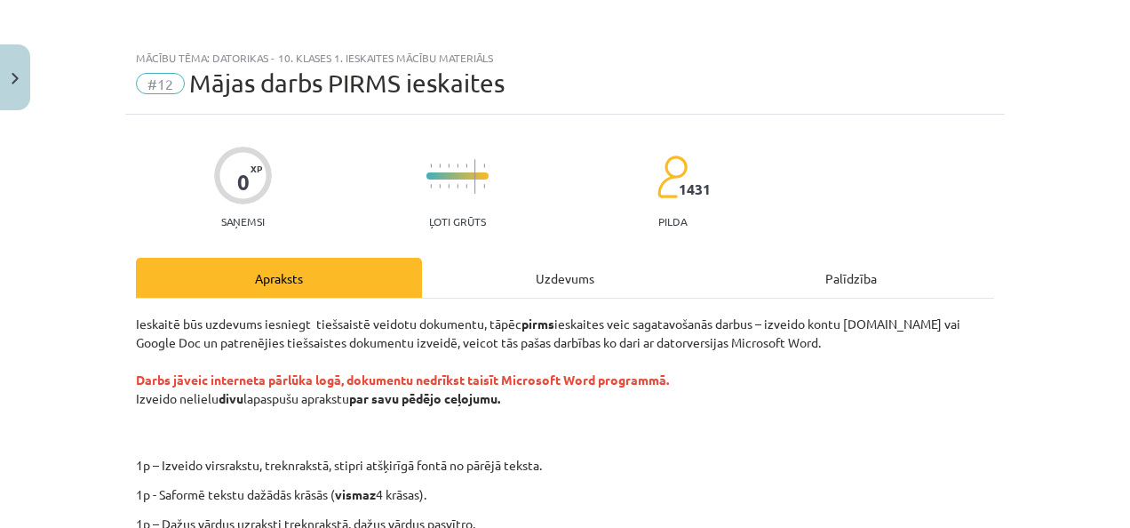
scroll to position [0, 0]
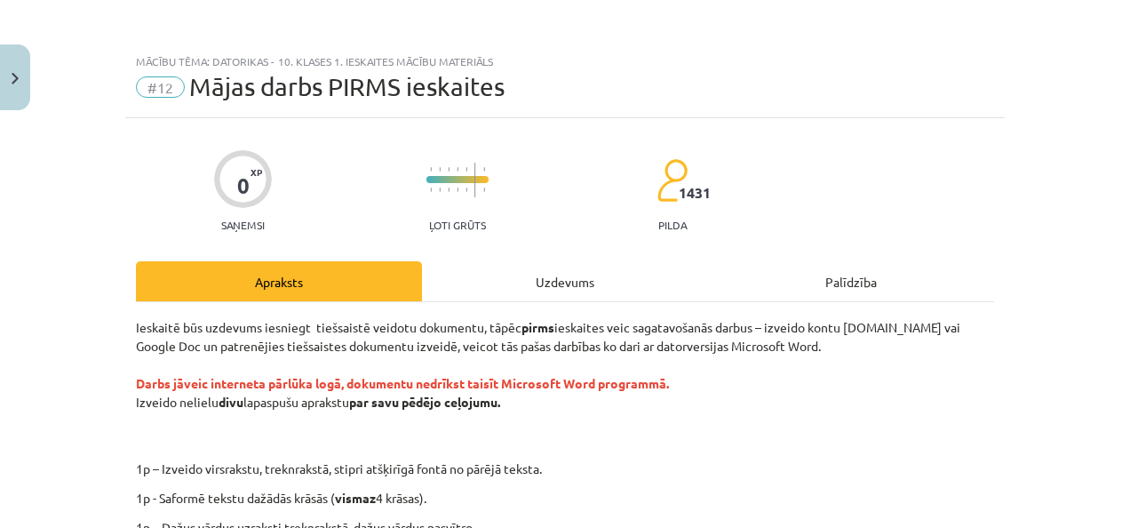
drag, startPoint x: 129, startPoint y: 325, endPoint x: 517, endPoint y: 399, distance: 395.2
click at [517, 399] on p "Ieskaitē būs uzdevums iesniegt tiešsaistē veidotu dokumentu, tāpēc pirms ieskai…" at bounding box center [565, 383] width 858 height 131
drag, startPoint x: 868, startPoint y: 171, endPoint x: 877, endPoint y: 221, distance: 50.5
click at [869, 171] on div "0 XP Saņemsi Ļoti grūts 1431 pilda" at bounding box center [565, 185] width 858 height 92
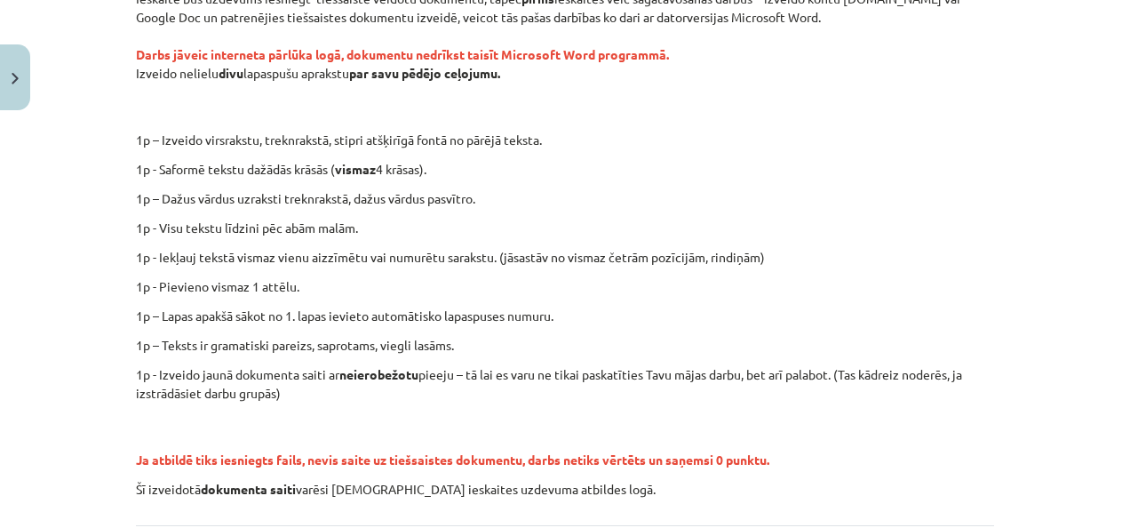
scroll to position [355, 0]
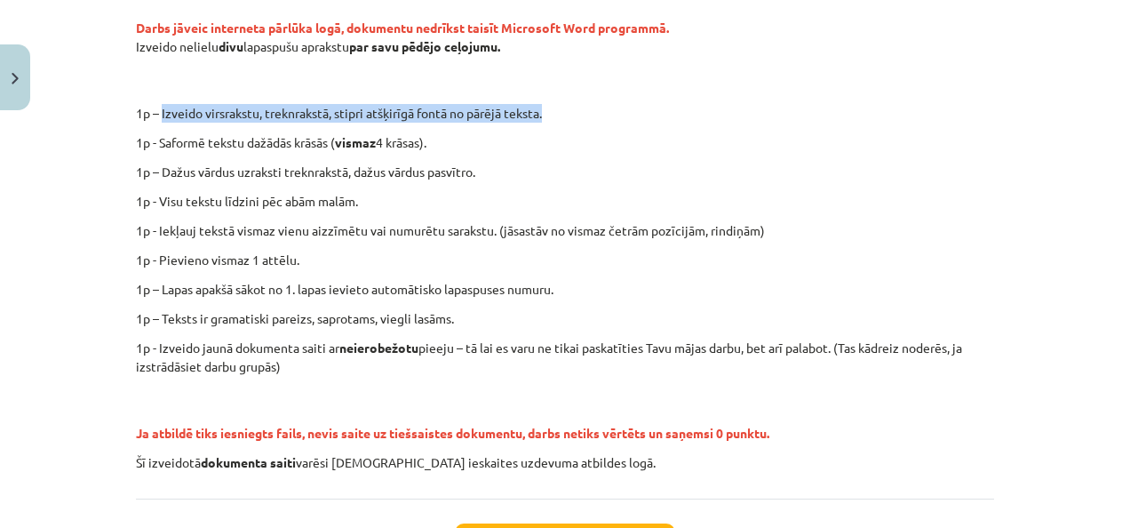
drag, startPoint x: 155, startPoint y: 108, endPoint x: 595, endPoint y: 99, distance: 440.8
click at [595, 99] on div "Ieskaitē būs uzdevums iesniegt tiešsaistē veidotu dokumentu, tāpēc pirms ieskai…" at bounding box center [565, 217] width 858 height 509
click at [692, 99] on div "Ieskaitē būs uzdevums iesniegt tiešsaistē veidotu dokumentu, tāpēc pirms ieskai…" at bounding box center [565, 217] width 858 height 509
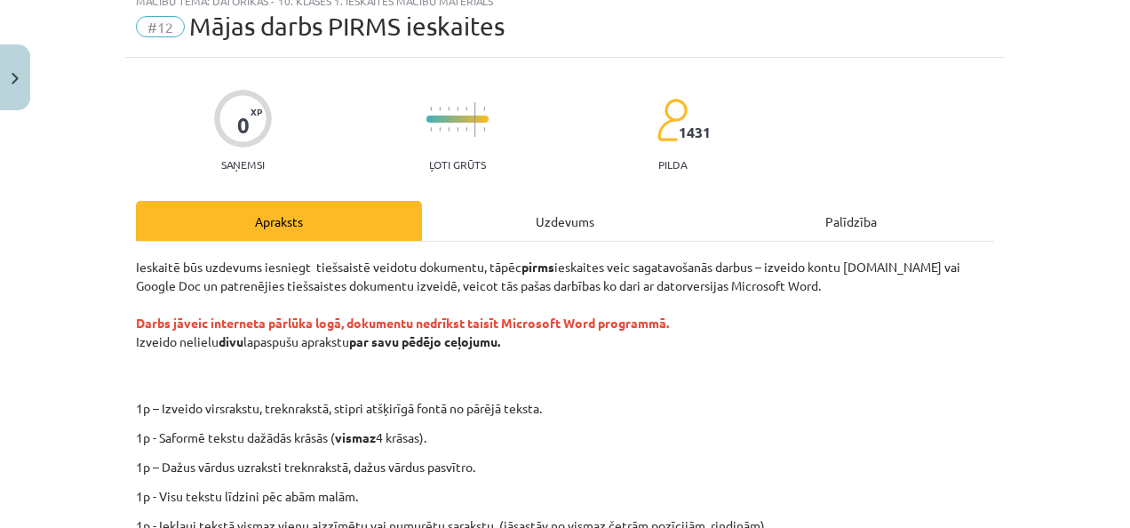
scroll to position [238, 0]
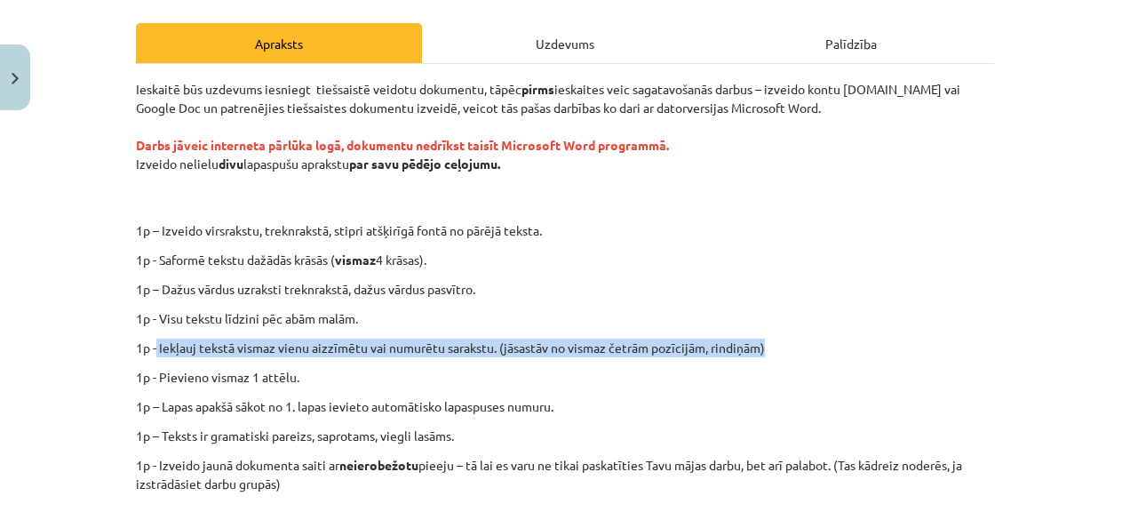
drag, startPoint x: 150, startPoint y: 349, endPoint x: 887, endPoint y: 352, distance: 736.6
click at [887, 352] on p "1p - Iekļauj tekstā vismaz vienu aizzīmētu vai numurētu sarakstu. (jāsastāv no …" at bounding box center [565, 348] width 858 height 19
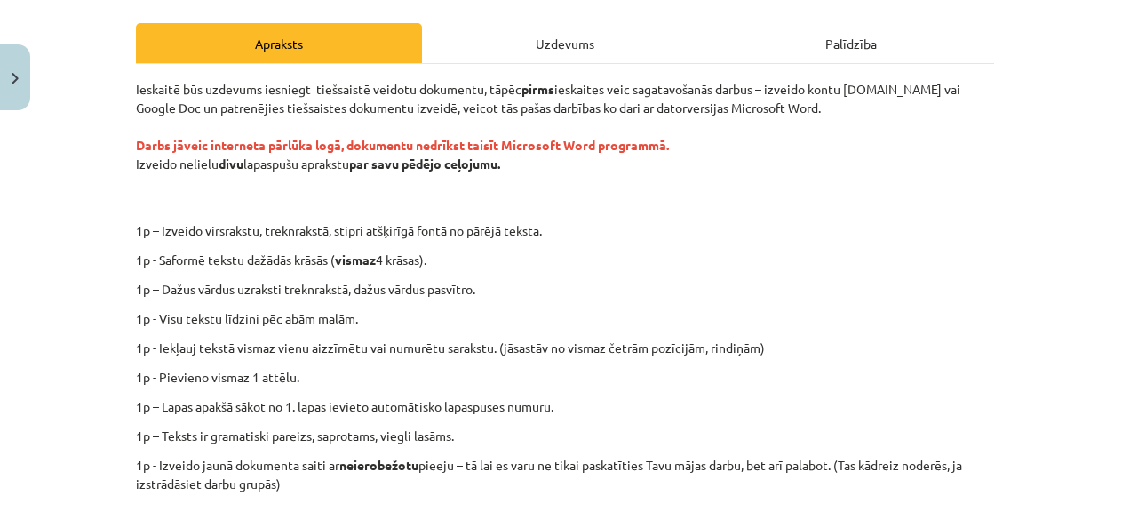
click at [769, 203] on p "Ieskaitē būs uzdevums iesniegt tiešsaistē veidotu dokumentu, tāpēc pirms ieskai…" at bounding box center [565, 145] width 858 height 131
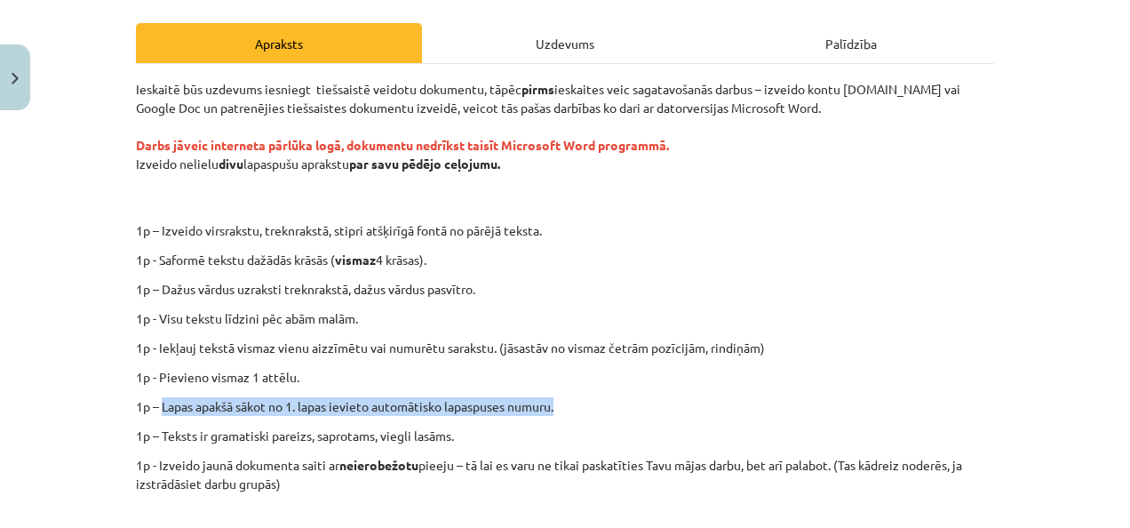
drag, startPoint x: 155, startPoint y: 405, endPoint x: 579, endPoint y: 406, distance: 424.7
click at [579, 406] on p "1p – Lapas apakšā sākot no 1. lapas ievieto automātisko lapaspuses numuru." at bounding box center [565, 406] width 858 height 19
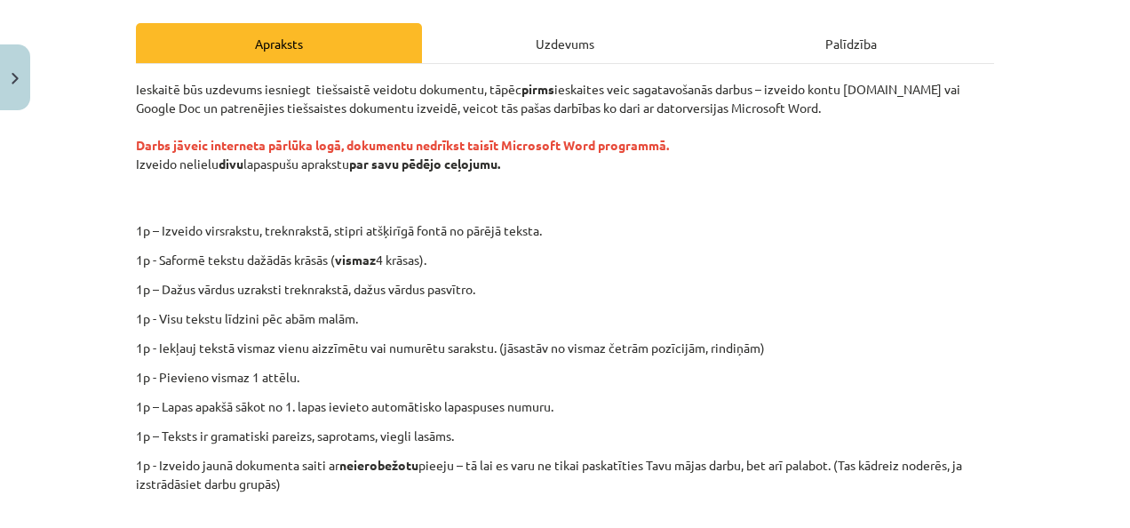
click at [824, 171] on p "Ieskaitē būs uzdevums iesniegt tiešsaistē veidotu dokumentu, tāpēc pirms ieskai…" at bounding box center [565, 145] width 858 height 131
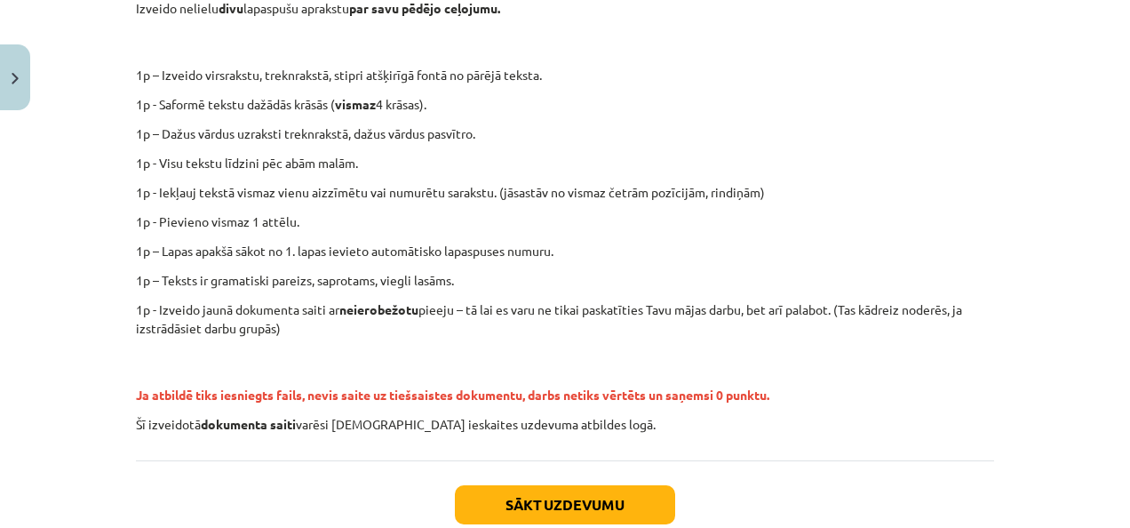
scroll to position [416, 0]
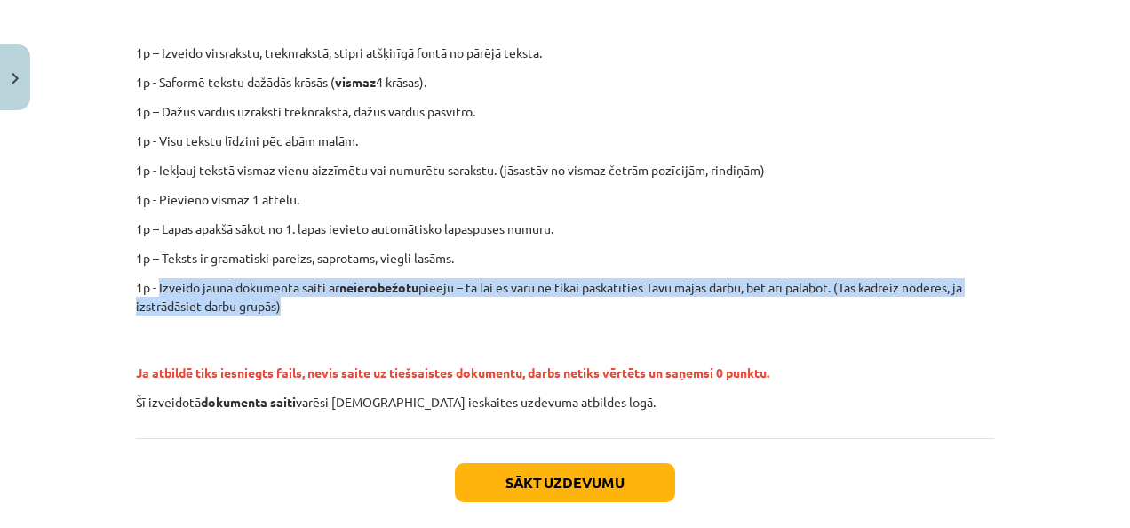
drag, startPoint x: 153, startPoint y: 284, endPoint x: 277, endPoint y: 302, distance: 125.7
click at [277, 302] on p "1p - Izveido jaunā dokumenta saiti ar neierobežotu pieeju – tā lai es varu ne t…" at bounding box center [565, 296] width 858 height 37
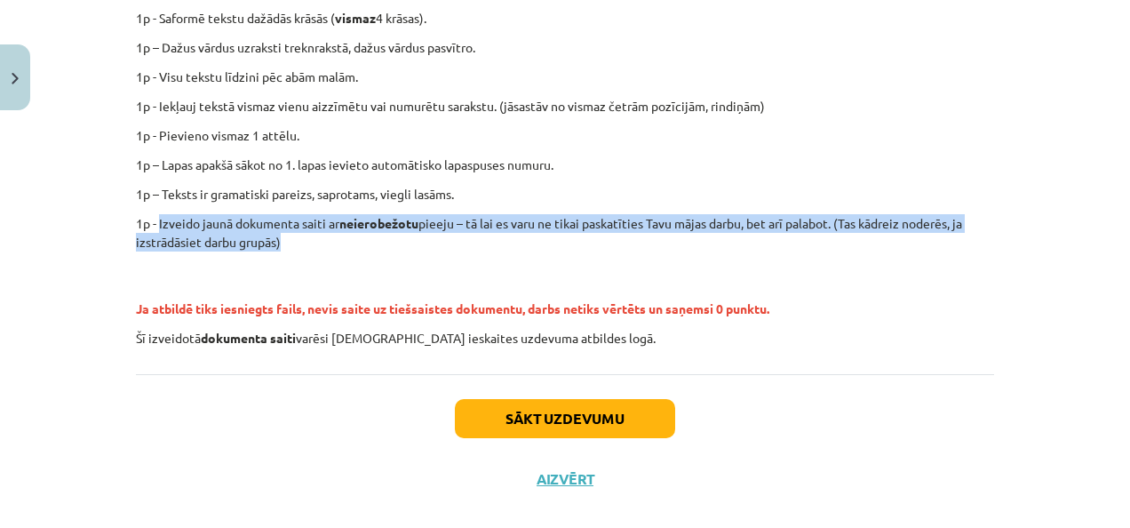
scroll to position [505, 0]
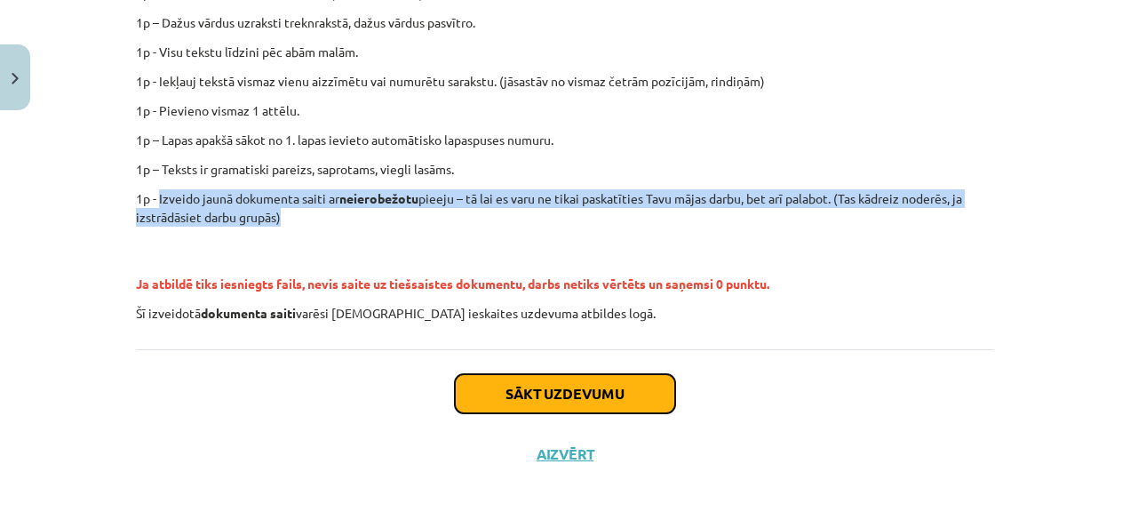
click at [610, 391] on button "Sākt uzdevumu" at bounding box center [565, 393] width 220 height 39
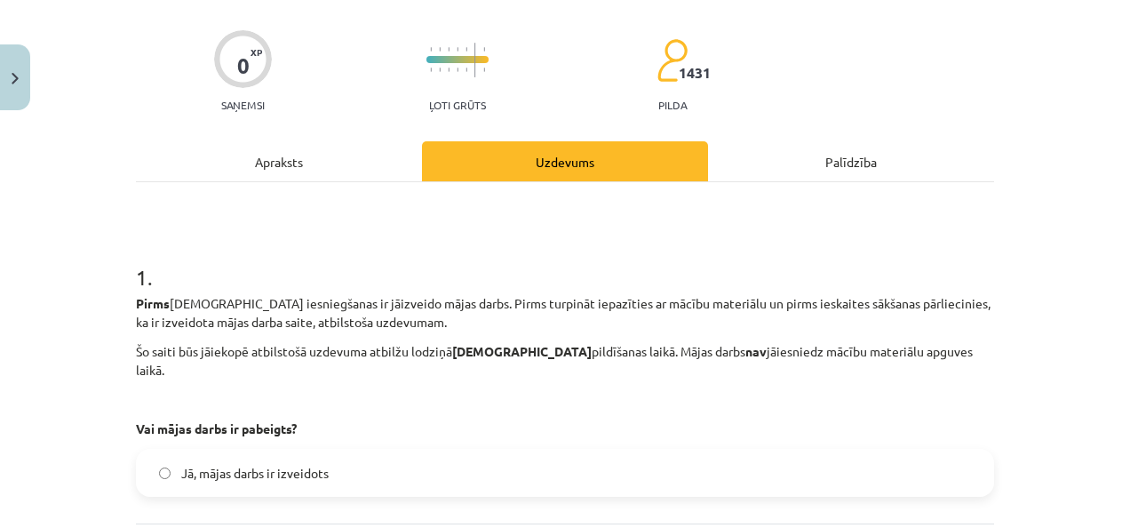
scroll to position [222, 0]
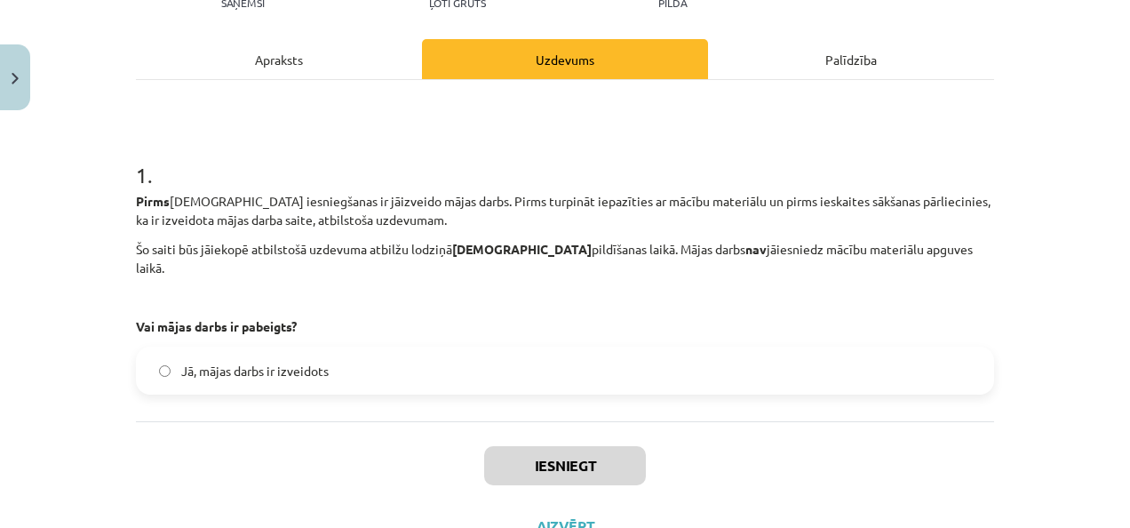
click at [461, 370] on label "Jā, mājas darbs ir izveidots" at bounding box center [565, 370] width 855 height 44
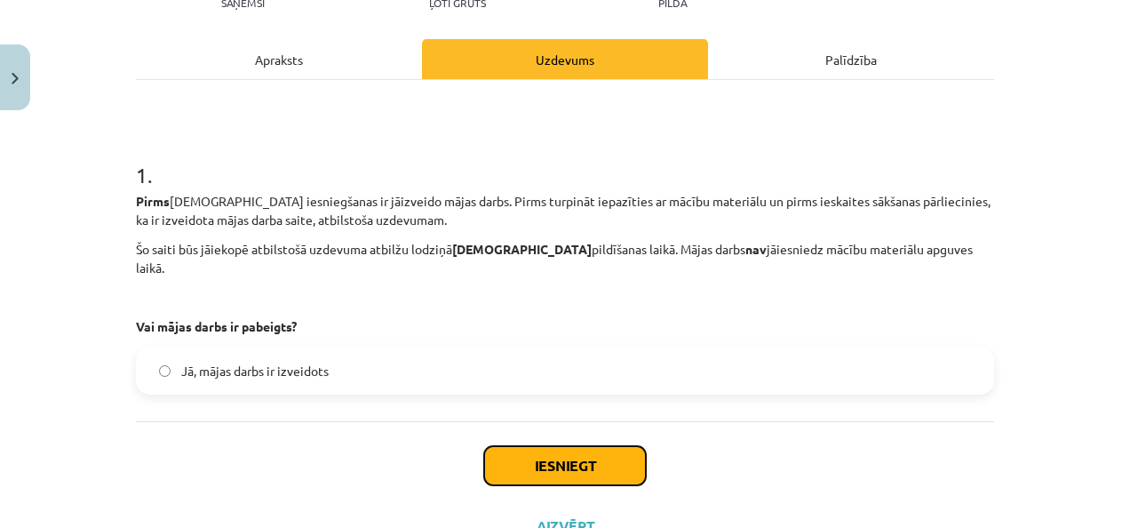
click at [522, 446] on button "Iesniegt" at bounding box center [565, 465] width 162 height 39
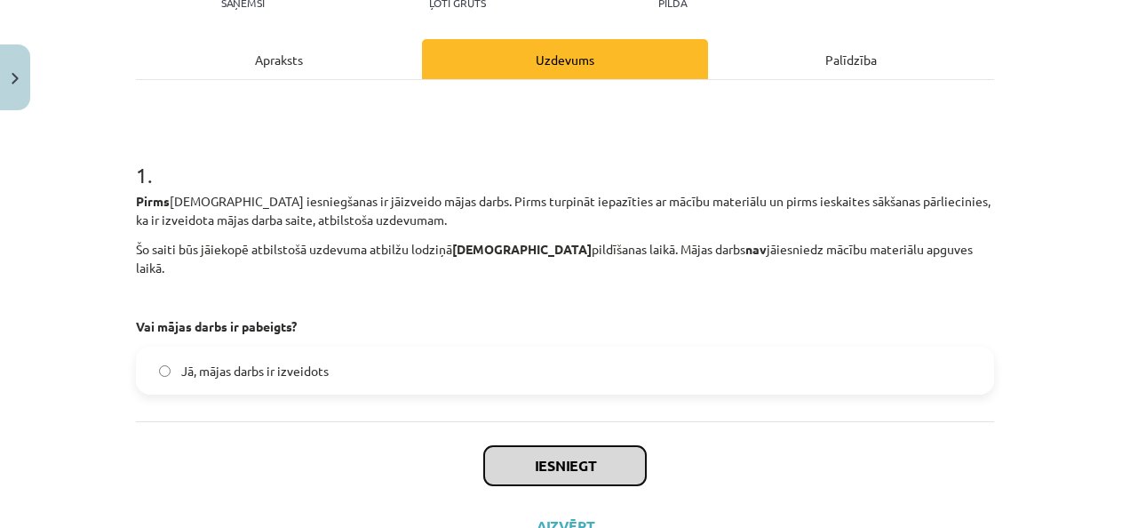
scroll to position [275, 0]
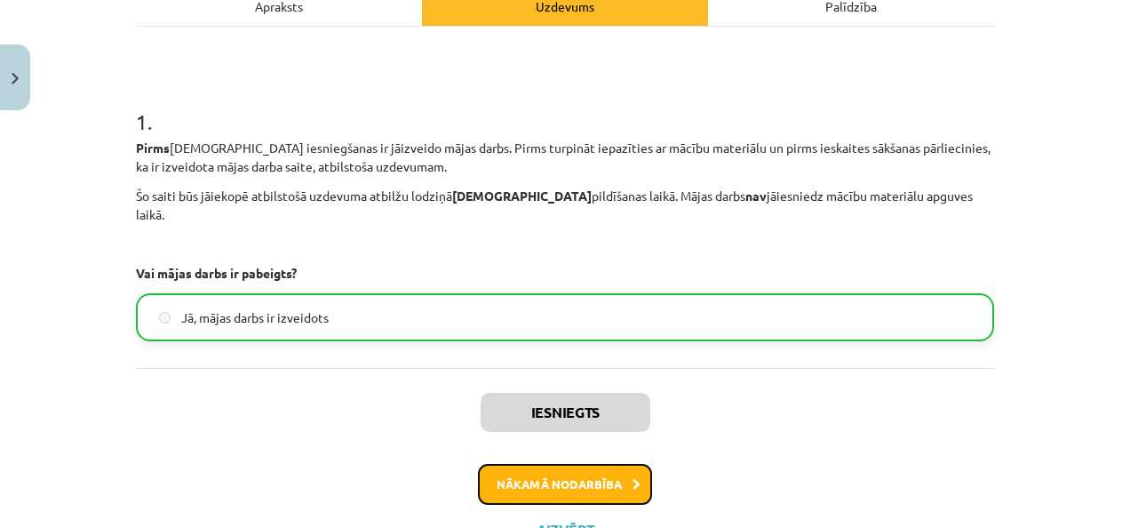
click at [622, 464] on button "Nākamā nodarbība" at bounding box center [565, 484] width 174 height 41
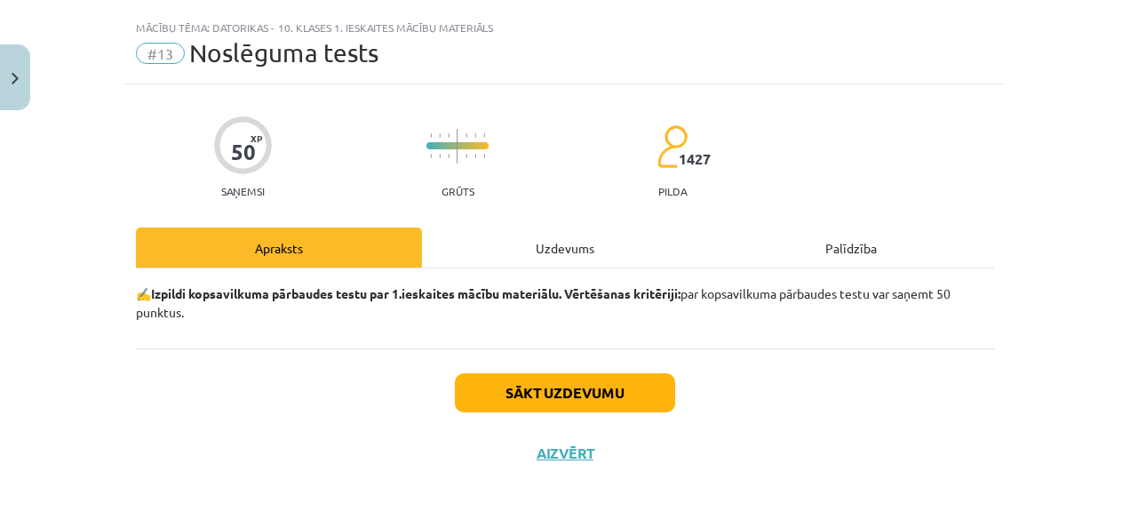
scroll to position [33, 0]
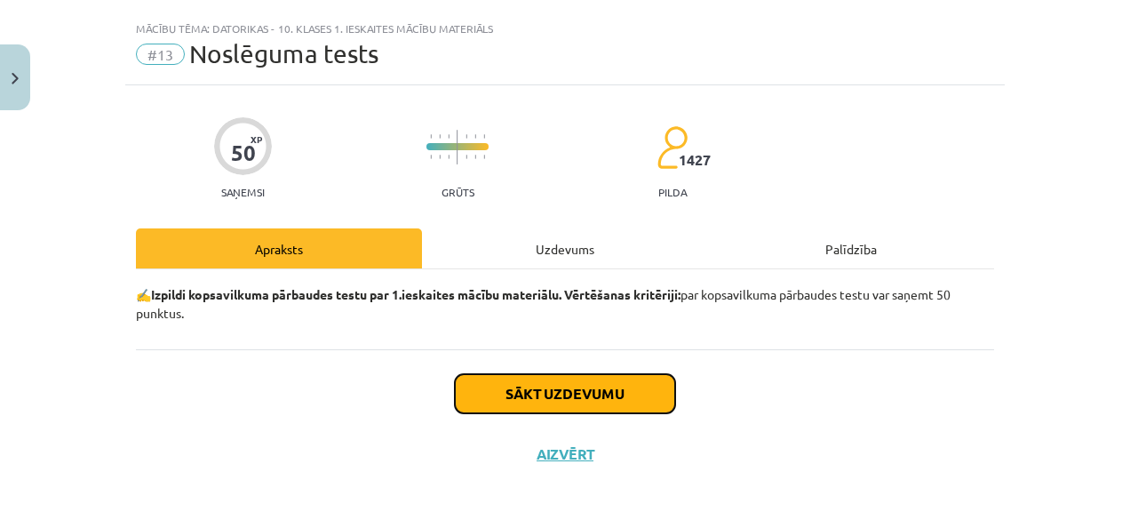
click at [624, 394] on button "Sākt uzdevumu" at bounding box center [565, 393] width 220 height 39
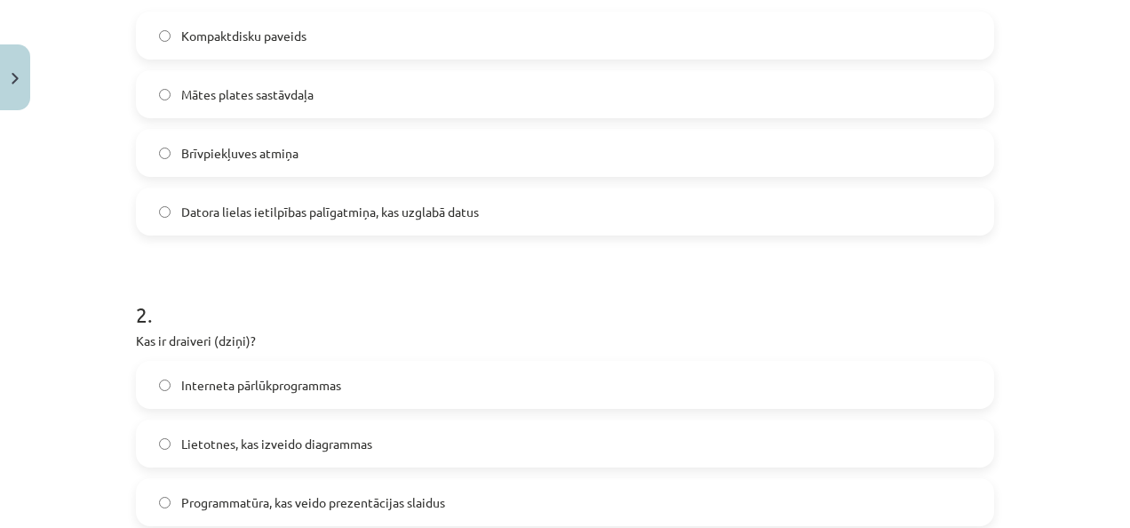
scroll to position [325, 0]
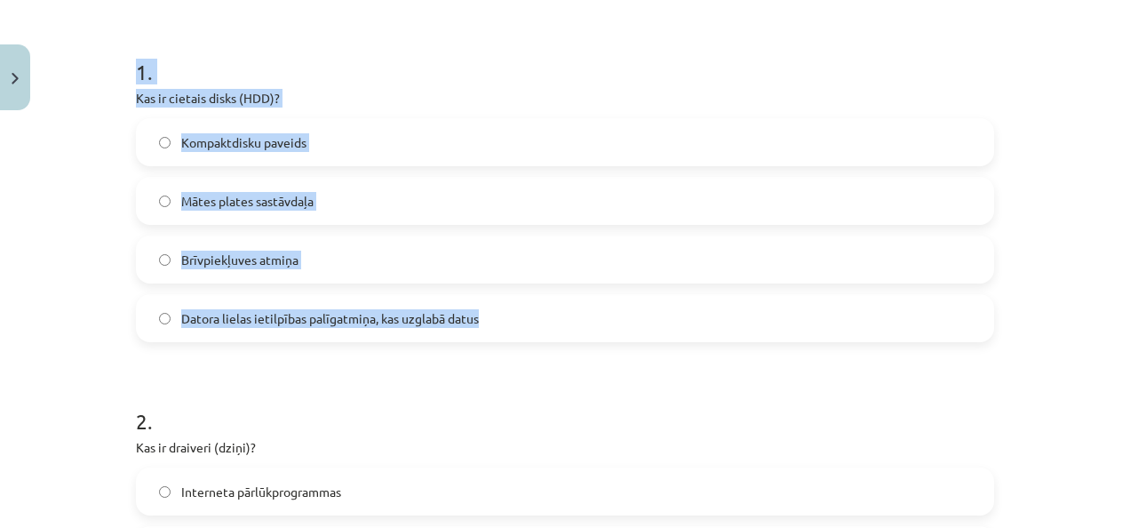
drag, startPoint x: 128, startPoint y: 64, endPoint x: 490, endPoint y: 323, distance: 445.1
click at [105, 195] on div "Mācību tēma: Datorikas - 10. klases 1. ieskaites mācību materiāls #13 Noslēguma…" at bounding box center [565, 264] width 1130 height 528
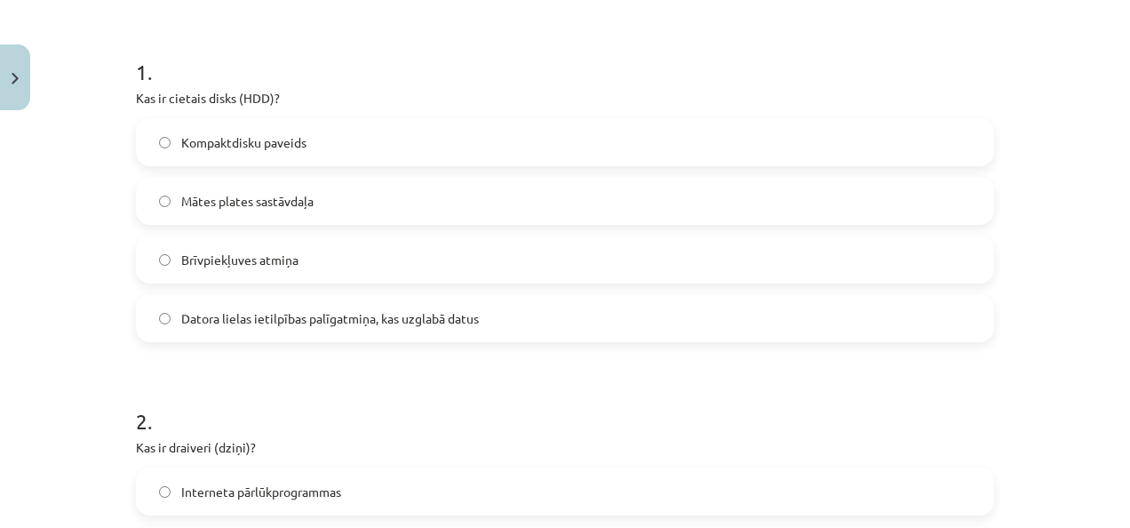
click at [331, 327] on label "Datora lielas ietilpības palīgatmiņa, kas uzglabā datus" at bounding box center [565, 318] width 855 height 44
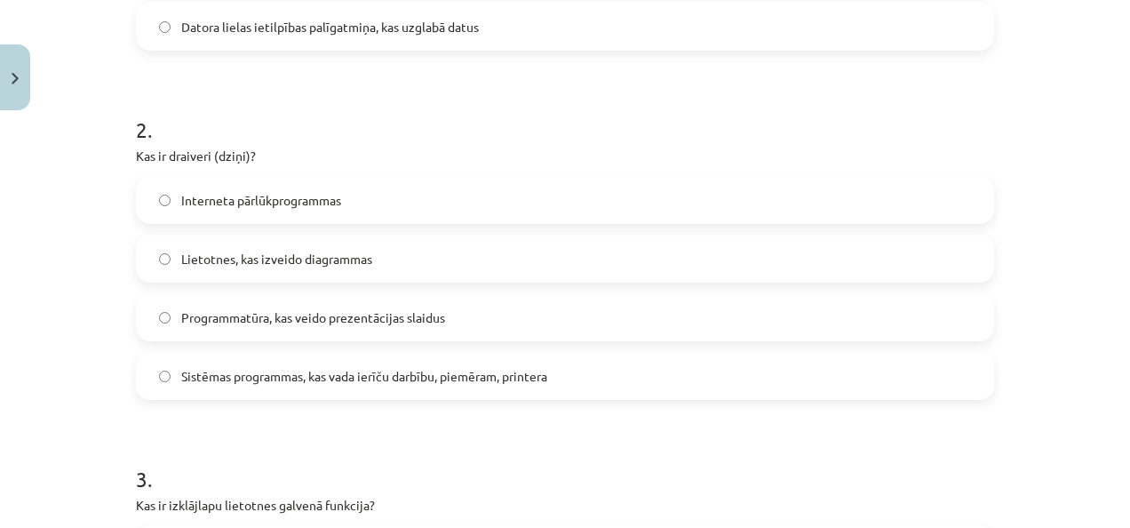
scroll to position [681, 0]
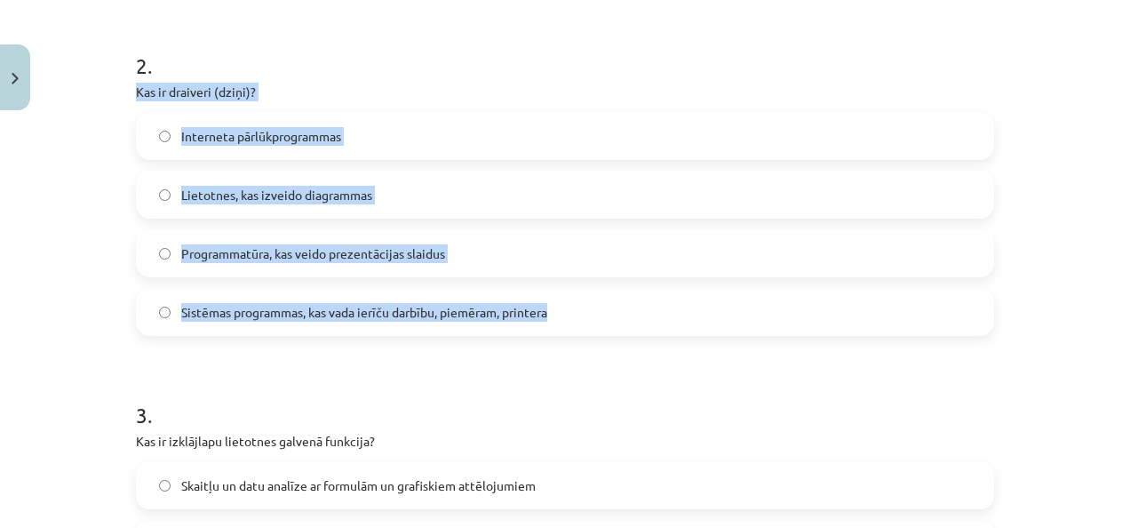
drag, startPoint x: 127, startPoint y: 86, endPoint x: 626, endPoint y: 320, distance: 551.3
click at [93, 204] on div "Mācību tēma: Datorikas - 10. klases 1. ieskaites mācību materiāls #13 Noslēguma…" at bounding box center [565, 264] width 1130 height 528
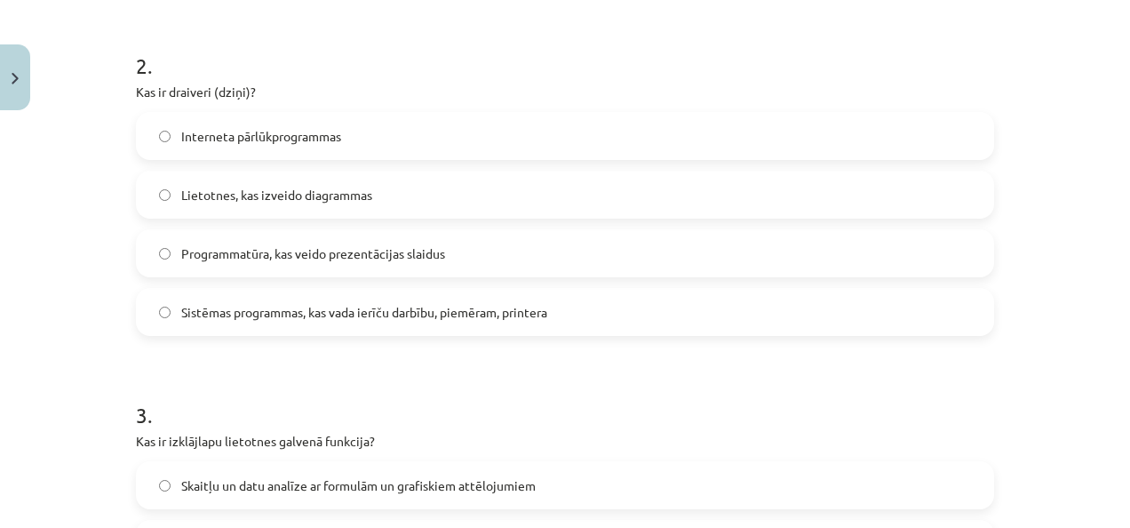
click at [226, 315] on span "Sistēmas programmas, kas vada ierīču darbību, piemēram, printera" at bounding box center [364, 312] width 366 height 19
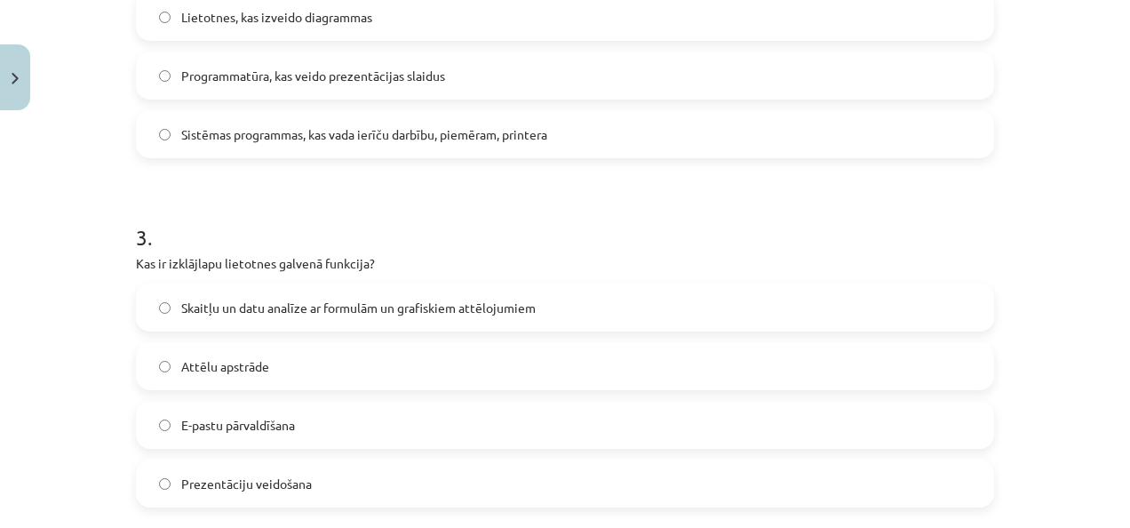
scroll to position [1036, 0]
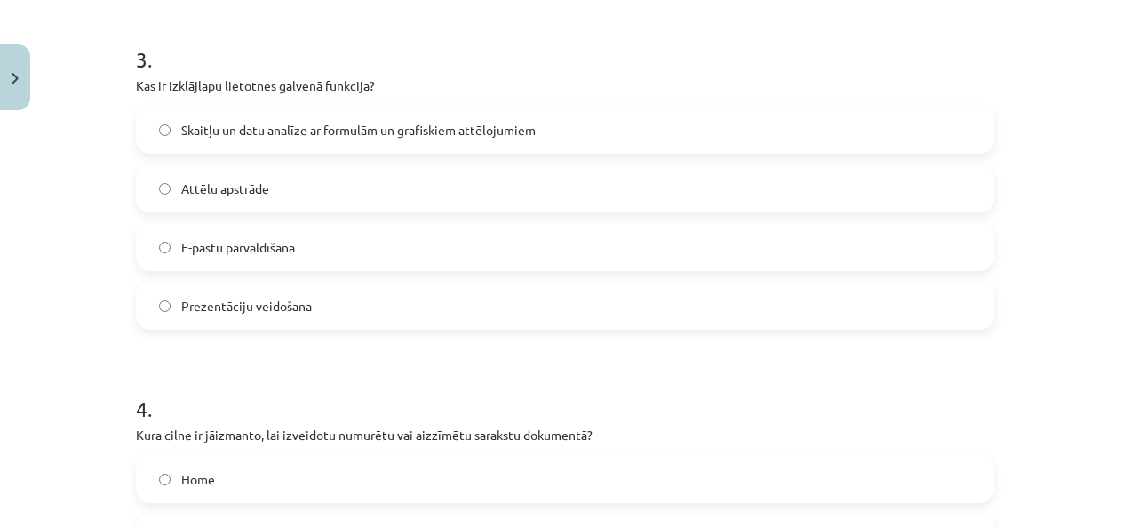
drag, startPoint x: 124, startPoint y: 82, endPoint x: 371, endPoint y: 281, distance: 317.2
click at [92, 191] on div "Mācību tēma: Datorikas - 10. klases 1. ieskaites mācību materiāls #13 Noslēguma…" at bounding box center [565, 264] width 1130 height 528
click at [236, 128] on span "Skaitļu un datu analīze ar formulām un grafiskiem attēlojumiem" at bounding box center [358, 130] width 355 height 19
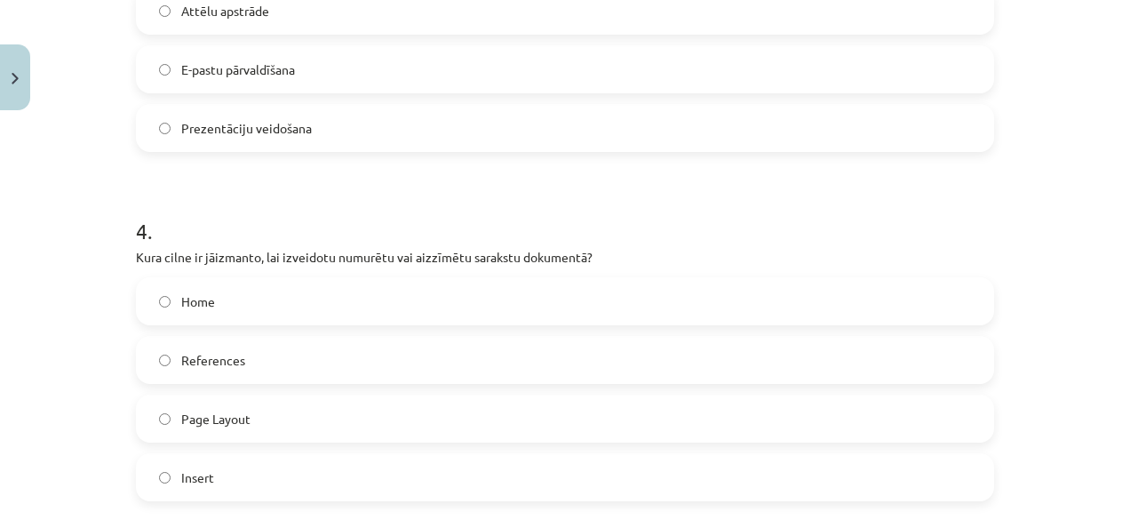
scroll to position [1391, 0]
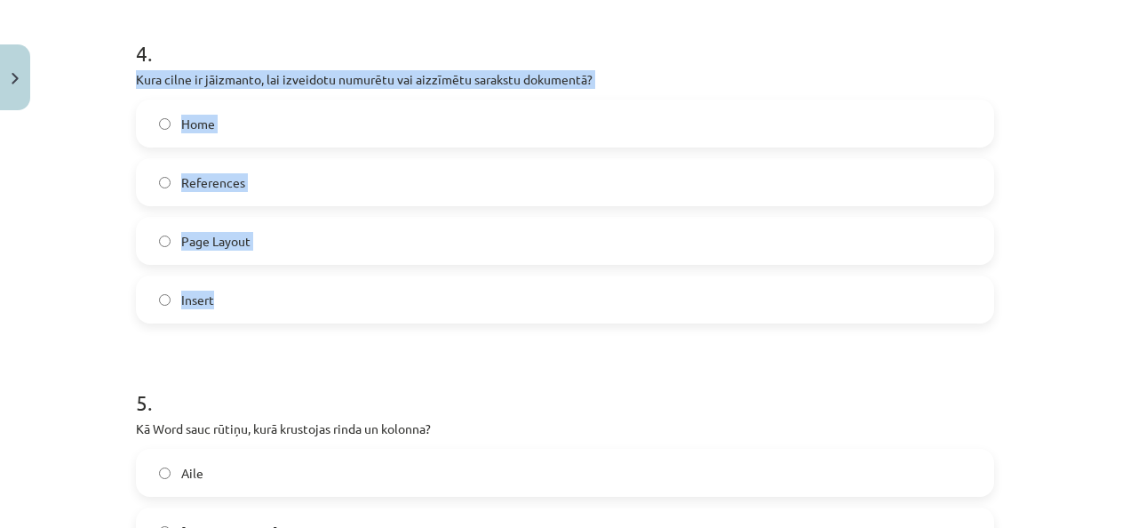
drag, startPoint x: 126, startPoint y: 77, endPoint x: 247, endPoint y: 288, distance: 242.8
click at [61, 220] on div "Mācību tēma: Datorikas - 10. klases 1. ieskaites mācību materiāls #13 Noslēguma…" at bounding box center [565, 264] width 1130 height 528
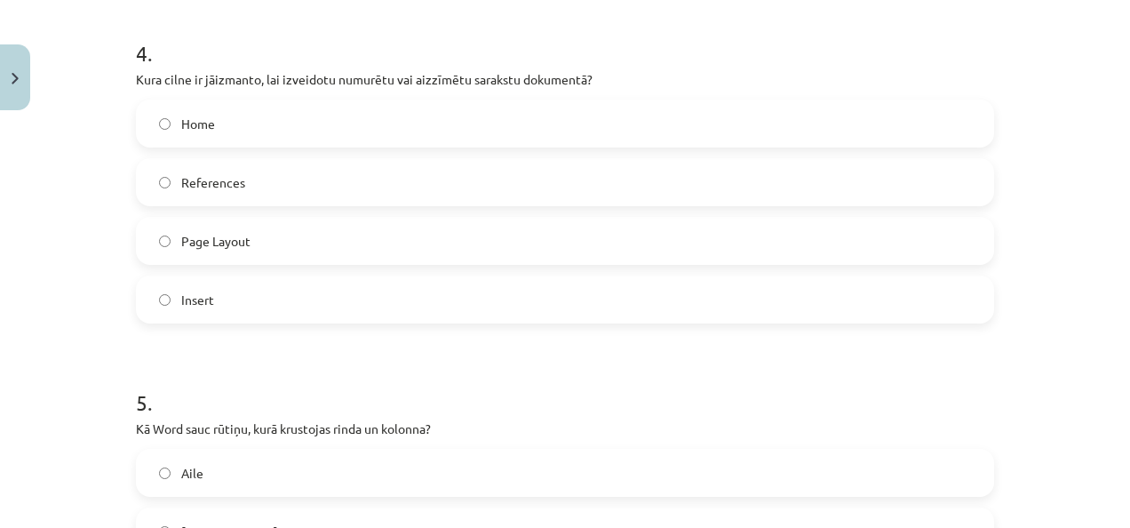
click at [277, 132] on label "Home" at bounding box center [565, 123] width 855 height 44
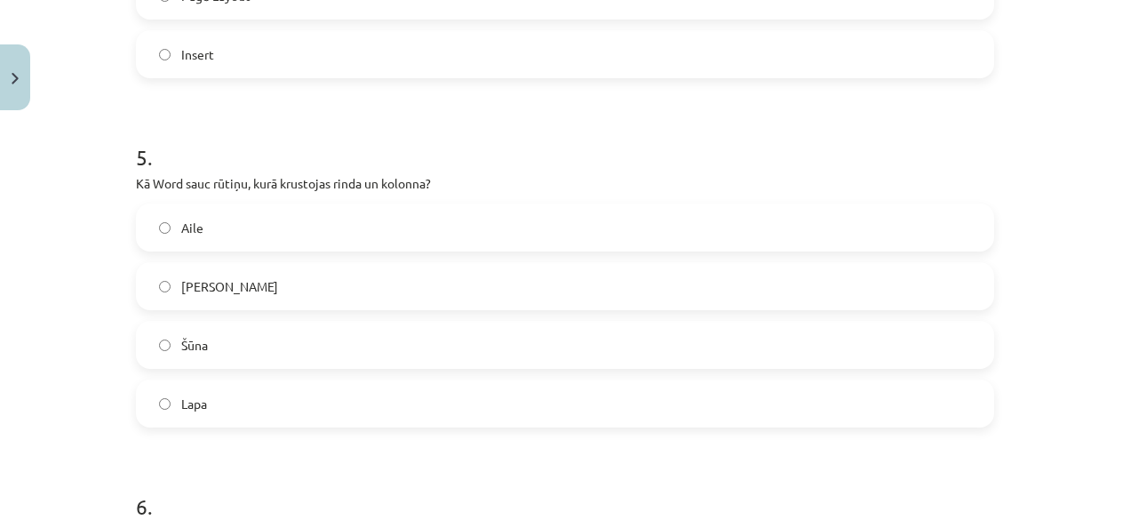
scroll to position [1747, 0]
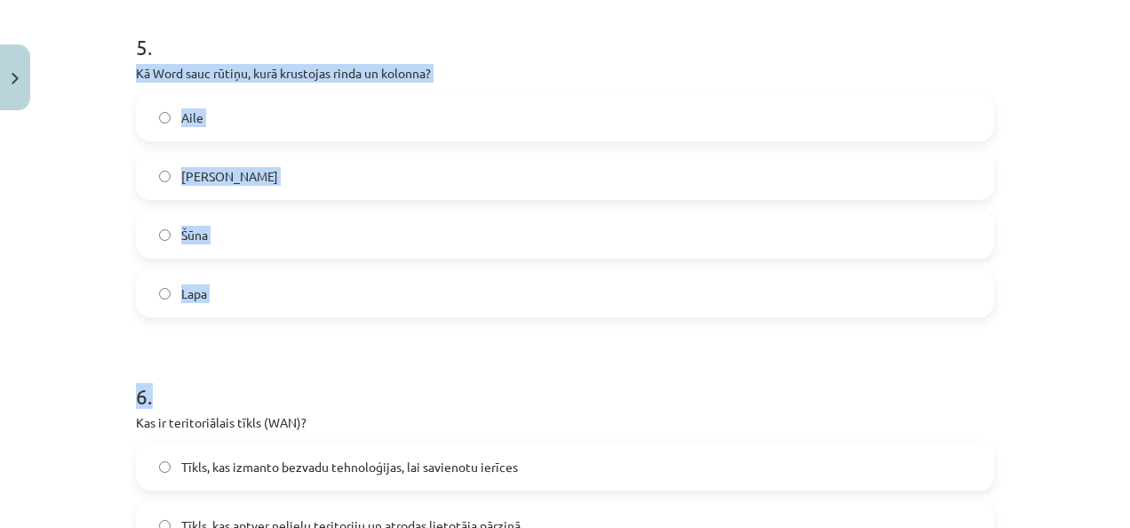
drag, startPoint x: 128, startPoint y: 74, endPoint x: 274, endPoint y: 322, distance: 287.5
click at [274, 322] on div "50 XP Saņemsi Grūts 1427 pilda Apraksts Uzdevums Palīdzība 1 . Kas ir cietais d…" at bounding box center [565, 281] width 880 height 3820
drag, startPoint x: 274, startPoint y: 322, endPoint x: 175, endPoint y: 337, distance: 99.8
click at [175, 337] on form "1 . Kas ir cietais disks (HDD)? Kompaktdisku paveids Mātes plates sastāvdaļa Br…" at bounding box center [565, 318] width 858 height 3423
click at [125, 286] on div "50 XP Saņemsi Grūts 1427 pilda Apraksts Uzdevums Palīdzība 1 . Kas ir cietais d…" at bounding box center [565, 281] width 880 height 3820
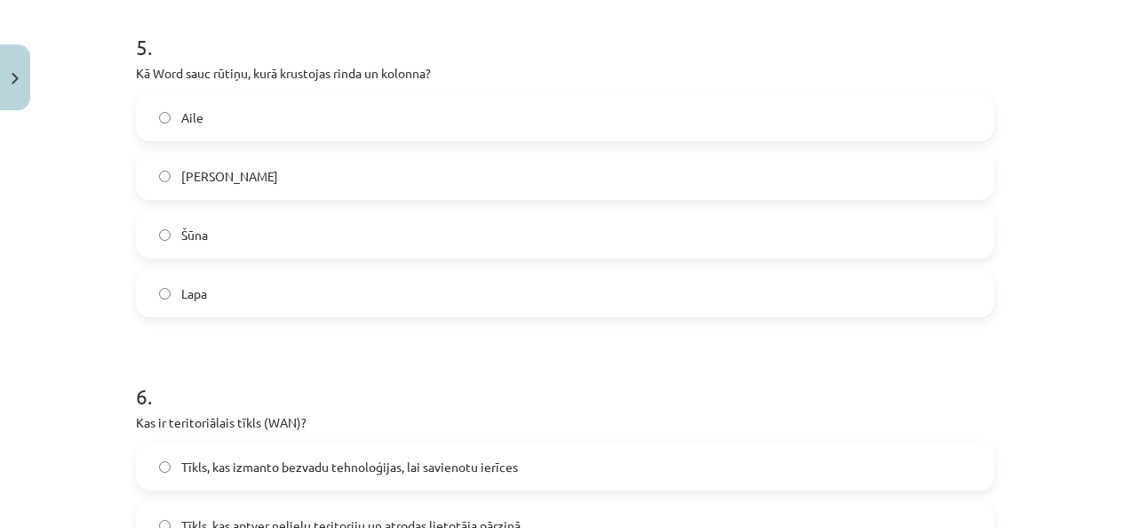
drag, startPoint x: 124, startPoint y: 69, endPoint x: 277, endPoint y: 290, distance: 268.2
click at [277, 290] on div "50 XP Saņemsi Grūts 1427 pilda Apraksts Uzdevums Palīdzība 1 . Kas ir cietais d…" at bounding box center [565, 281] width 880 height 3820
click at [41, 273] on div "Mācību tēma: Datorikas - 10. klases 1. ieskaites mācību materiāls #13 Noslēguma…" at bounding box center [565, 264] width 1130 height 528
click at [185, 226] on span "Šūna" at bounding box center [194, 235] width 27 height 19
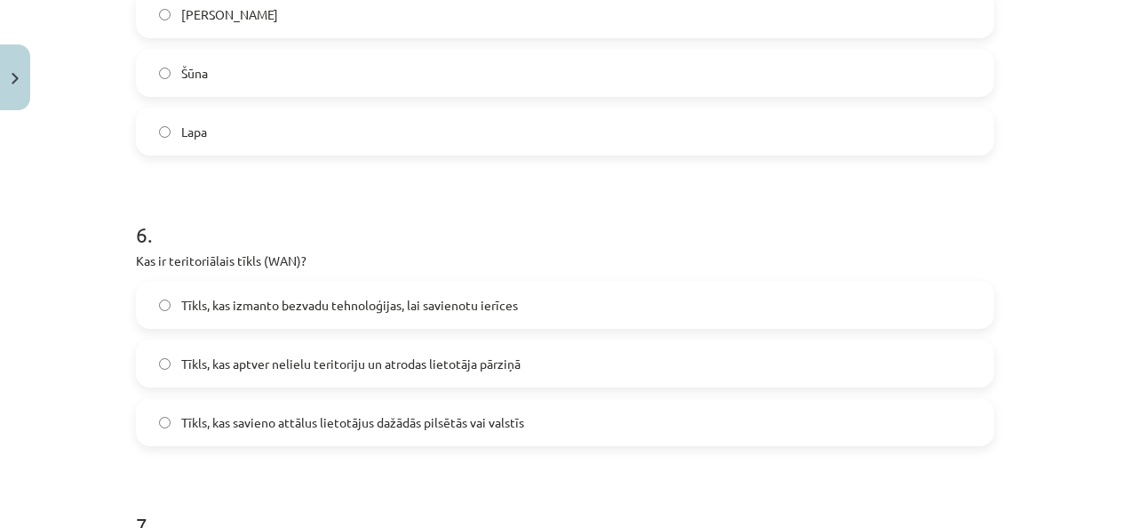
scroll to position [1925, 0]
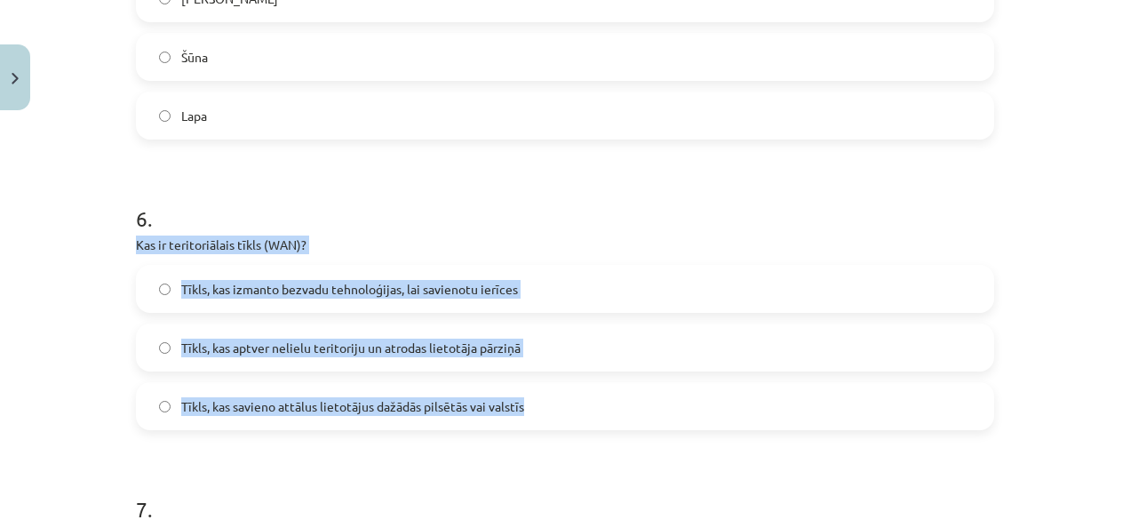
drag, startPoint x: 125, startPoint y: 241, endPoint x: 531, endPoint y: 386, distance: 431.4
click at [531, 386] on div "50 XP Saņemsi Grūts 1427 pilda Apraksts Uzdevums Palīdzība 1 . Kas ir cietais d…" at bounding box center [565, 104] width 880 height 3820
click at [22, 270] on div "Mācību tēma: Datorikas - 10. klases 1. ieskaites mācību materiāls #13 Noslēguma…" at bounding box center [565, 264] width 1130 height 528
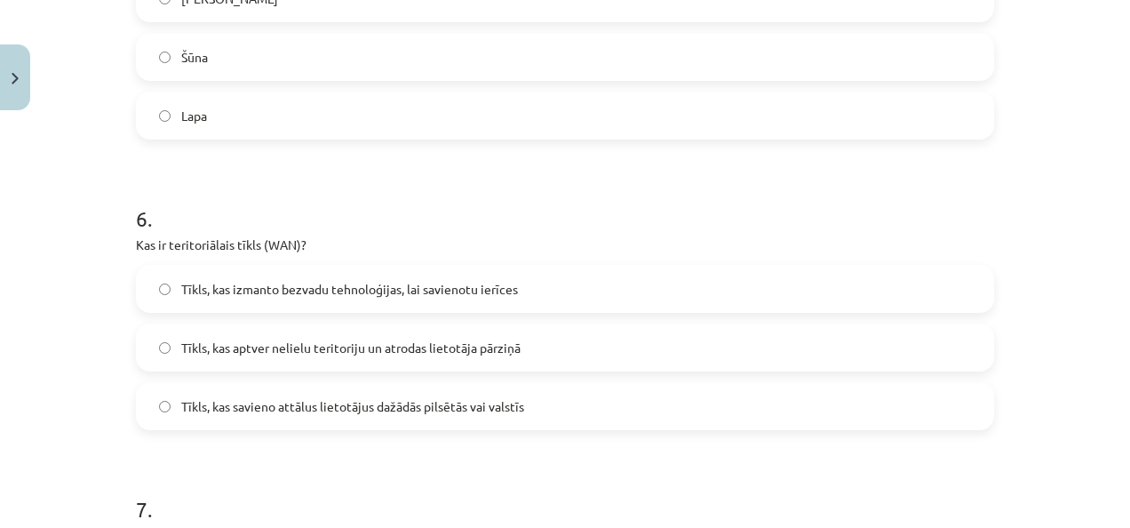
click at [379, 407] on span "Tīkls, kas savieno attālus lietotājus dažādās pilsētās vai valstīs" at bounding box center [352, 406] width 343 height 19
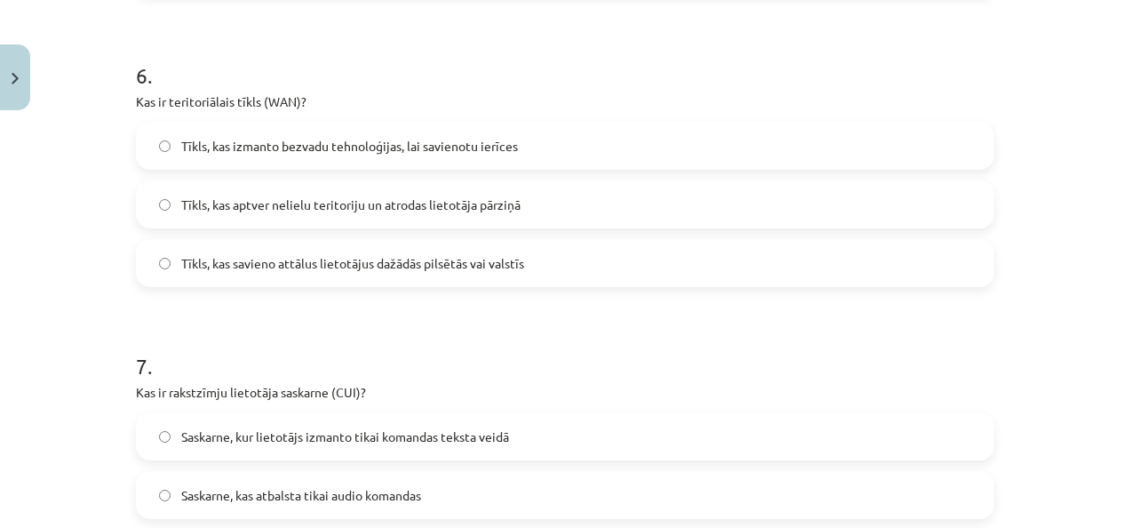
scroll to position [2280, 0]
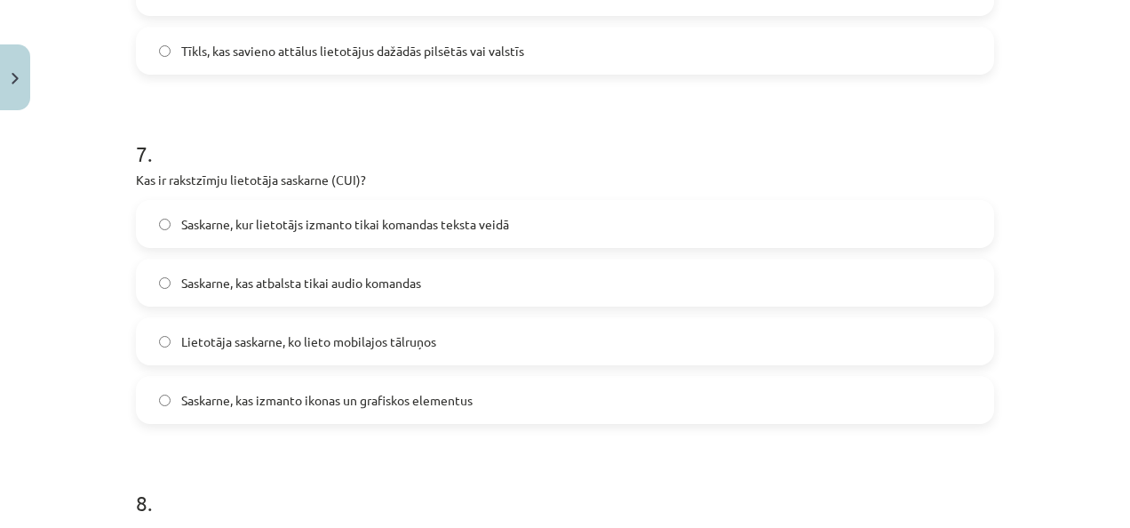
drag, startPoint x: 126, startPoint y: 180, endPoint x: 514, endPoint y: 394, distance: 443.4
click at [430, 147] on h1 "7 ." at bounding box center [565, 137] width 858 height 55
click at [304, 219] on span "Saskarne, kur lietotājs izmanto tikai komandas teksta veidā" at bounding box center [345, 224] width 328 height 19
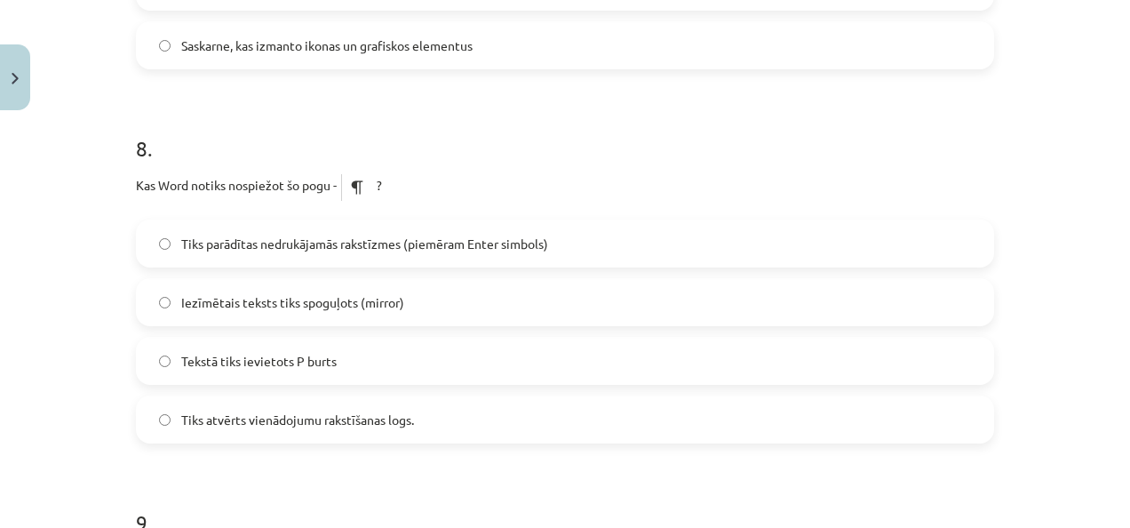
scroll to position [2635, 0]
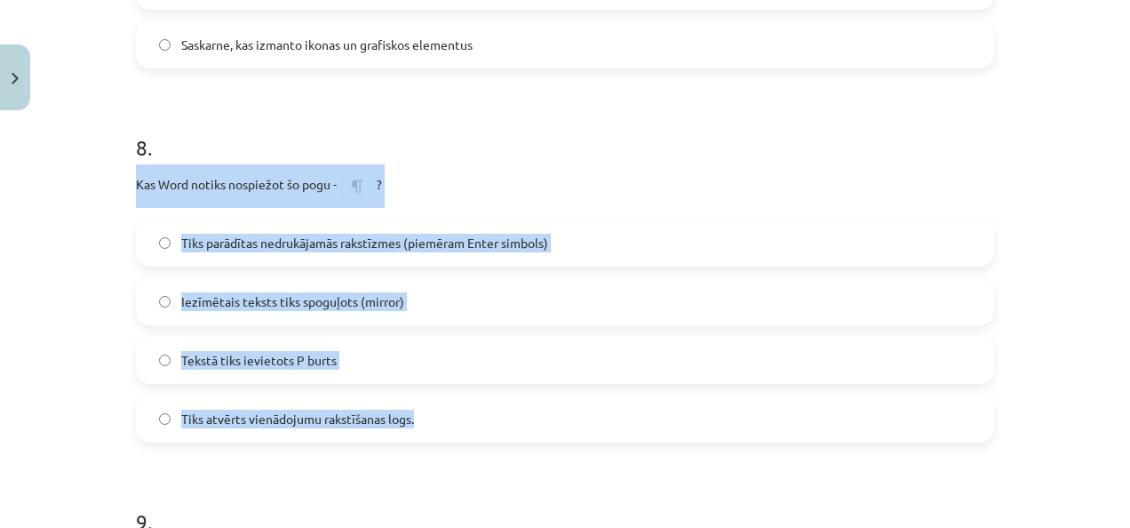
drag, startPoint x: 131, startPoint y: 181, endPoint x: 466, endPoint y: 403, distance: 401.9
click at [466, 403] on div "8 . Kas Word notiks nospiežot šo pogu - ? Tiks parādītas nedrukājamās rakstīzme…" at bounding box center [565, 273] width 858 height 339
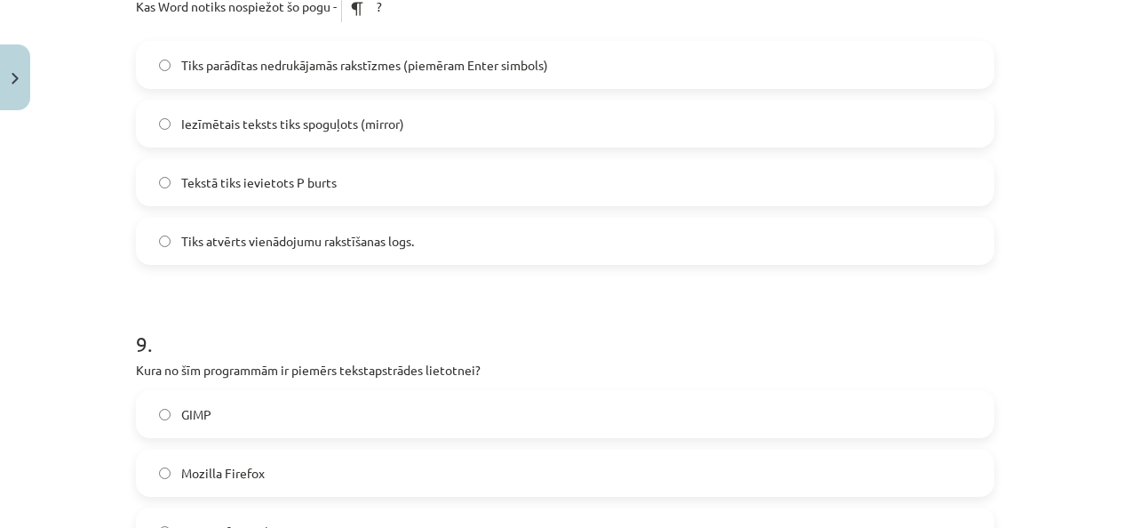
click at [350, 312] on h1 "9 ." at bounding box center [565, 327] width 858 height 55
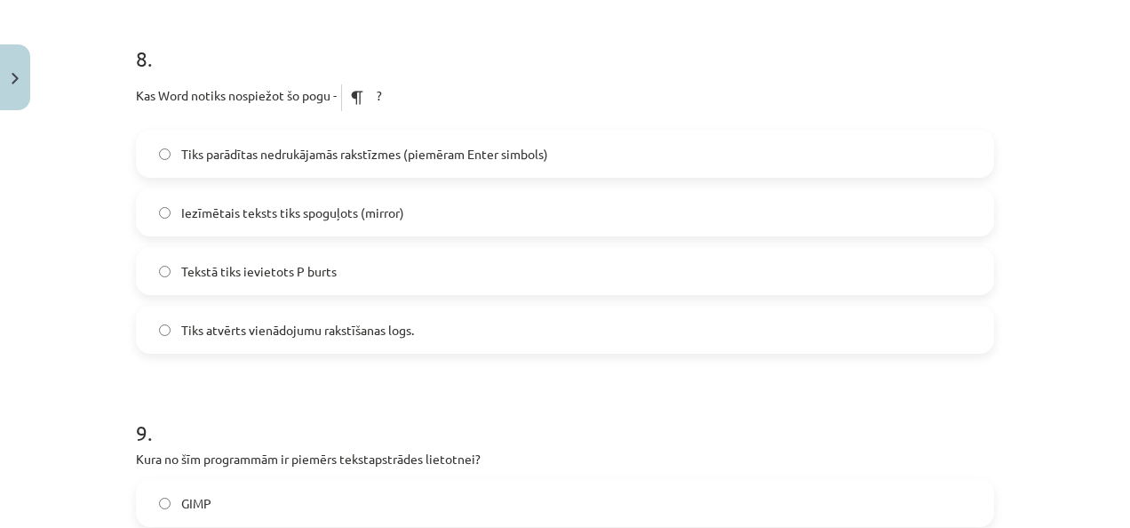
click at [304, 154] on span "Tiks parādītas nedrukājamās rakstīzmes (piemēram Enter simbols)" at bounding box center [364, 154] width 367 height 19
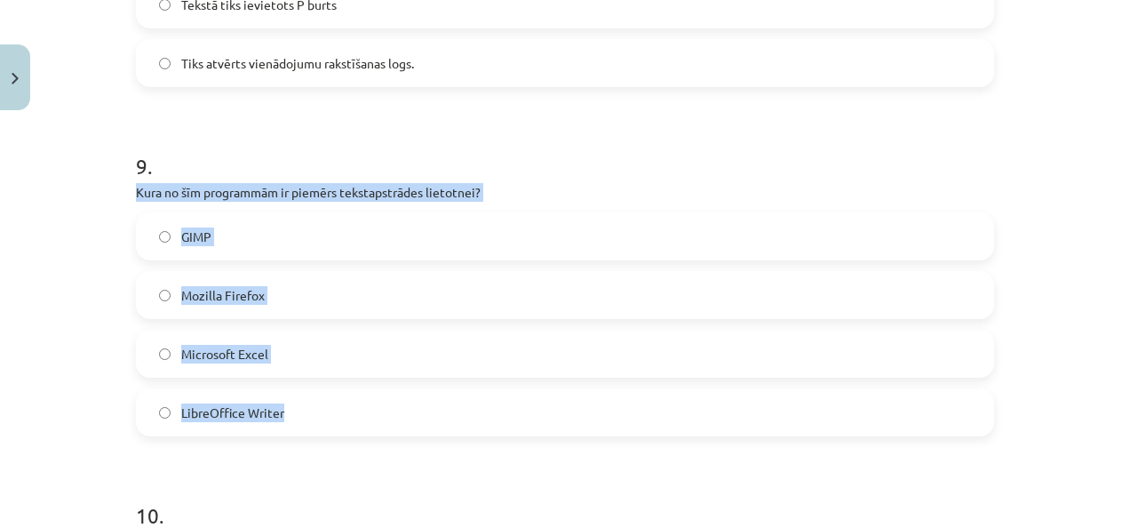
drag, startPoint x: 128, startPoint y: 190, endPoint x: 329, endPoint y: 384, distance: 279.0
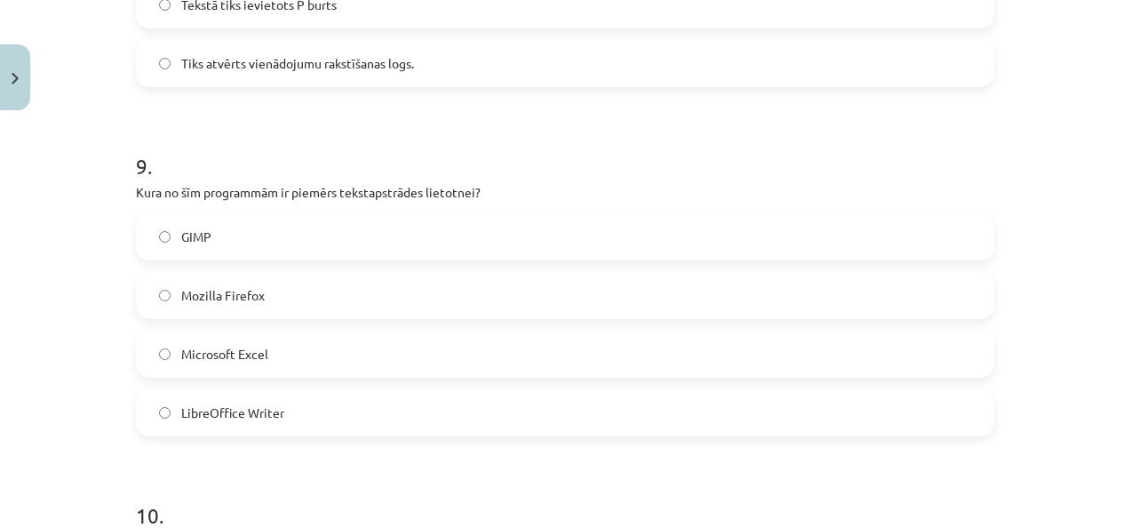
click at [280, 421] on label "LibreOffice Writer" at bounding box center [565, 412] width 855 height 44
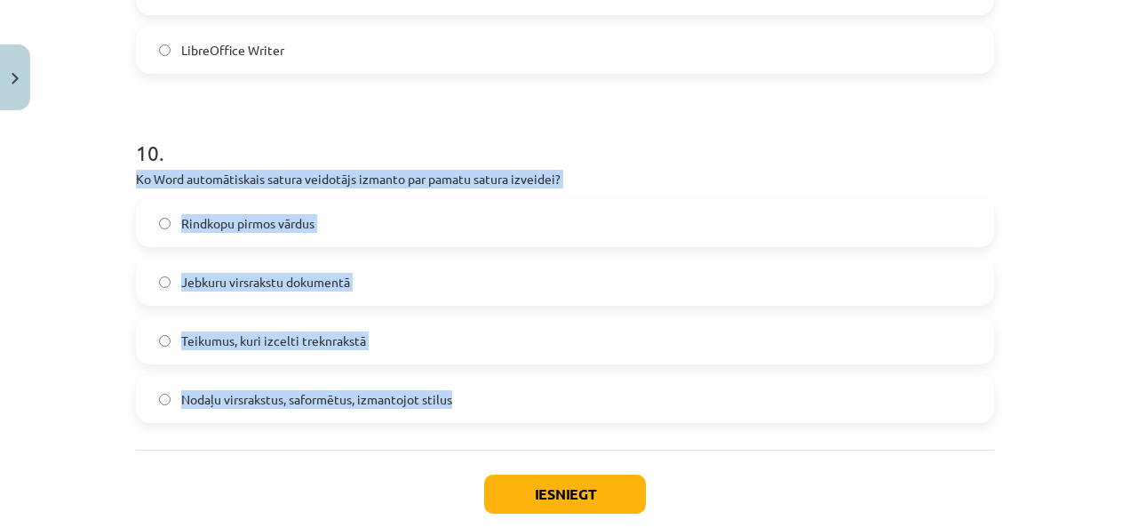
scroll to position [3435, 0]
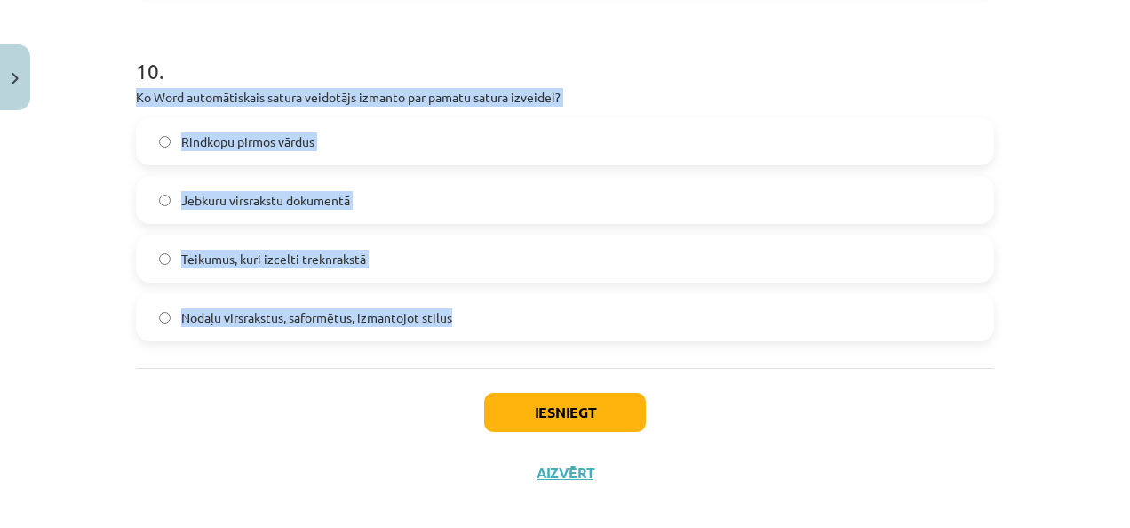
drag, startPoint x: 124, startPoint y: 272, endPoint x: 612, endPoint y: 354, distance: 494.6
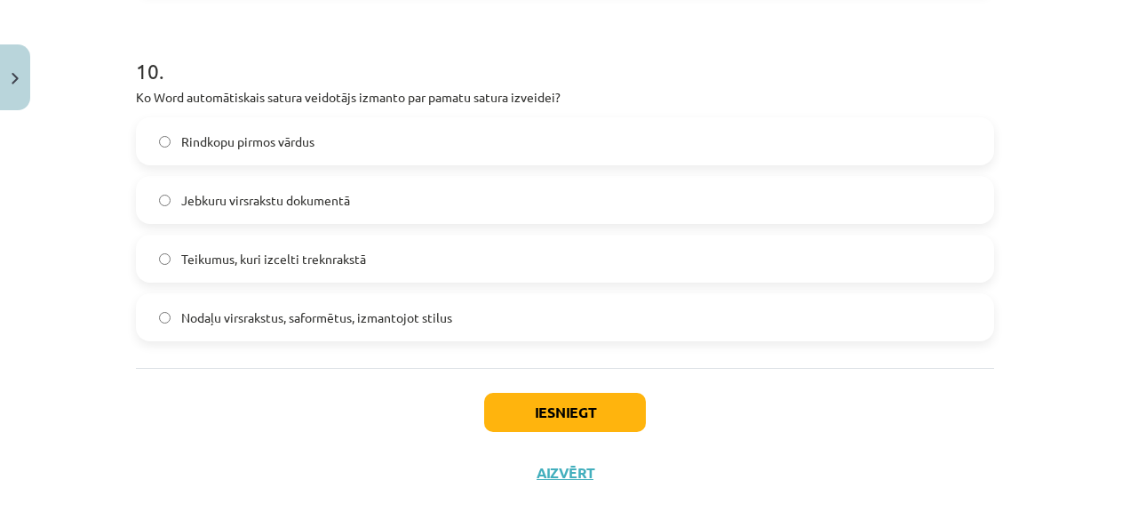
click at [179, 434] on div "Iesniegt Aizvērt" at bounding box center [565, 430] width 858 height 124
click at [289, 329] on label "Nodaļu virsrakstus, saformētus, izmantojot stilus" at bounding box center [565, 317] width 855 height 44
click at [574, 406] on button "Iesniegt" at bounding box center [565, 412] width 162 height 39
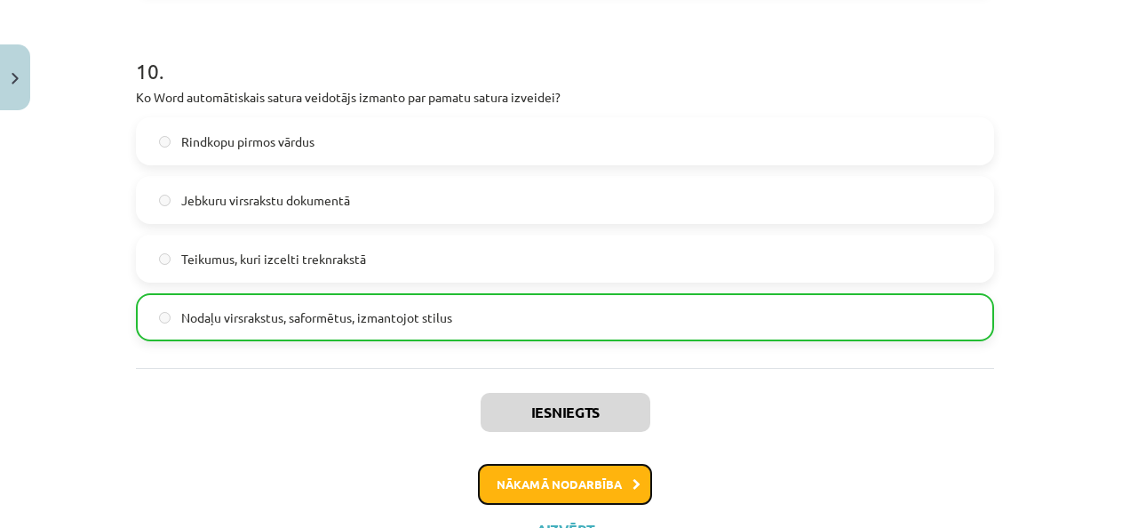
click at [542, 496] on button "Nākamā nodarbība" at bounding box center [565, 484] width 174 height 41
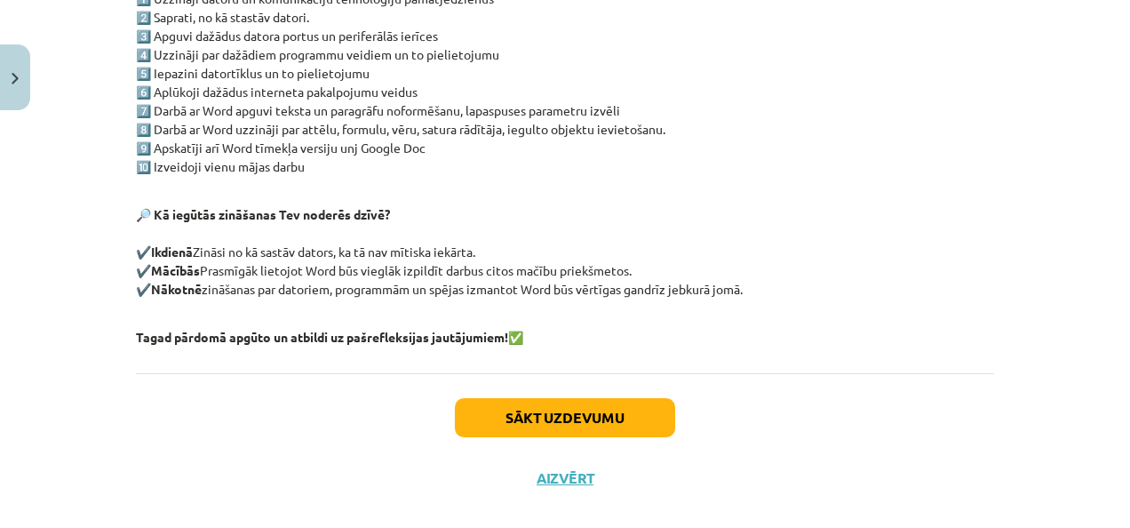
scroll to position [459, 0]
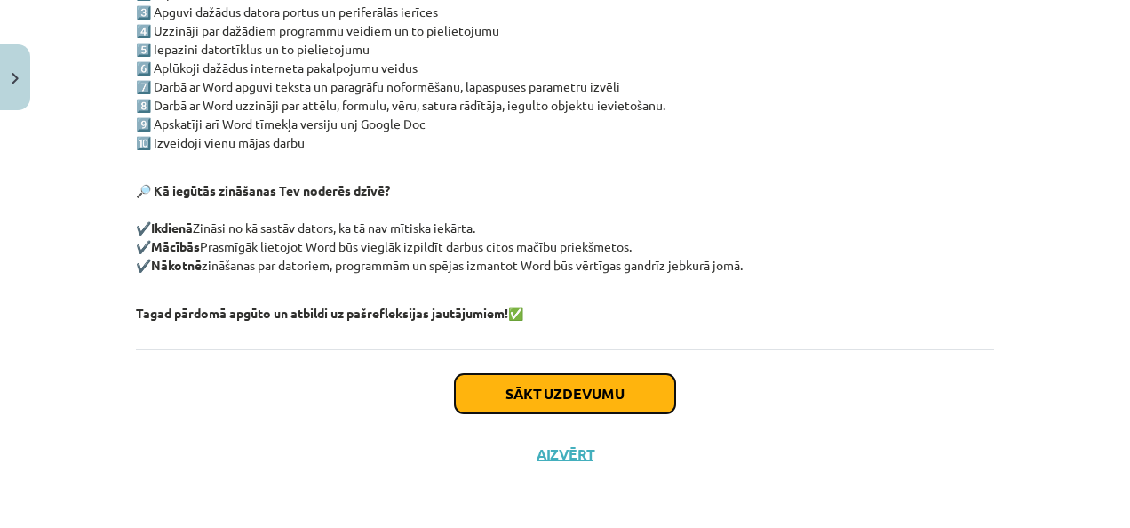
click at [569, 400] on button "Sākt uzdevumu" at bounding box center [565, 393] width 220 height 39
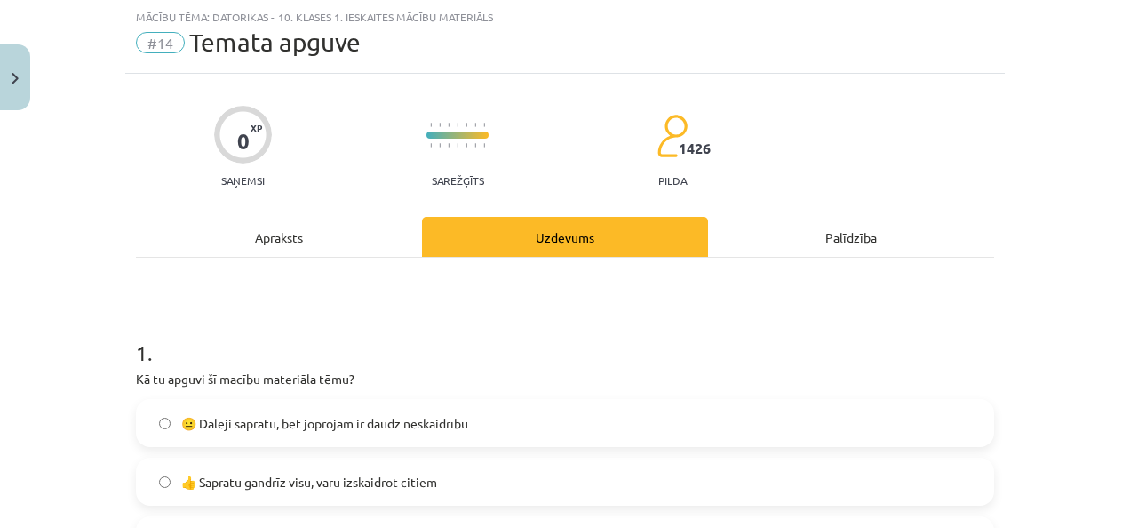
scroll to position [311, 0]
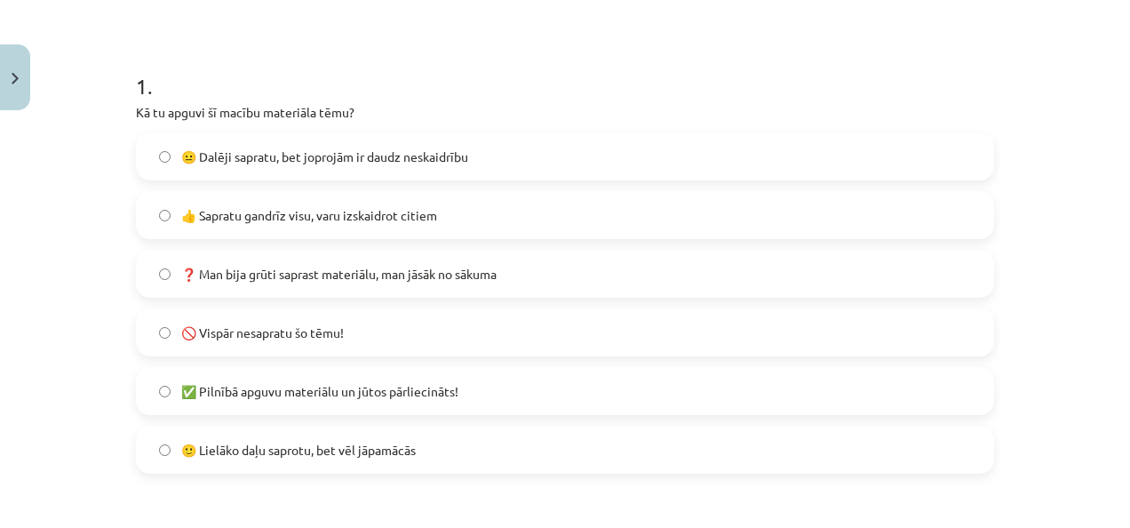
click at [394, 147] on span "😐 Dalēji sapratu, bet joprojām ir daudz neskaidrību" at bounding box center [324, 156] width 287 height 19
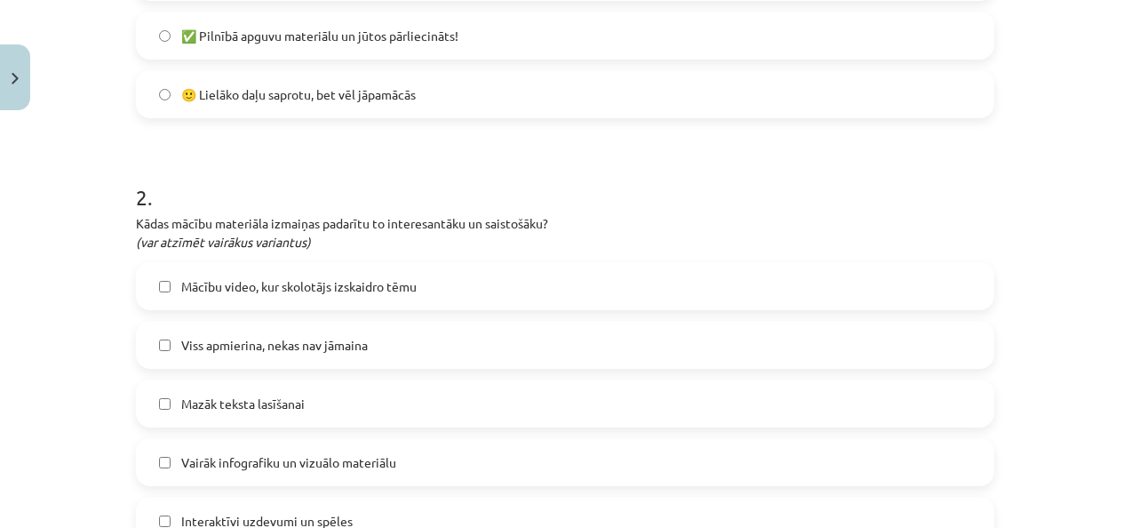
scroll to position [755, 0]
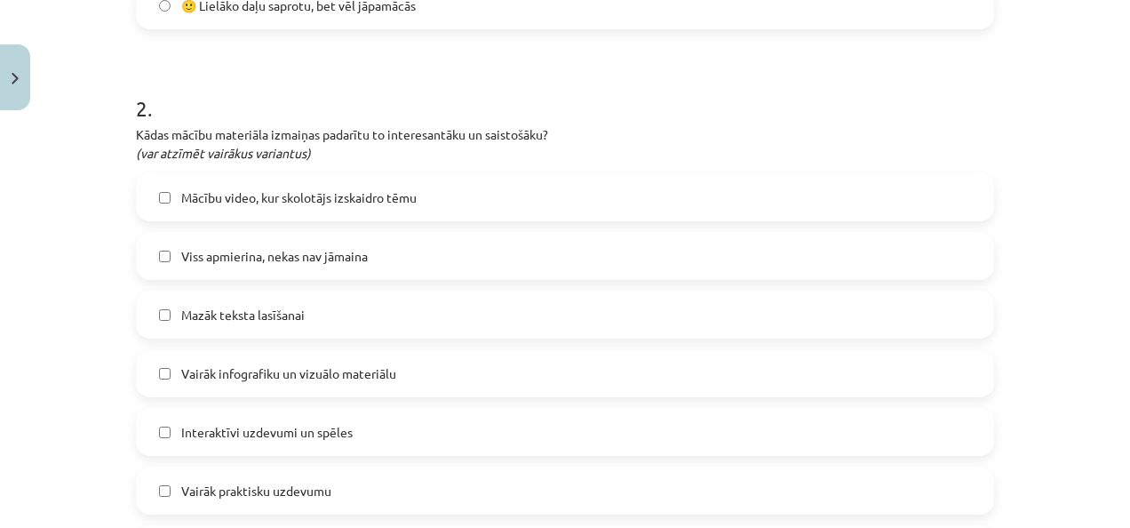
click at [353, 419] on label "Interaktīvi uzdevumi un spēles" at bounding box center [565, 432] width 855 height 44
click at [323, 474] on label "Vairāk praktisku uzdevumu" at bounding box center [565, 490] width 855 height 44
click at [323, 441] on label "Interaktīvi uzdevumi un spēles" at bounding box center [565, 432] width 855 height 44
click at [278, 306] on span "Mazāk teksta lasīšanai" at bounding box center [243, 315] width 124 height 19
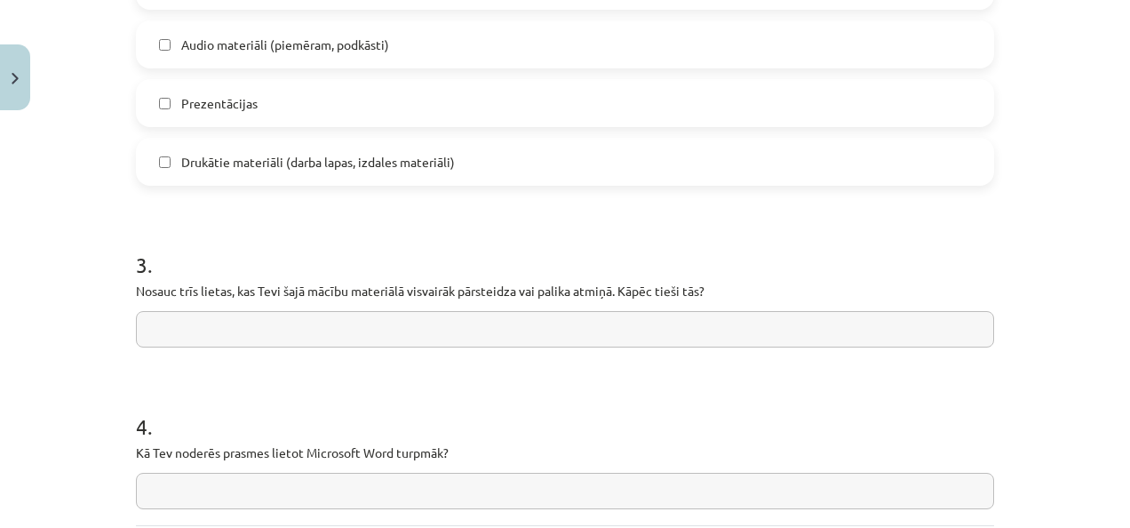
scroll to position [1553, 0]
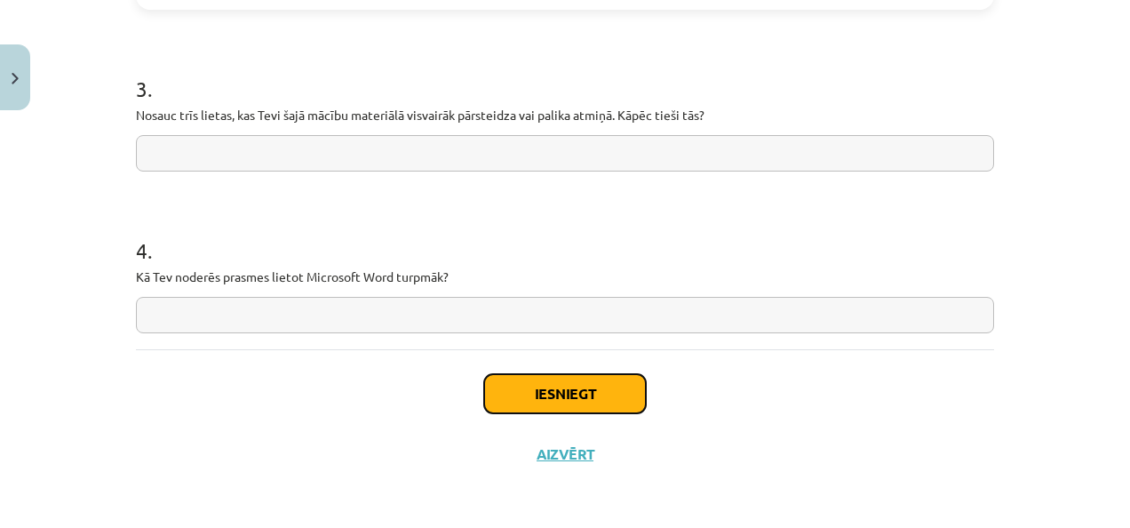
click at [525, 398] on button "Iesniegt" at bounding box center [565, 393] width 162 height 39
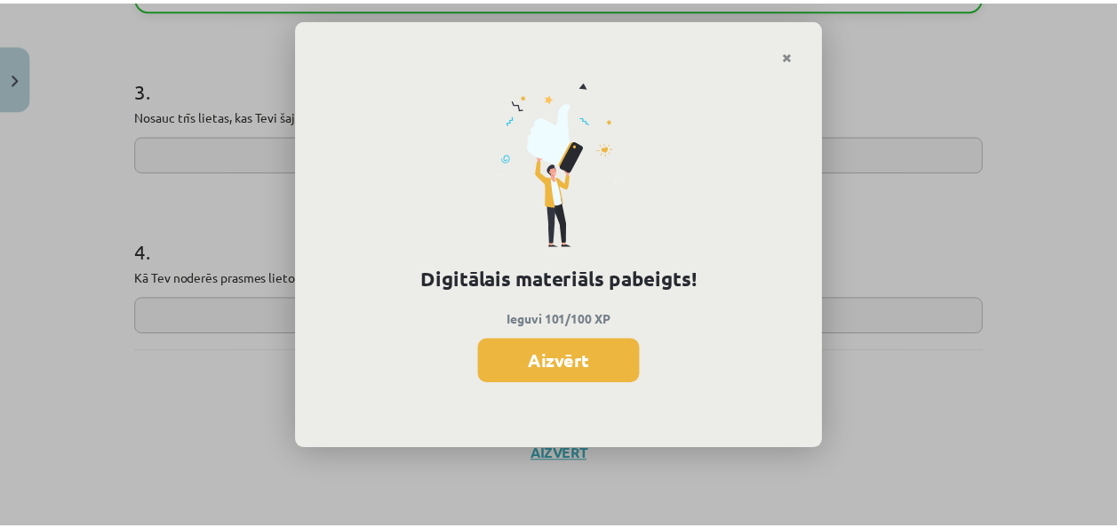
scroll to position [2106, 0]
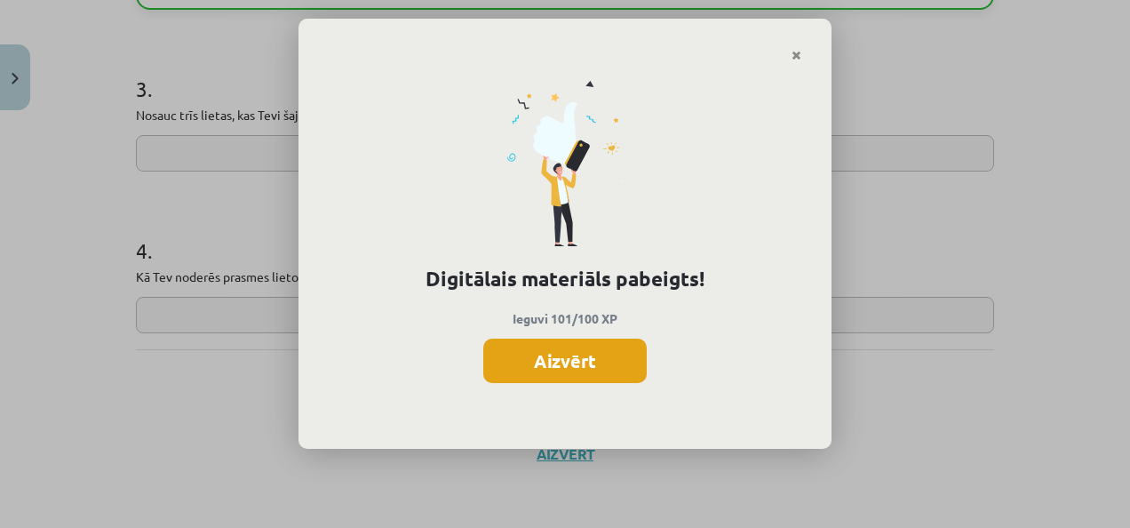
click at [538, 371] on button "Aizvērt" at bounding box center [564, 361] width 163 height 44
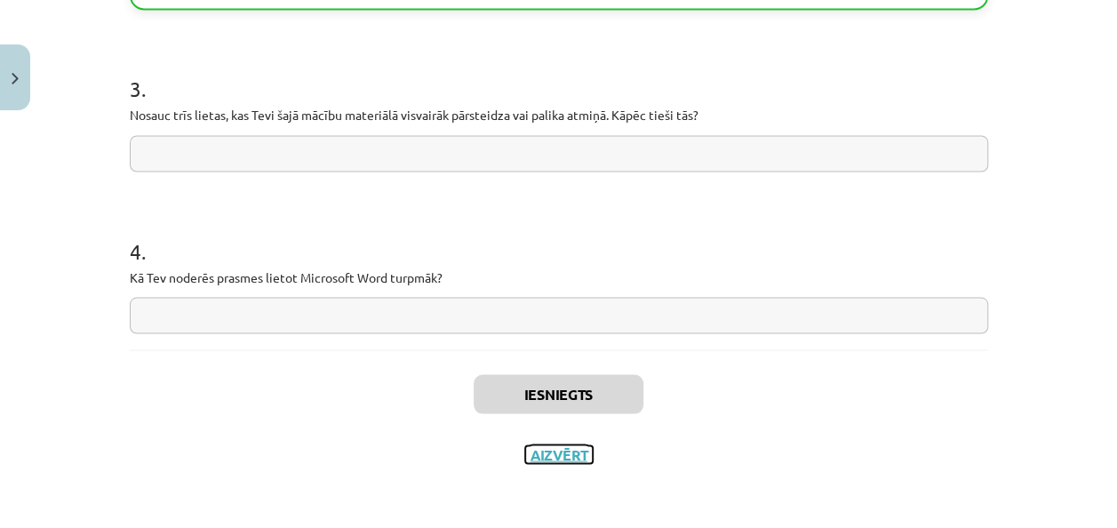
click at [560, 455] on button "Aizvērt" at bounding box center [559, 454] width 68 height 18
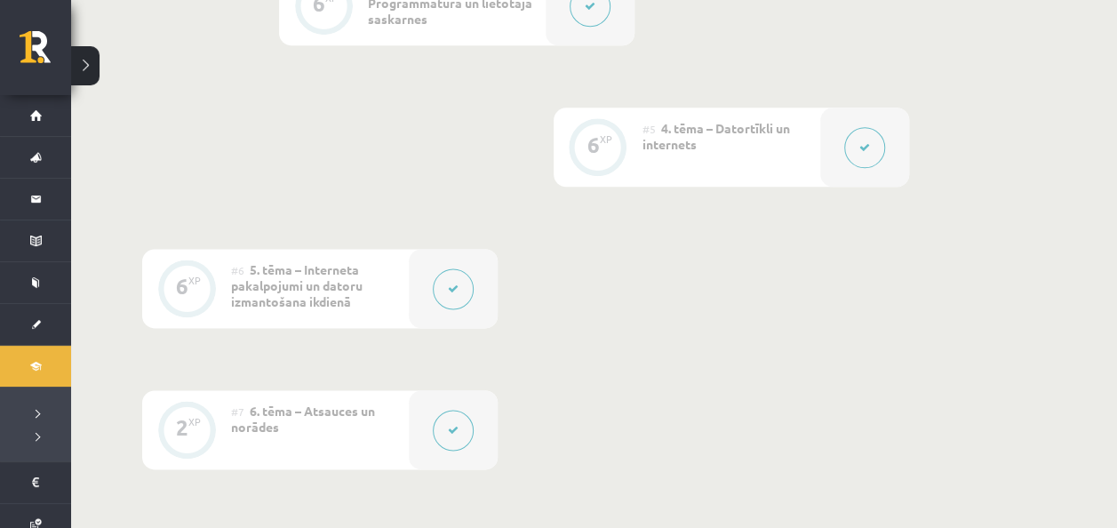
scroll to position [951, 0]
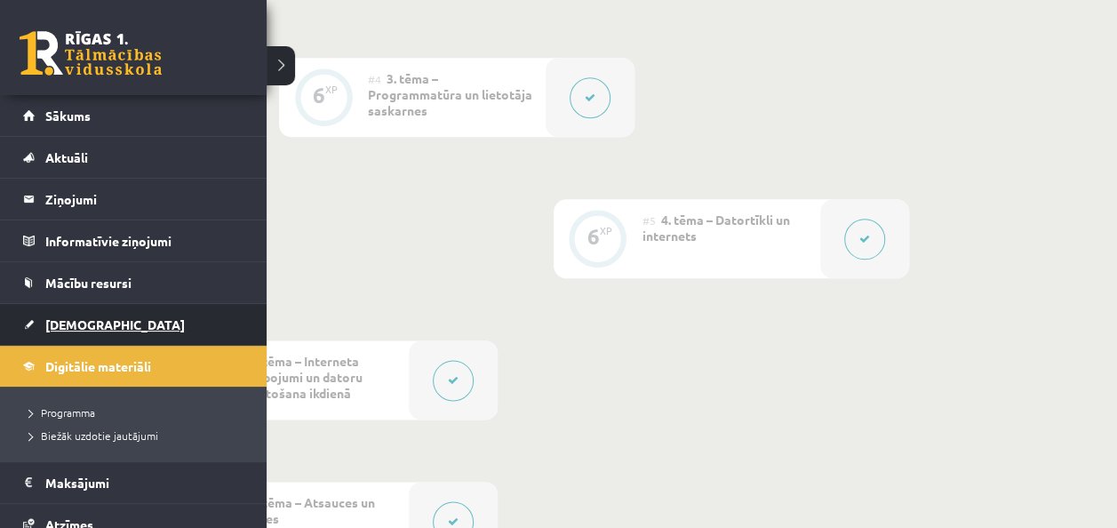
click at [49, 325] on span "[DEMOGRAPHIC_DATA]" at bounding box center [114, 324] width 139 height 16
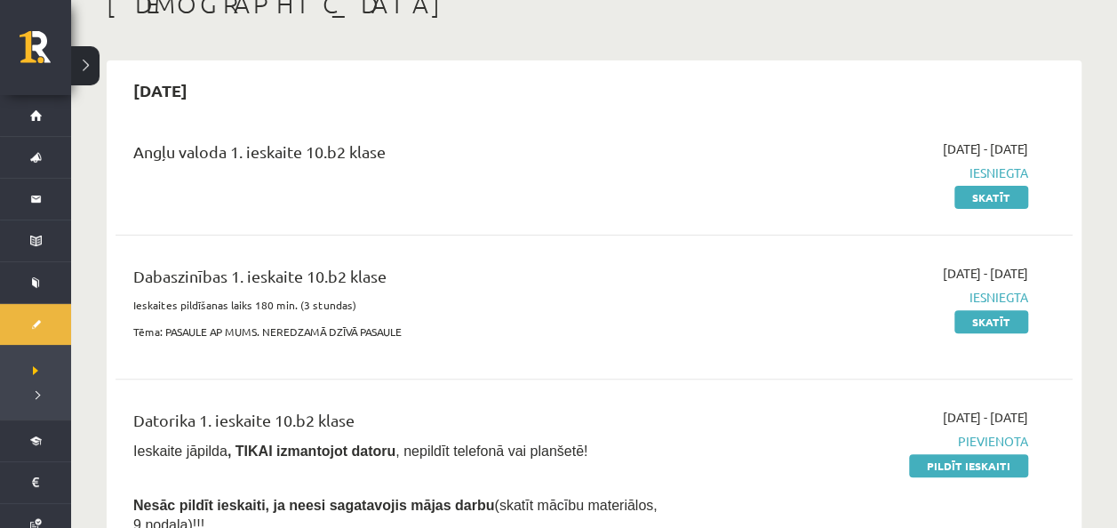
scroll to position [178, 0]
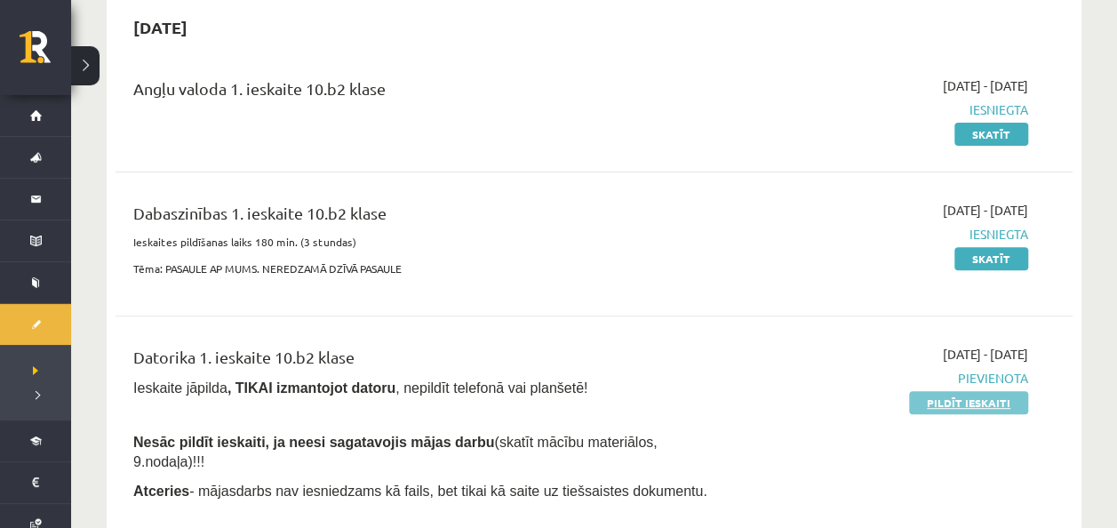
click at [988, 395] on link "Pildīt ieskaiti" at bounding box center [968, 402] width 119 height 23
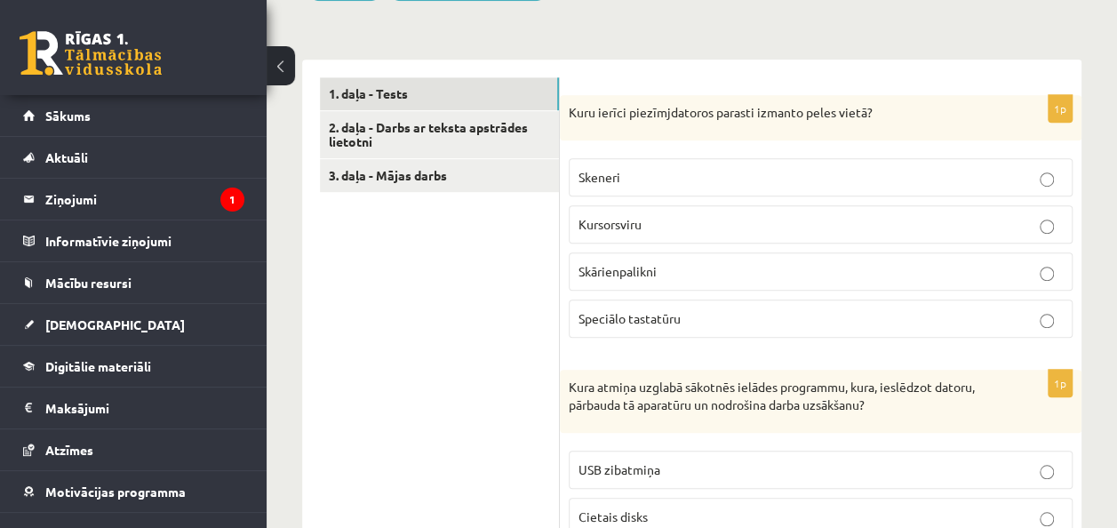
scroll to position [533, 0]
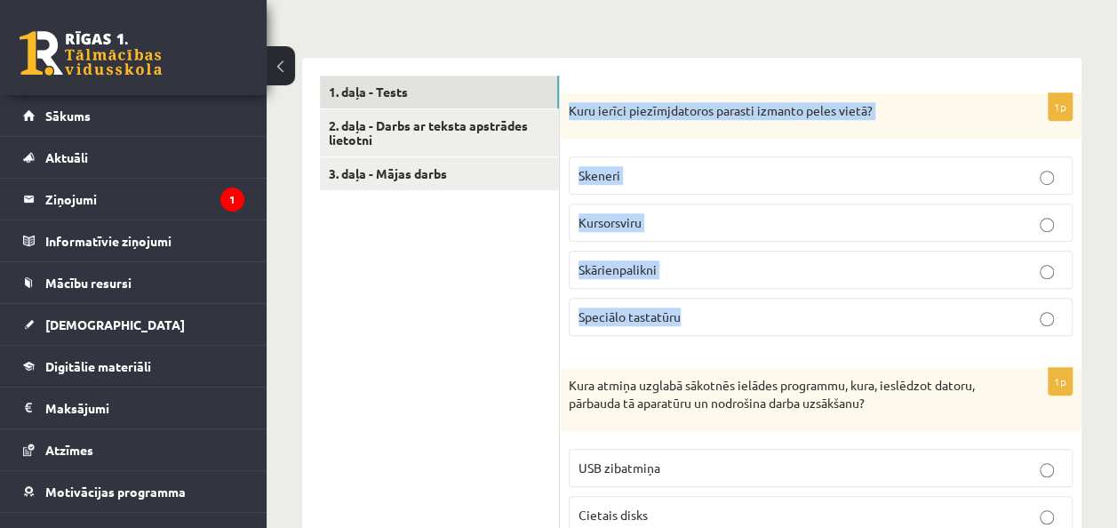
drag, startPoint x: 569, startPoint y: 106, endPoint x: 769, endPoint y: 312, distance: 287.2
click at [769, 312] on div "1p Kuru ierīci piezīmjdatoros parasti izmanto peles vietā? Skeneri Kursorsviru …" at bounding box center [821, 222] width 522 height 258
copy div "Kuru ierīci piezīmjdatoros parasti izmanto peles vietā? Skeneri Kursorsviru Skā…"
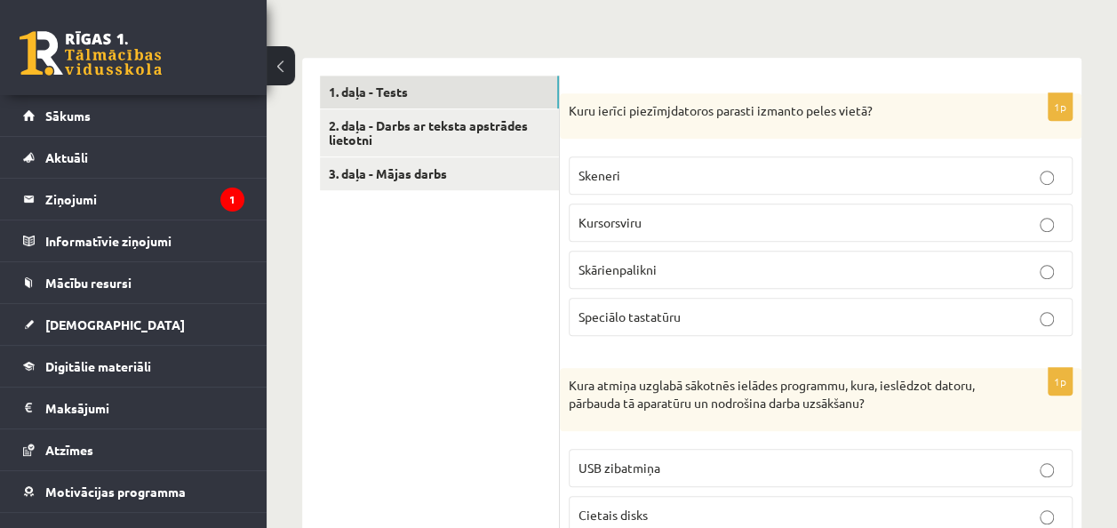
click at [673, 267] on p "Skārienpalikni" at bounding box center [820, 269] width 484 height 19
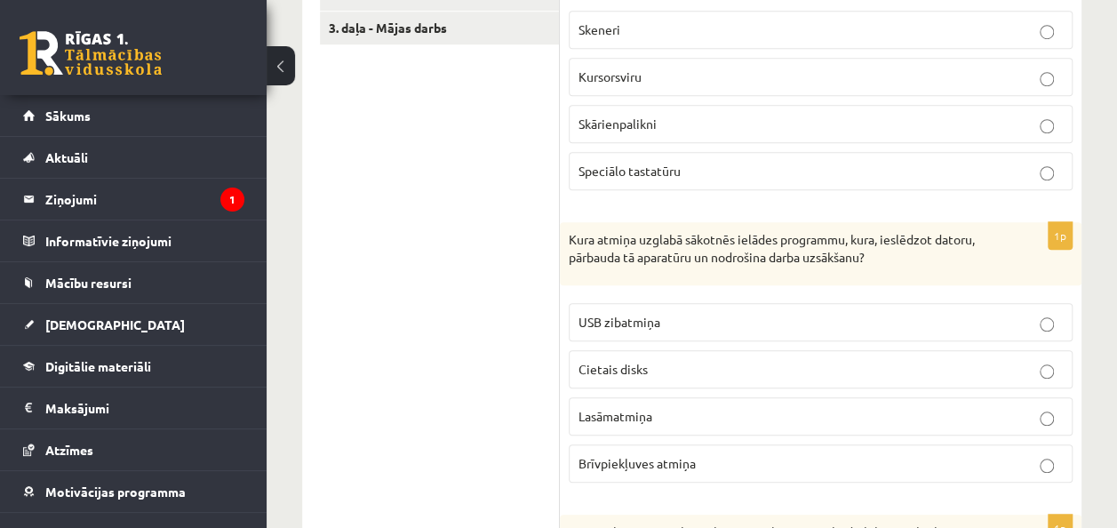
scroll to position [800, 0]
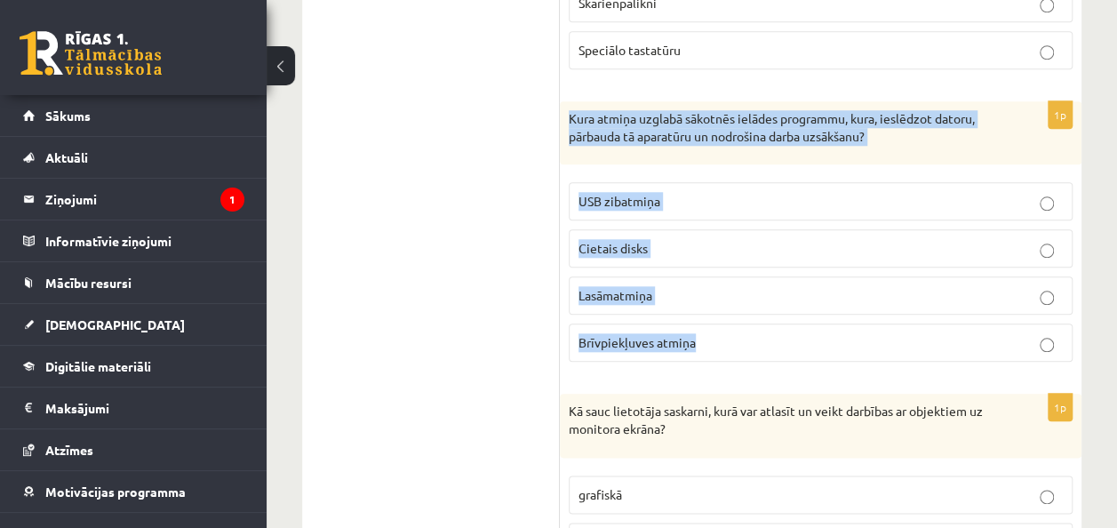
drag, startPoint x: 567, startPoint y: 114, endPoint x: 716, endPoint y: 363, distance: 290.1
click at [716, 363] on div "1p Kura atmiņa uzglabā sākotnēs ielādes programmu, kura, ieslēdzot datoru, pārb…" at bounding box center [821, 238] width 522 height 275
copy div "Kura atmiņa uzglabā sākotnēs ielādes programmu, kura, ieslēdzot datoru, pārbaud…"
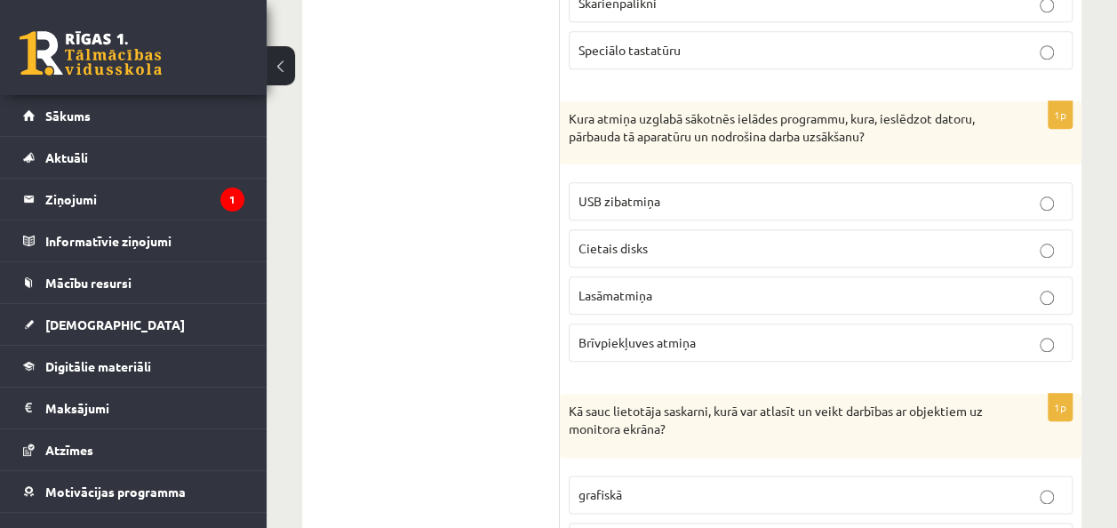
click at [696, 288] on p "Lasāmatmiņa" at bounding box center [820, 295] width 484 height 19
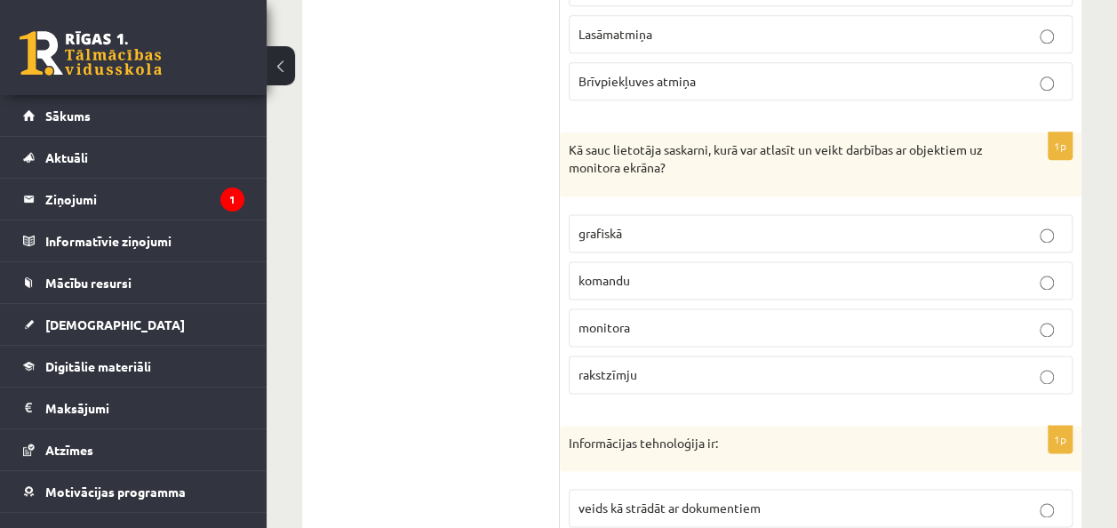
scroll to position [1066, 0]
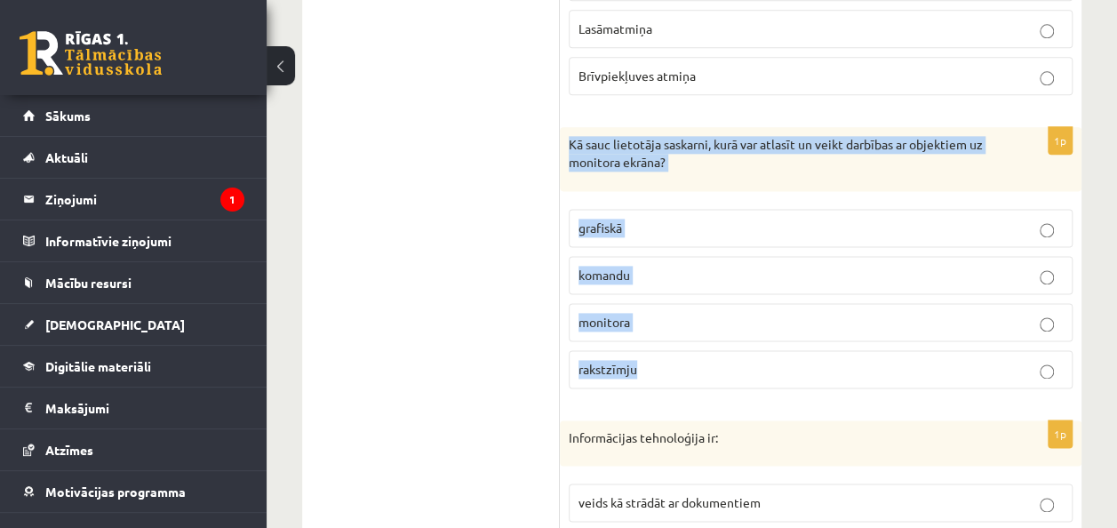
drag, startPoint x: 568, startPoint y: 137, endPoint x: 668, endPoint y: 352, distance: 237.3
click at [668, 352] on div "1p Kā sauc lietotāja saskarni, kurā var atlasīt un veikt darbības ar objektiem …" at bounding box center [821, 264] width 522 height 275
copy div "Kā sauc lietotāja saskarni, kurā var atlasīt un veikt darbības ar objektiem uz …"
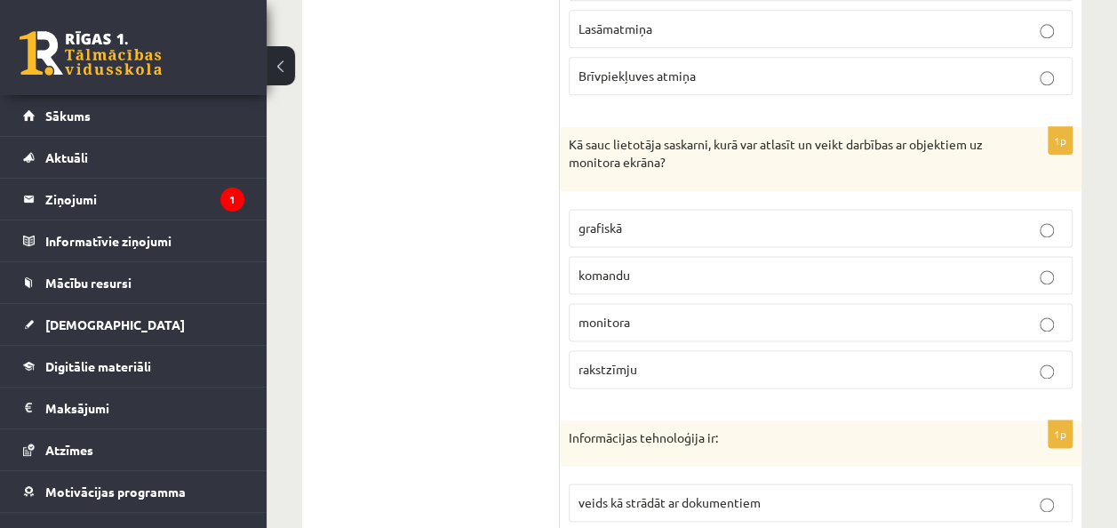
click at [661, 209] on label "grafiskā" at bounding box center [821, 228] width 504 height 38
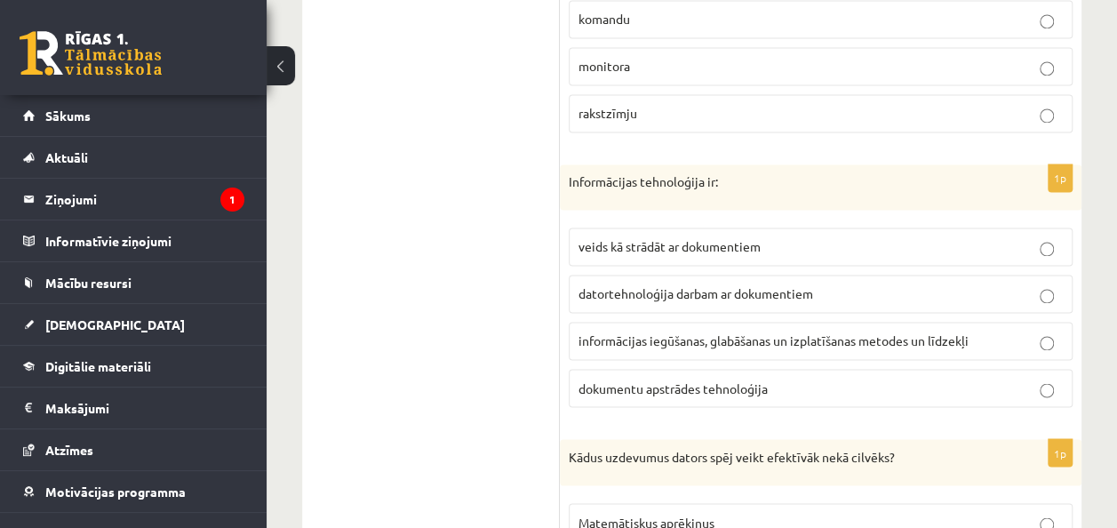
scroll to position [1333, 0]
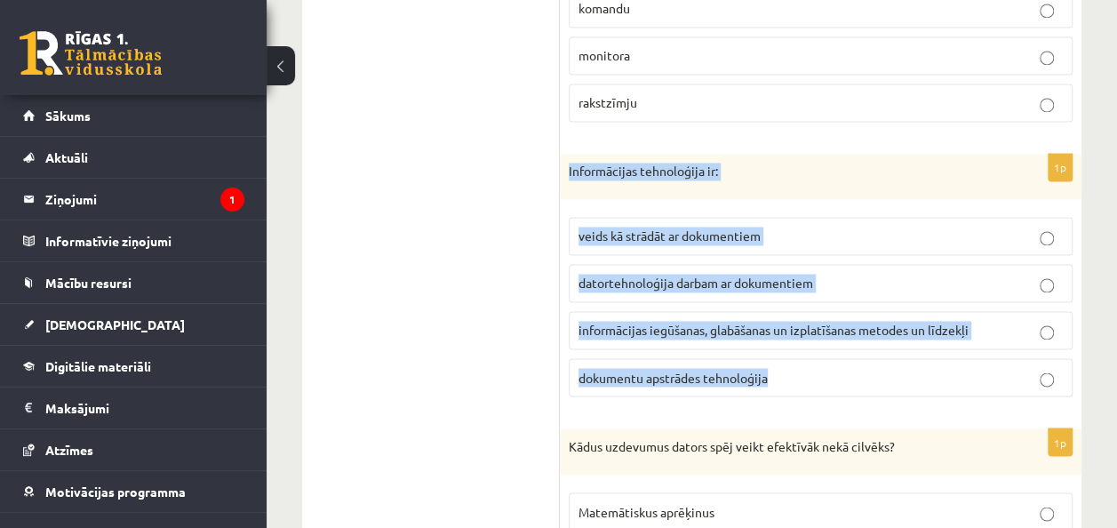
drag, startPoint x: 568, startPoint y: 159, endPoint x: 853, endPoint y: 396, distance: 371.0
click at [853, 396] on div "1p Informācijas tehnoloģija ir: veids kā strādāt ar dokumentiem datortehnoloģij…" at bounding box center [821, 283] width 522 height 258
copy div "Informācijas tehnoloģija ir: veids kā strādāt ar dokumentiem datortehnoloģija d…"
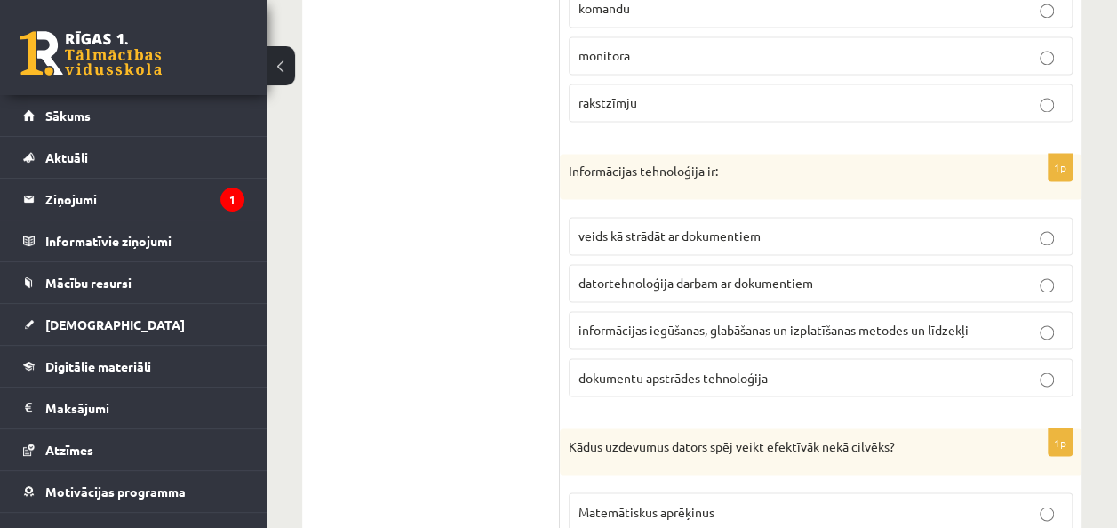
click at [741, 322] on span "informācijas iegūšanas, glabāšanas un izplatīšanas metodes un līdzekļi" at bounding box center [773, 330] width 390 height 16
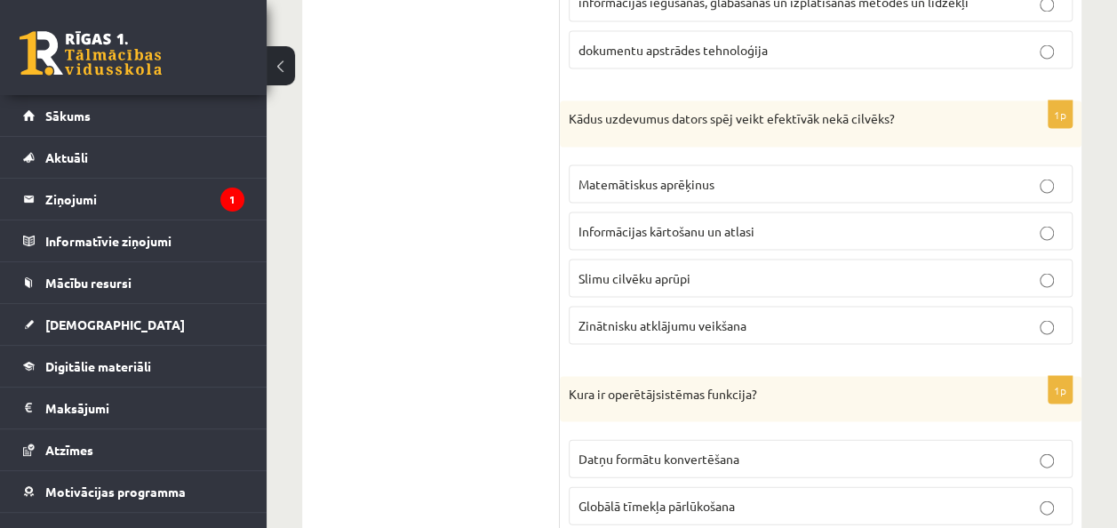
scroll to position [1688, 0]
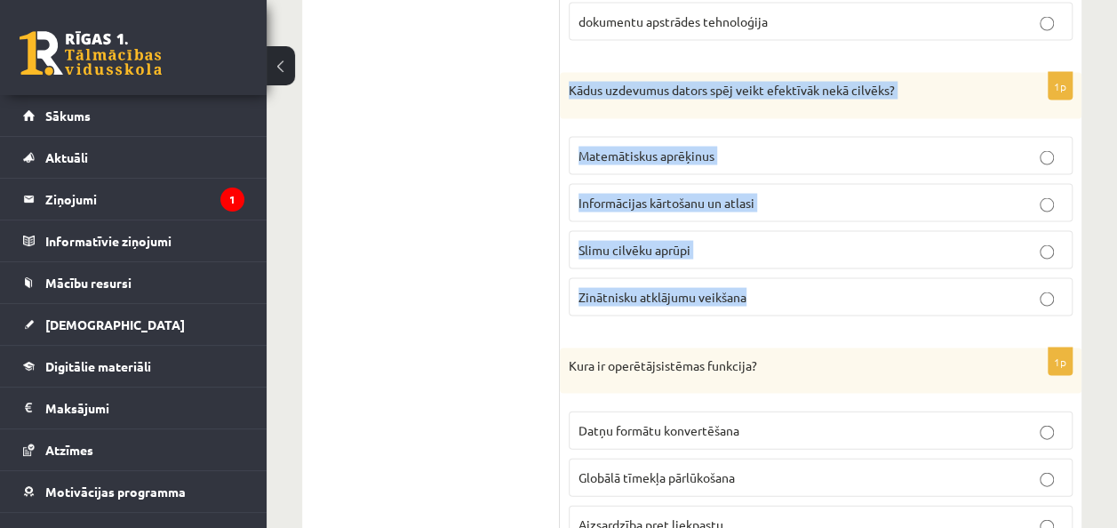
drag, startPoint x: 568, startPoint y: 78, endPoint x: 743, endPoint y: 274, distance: 262.4
click at [743, 274] on div "1p Kādus uzdevumus dators spēj veikt efektīvāk nekā cilvēks? Matemātiskus aprēķ…" at bounding box center [821, 202] width 522 height 258
copy div "Kādus uzdevumus dators spēj veikt efektīvāk nekā cilvēks? Matemātiskus aprēķinu…"
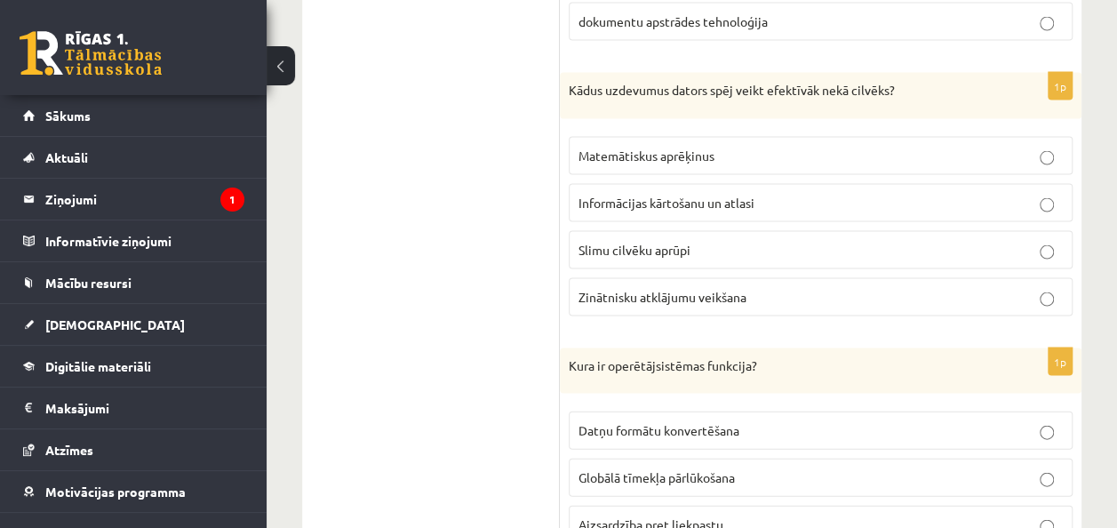
click at [667, 147] on span "Matemātiskus aprēķinus" at bounding box center [646, 155] width 136 height 16
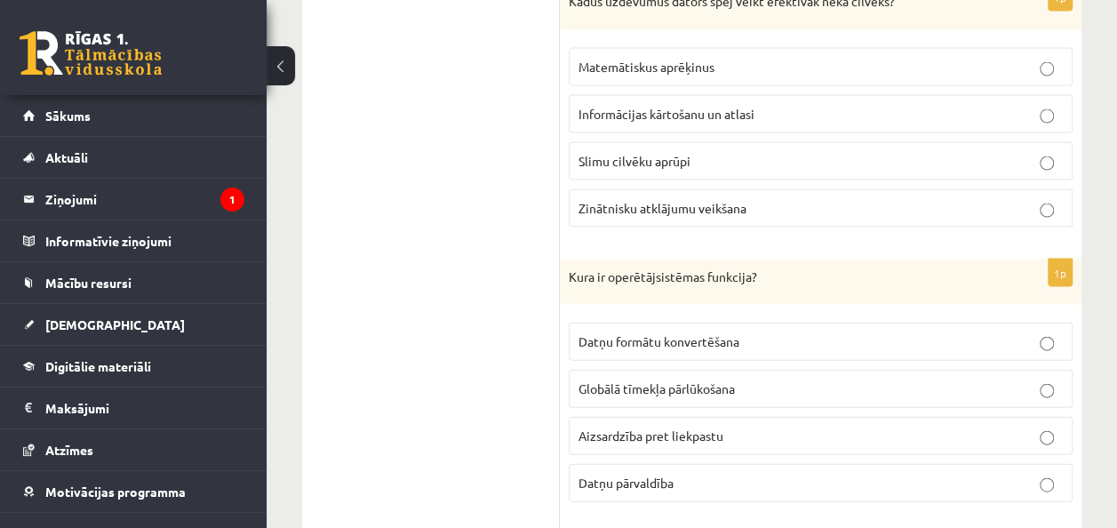
scroll to position [1955, 0]
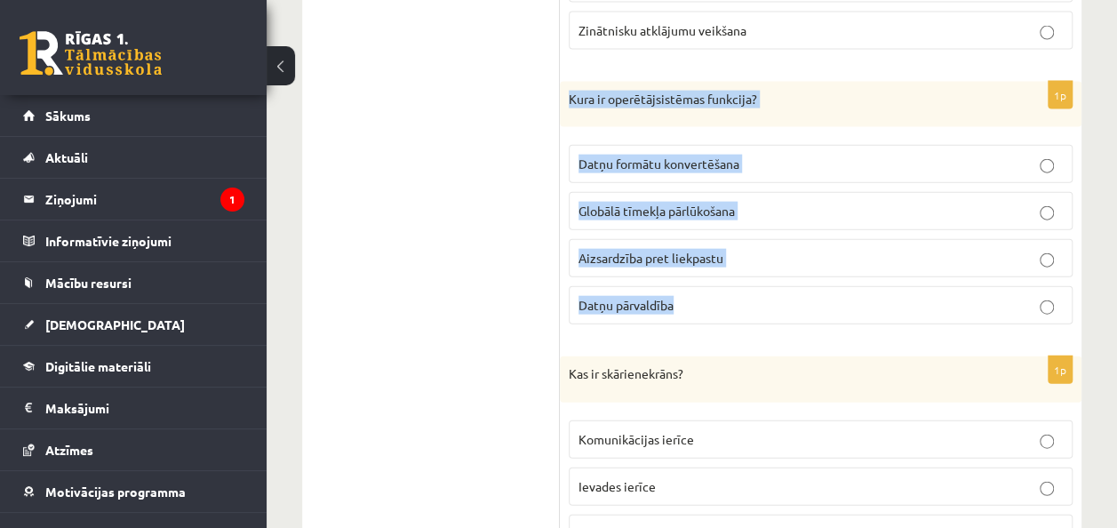
drag, startPoint x: 569, startPoint y: 87, endPoint x: 717, endPoint y: 279, distance: 242.6
click at [717, 279] on div "1p Kura ir operētājsistēmas funkcija? Datņu formātu konvertēšana Globālā tīmekļ…" at bounding box center [821, 211] width 522 height 258
copy div "Kura ir operētājsistēmas funkcija? Datņu formātu konvertēšana Globālā tīmekļa p…"
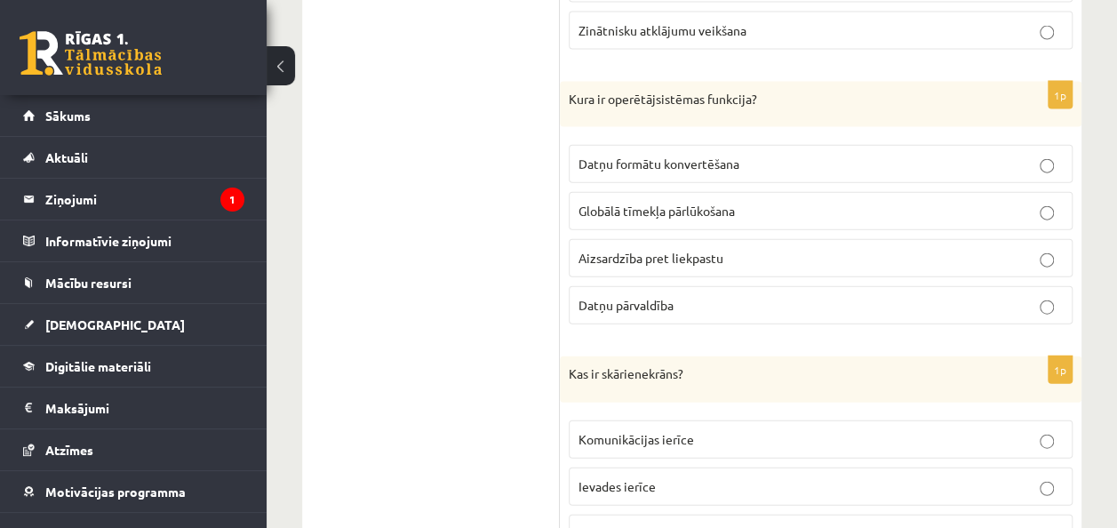
click at [666, 296] on p "Datņu pārvaldība" at bounding box center [820, 305] width 484 height 19
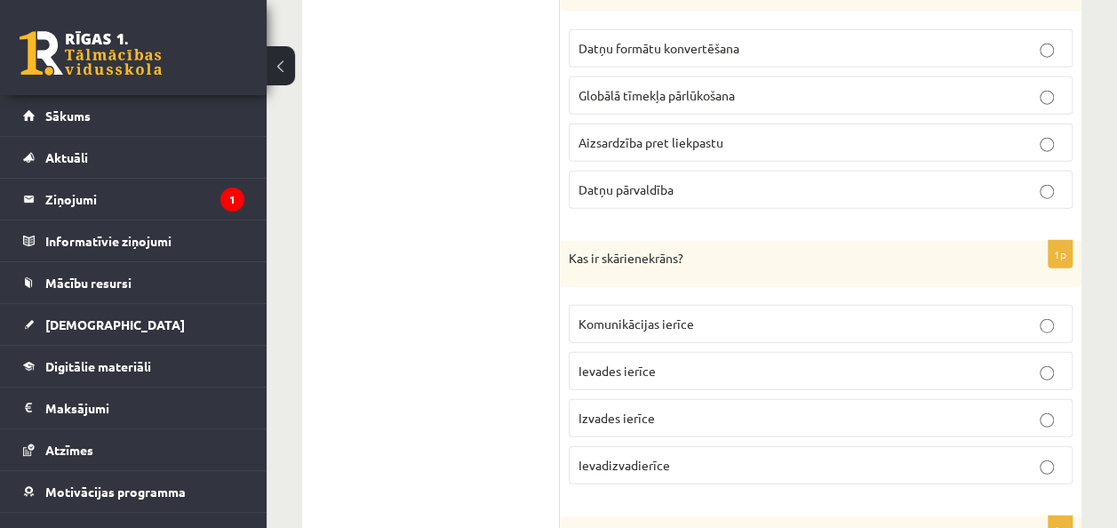
scroll to position [2132, 0]
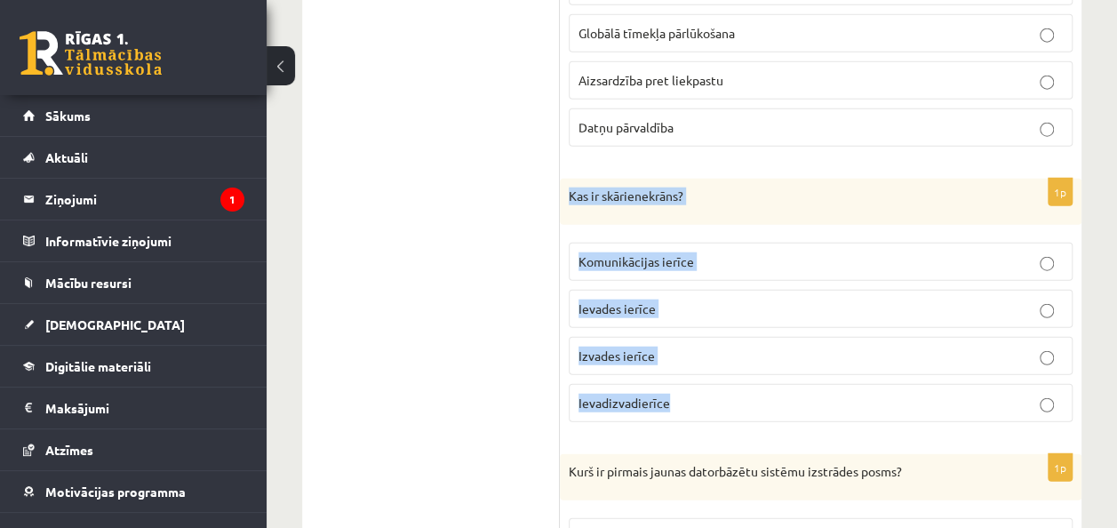
drag, startPoint x: 569, startPoint y: 179, endPoint x: 708, endPoint y: 364, distance: 231.5
click at [708, 364] on div "1p Kas ir skārienekrāns? Komunikācijas ierīce Ievades ierīce Izvades ierīce Iev…" at bounding box center [821, 308] width 522 height 258
copy div "Kas ir skārienekrāns? Komunikācijas ierīce Ievades ierīce Izvades ierīce Ievadi…"
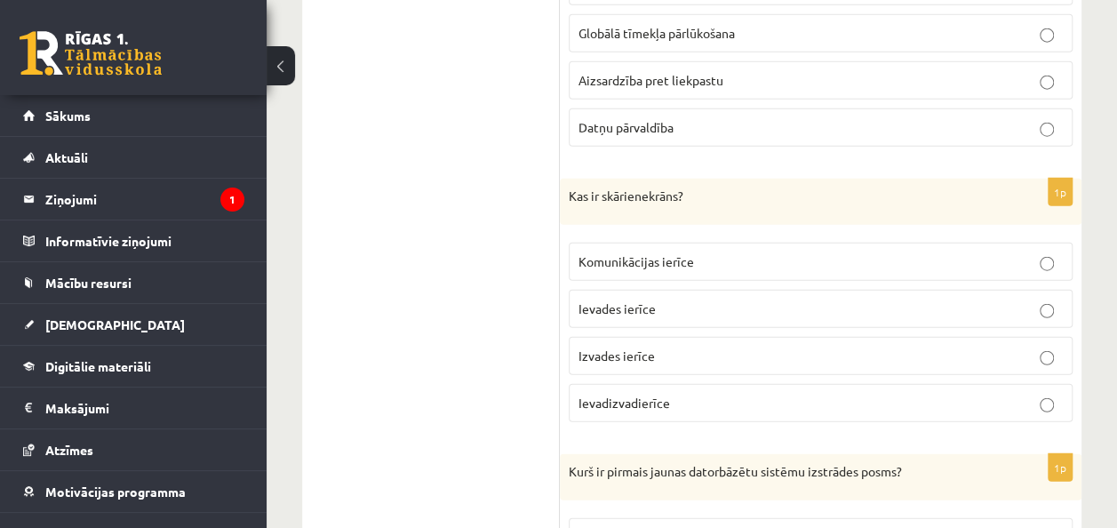
click at [630, 394] on span "Ievadizvadierīce" at bounding box center [624, 402] width 92 height 16
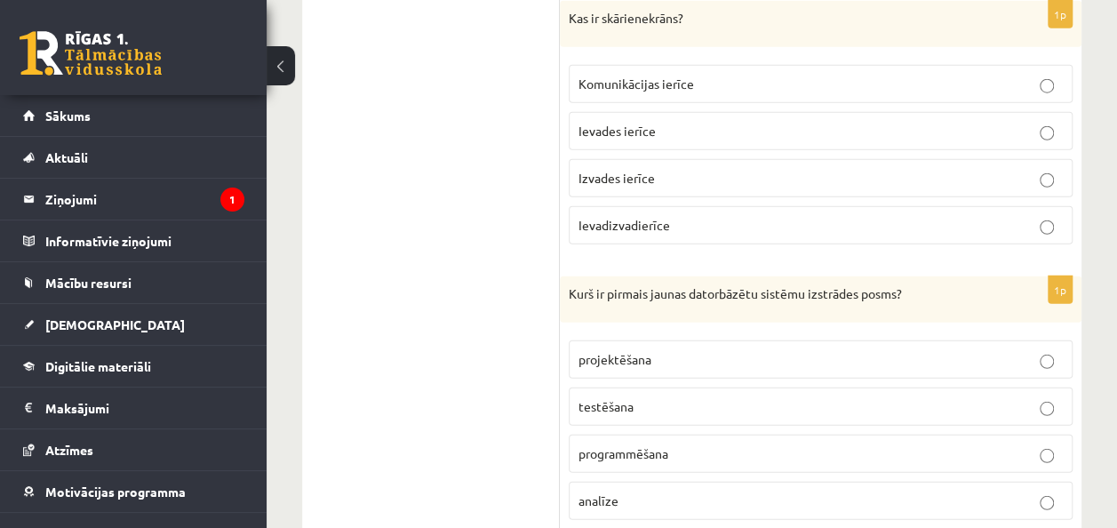
scroll to position [2399, 0]
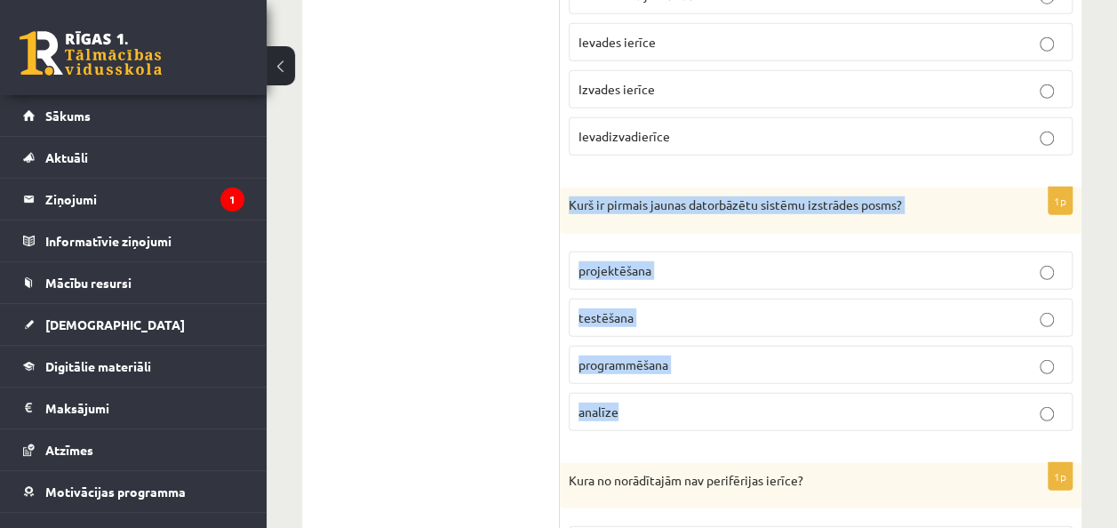
drag, startPoint x: 567, startPoint y: 185, endPoint x: 684, endPoint y: 402, distance: 246.5
click at [684, 402] on div "1p Kurš ir pirmais jaunas datorbāzētu sistēmu izstrādes posms? projektēšana tes…" at bounding box center [821, 316] width 522 height 258
copy div "Kurš ir pirmais jaunas datorbāzētu sistēmu izstrādes posms? projektēšana testēš…"
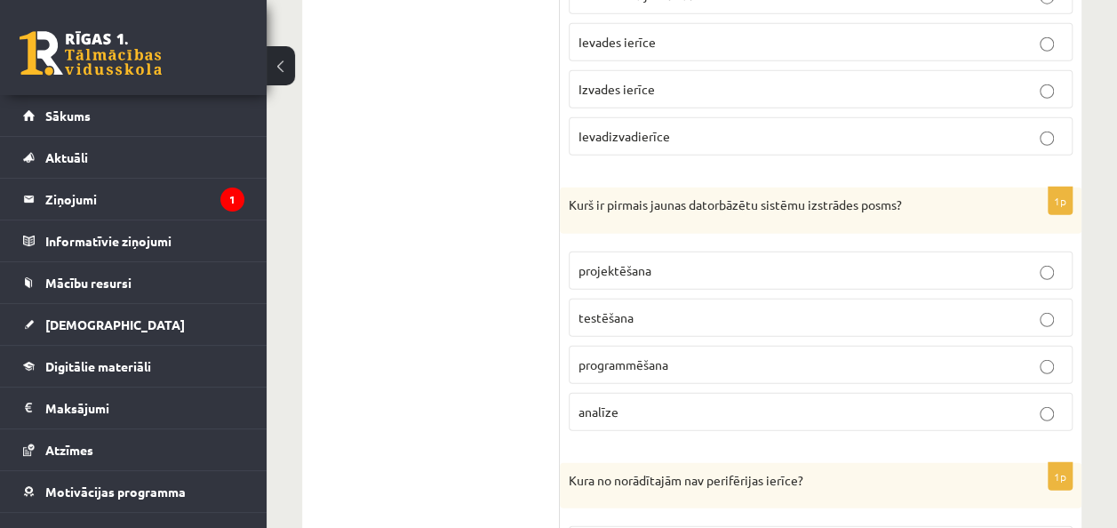
click at [625, 402] on p "analīze" at bounding box center [820, 411] width 484 height 19
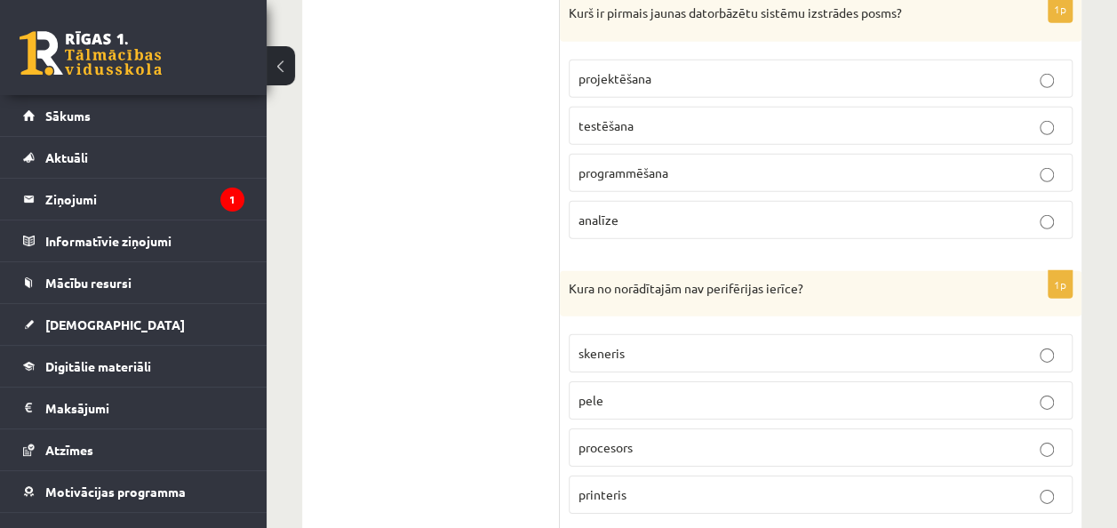
scroll to position [2666, 0]
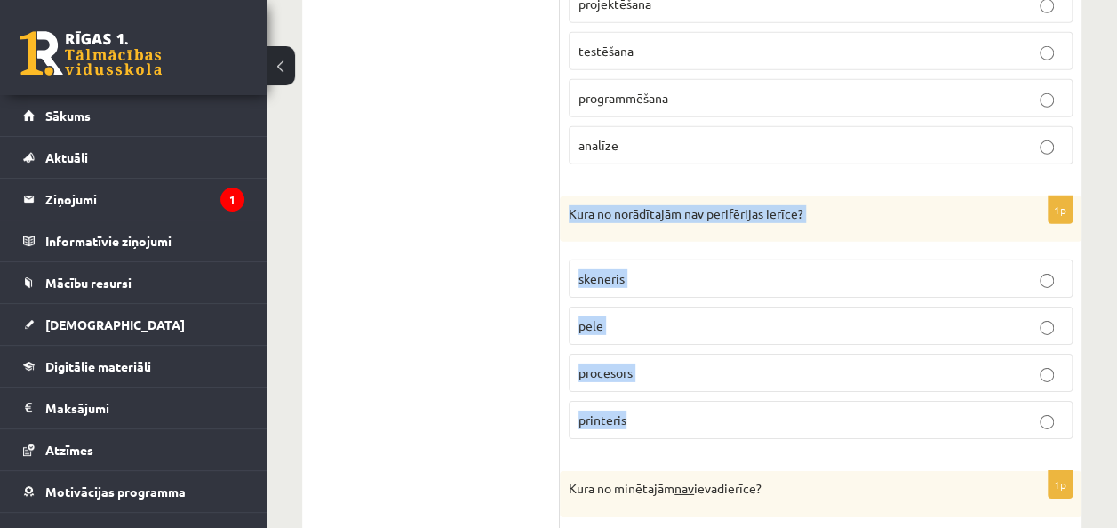
drag, startPoint x: 569, startPoint y: 190, endPoint x: 682, endPoint y: 419, distance: 255.9
click at [682, 419] on div "1p Kura no norādītajām nav perifērijas ierīce? skeneris pele procesors printeris" at bounding box center [821, 325] width 522 height 258
copy div "Kura no norādītajām nav perifērijas ierīce? skeneris pele procesors printeris"
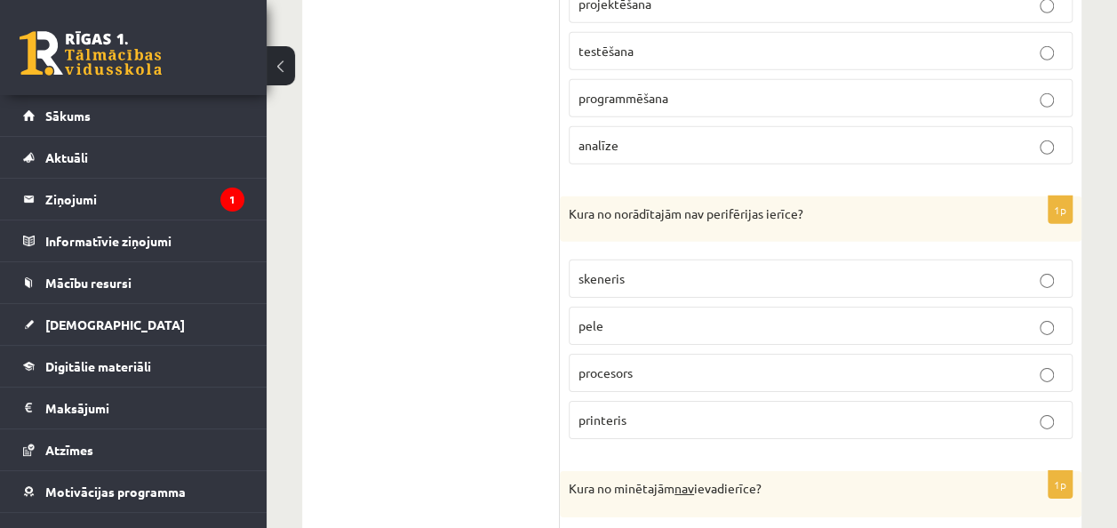
click at [480, 215] on ul "1. daļa - Tests 2. daļa - Darbs ar teksta apstrādes lietotni 3. daļa - Mājas da…" at bounding box center [440, 444] width 240 height 5003
click at [654, 363] on p "procesors" at bounding box center [820, 372] width 484 height 19
drag, startPoint x: 654, startPoint y: 359, endPoint x: 581, endPoint y: 359, distance: 72.9
click at [583, 363] on label "procesors" at bounding box center [821, 373] width 504 height 38
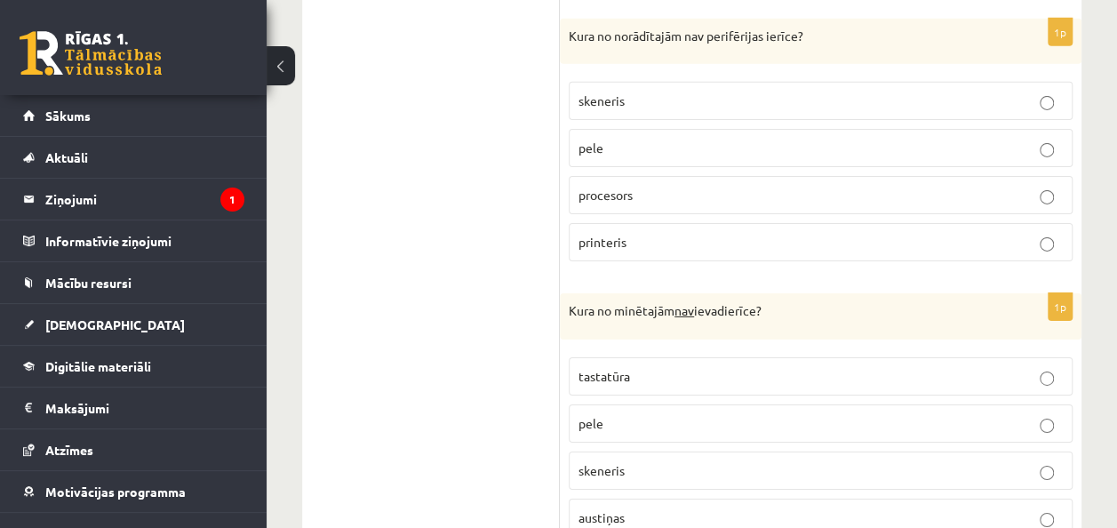
scroll to position [2932, 0]
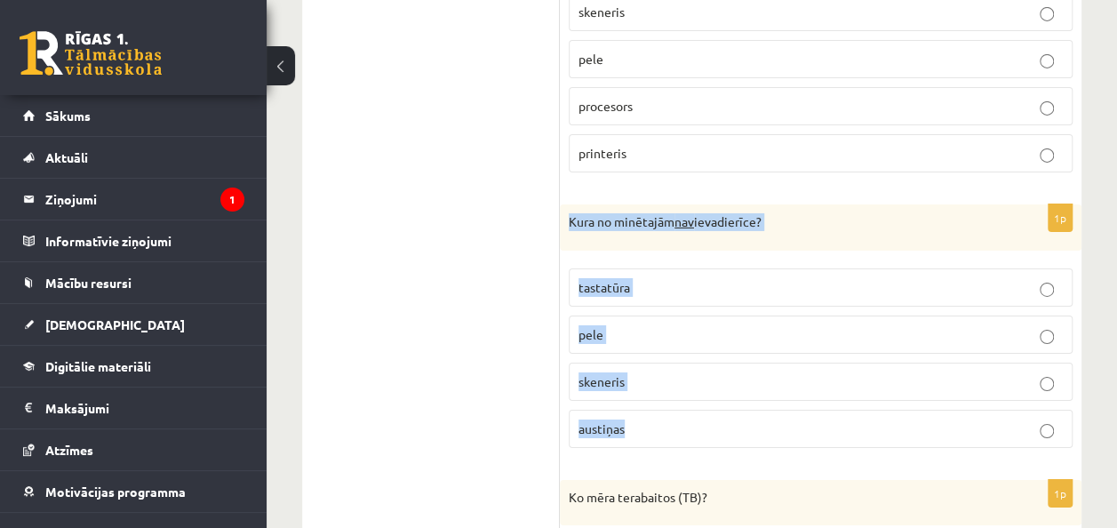
drag, startPoint x: 569, startPoint y: 199, endPoint x: 874, endPoint y: 398, distance: 364.7
click at [874, 398] on div "1p Kura no minētajām nav ievadierīce? tastatūra pele skeneris austiņas" at bounding box center [821, 333] width 522 height 258
copy div "Kura no minētajām nav ievadierīce? tastatūra pele skeneris austiņas"
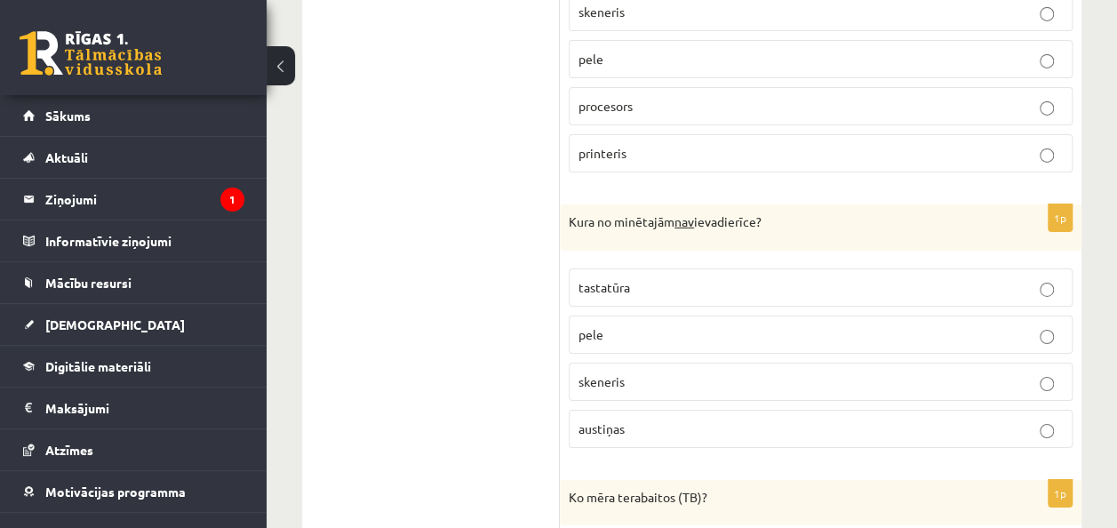
click at [491, 273] on ul "1. daļa - Tests 2. daļa - Darbs ar teksta apstrādes lietotni 3. daļa - Mājas da…" at bounding box center [440, 178] width 240 height 5003
click at [645, 419] on p "austiņas" at bounding box center [820, 428] width 484 height 19
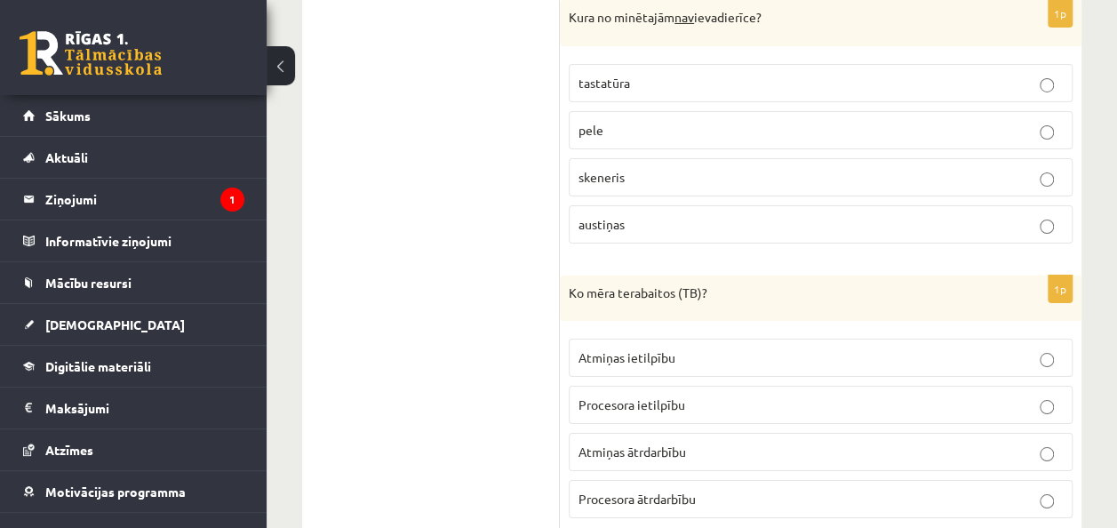
scroll to position [3199, 0]
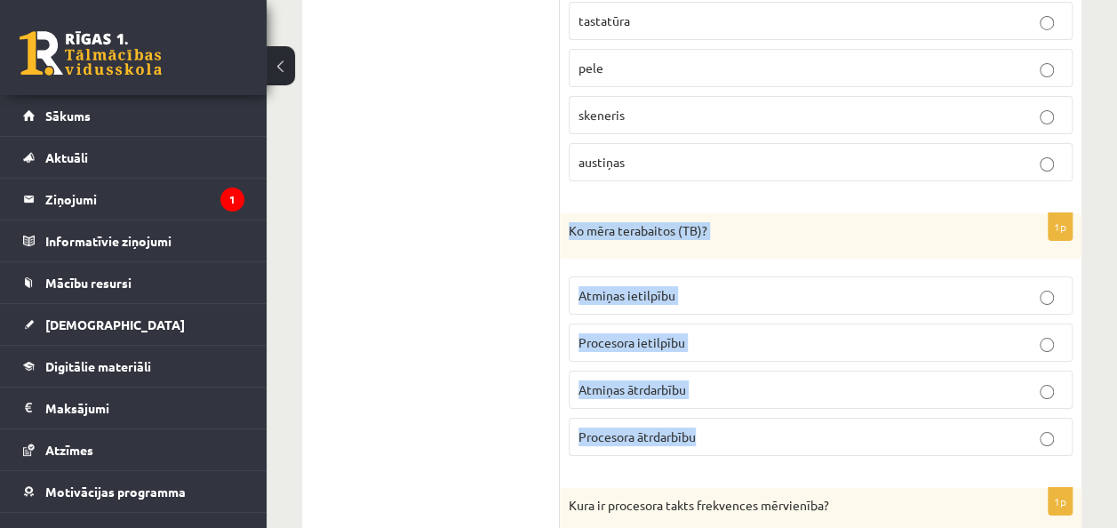
drag, startPoint x: 569, startPoint y: 203, endPoint x: 825, endPoint y: 389, distance: 316.7
click at [825, 389] on div "1p Ko mēra terabaitos (TB)? Atmiņas ietilpību Procesora ietilpību Atmiņas ātrda…" at bounding box center [821, 342] width 522 height 258
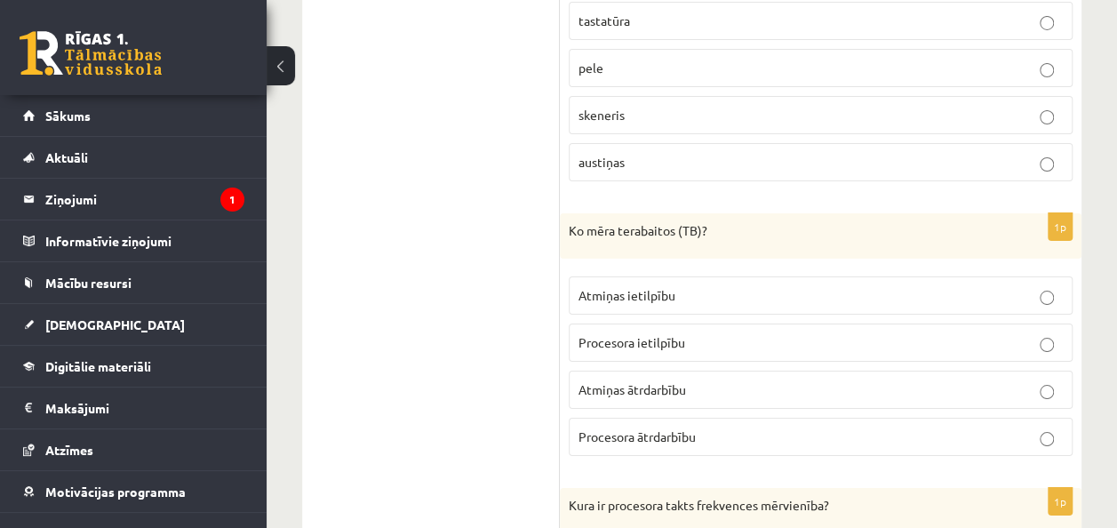
click at [562, 283] on div "1p Ko mēra terabaitos (TB)? Atmiņas ietilpību Procesora ietilpību Atmiņas ātrda…" at bounding box center [821, 342] width 522 height 258
click at [572, 277] on label "Atmiņas ietilpību" at bounding box center [821, 295] width 504 height 38
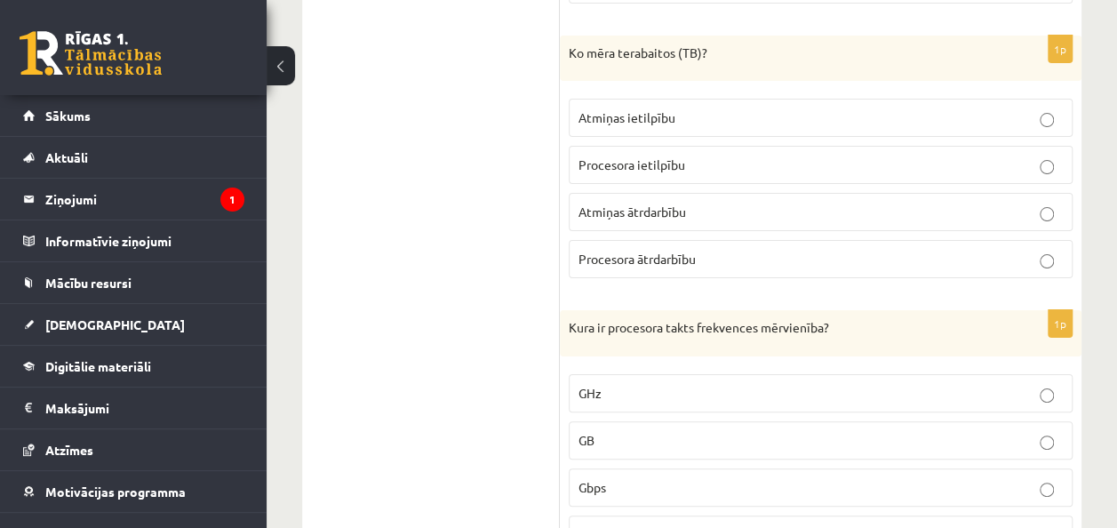
scroll to position [3465, 0]
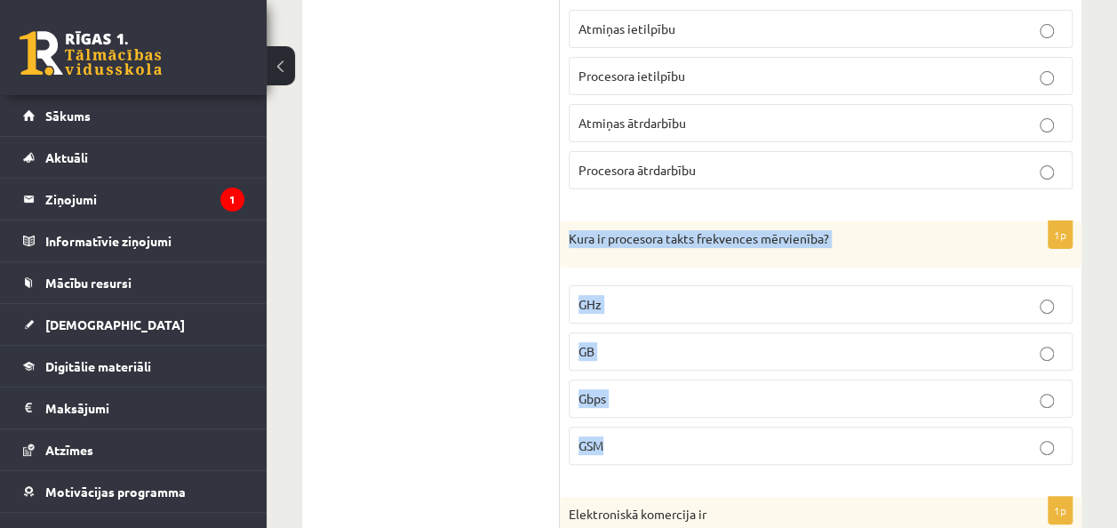
drag, startPoint x: 569, startPoint y: 212, endPoint x: 713, endPoint y: 402, distance: 238.5
click at [713, 402] on div "1p Kura ir procesora takts frekvences mērvienība? GHz GB Gbps GSM" at bounding box center [821, 350] width 522 height 258
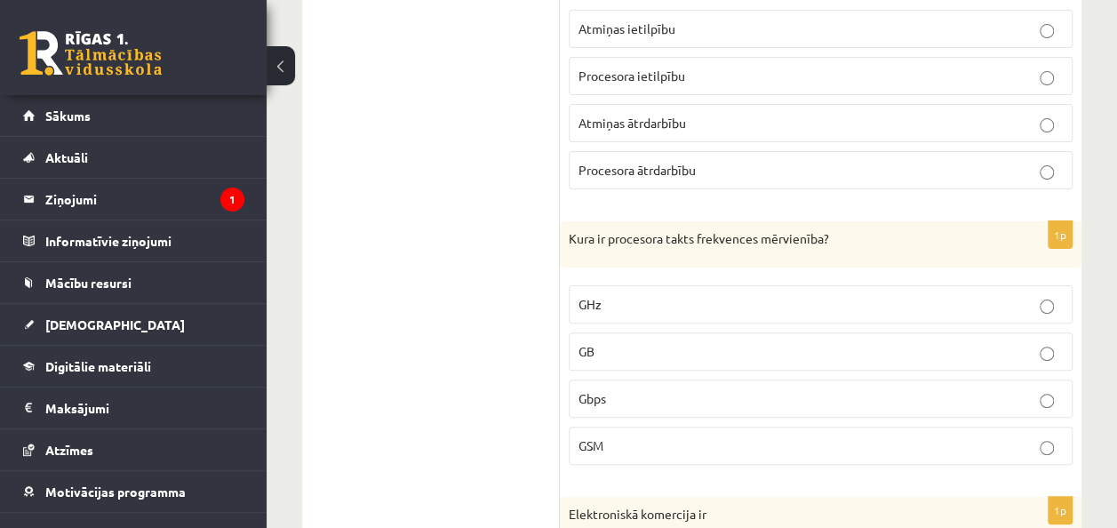
click at [672, 295] on p "GHz" at bounding box center [820, 304] width 484 height 19
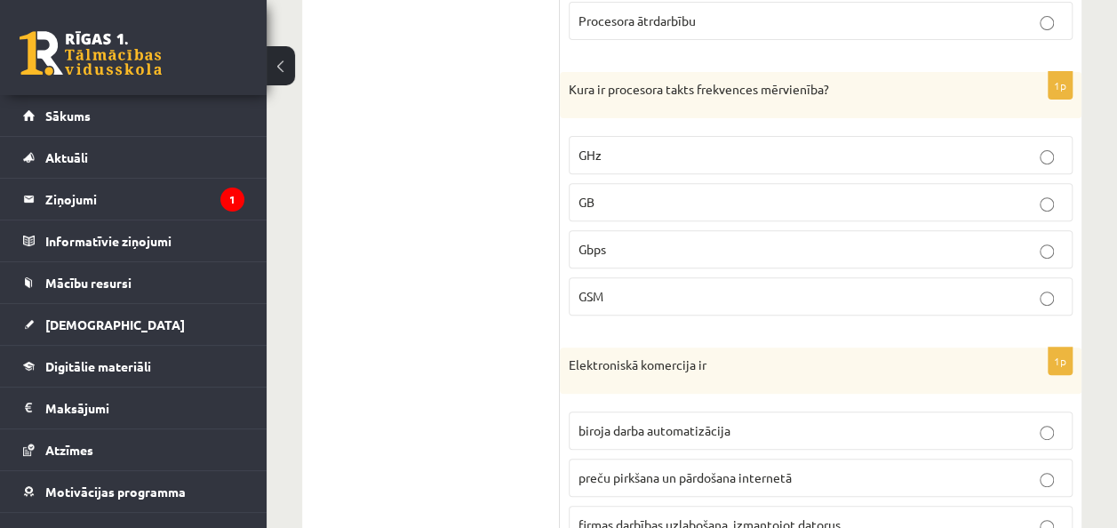
scroll to position [3732, 0]
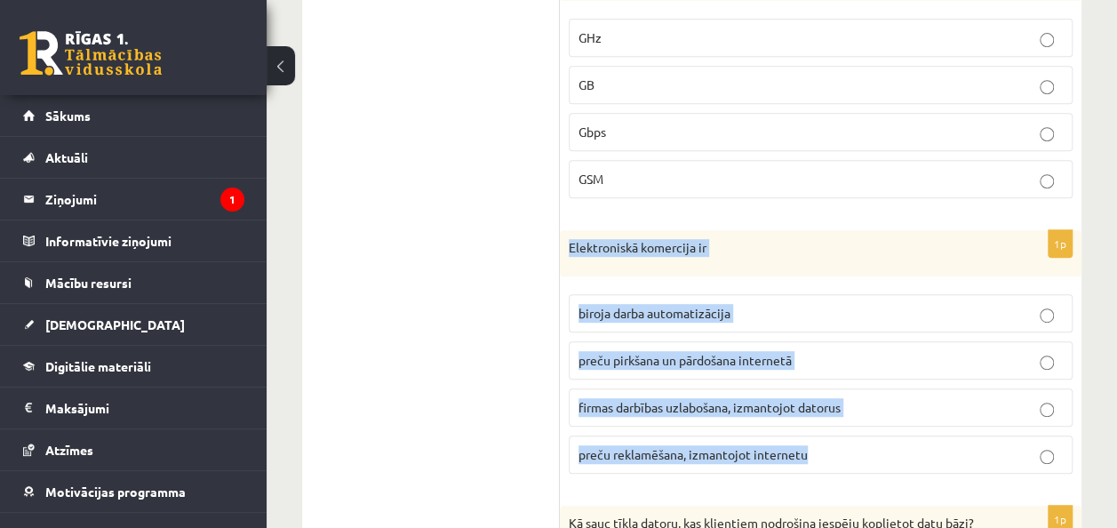
drag, startPoint x: 567, startPoint y: 216, endPoint x: 823, endPoint y: 434, distance: 336.0
click at [823, 434] on div "1p Elektroniskā komercija ir biroja darba automatizācija preču pirkšana un pārd…" at bounding box center [821, 359] width 522 height 258
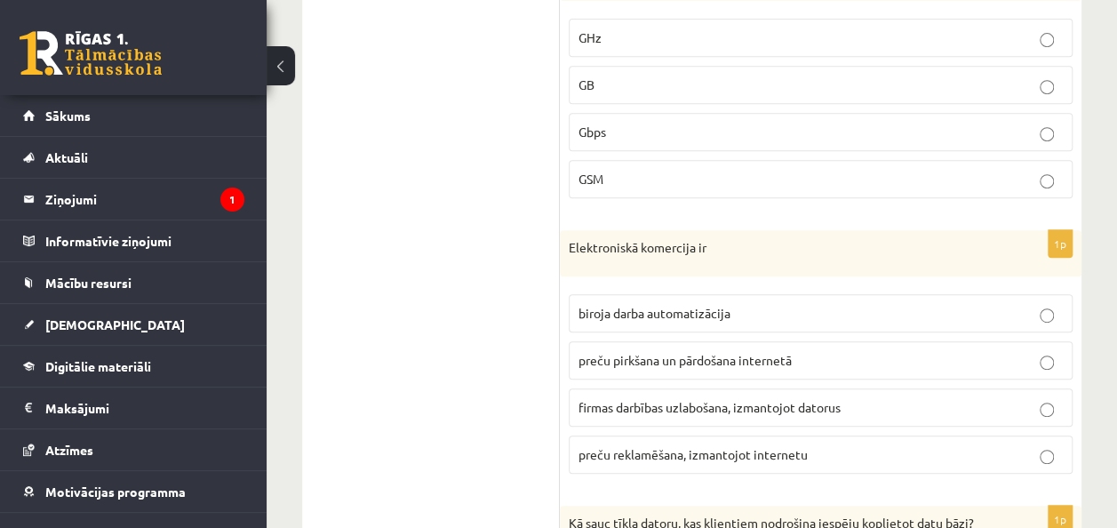
click at [665, 352] on span "preču pirkšana un pārdošana internetā" at bounding box center [684, 360] width 213 height 16
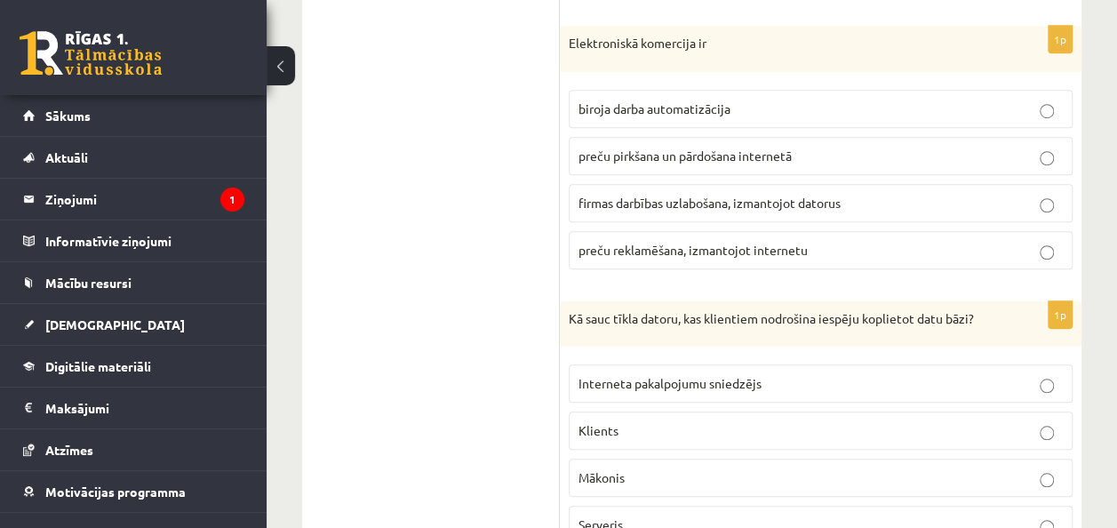
scroll to position [4087, 0]
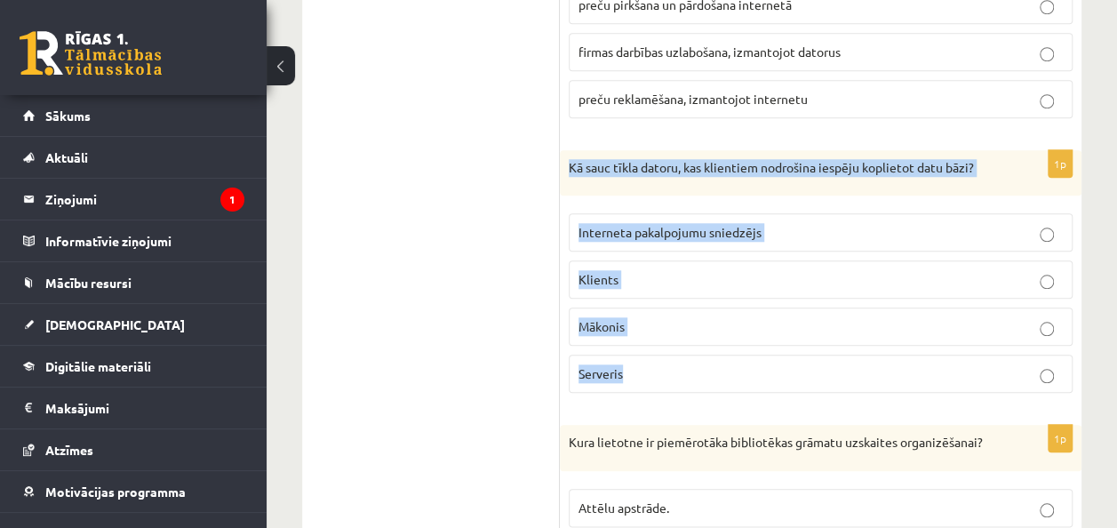
drag, startPoint x: 570, startPoint y: 133, endPoint x: 643, endPoint y: 326, distance: 206.1
click at [643, 326] on div "1p Kā sauc tīkla datoru, kas klientiem nodrošina iespēju koplietot datu bāzi? I…" at bounding box center [821, 279] width 522 height 258
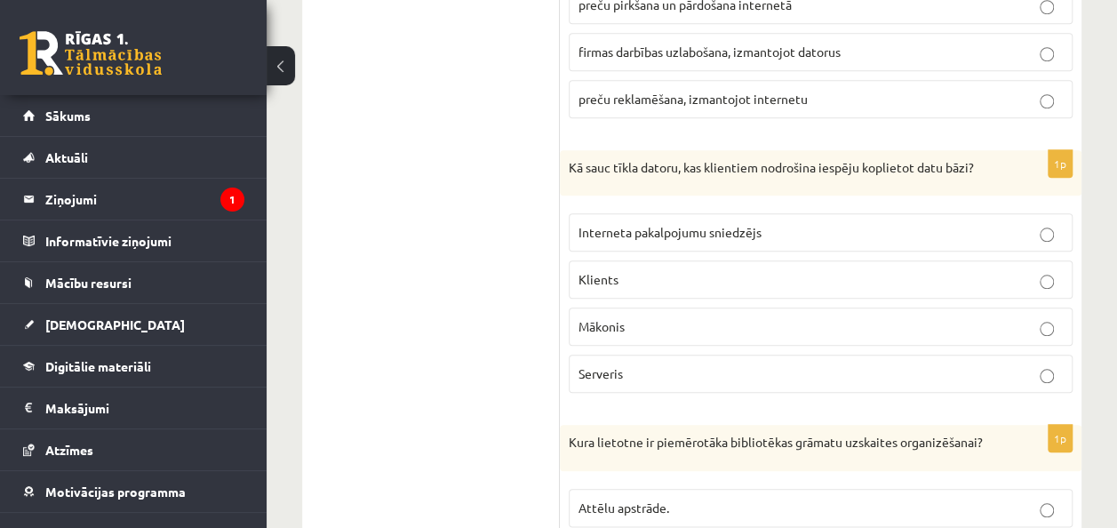
click at [666, 355] on label "Serveris" at bounding box center [821, 374] width 504 height 38
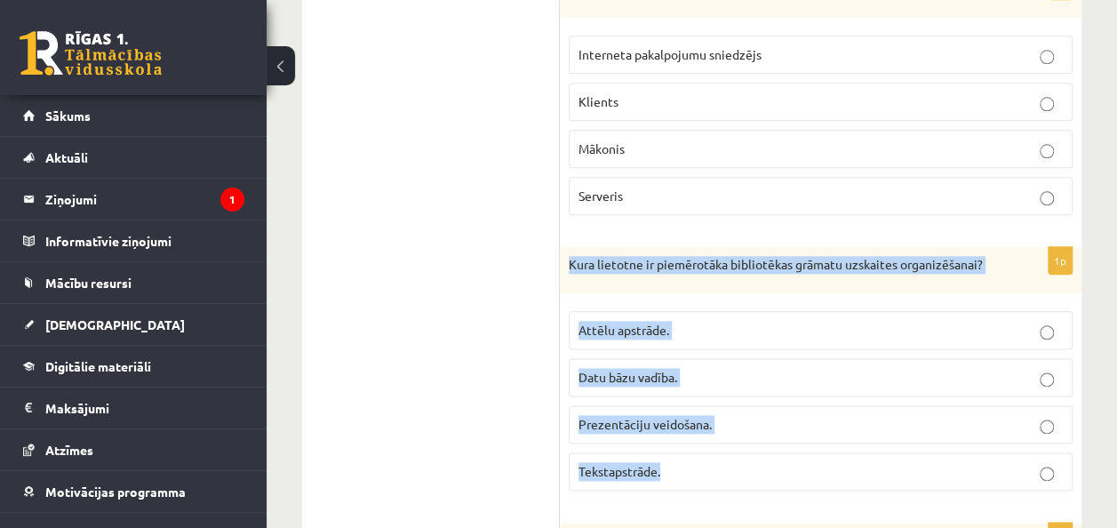
drag, startPoint x: 566, startPoint y: 227, endPoint x: 681, endPoint y: 474, distance: 272.3
click at [681, 474] on div "1p Kura lietotne ir piemērotāka bibliotēkas grāmatu uzskaites organizēšanai? At…" at bounding box center [821, 376] width 522 height 258
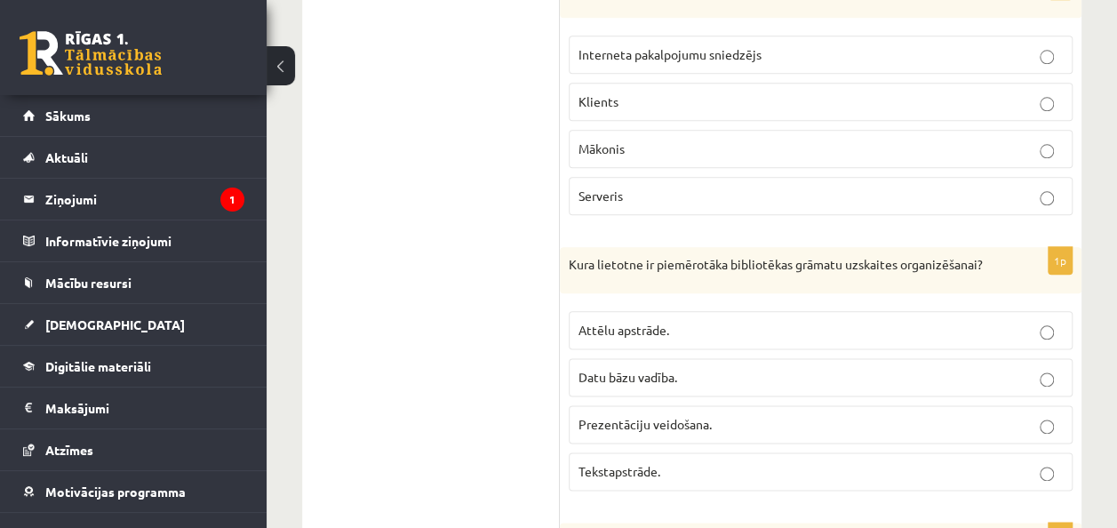
click at [675, 369] on span "Datu bāzu vadība." at bounding box center [627, 377] width 99 height 16
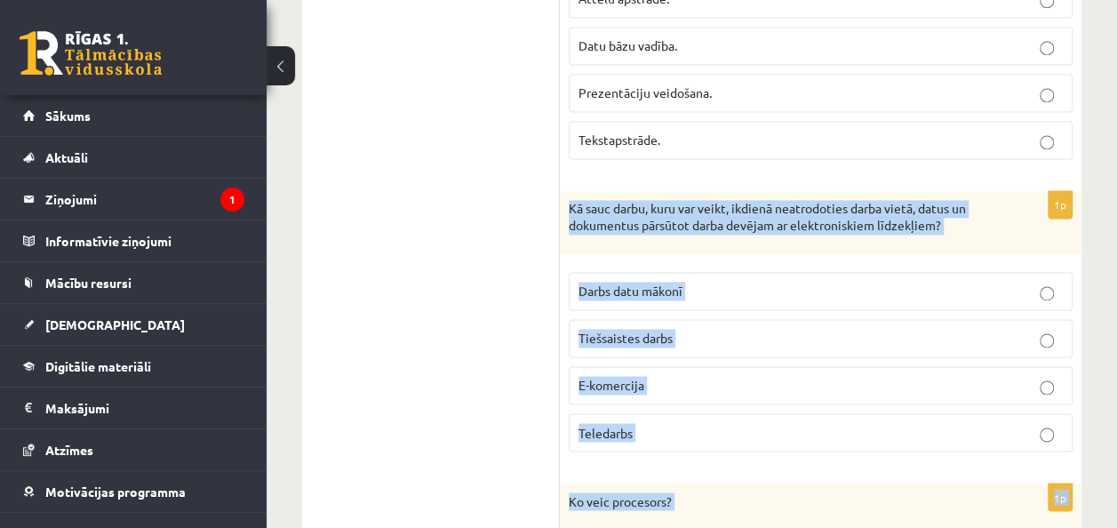
scroll to position [4610, 0]
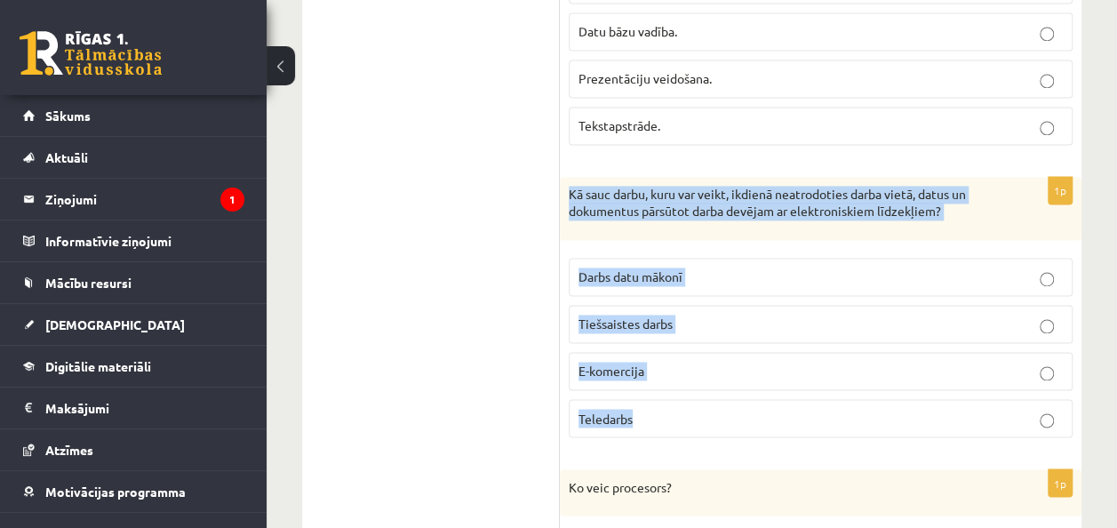
drag, startPoint x: 569, startPoint y: 254, endPoint x: 671, endPoint y: 413, distance: 189.0
click at [671, 413] on div "1p Kā sauc darbu, kuru var veikt, ikdienā neatrodoties darba vietā, datus un do…" at bounding box center [821, 314] width 522 height 275
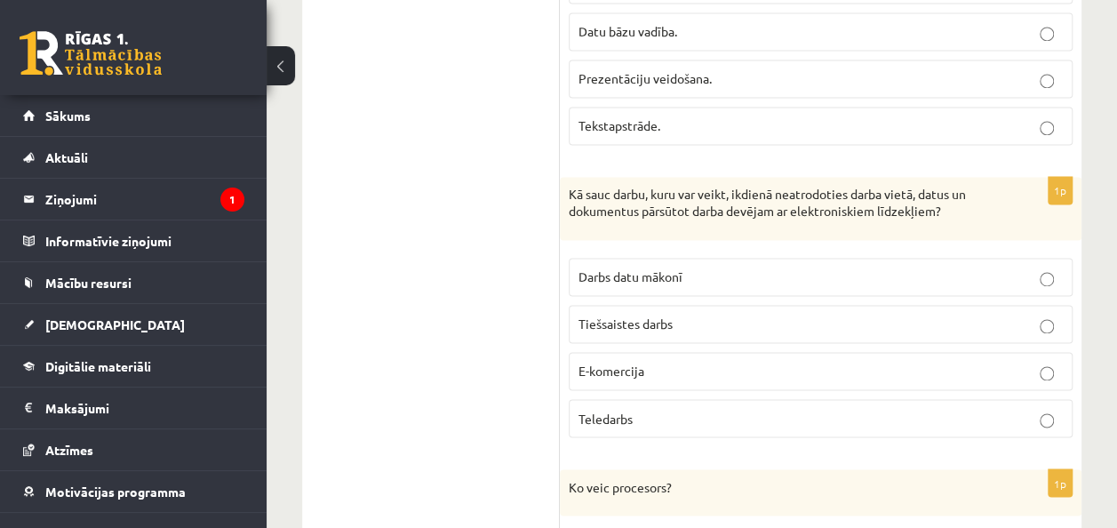
click at [677, 409] on p "Teledarbs" at bounding box center [820, 418] width 484 height 19
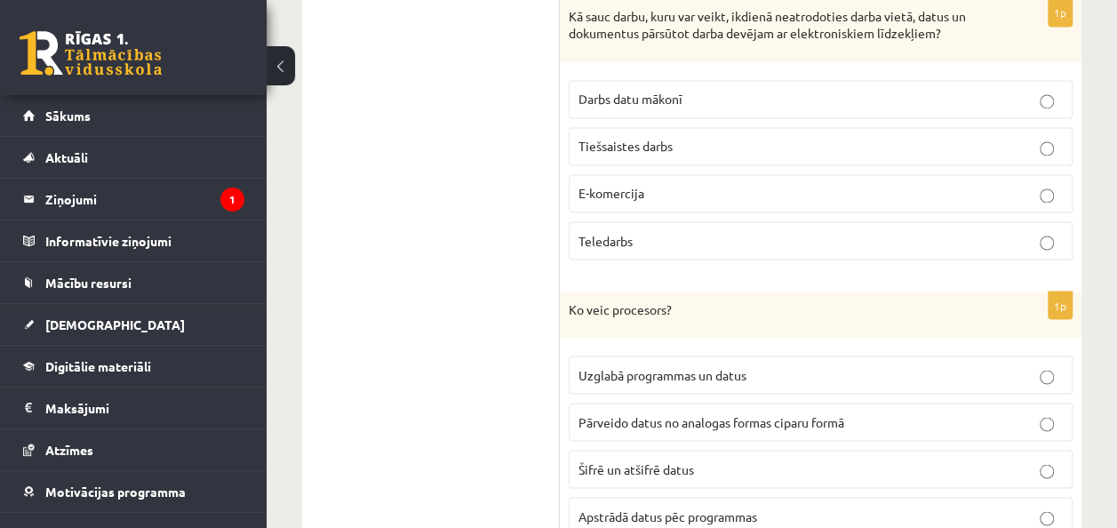
scroll to position [4877, 0]
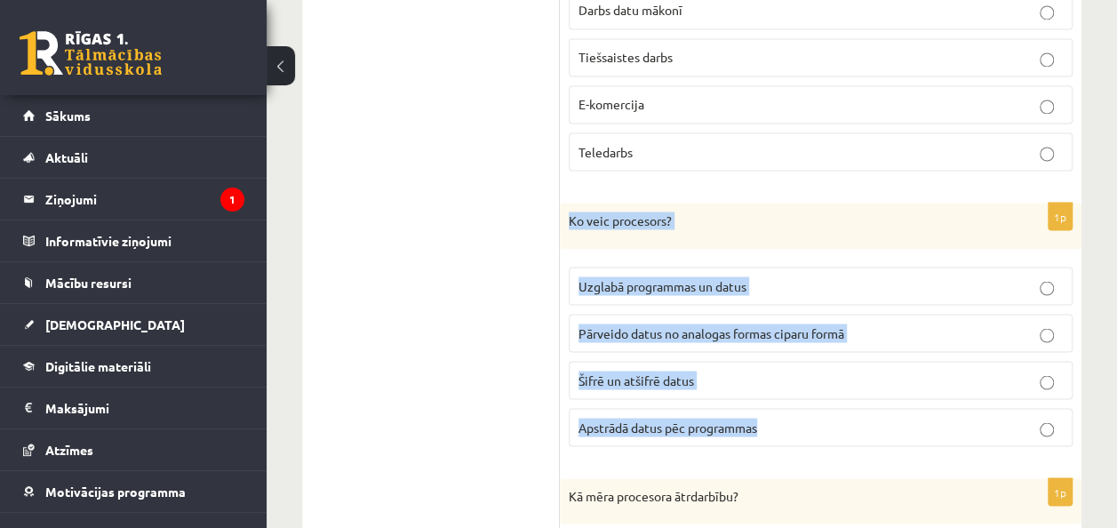
drag, startPoint x: 570, startPoint y: 200, endPoint x: 831, endPoint y: 397, distance: 326.6
click at [831, 397] on div "1p Ko veic procesors? Uzglabā programmas un datus Pārveido datus no analogas fo…" at bounding box center [821, 332] width 522 height 258
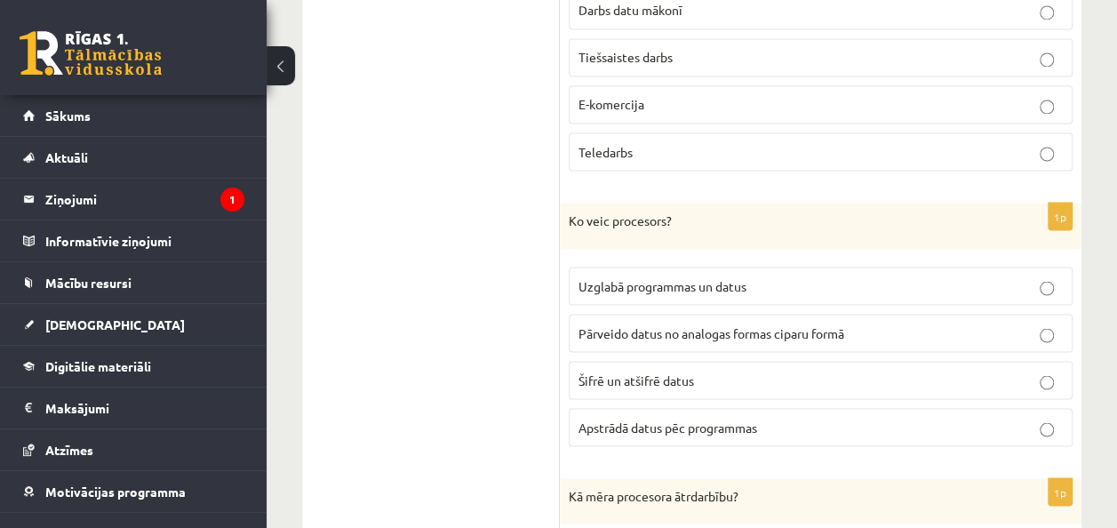
click at [693, 416] on label "Apstrādā datus pēc programmas" at bounding box center [821, 427] width 504 height 38
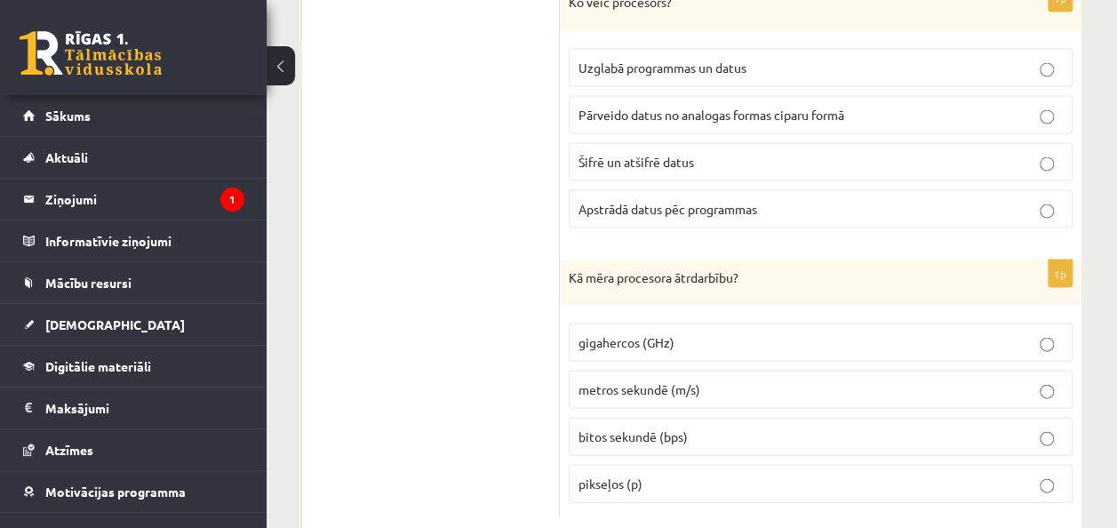
scroll to position [5112, 0]
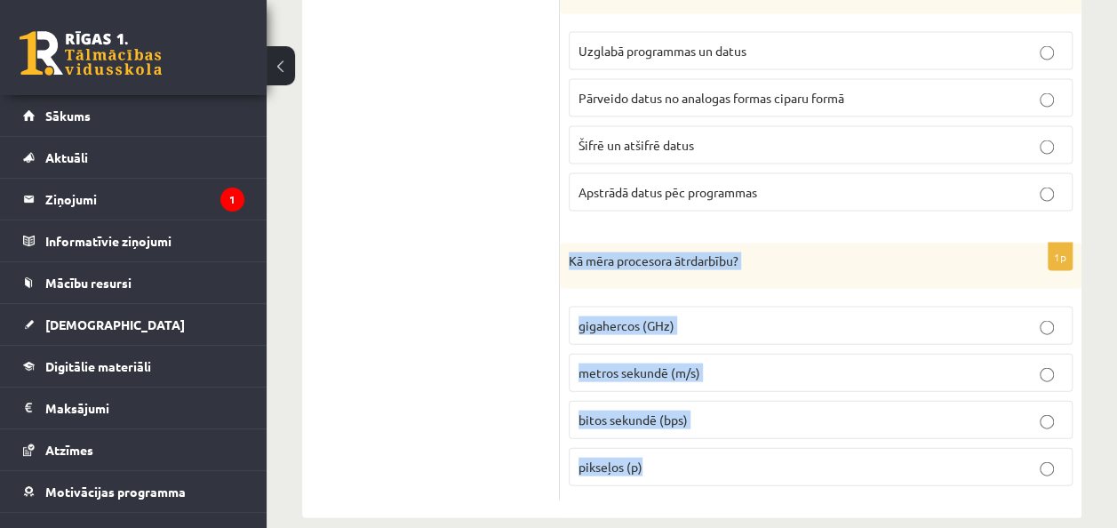
drag, startPoint x: 570, startPoint y: 235, endPoint x: 691, endPoint y: 453, distance: 249.0
click at [691, 453] on div "1p Kā mēra procesora ātrdarbību? gigahercos (GHz) metros sekundē (m/s) bitos se…" at bounding box center [821, 372] width 522 height 258
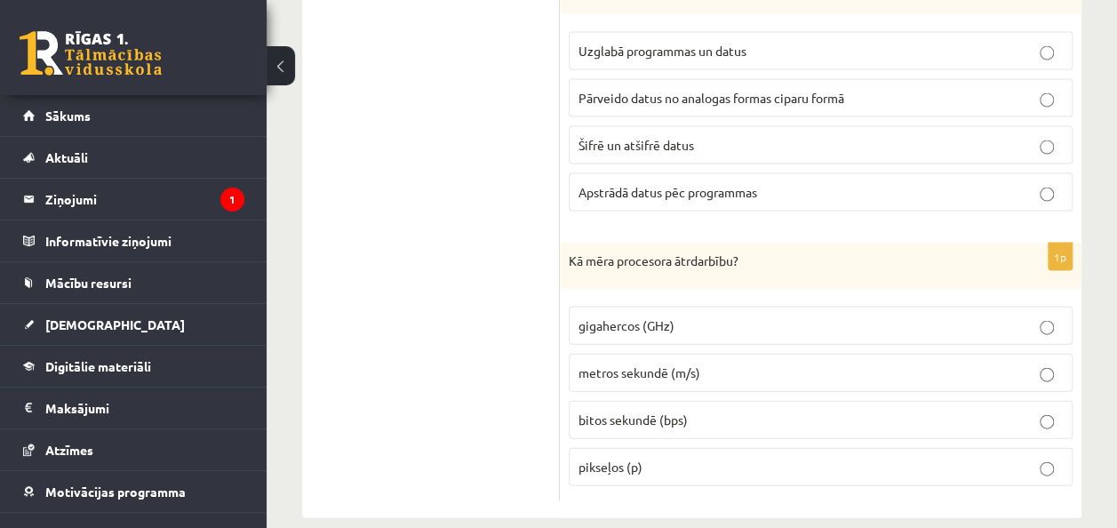
click at [698, 316] on p "gigahercos (GHz)" at bounding box center [820, 325] width 484 height 19
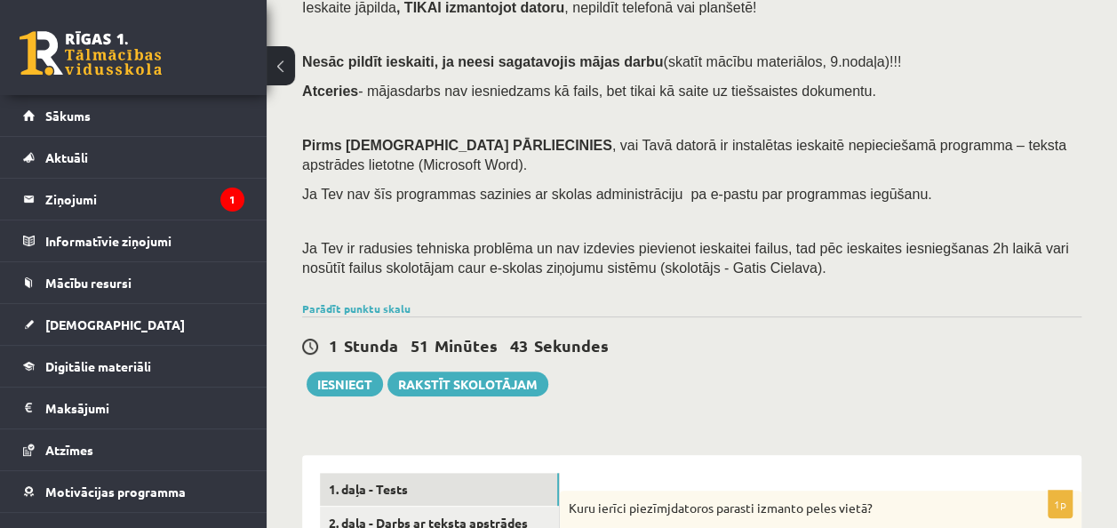
scroll to position [314, 0]
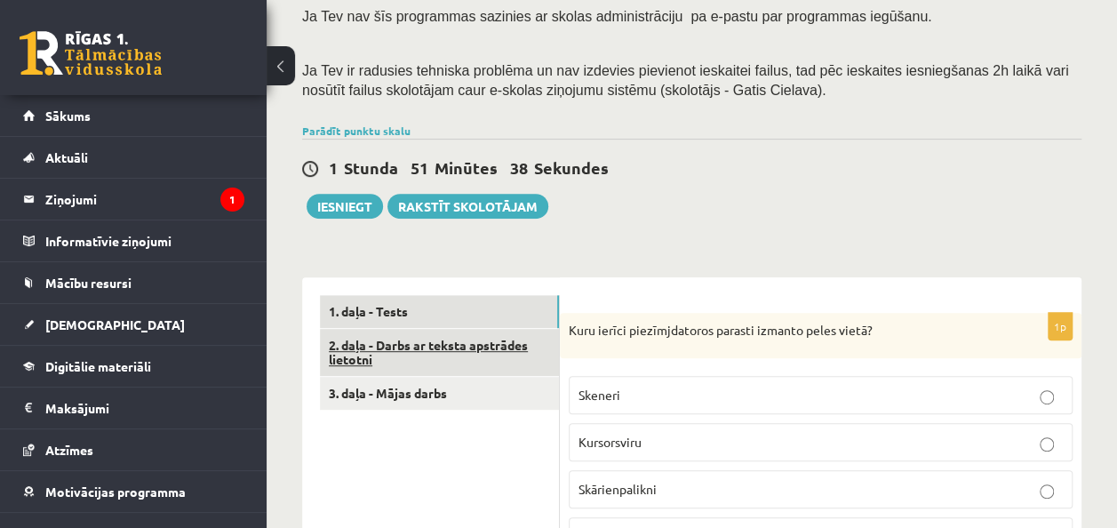
click at [477, 347] on link "2. daļa - Darbs ar teksta apstrādes lietotni" at bounding box center [439, 353] width 239 height 48
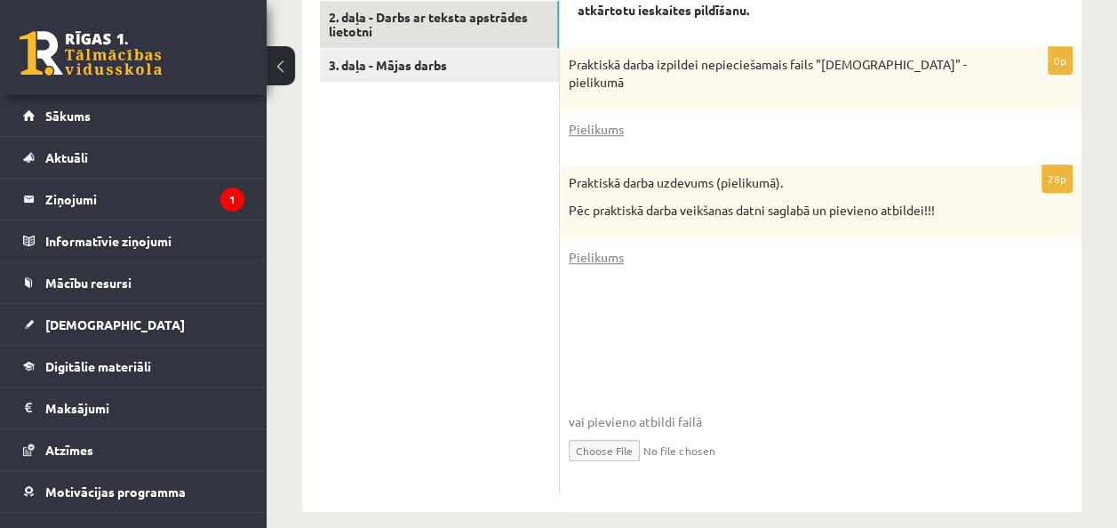
scroll to position [662, 0]
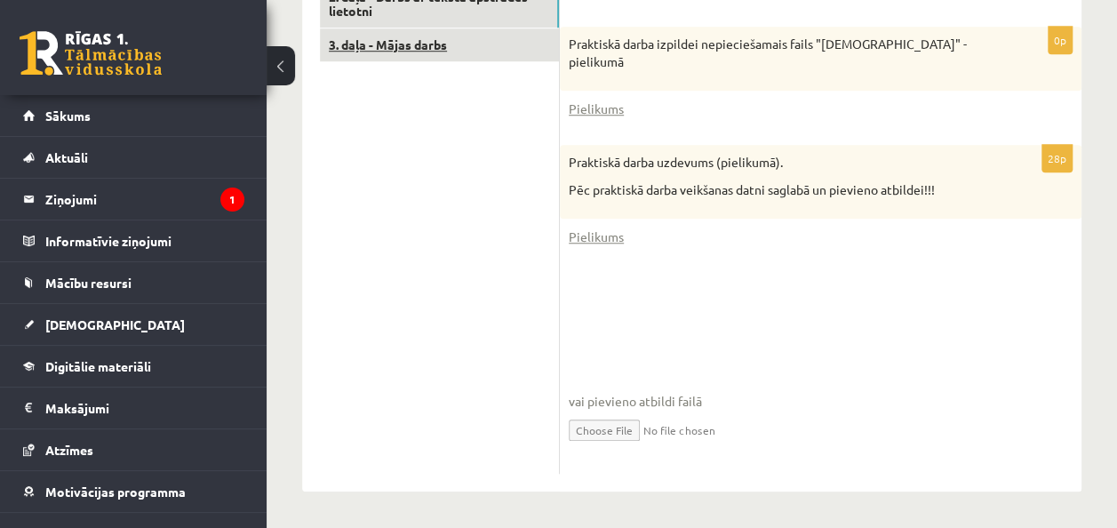
click at [407, 40] on link "3. daļa - Mājas darbs" at bounding box center [439, 44] width 239 height 33
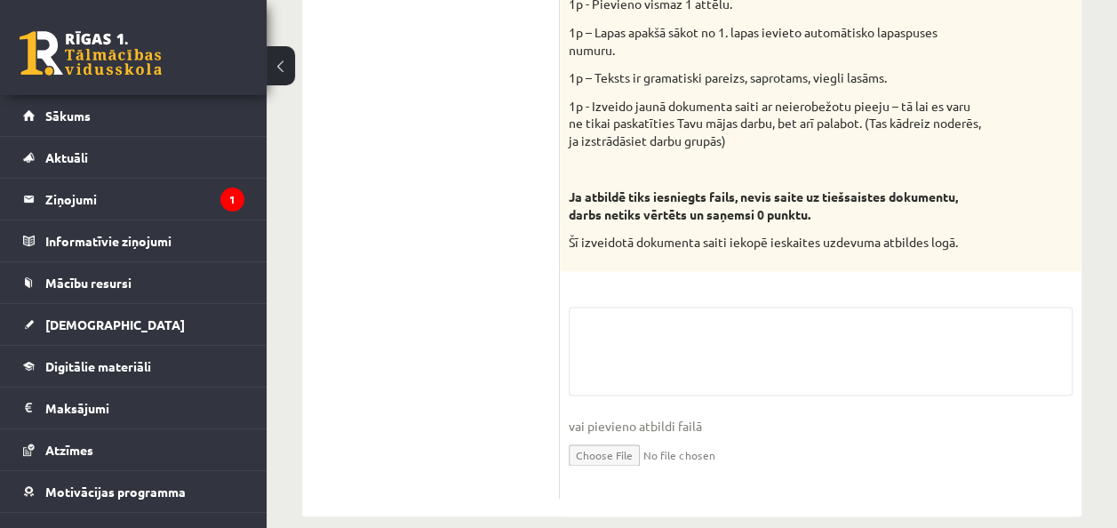
scroll to position [1105, 0]
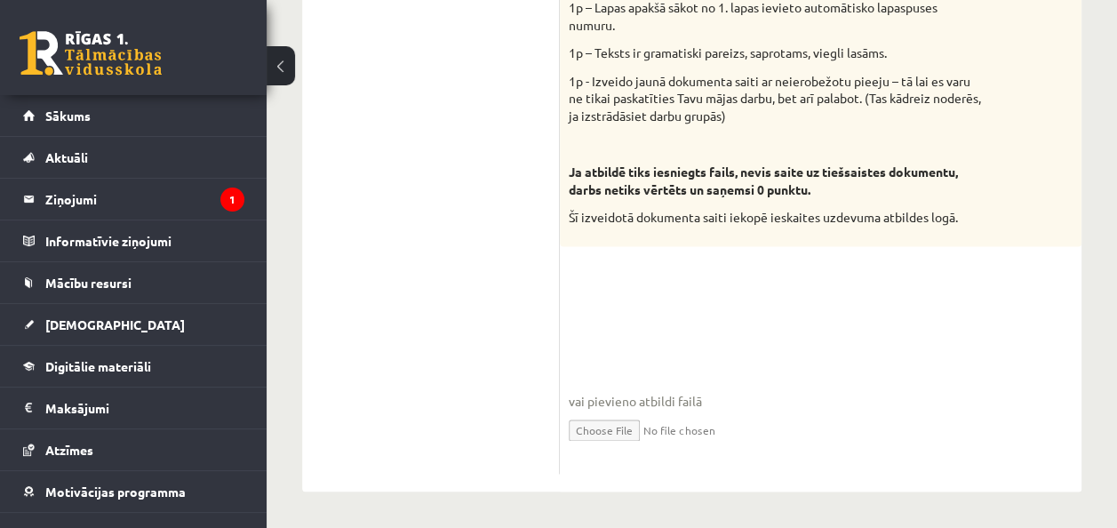
click at [636, 318] on fieldset "vai pievieno atbildi failā Iesniegtā atbilde" at bounding box center [821, 373] width 504 height 183
click at [634, 399] on span "vai pievieno atbildi failā" at bounding box center [821, 401] width 504 height 19
click at [634, 426] on input "file" at bounding box center [821, 428] width 504 height 36
drag, startPoint x: 693, startPoint y: 266, endPoint x: 660, endPoint y: 256, distance: 34.3
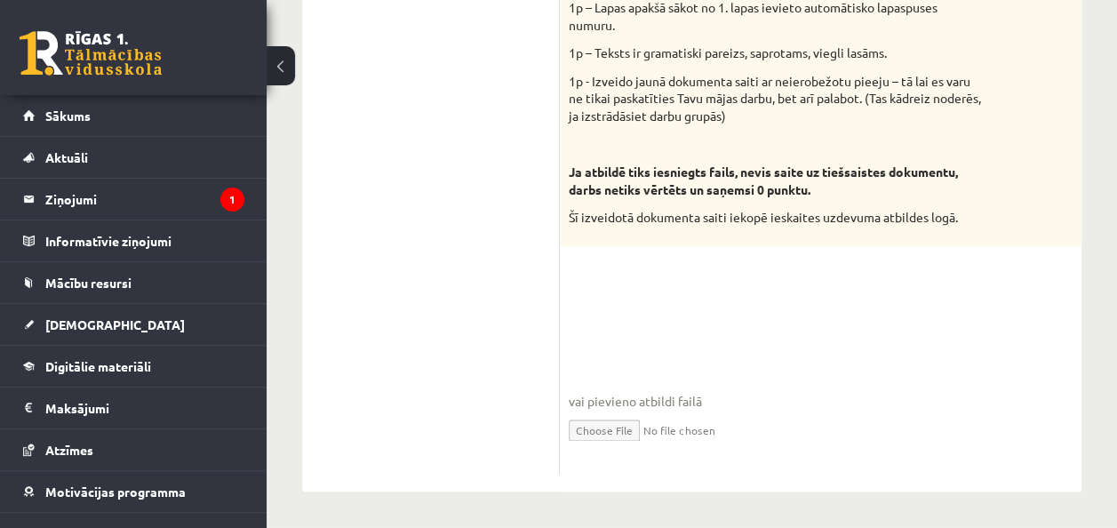
drag, startPoint x: 610, startPoint y: 254, endPoint x: 594, endPoint y: 295, distance: 44.2
click at [593, 296] on fieldset "vai pievieno atbildi failā Iesniegtā atbilde" at bounding box center [821, 373] width 504 height 183
drag, startPoint x: 610, startPoint y: 286, endPoint x: 649, endPoint y: 398, distance: 118.6
click at [649, 398] on span "vai pievieno atbildi failā" at bounding box center [821, 401] width 504 height 19
drag, startPoint x: 649, startPoint y: 398, endPoint x: 849, endPoint y: 465, distance: 211.6
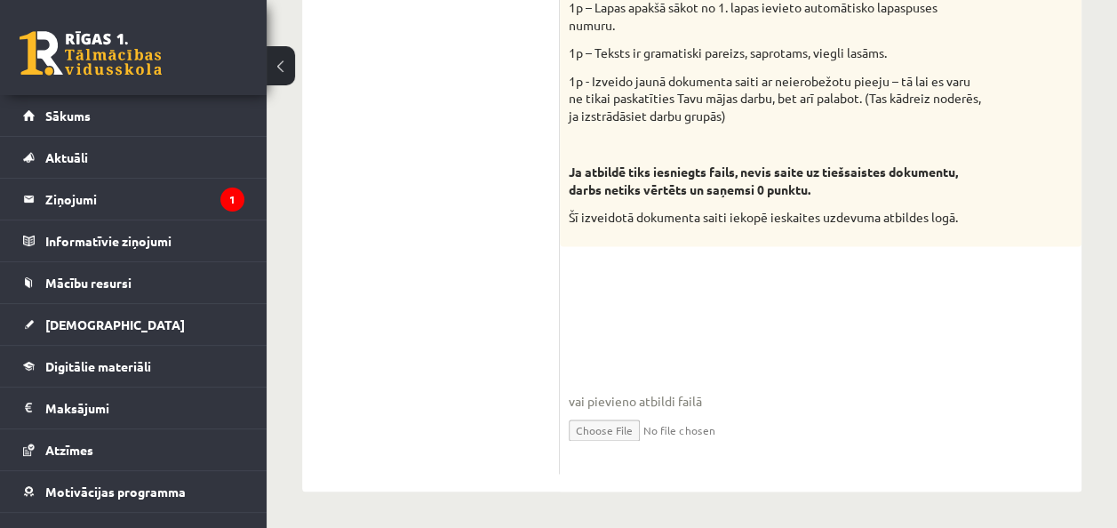
drag, startPoint x: 650, startPoint y: 396, endPoint x: 626, endPoint y: 402, distance: 24.6
click at [626, 402] on span "vai pievieno atbildi failā" at bounding box center [821, 401] width 504 height 19
click at [640, 434] on input "file" at bounding box center [821, 428] width 504 height 36
drag, startPoint x: 666, startPoint y: 396, endPoint x: 816, endPoint y: 431, distance: 153.2
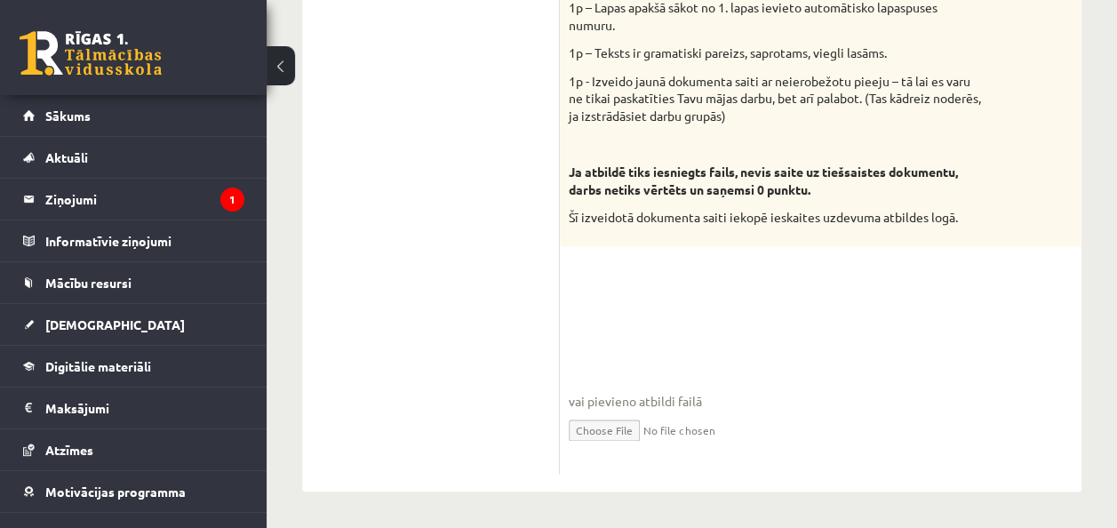
click at [816, 430] on input "file" at bounding box center [821, 428] width 504 height 36
drag, startPoint x: 646, startPoint y: 398, endPoint x: 613, endPoint y: 402, distance: 33.1
click at [613, 402] on span "vai pievieno atbildi failā" at bounding box center [821, 401] width 504 height 19
drag, startPoint x: 670, startPoint y: 295, endPoint x: 582, endPoint y: 299, distance: 88.0
click at [582, 299] on fieldset "vai pievieno atbildi failā Iesniegtā atbilde" at bounding box center [821, 373] width 504 height 183
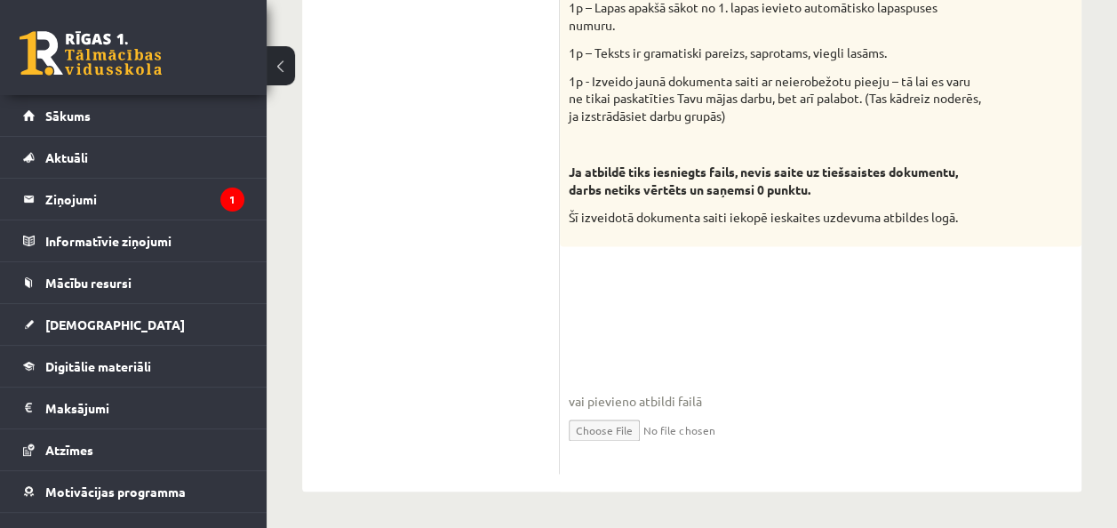
click at [582, 297] on fieldset "vai pievieno atbildi failā Iesniegtā atbilde" at bounding box center [821, 373] width 504 height 183
drag, startPoint x: 570, startPoint y: 400, endPoint x: 697, endPoint y: 394, distance: 127.2
click at [697, 394] on span "vai pievieno atbildi failā" at bounding box center [821, 401] width 504 height 19
drag, startPoint x: 697, startPoint y: 394, endPoint x: 659, endPoint y: 379, distance: 40.6
click at [659, 379] on fieldset "vai pievieno atbildi failā Iesniegtā atbilde" at bounding box center [821, 373] width 504 height 183
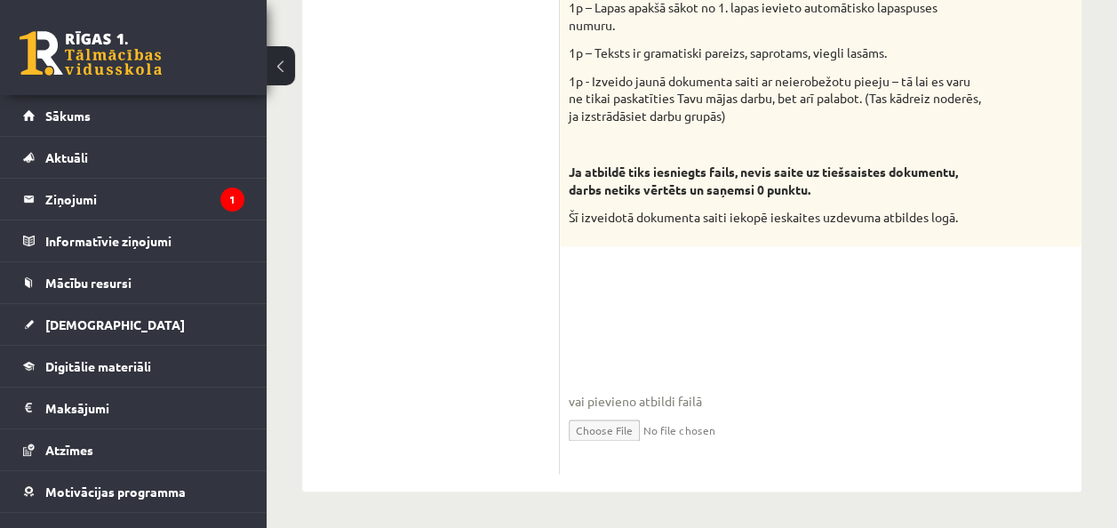
click at [688, 363] on fieldset "vai pievieno atbildi failā Iesniegtā atbilde" at bounding box center [821, 373] width 504 height 183
click at [700, 402] on span "vai pievieno atbildi failā" at bounding box center [821, 401] width 504 height 19
drag, startPoint x: 700, startPoint y: 402, endPoint x: 649, endPoint y: 283, distance: 128.9
click at [609, 431] on input "file" at bounding box center [821, 428] width 504 height 36
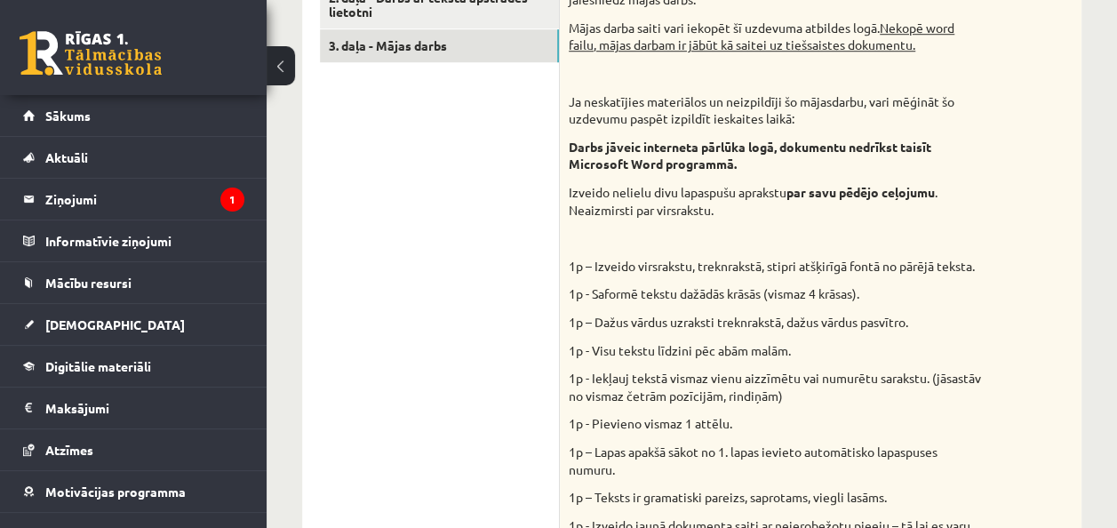
scroll to position [394, 0]
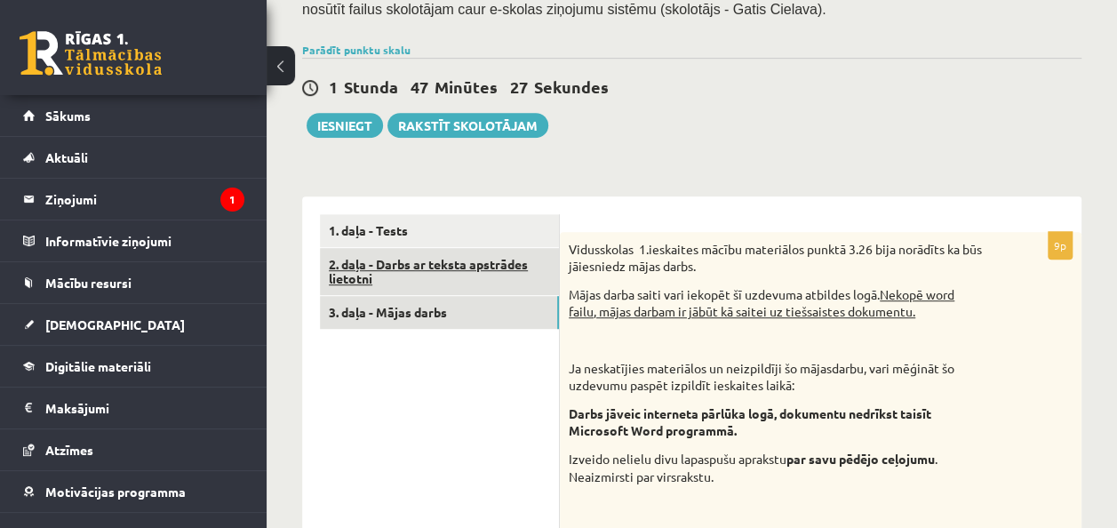
click at [391, 271] on link "2. daļa - Darbs ar teksta apstrādes lietotni" at bounding box center [439, 272] width 239 height 48
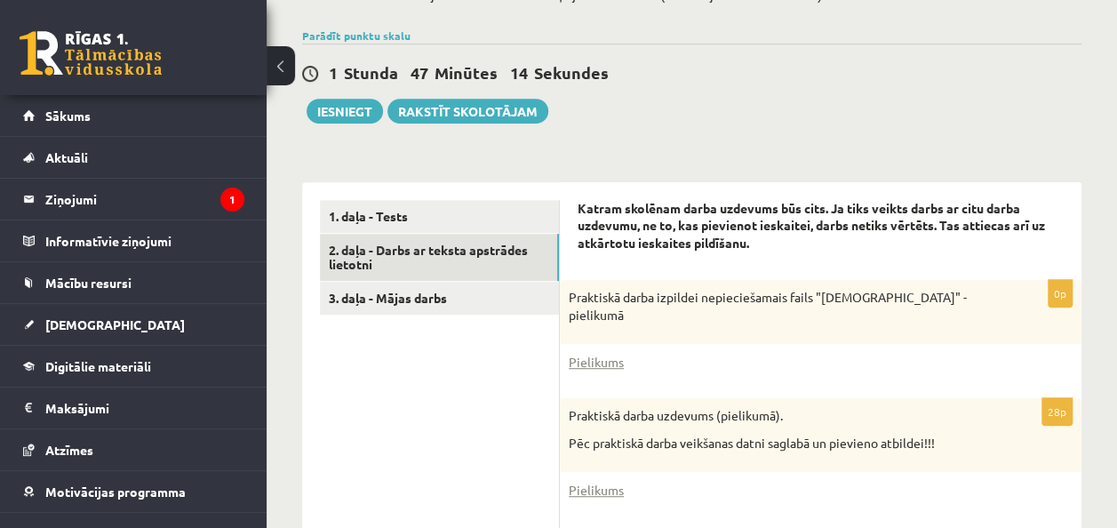
scroll to position [483, 0]
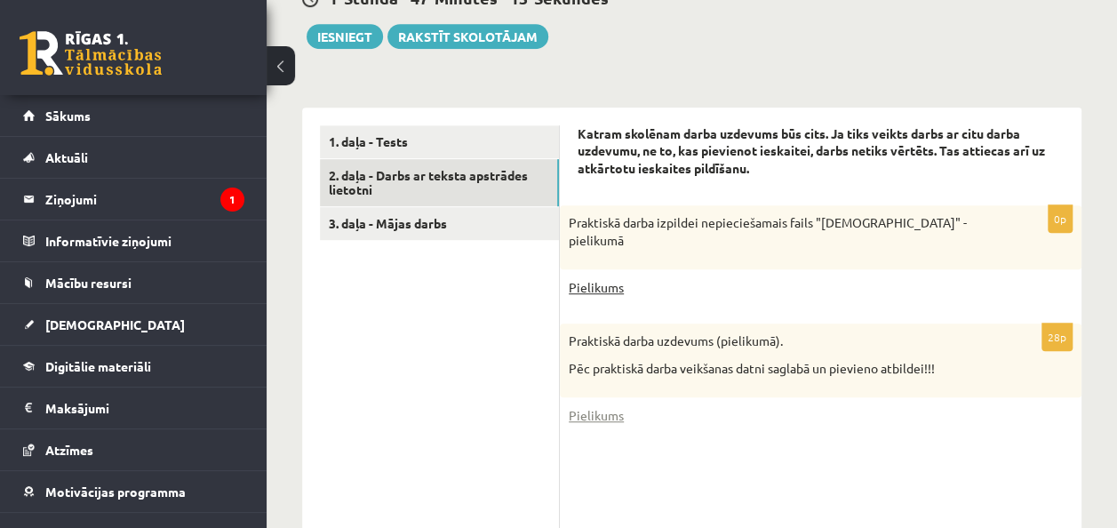
click at [618, 284] on link "Pielikums" at bounding box center [596, 287] width 55 height 19
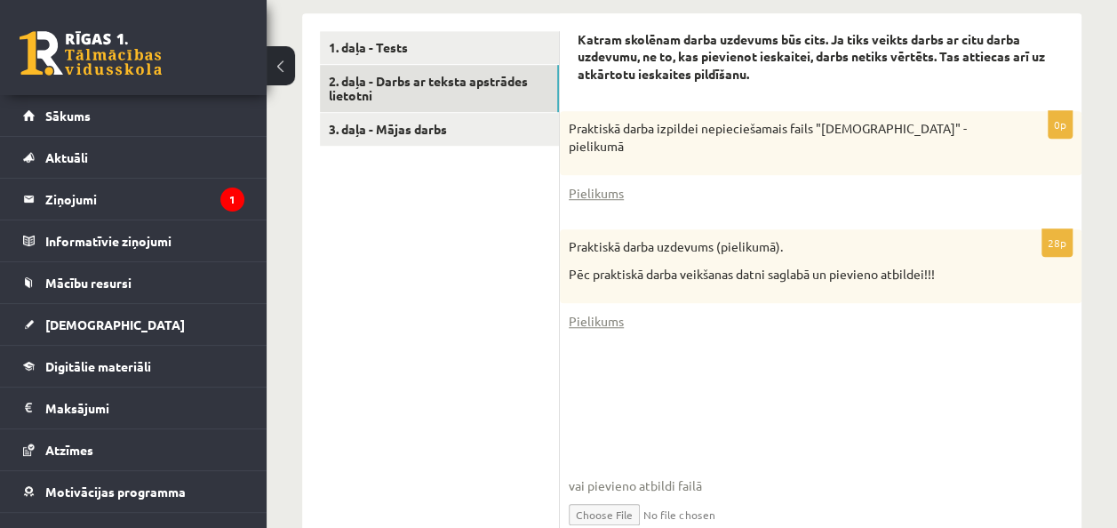
scroll to position [662, 0]
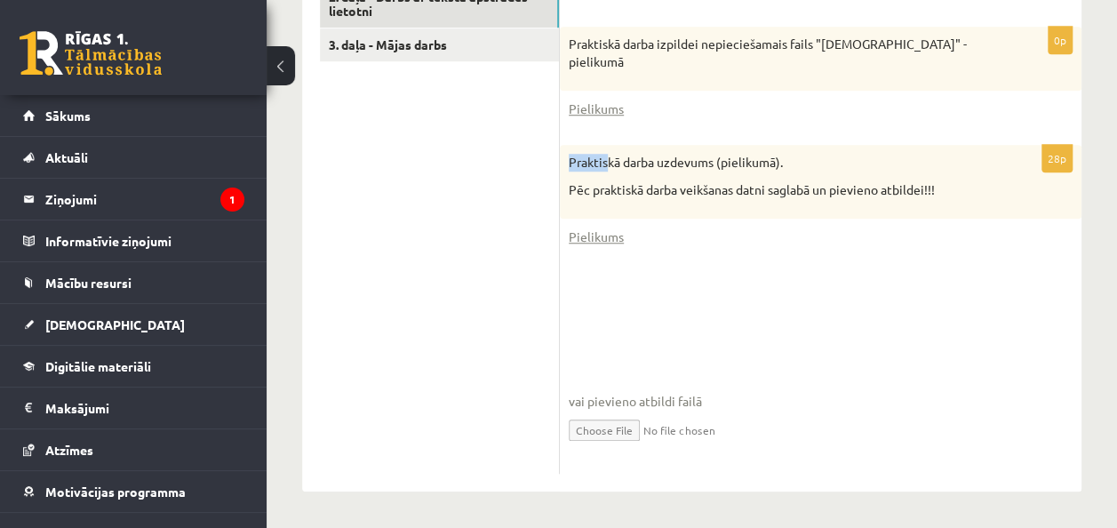
drag, startPoint x: 567, startPoint y: 157, endPoint x: 608, endPoint y: 158, distance: 40.9
click at [608, 158] on div "Praktiskā darba uzdevums (pielikumā). Pēc praktiskā darba veikšanas datni sagla…" at bounding box center [821, 182] width 522 height 74
drag, startPoint x: 608, startPoint y: 158, endPoint x: 648, endPoint y: 240, distance: 91.0
click at [650, 237] on div "Pielikums" at bounding box center [821, 236] width 504 height 19
click at [575, 236] on link "Pielikums" at bounding box center [596, 236] width 55 height 19
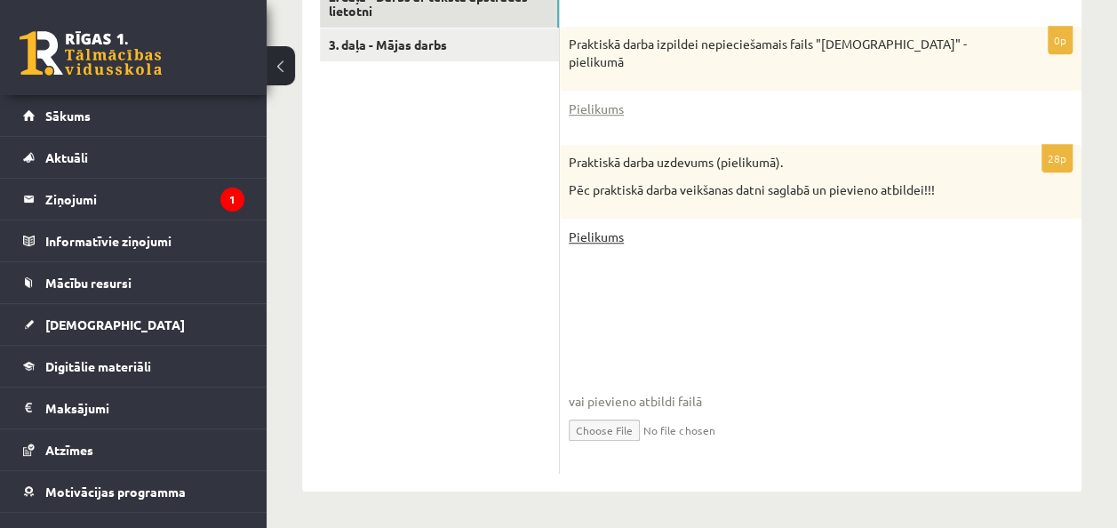
click at [610, 235] on link "Pielikums" at bounding box center [596, 236] width 55 height 19
click at [610, 231] on link "Pielikums" at bounding box center [596, 236] width 55 height 19
click at [617, 106] on link "Pielikums" at bounding box center [596, 109] width 55 height 19
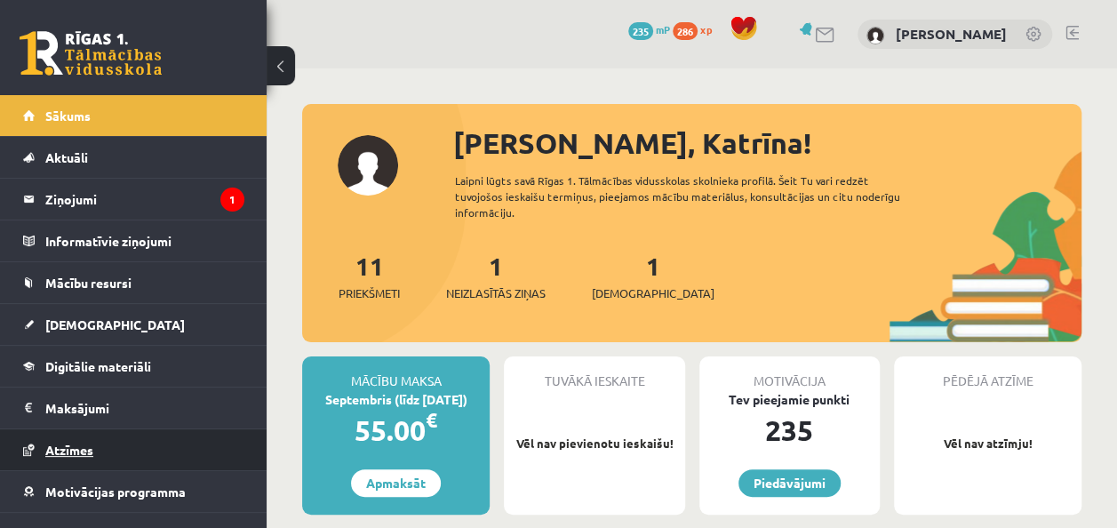
scroll to position [64, 0]
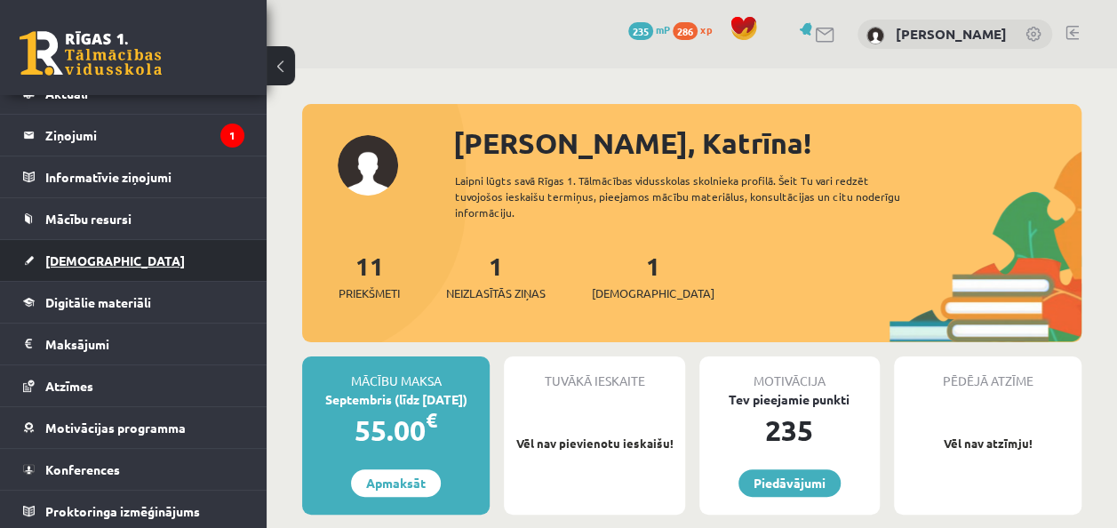
click at [89, 258] on span "[DEMOGRAPHIC_DATA]" at bounding box center [114, 260] width 139 height 16
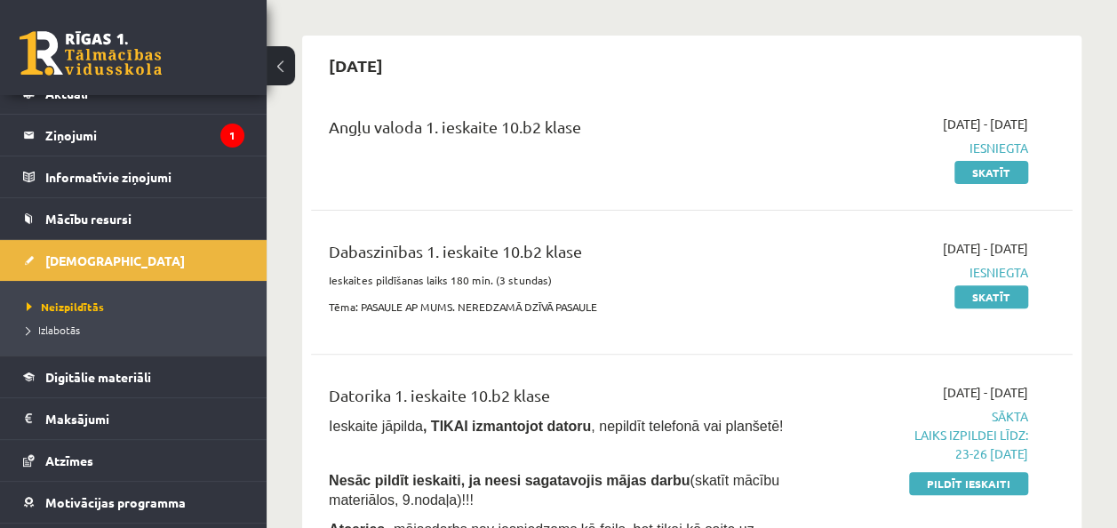
scroll to position [178, 0]
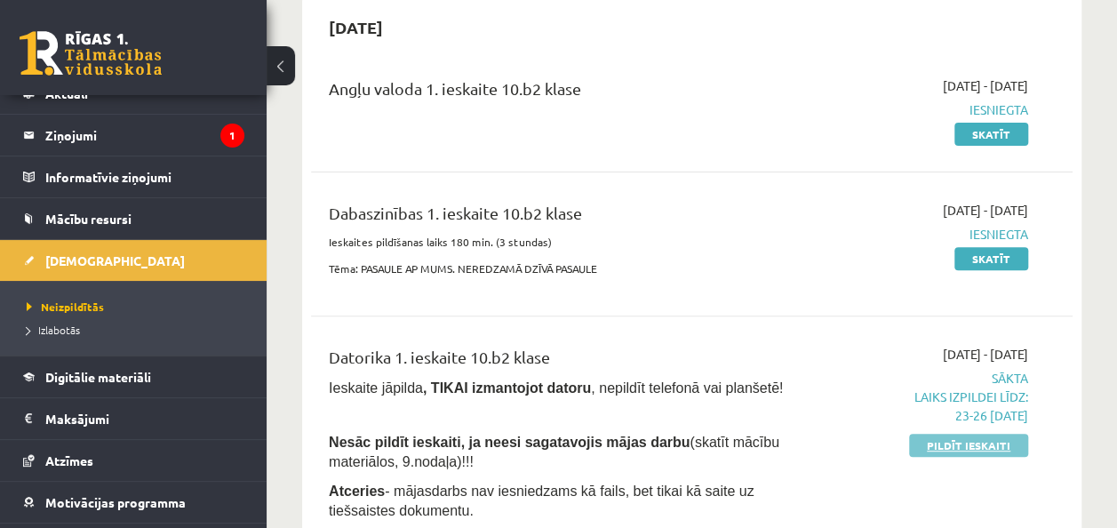
click at [967, 450] on link "Pildīt ieskaiti" at bounding box center [968, 445] width 119 height 23
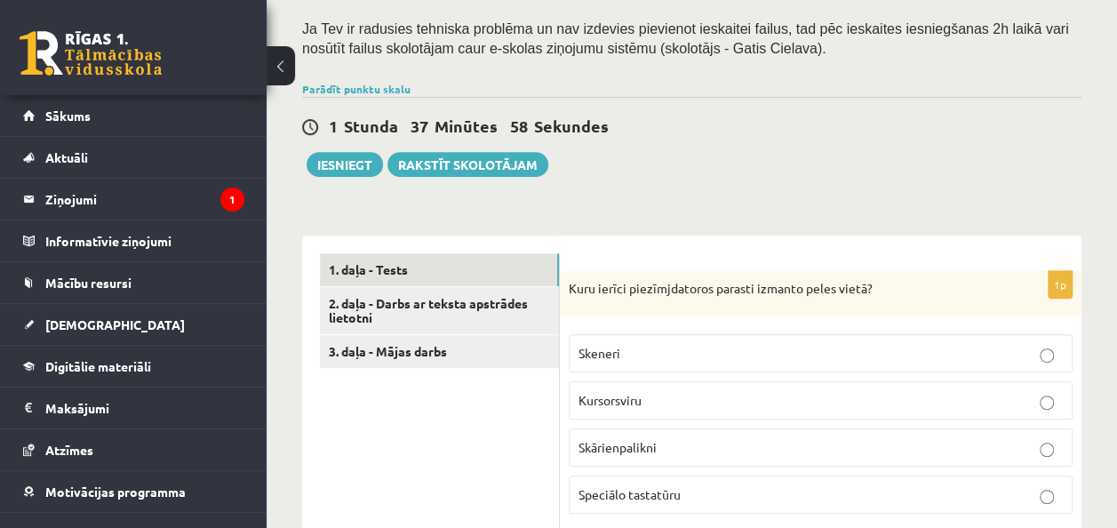
scroll to position [622, 0]
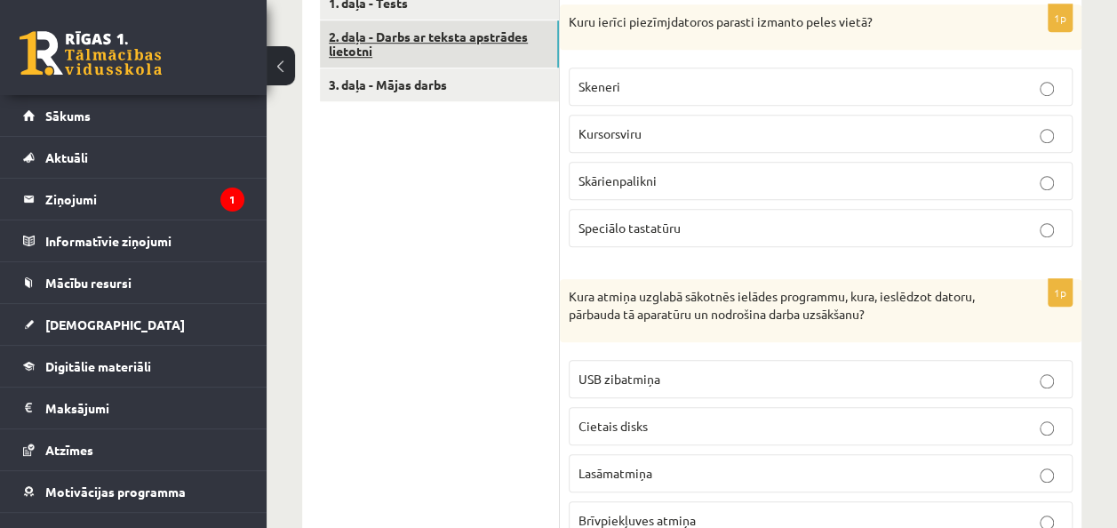
click at [475, 49] on link "2. daļa - Darbs ar teksta apstrādes lietotni" at bounding box center [439, 44] width 239 height 48
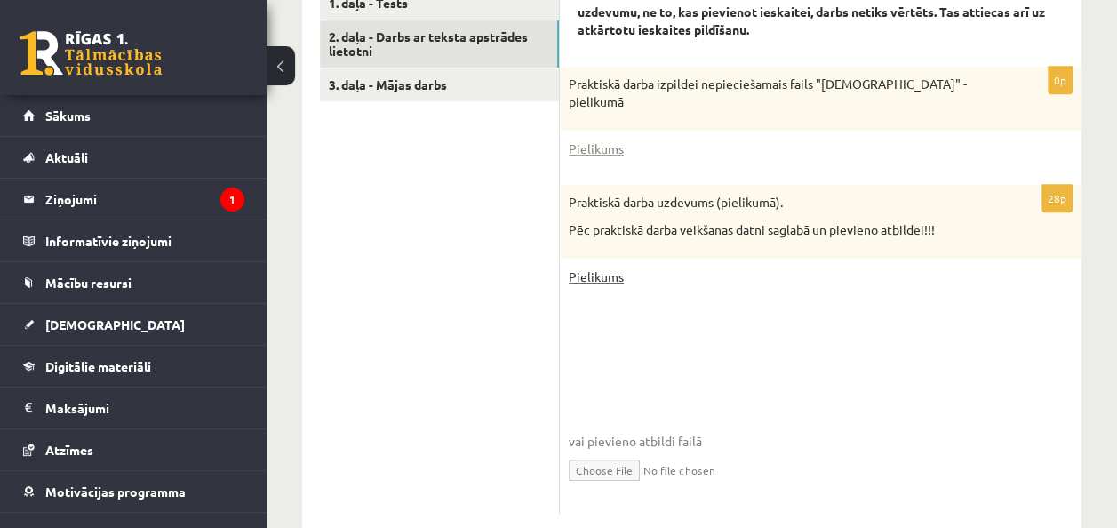
click at [608, 274] on link "Pielikums" at bounding box center [596, 276] width 55 height 19
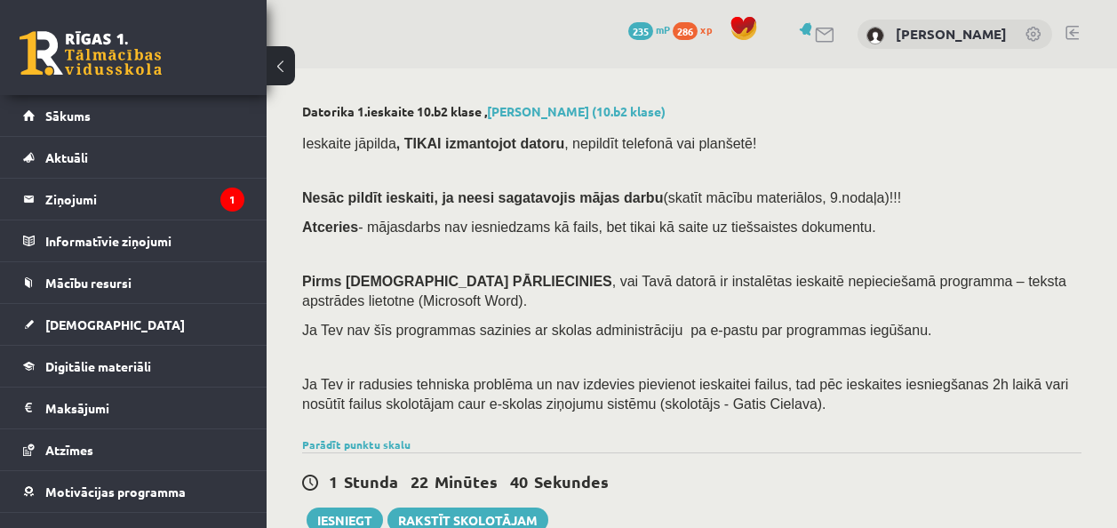
scroll to position [267, 0]
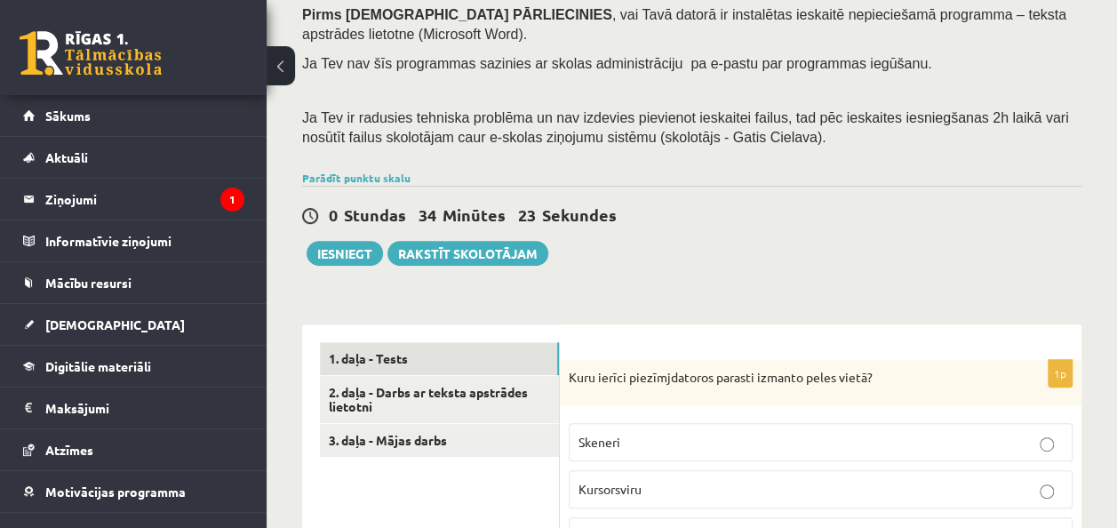
scroll to position [267, 0]
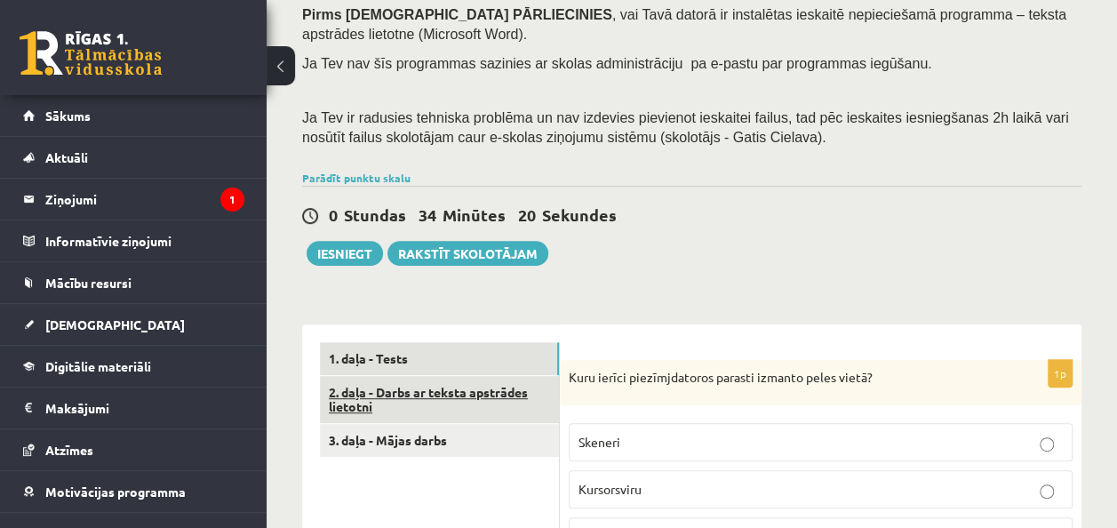
click at [450, 388] on link "2. daļa - Darbs ar teksta apstrādes lietotni" at bounding box center [439, 400] width 239 height 48
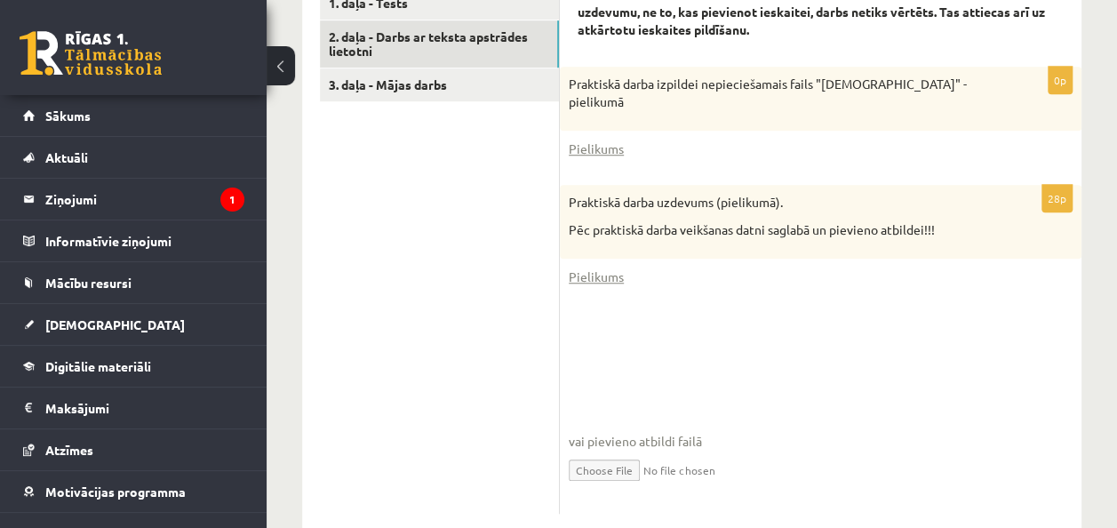
scroll to position [661, 0]
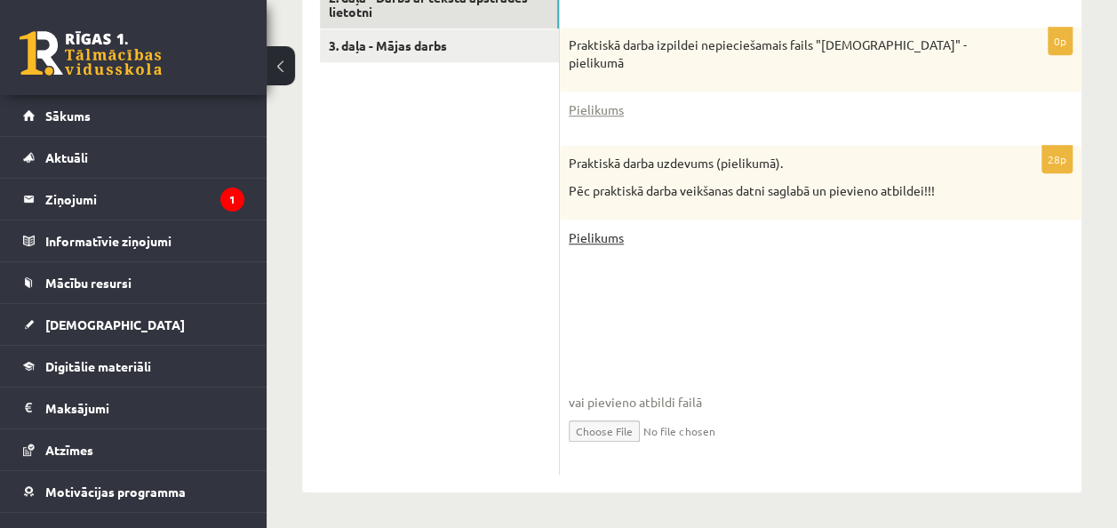
drag, startPoint x: 646, startPoint y: 405, endPoint x: 603, endPoint y: 237, distance: 173.3
click at [603, 237] on link "Pielikums" at bounding box center [596, 237] width 55 height 19
click at [592, 294] on fieldset "vai pievieno atbildi failā Iesniegtā atbilde" at bounding box center [821, 374] width 504 height 183
drag, startPoint x: 663, startPoint y: 304, endPoint x: 682, endPoint y: 372, distance: 71.2
click at [682, 372] on fieldset "vai pievieno atbildi failā Iesniegtā atbilde" at bounding box center [821, 374] width 504 height 183
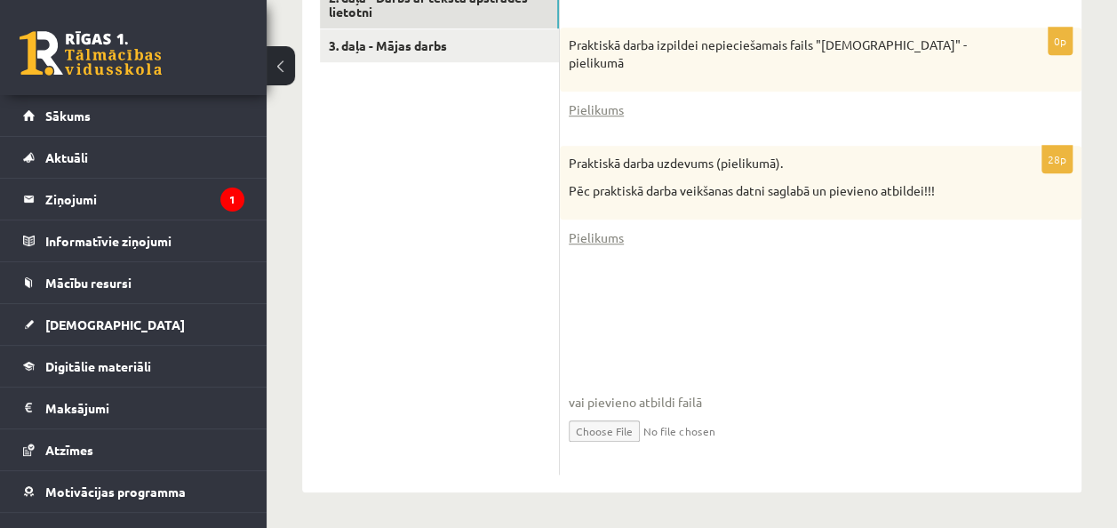
drag, startPoint x: 670, startPoint y: 403, endPoint x: 562, endPoint y: 350, distance: 120.0
click at [562, 350] on div "28p Praktiskā darba uzdevums (pielikumā). Pēc praktiskā darba veikšanas datni s…" at bounding box center [821, 310] width 522 height 329
click at [632, 430] on input "file" at bounding box center [821, 429] width 504 height 36
type input "**********"
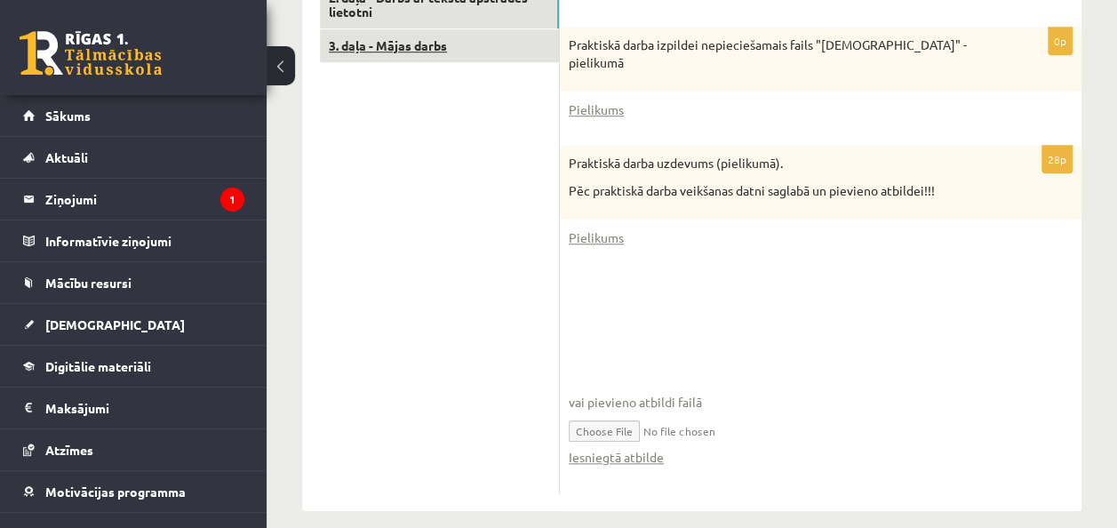
click at [368, 43] on link "3. daļa - Mājas darbs" at bounding box center [439, 45] width 239 height 33
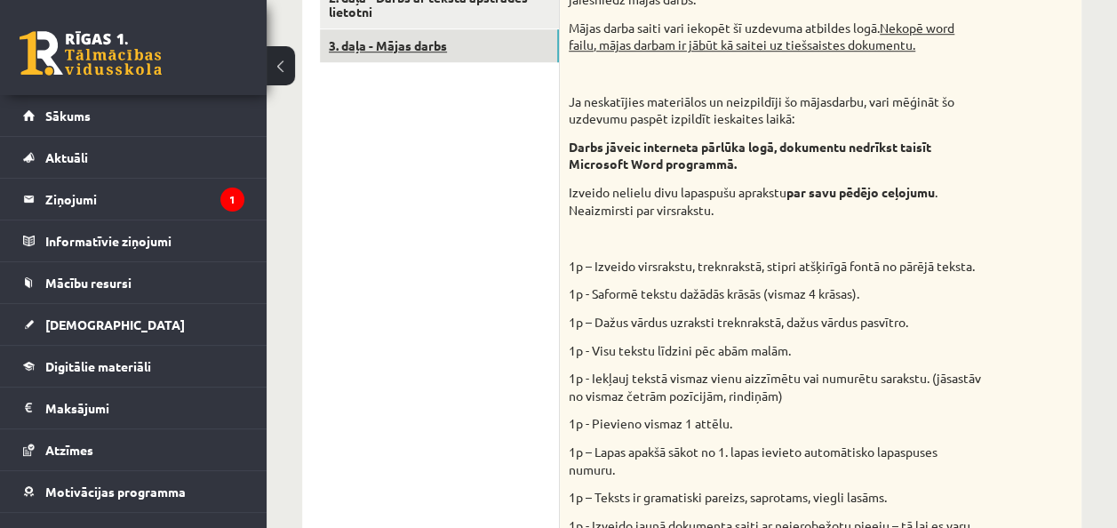
click at [421, 52] on link "3. daļa - Mājas darbs" at bounding box center [439, 45] width 239 height 33
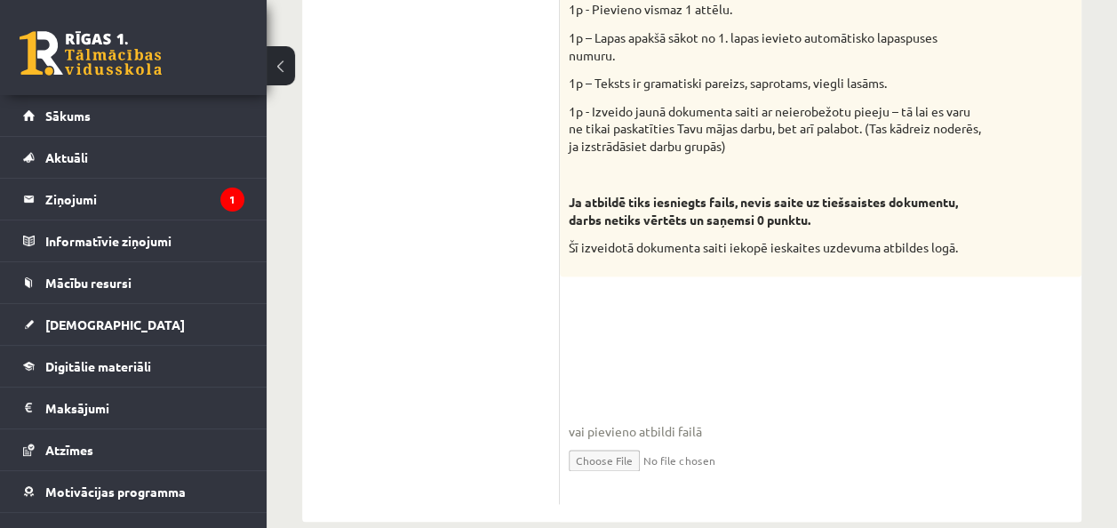
scroll to position [1105, 0]
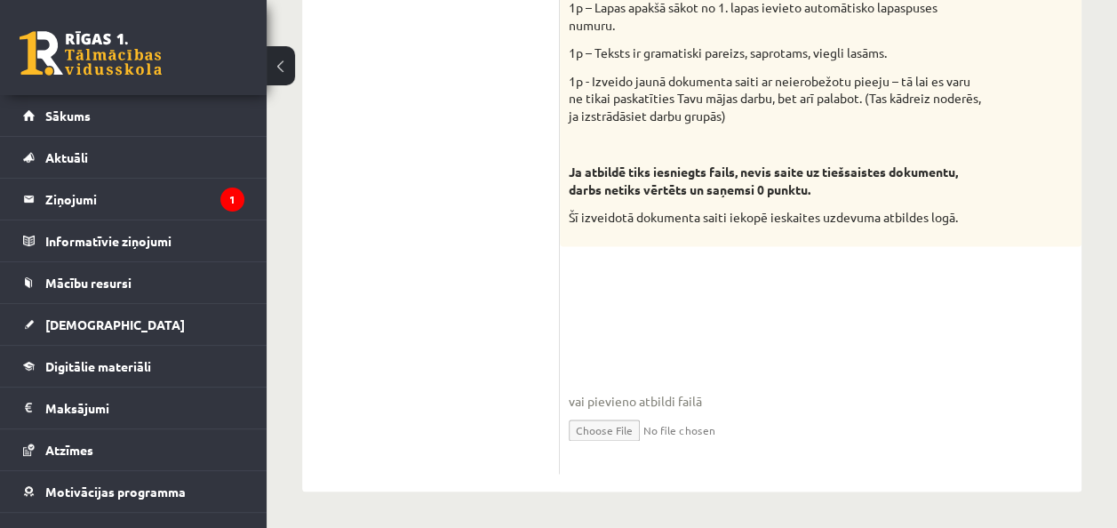
click at [618, 426] on input "file" at bounding box center [821, 428] width 504 height 36
type input "**********"
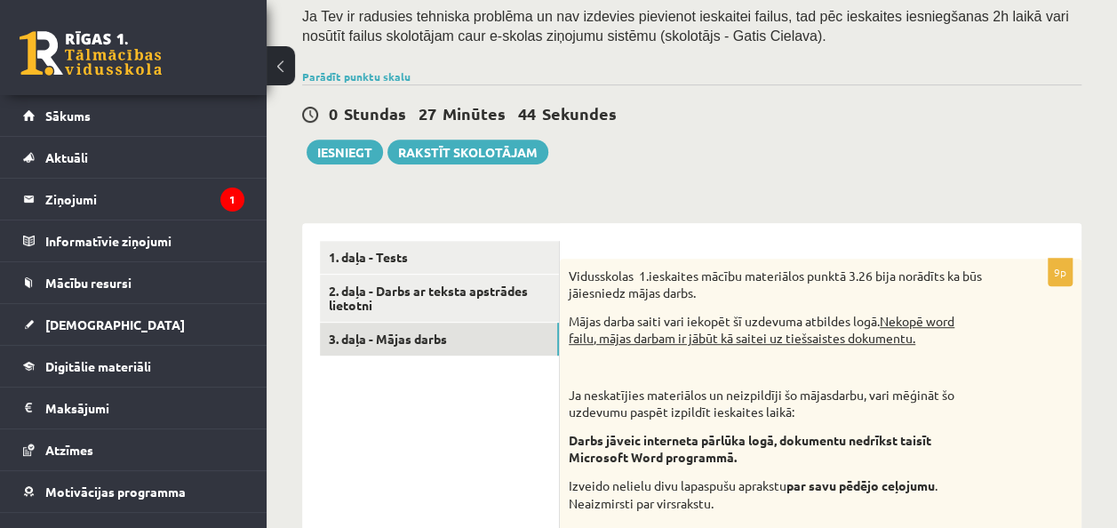
scroll to position [217, 0]
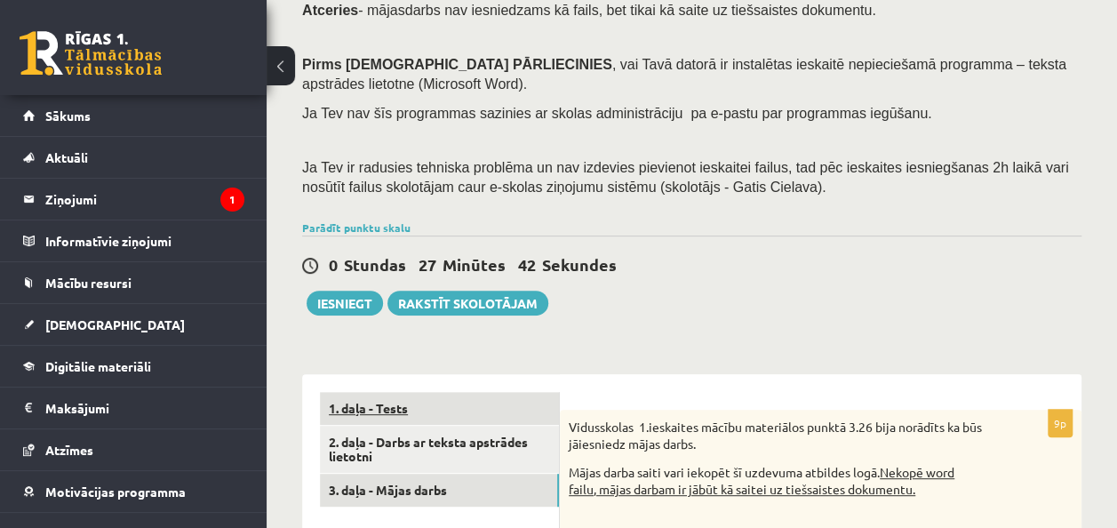
click at [498, 402] on link "1. daļa - Tests" at bounding box center [439, 408] width 239 height 33
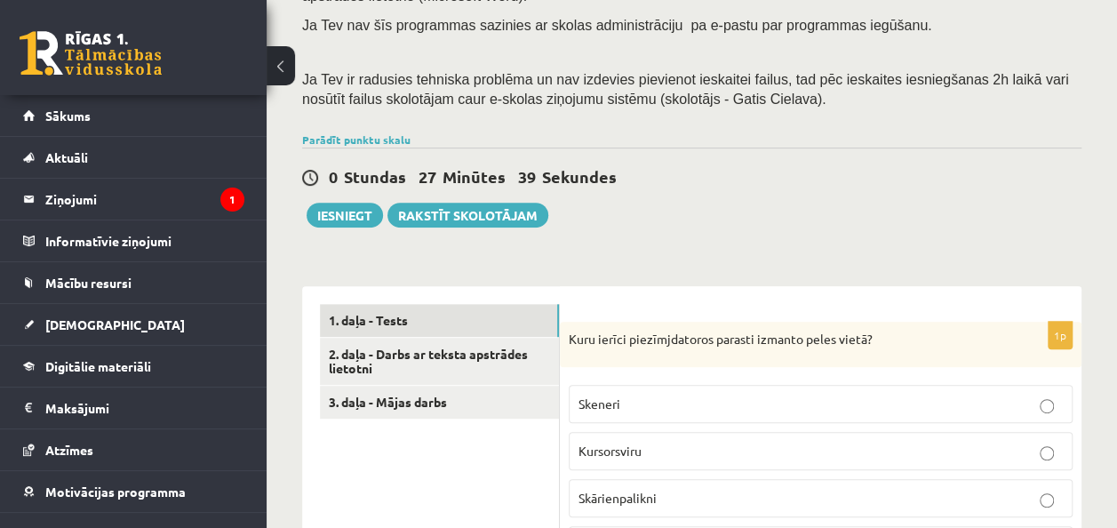
scroll to position [128, 0]
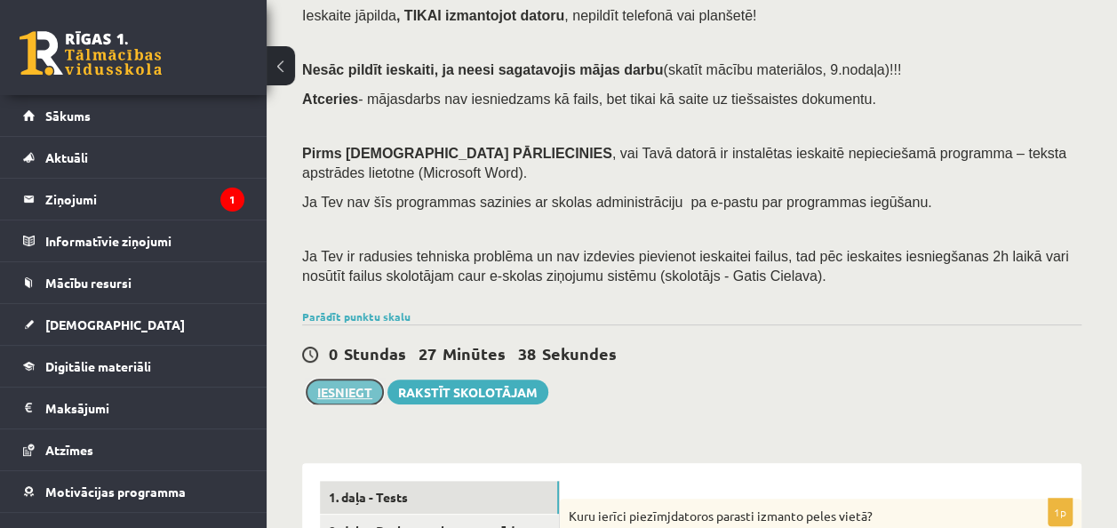
click at [354, 394] on button "Iesniegt" at bounding box center [345, 391] width 76 height 25
